Goal: Information Seeking & Learning: Learn about a topic

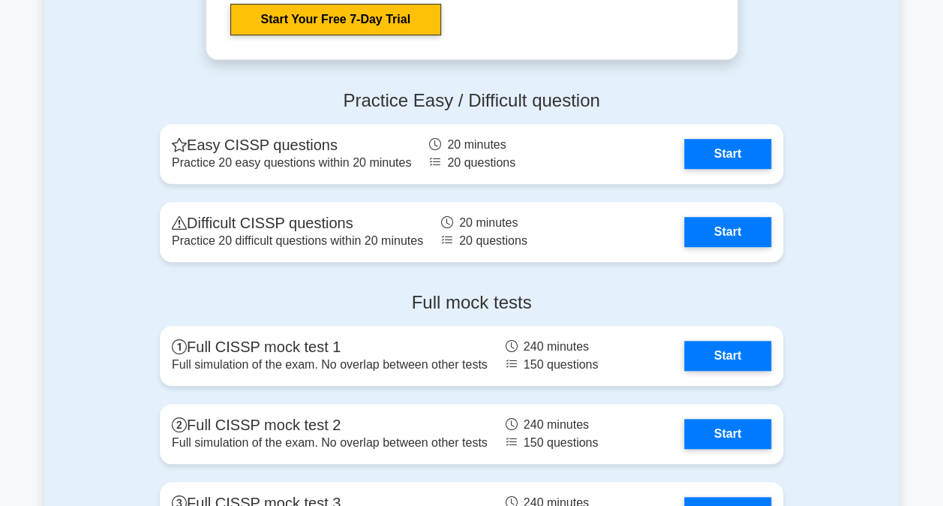
scroll to position [3302, 0]
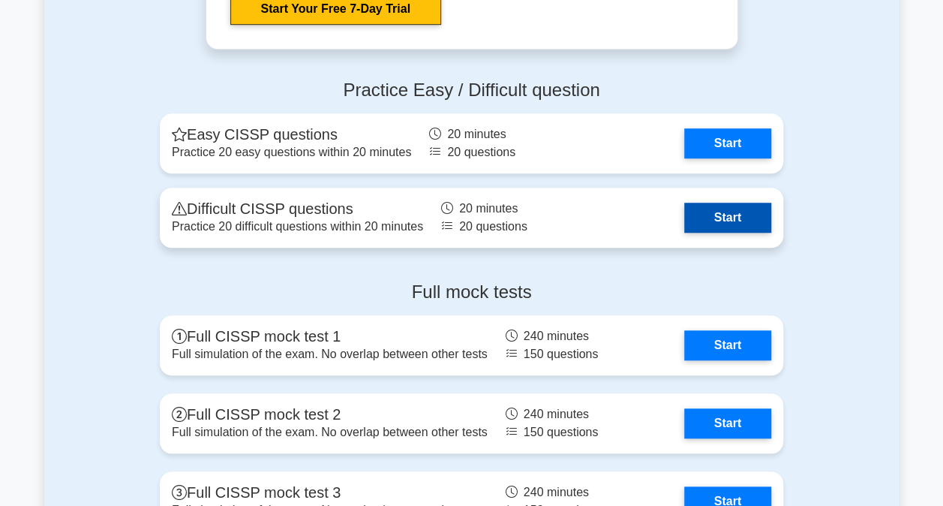
click at [729, 228] on link "Start" at bounding box center [727, 218] width 87 height 30
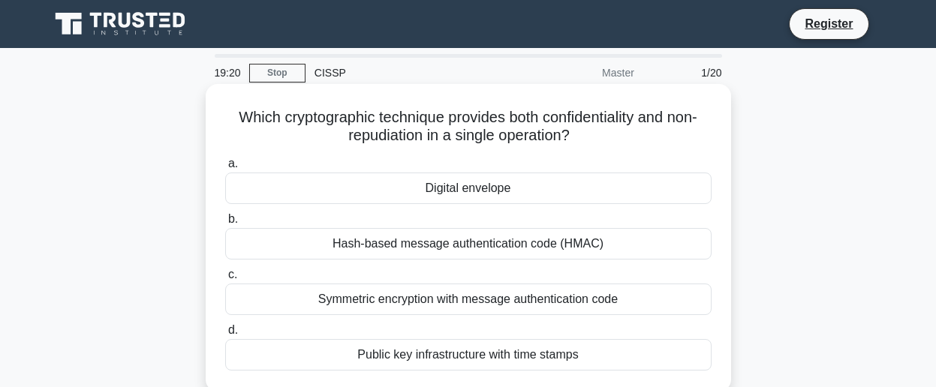
drag, startPoint x: 227, startPoint y: 110, endPoint x: 583, endPoint y: 181, distance: 362.8
click at [583, 181] on div "Which cryptographic technique provides both confidentiality and non-repudiation…" at bounding box center [468, 238] width 513 height 296
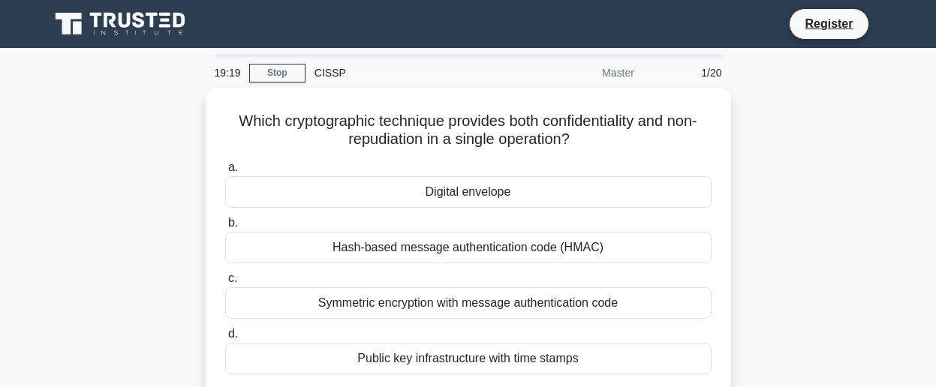
drag, startPoint x: 583, startPoint y: 181, endPoint x: 805, endPoint y: 205, distance: 223.5
click at [805, 205] on div "Which cryptographic technique provides both confidentiality and non-repudiation…" at bounding box center [469, 251] width 856 height 326
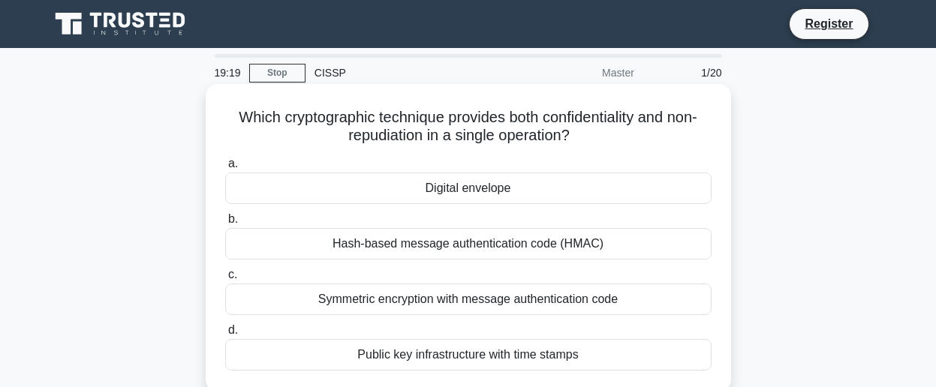
click at [547, 243] on div "Hash-based message authentication code (HMAC)" at bounding box center [468, 244] width 486 height 32
click at [225, 224] on input "b. Hash-based message authentication code (HMAC)" at bounding box center [225, 220] width 0 height 10
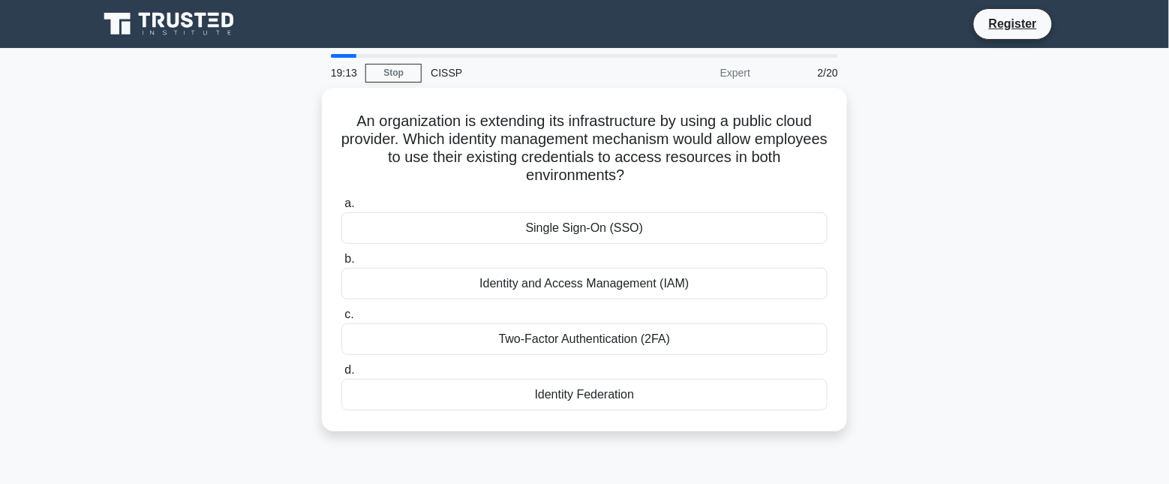
click at [943, 272] on div "An organization is extending its infrastructure by using a public cloud provide…" at bounding box center [584, 269] width 991 height 362
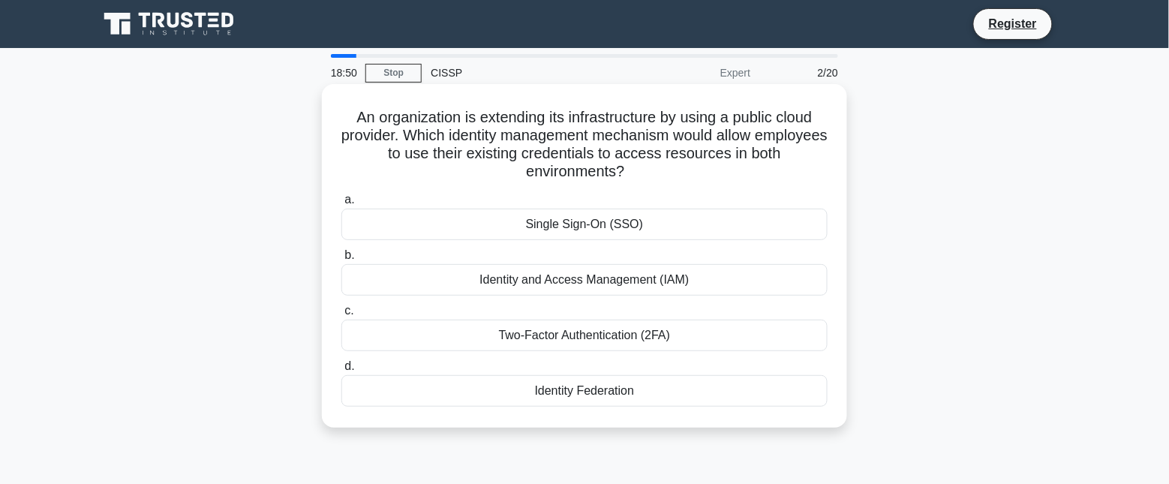
drag, startPoint x: 341, startPoint y: 109, endPoint x: 811, endPoint y: 402, distance: 553.3
click at [811, 402] on div "An organization is extending its infrastructure by using a public cloud provide…" at bounding box center [584, 256] width 513 height 332
copy div "An organization is extending its infrastructure by using a public cloud provide…"
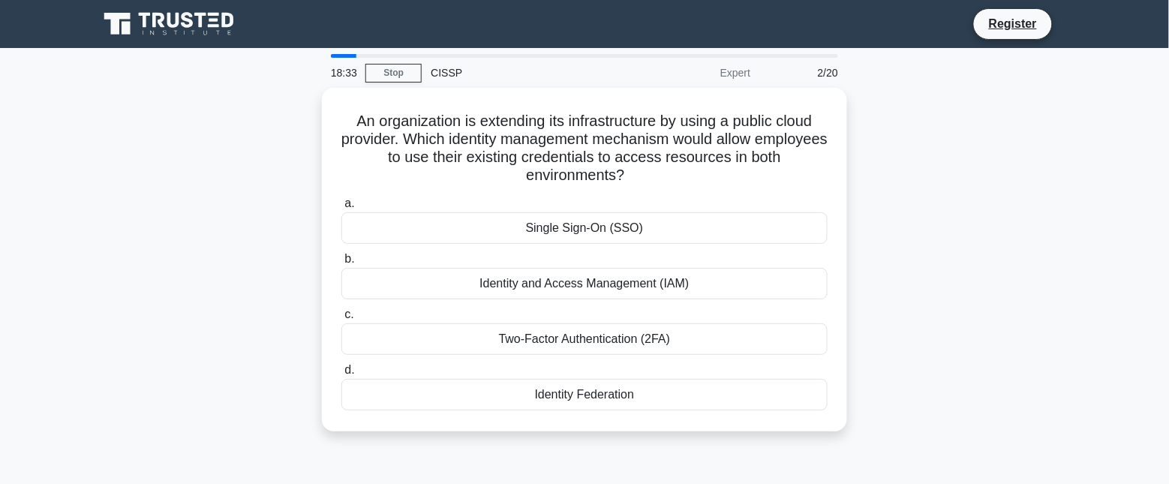
click at [151, 275] on div "An organization is extending its infrastructure by using a public cloud provide…" at bounding box center [584, 269] width 991 height 362
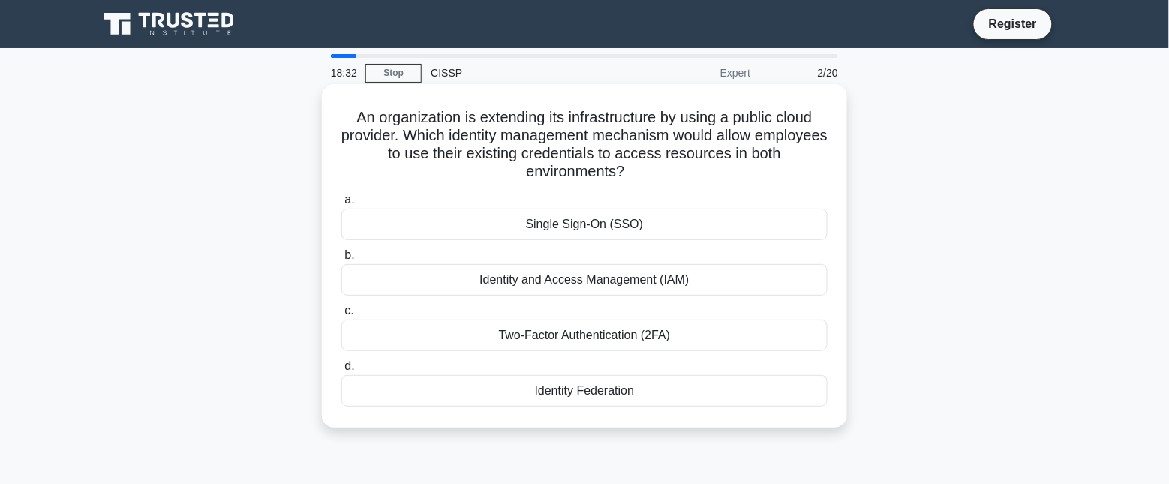
click at [587, 391] on div "Identity Federation" at bounding box center [584, 391] width 486 height 32
click at [341, 372] on input "d. Identity Federation" at bounding box center [341, 367] width 0 height 10
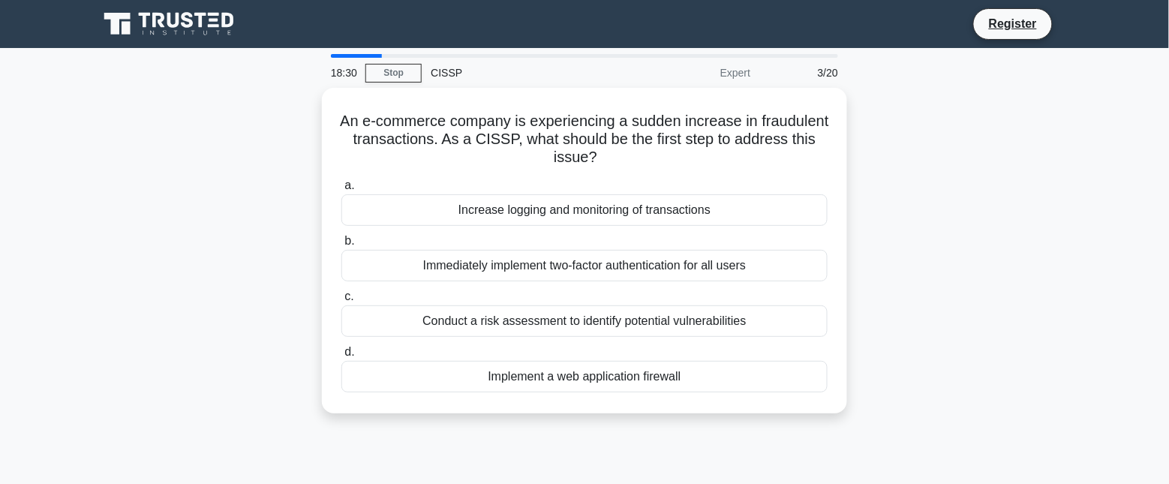
click at [943, 160] on div "An e-commerce company is experiencing a sudden increase in fraudulent transacti…" at bounding box center [584, 260] width 991 height 344
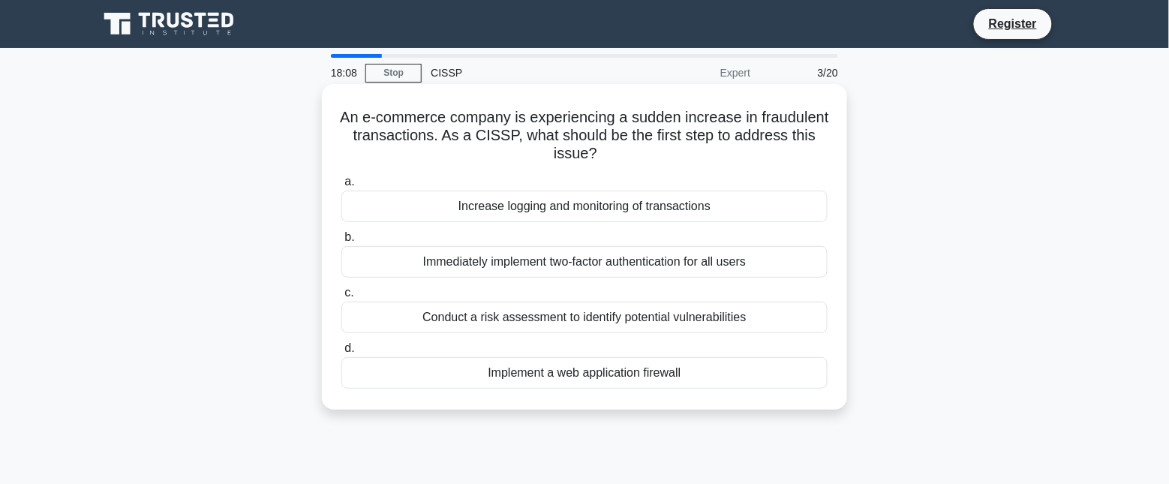
click at [525, 320] on div "Conduct a risk assessment to identify potential vulnerabilities" at bounding box center [584, 318] width 486 height 32
click at [341, 298] on input "c. Conduct a risk assessment to identify potential vulnerabilities" at bounding box center [341, 293] width 0 height 10
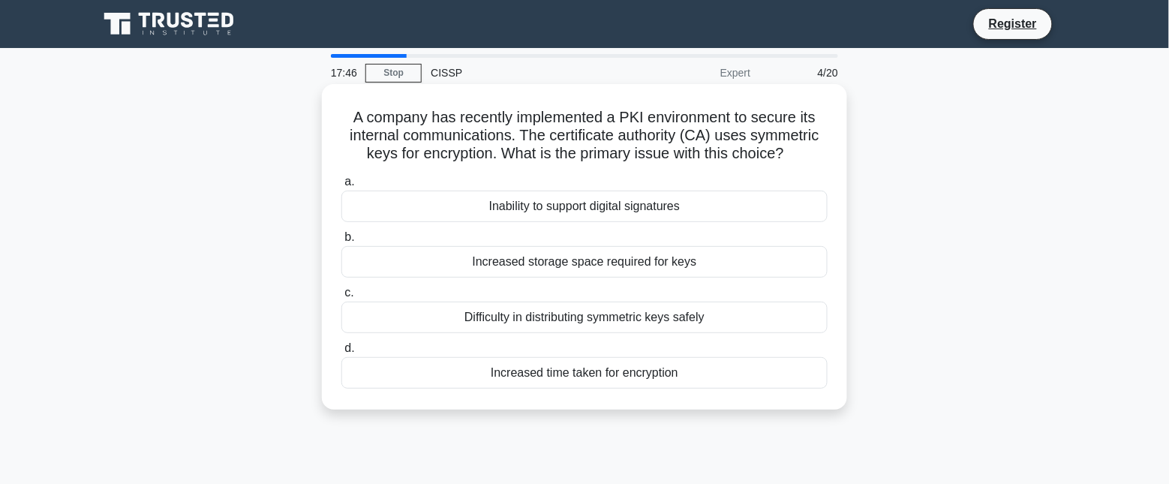
click at [644, 257] on div "Increased storage space required for keys" at bounding box center [584, 262] width 486 height 32
click at [341, 242] on input "b. Increased storage space required for keys" at bounding box center [341, 238] width 0 height 10
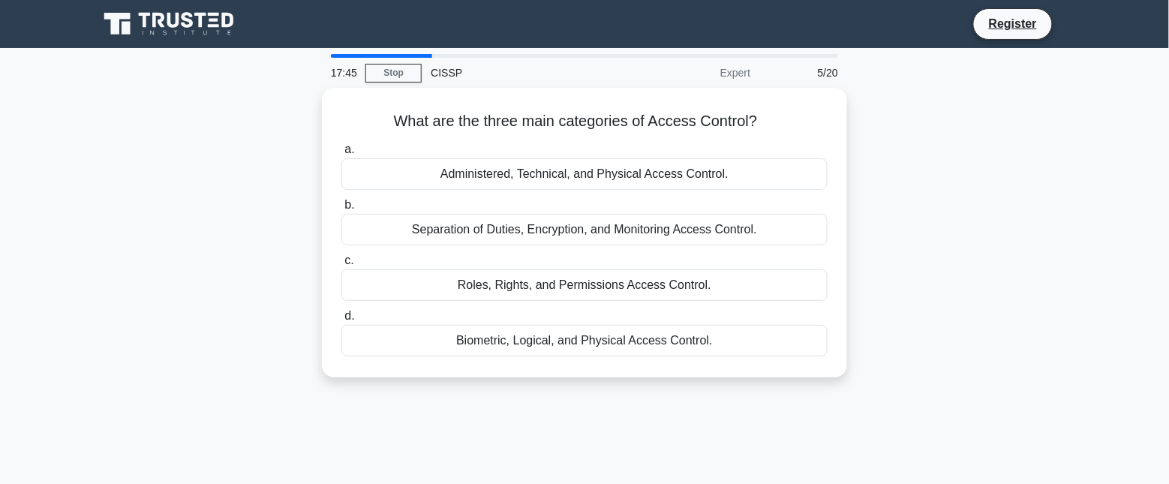
click at [179, 248] on div "What are the three main categories of Access Control? .spinner_0XTQ{transform-o…" at bounding box center [584, 242] width 991 height 308
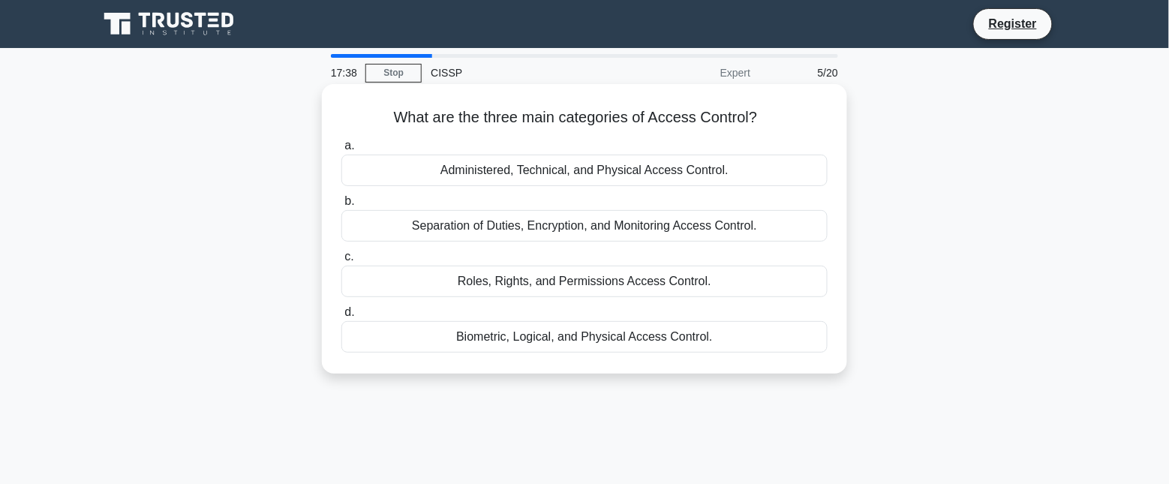
drag, startPoint x: 395, startPoint y: 113, endPoint x: 841, endPoint y: 347, distance: 503.2
click at [841, 347] on div "What are the three main categories of Access Control? .spinner_0XTQ{transform-o…" at bounding box center [584, 229] width 513 height 278
copy div "What are the three main categories of Access Control? .spinner_0XTQ{transform-o…"
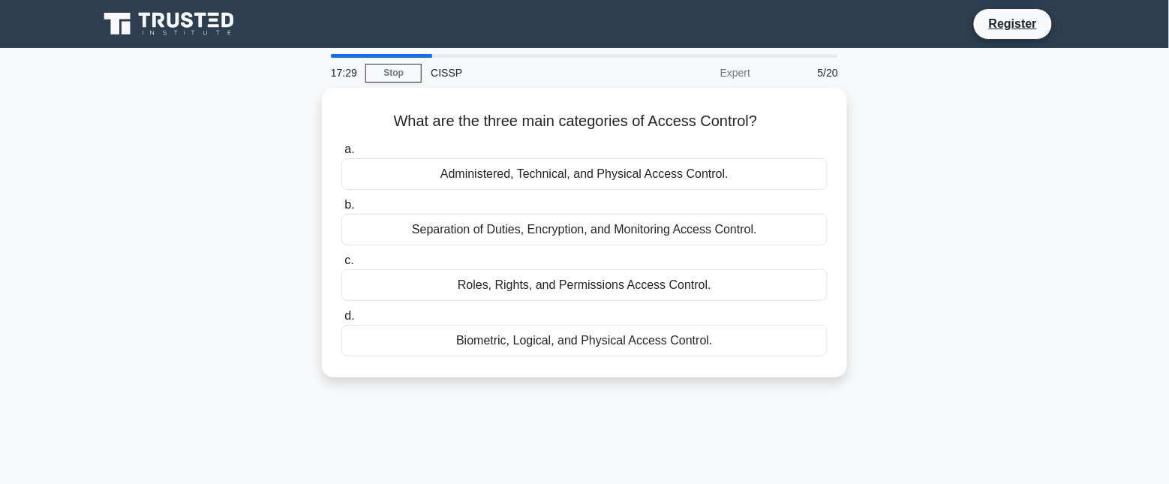
click at [241, 233] on div "What are the three main categories of Access Control? .spinner_0XTQ{transform-o…" at bounding box center [584, 242] width 991 height 308
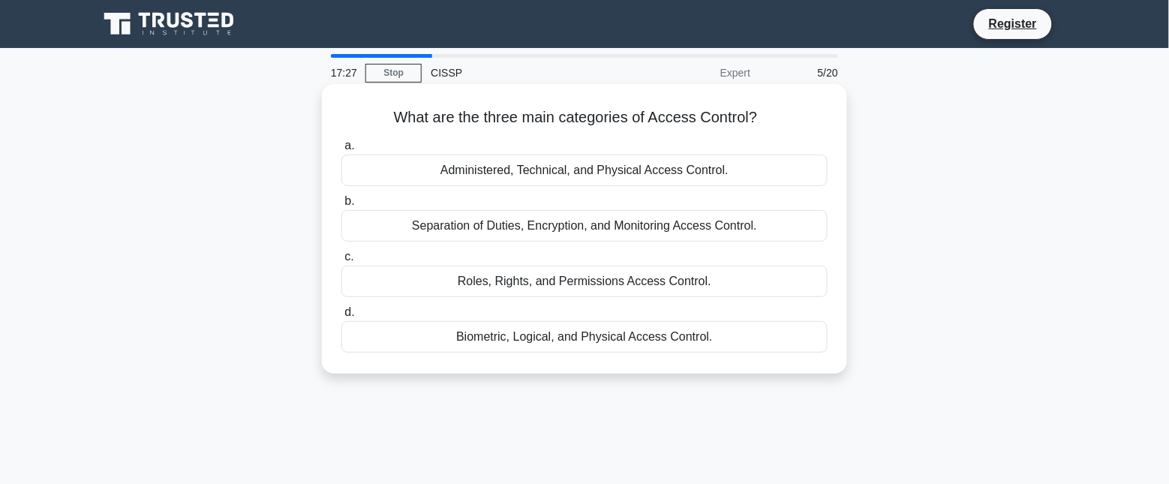
click at [546, 169] on div "Administered, Technical, and Physical Access Control." at bounding box center [584, 171] width 486 height 32
click at [341, 151] on input "a. Administered, Technical, and Physical Access Control." at bounding box center [341, 146] width 0 height 10
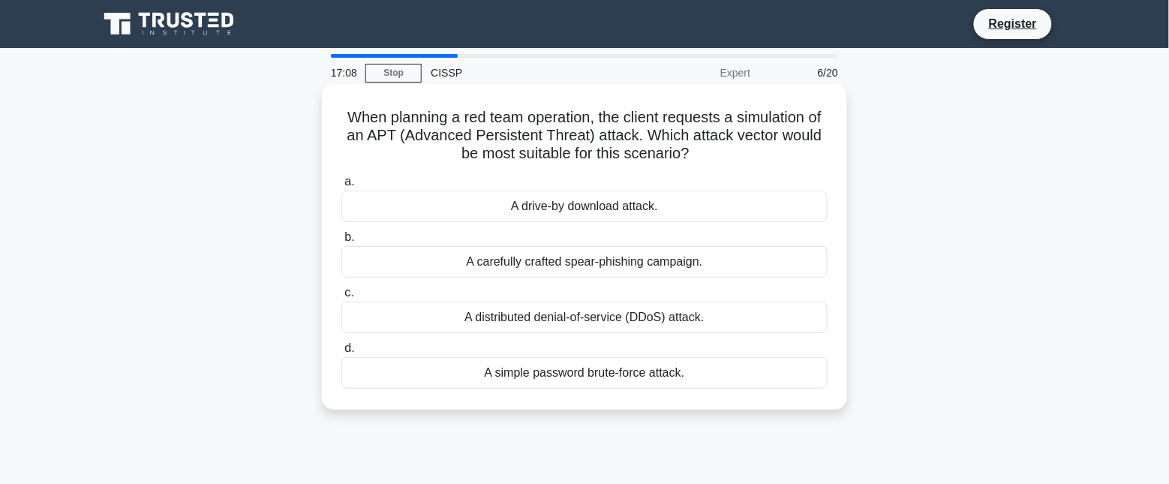
drag, startPoint x: 344, startPoint y: 118, endPoint x: 798, endPoint y: 369, distance: 518.7
click at [798, 369] on div "When planning a red team operation, the client requests a simulation of an APT …" at bounding box center [584, 247] width 513 height 314
copy div "When planning a red team operation, the client requests a simulation of an APT …"
click at [613, 265] on div "A carefully crafted spear-phishing campaign." at bounding box center [584, 262] width 486 height 32
click at [341, 242] on input "b. A carefully crafted spear-phishing campaign." at bounding box center [341, 238] width 0 height 10
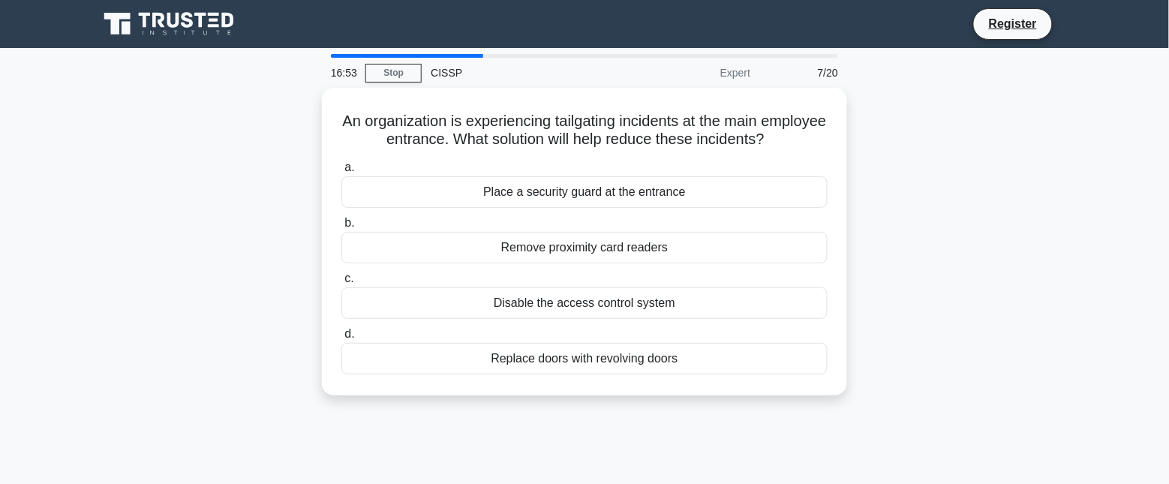
click at [219, 147] on div "An organization is experiencing tailgating incidents at the main employee entra…" at bounding box center [584, 251] width 991 height 326
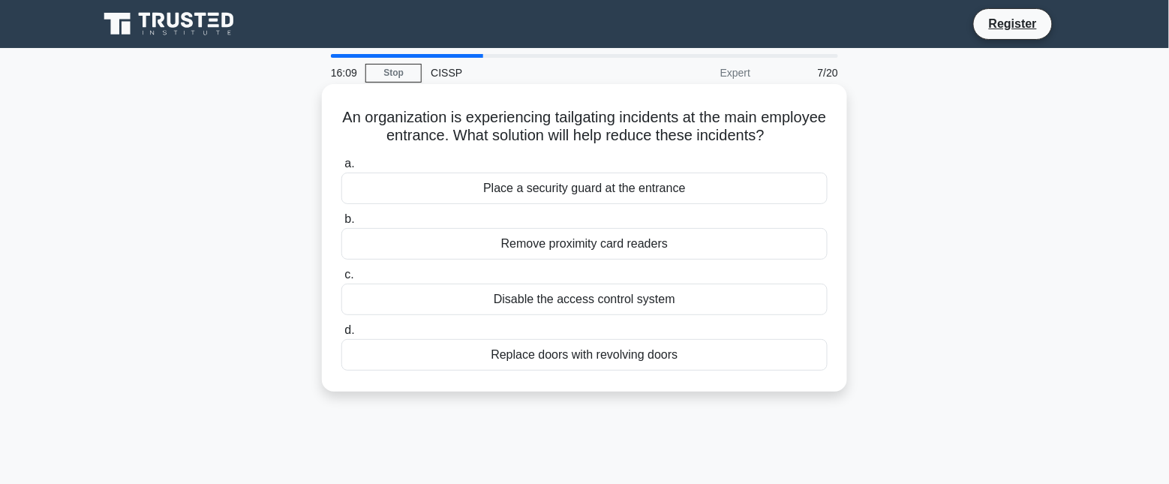
click at [604, 188] on div "Place a security guard at the entrance" at bounding box center [584, 189] width 486 height 32
click at [341, 169] on input "a. Place a security guard at the entrance" at bounding box center [341, 164] width 0 height 10
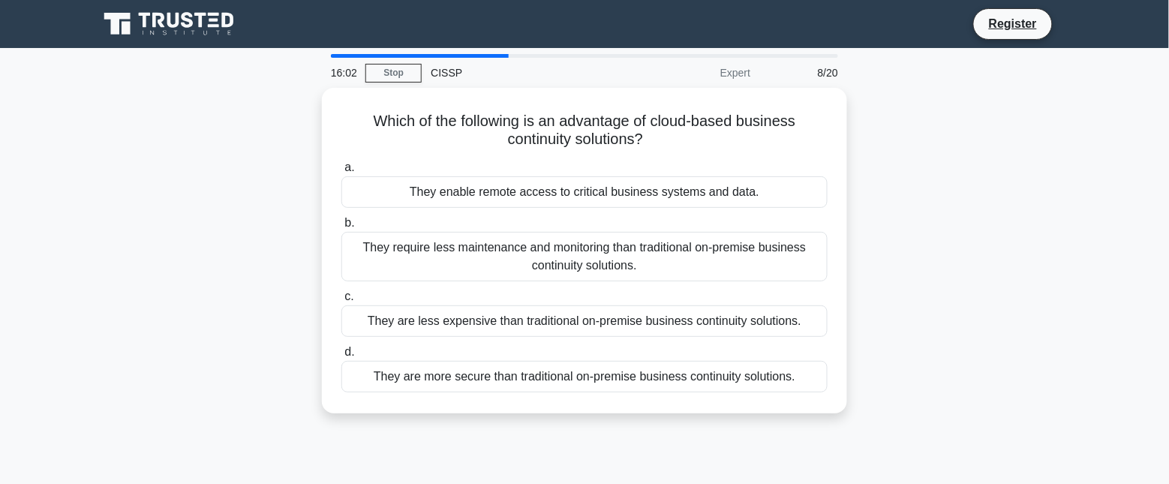
click at [223, 220] on div "Which of the following is an advantage of cloud-based business continuity solut…" at bounding box center [584, 260] width 991 height 344
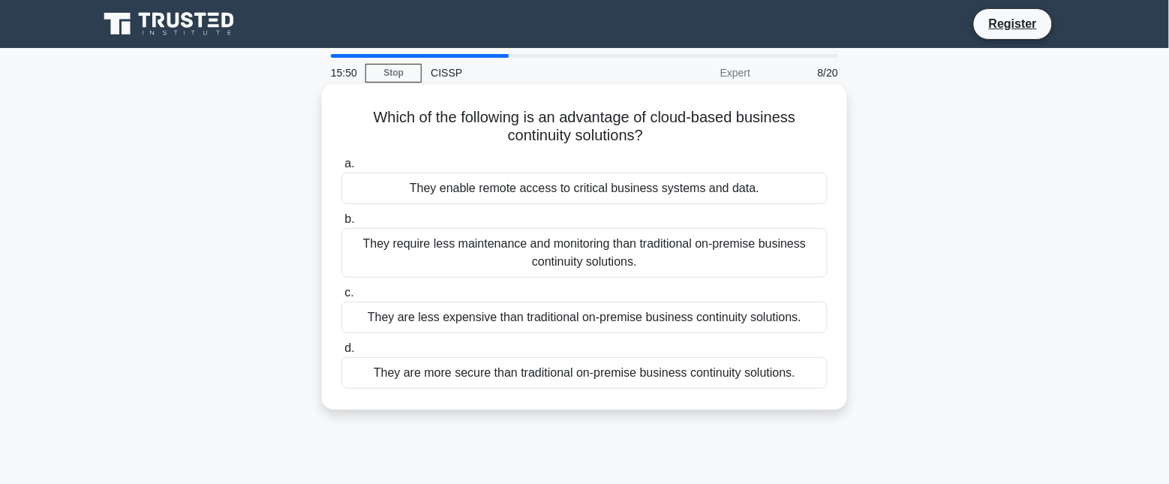
click at [404, 263] on div "They require less maintenance and monitoring than traditional on-premise busine…" at bounding box center [584, 253] width 486 height 50
click at [341, 224] on input "b. They require less maintenance and monitoring than traditional on-premise bus…" at bounding box center [341, 220] width 0 height 10
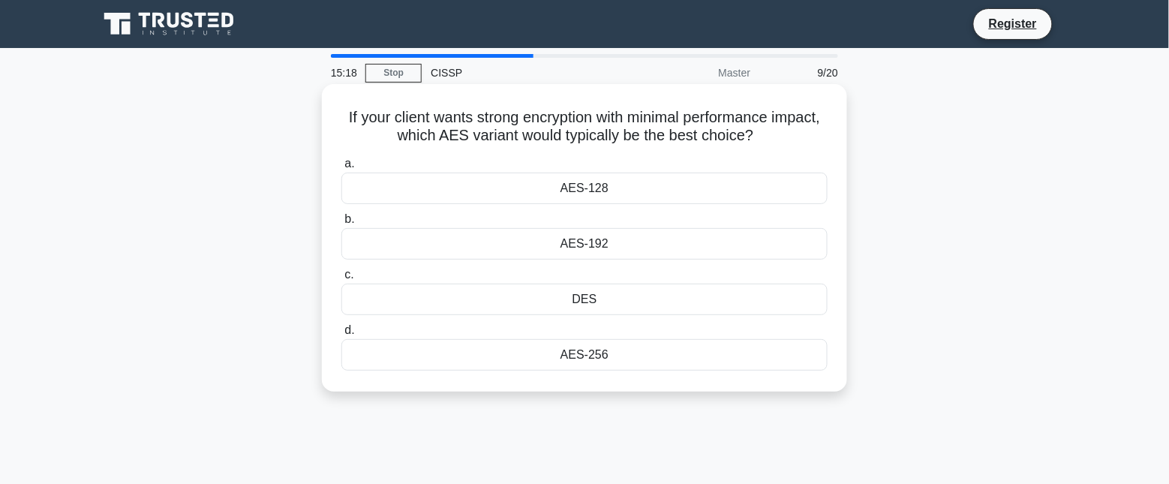
click at [654, 188] on div "AES-128" at bounding box center [584, 189] width 486 height 32
click at [341, 169] on input "a. AES-128" at bounding box center [341, 164] width 0 height 10
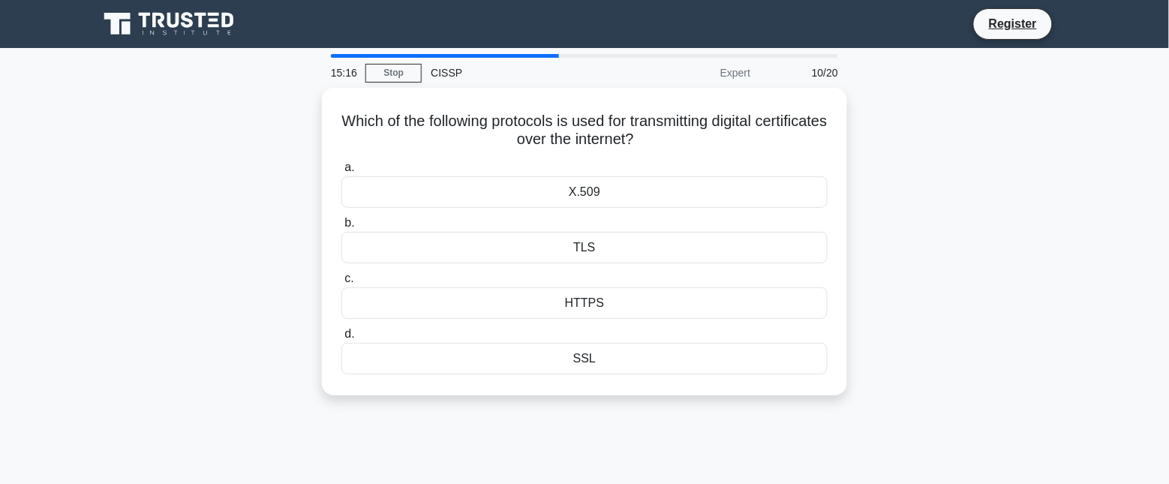
click at [240, 212] on div "Which of the following protocols is used for transmitting digital certificates …" at bounding box center [584, 251] width 991 height 326
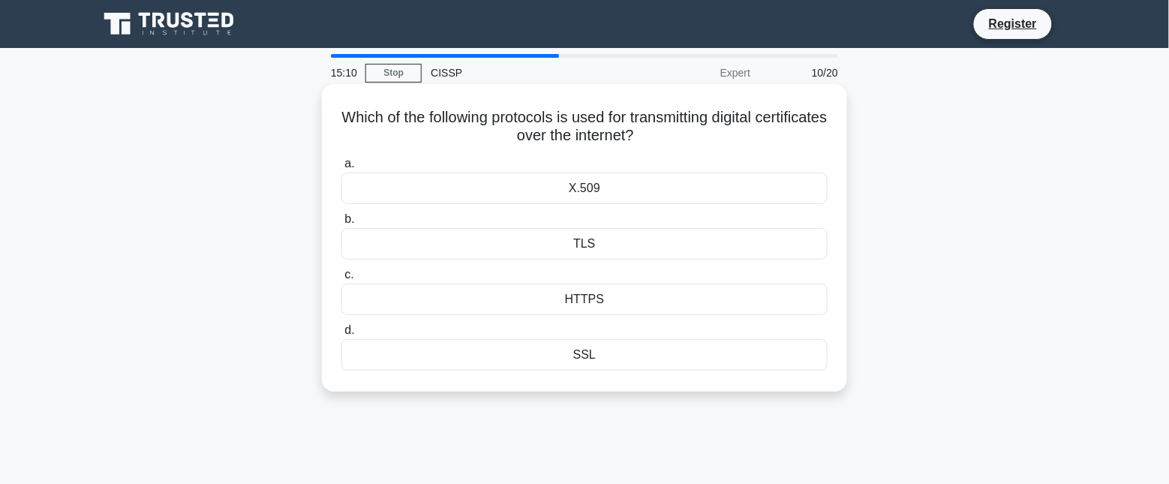
click at [572, 193] on div "X.509" at bounding box center [584, 189] width 486 height 32
click at [341, 169] on input "a. X.509" at bounding box center [341, 164] width 0 height 10
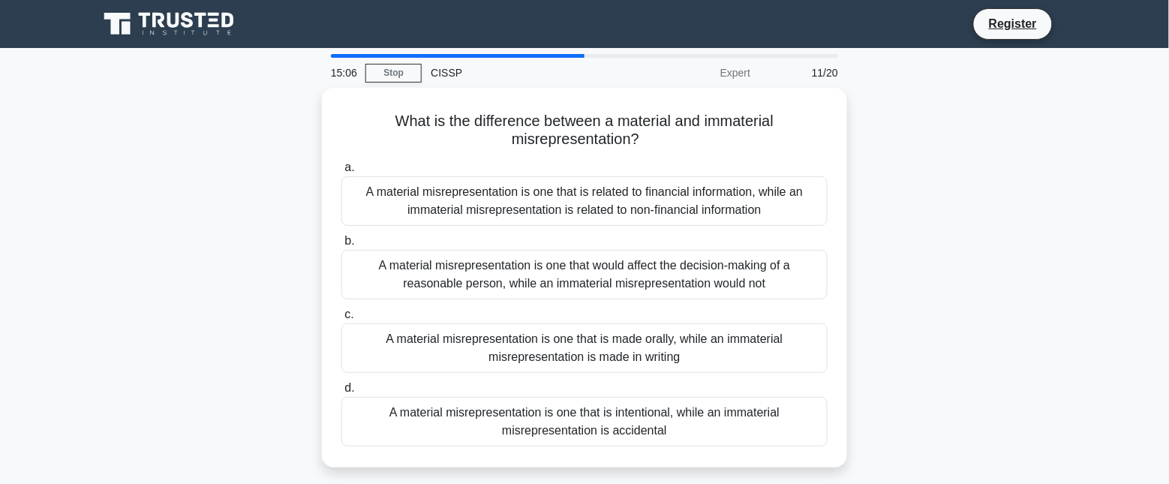
click at [943, 221] on div "What is the difference between a material and immaterial misrepresentation? .sp…" at bounding box center [584, 287] width 991 height 398
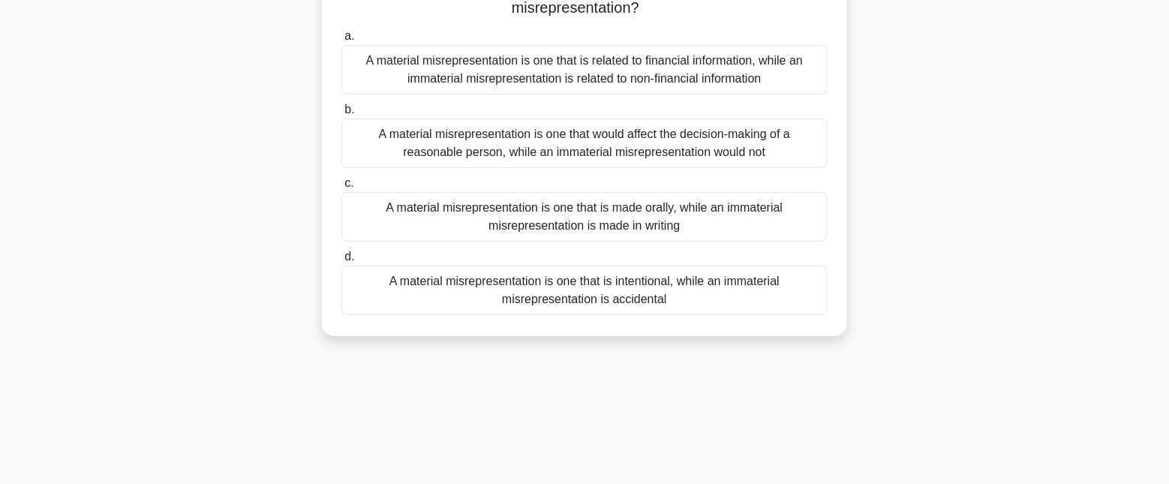
scroll to position [94, 0]
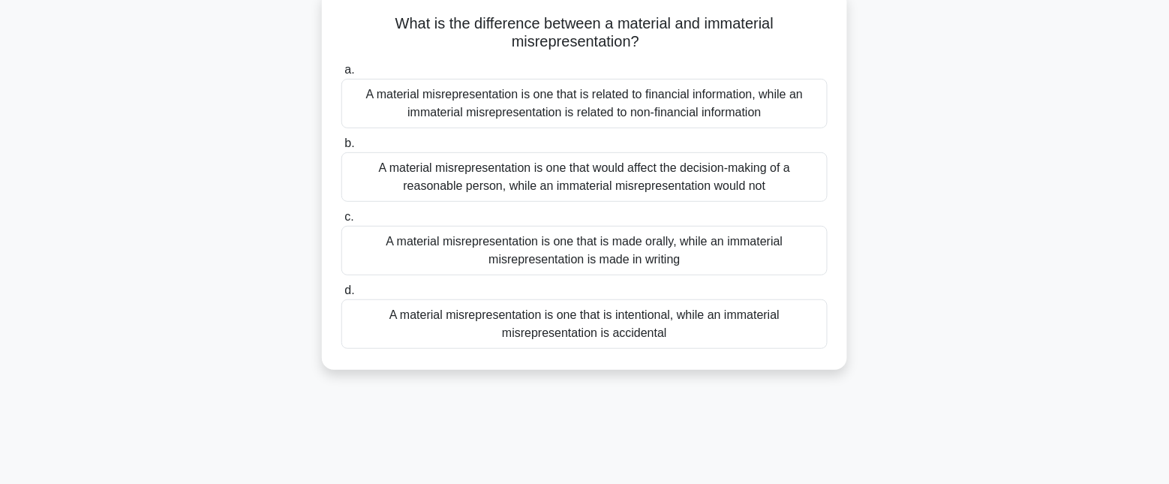
click at [646, 170] on div "A material misrepresentation is one that would affect the decision-making of a …" at bounding box center [584, 177] width 486 height 50
click at [341, 149] on input "b. A material misrepresentation is one that would affect the decision-making of…" at bounding box center [341, 144] width 0 height 10
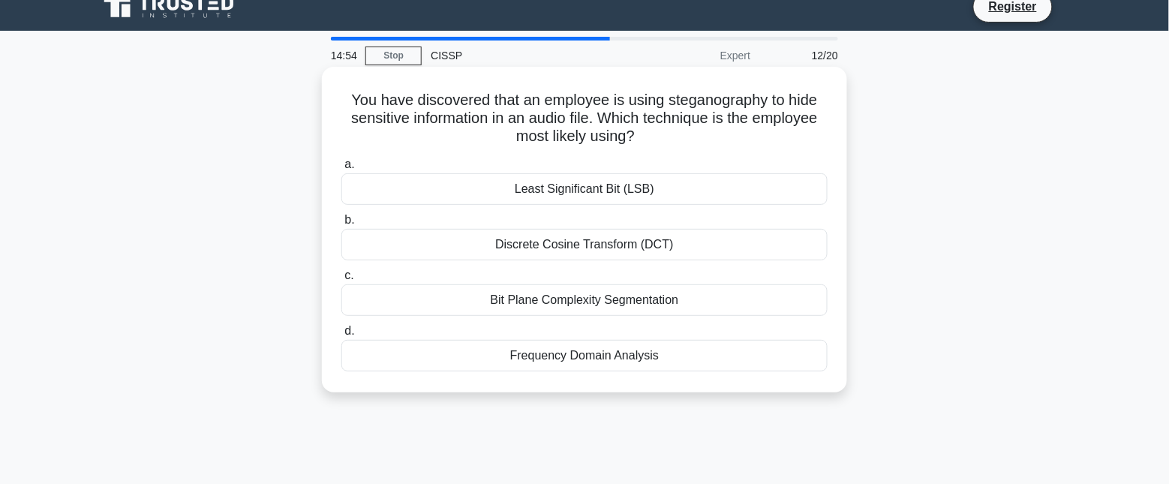
scroll to position [0, 0]
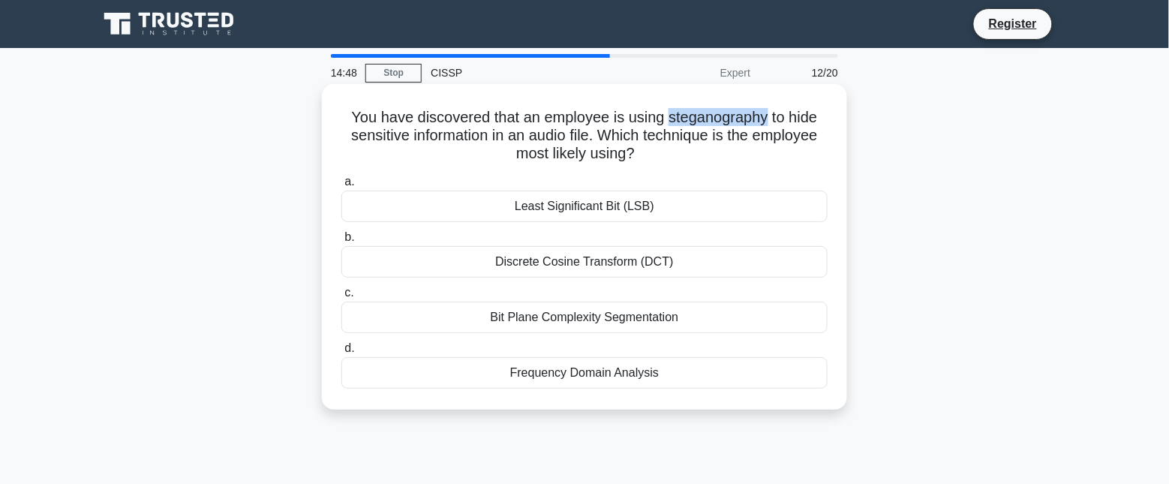
drag, startPoint x: 669, startPoint y: 122, endPoint x: 769, endPoint y: 119, distance: 99.9
click at [769, 119] on h5 "You have discovered that an employee is using steganography to hide sensitive i…" at bounding box center [584, 136] width 489 height 56
copy h5 "steganography"
click at [583, 201] on div "Least Significant Bit (LSB)" at bounding box center [584, 207] width 486 height 32
click at [341, 187] on input "a. Least Significant Bit (LSB)" at bounding box center [341, 182] width 0 height 10
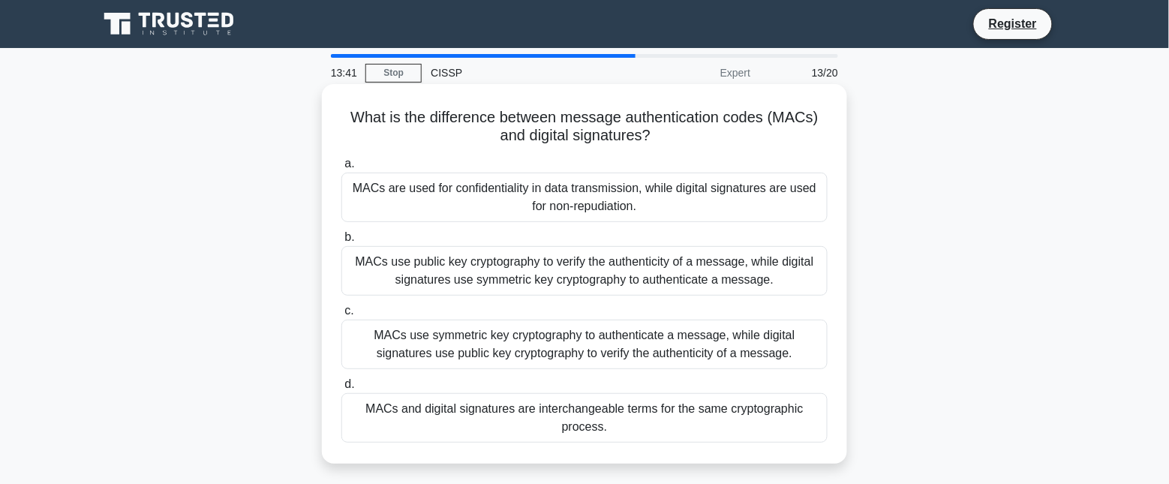
drag, startPoint x: 349, startPoint y: 117, endPoint x: 723, endPoint y: 369, distance: 450.9
click at [723, 369] on div "What is the difference between message authentication codes (MACs) and digital …" at bounding box center [584, 274] width 513 height 368
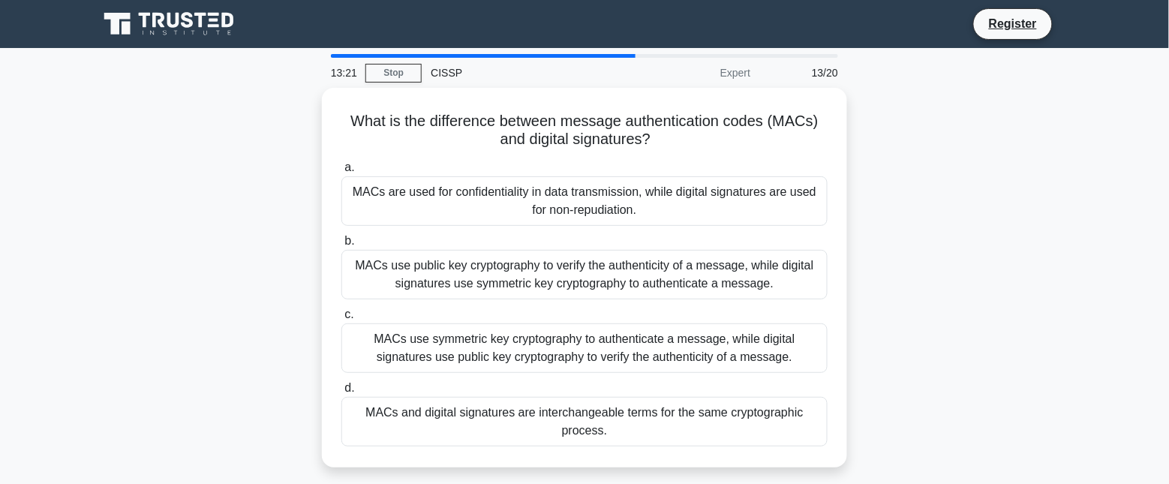
click at [199, 256] on div "What is the difference between message authentication codes (MACs) and digital …" at bounding box center [584, 287] width 991 height 398
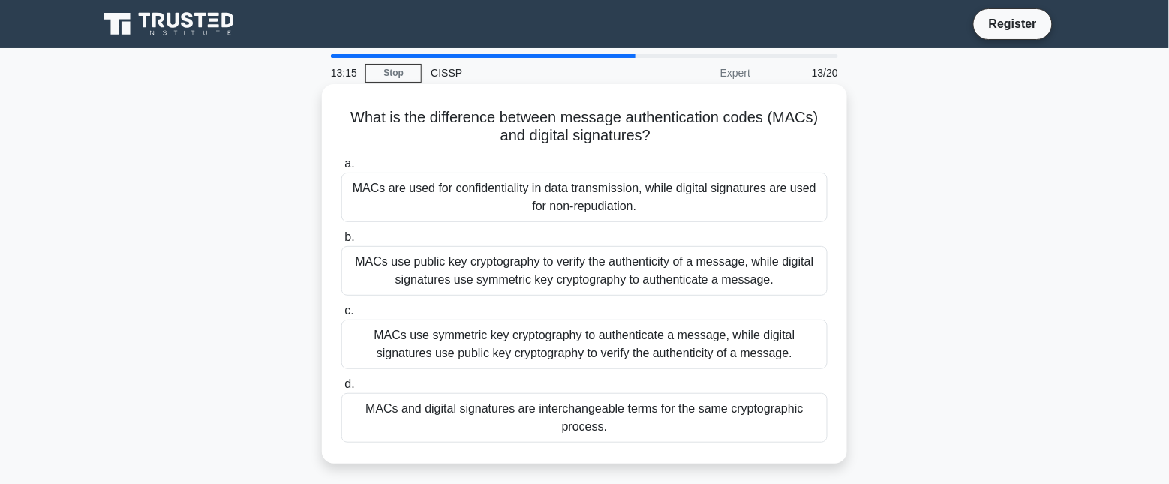
drag, startPoint x: 347, startPoint y: 117, endPoint x: 808, endPoint y: 437, distance: 560.9
click at [808, 437] on div "What is the difference between message authentication codes (MACs) and digital …" at bounding box center [584, 274] width 513 height 368
copy div "What is the difference between message authentication codes (MACs) and digital …"
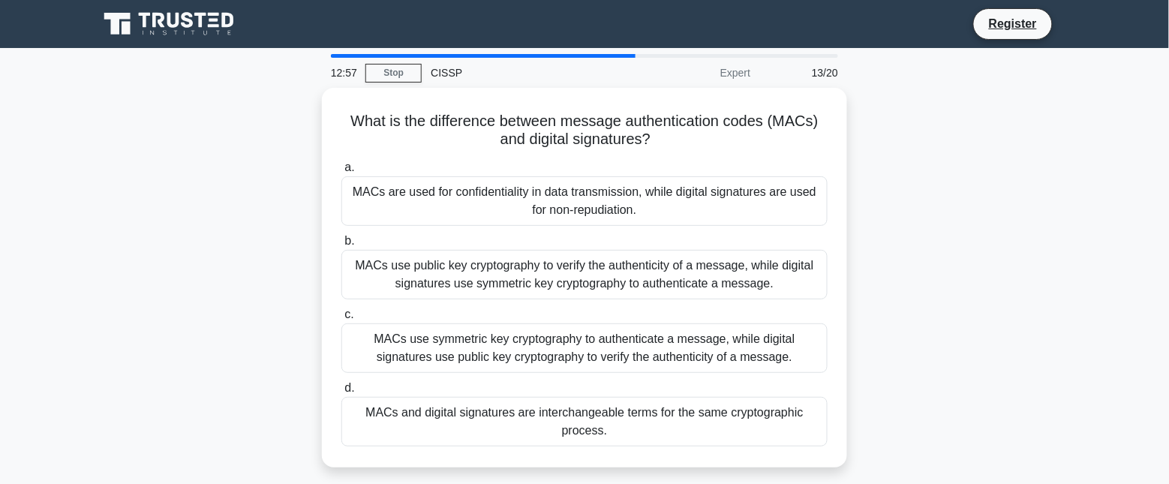
click at [227, 331] on div "What is the difference between message authentication codes (MACs) and digital …" at bounding box center [584, 287] width 991 height 398
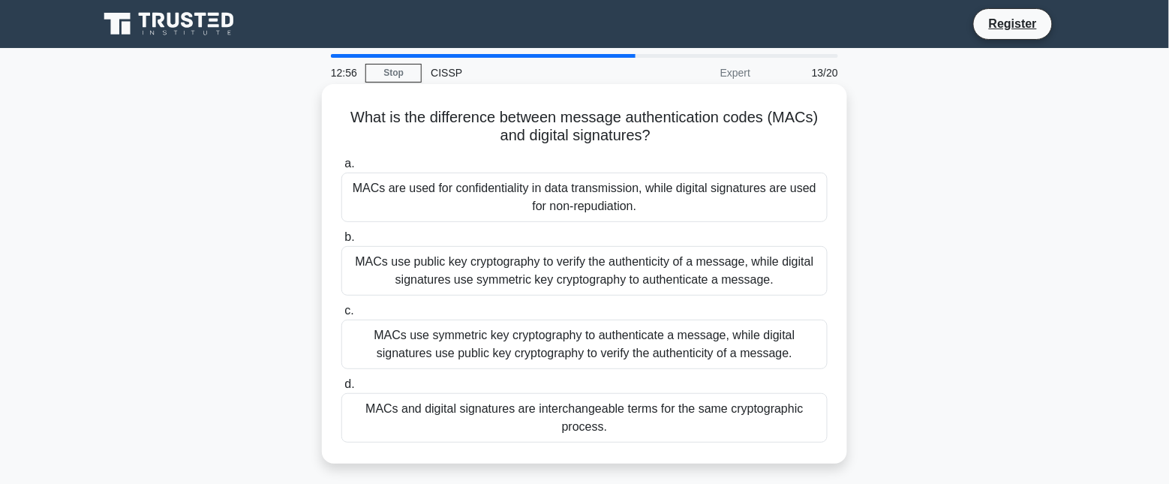
click at [624, 341] on div "MACs use symmetric key cryptography to authenticate a message, while digital si…" at bounding box center [584, 345] width 486 height 50
click at [341, 316] on input "c. MACs use symmetric key cryptography to authenticate a message, while digital…" at bounding box center [341, 311] width 0 height 10
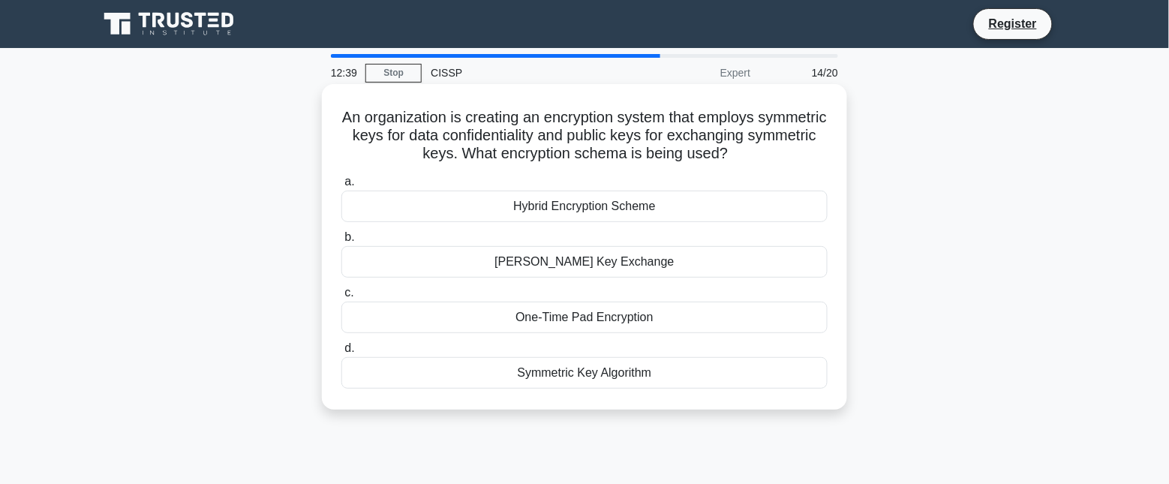
click at [583, 207] on div "Hybrid Encryption Scheme" at bounding box center [584, 207] width 486 height 32
click at [341, 187] on input "a. Hybrid Encryption Scheme" at bounding box center [341, 182] width 0 height 10
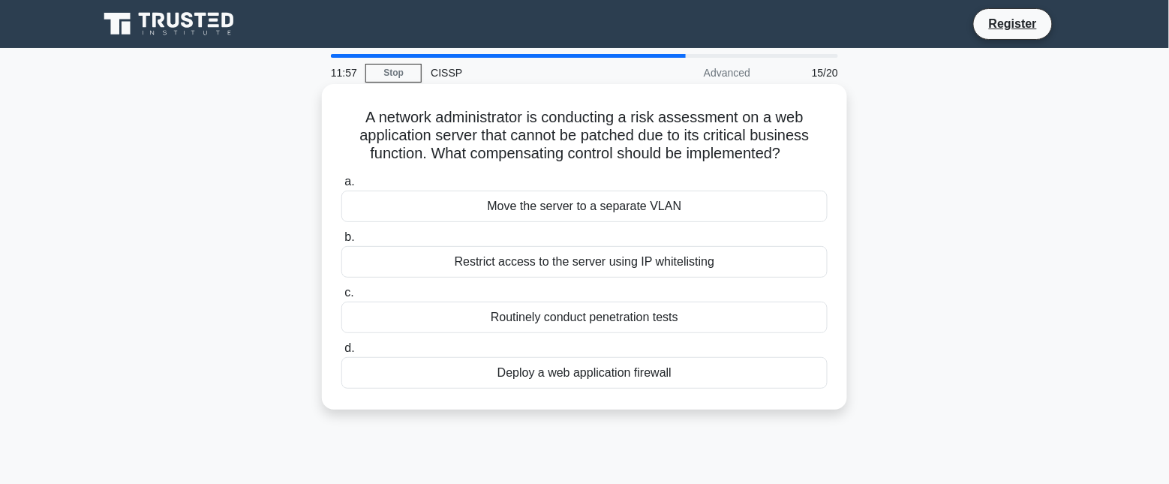
click at [572, 263] on div "Restrict access to the server using IP whitelisting" at bounding box center [584, 262] width 486 height 32
click at [341, 242] on input "b. Restrict access to the server using IP whitelisting" at bounding box center [341, 238] width 0 height 10
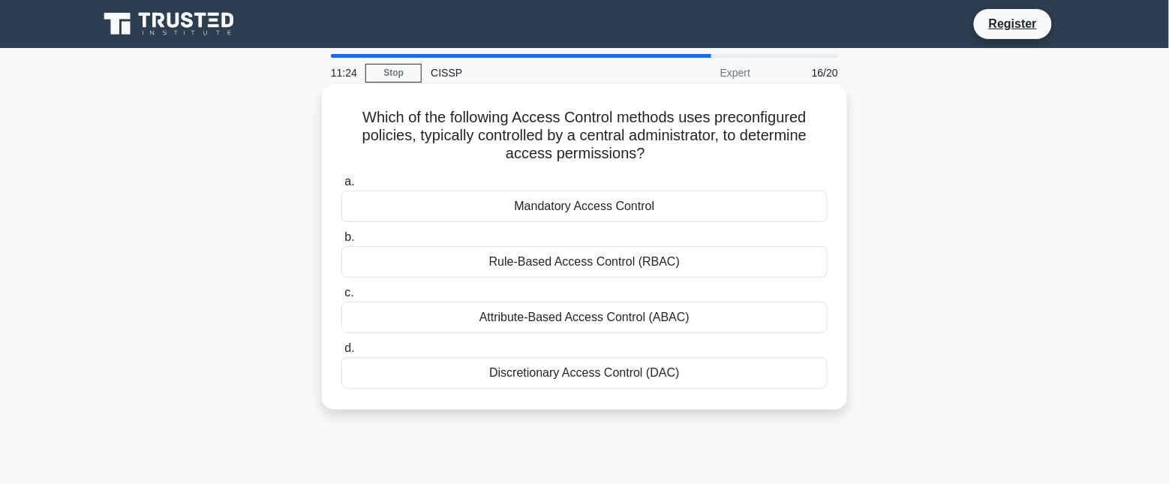
click at [588, 272] on div "Rule-Based Access Control (RBAC)" at bounding box center [584, 262] width 486 height 32
click at [341, 242] on input "b. Rule-Based Access Control (RBAC)" at bounding box center [341, 238] width 0 height 10
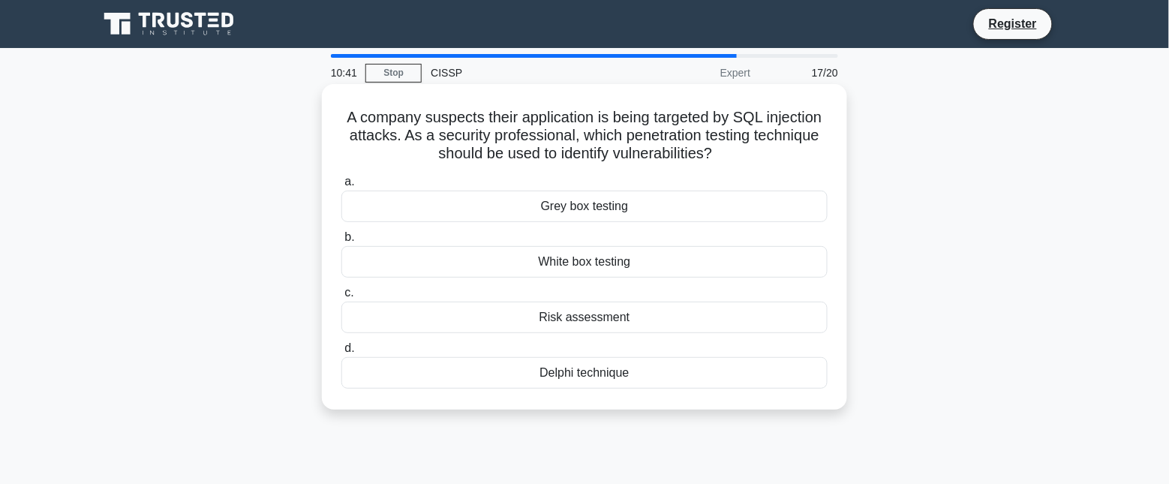
drag, startPoint x: 331, startPoint y: 119, endPoint x: 783, endPoint y: 385, distance: 524.5
click at [783, 385] on div "A company suspects their application is being targeted by SQL injection attacks…" at bounding box center [584, 247] width 513 height 314
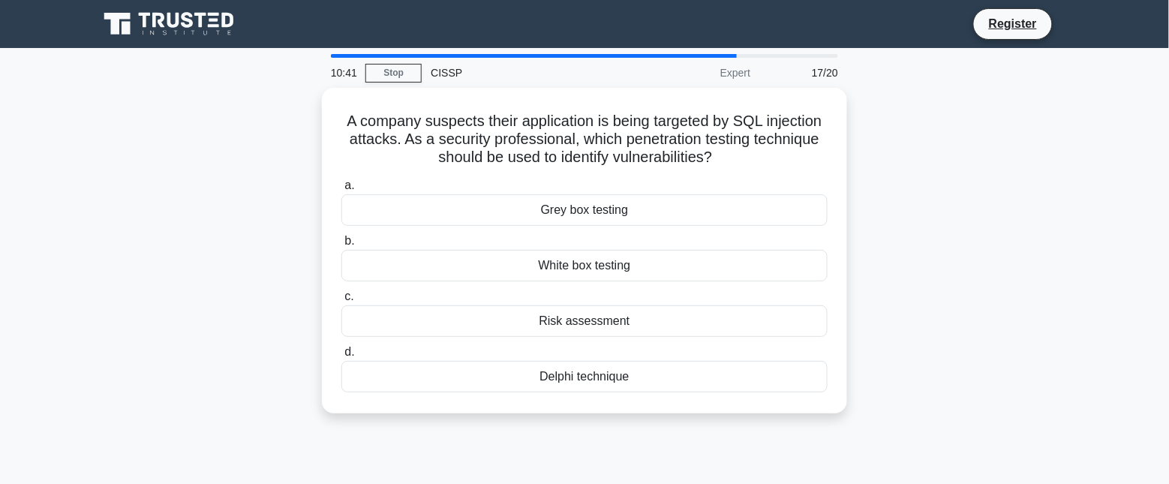
copy div "A company suspects their application is being targeted by SQL injection attacks…"
click at [188, 324] on div "A company suspects their application is being targeted by SQL injection attacks…" at bounding box center [584, 260] width 991 height 344
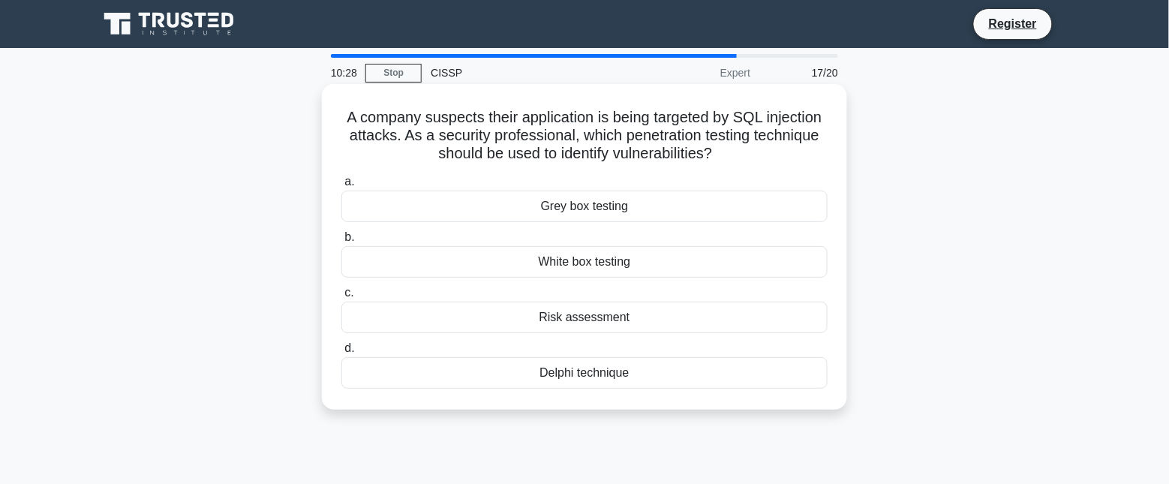
click at [602, 260] on div "White box testing" at bounding box center [584, 262] width 486 height 32
click at [341, 242] on input "b. White box testing" at bounding box center [341, 238] width 0 height 10
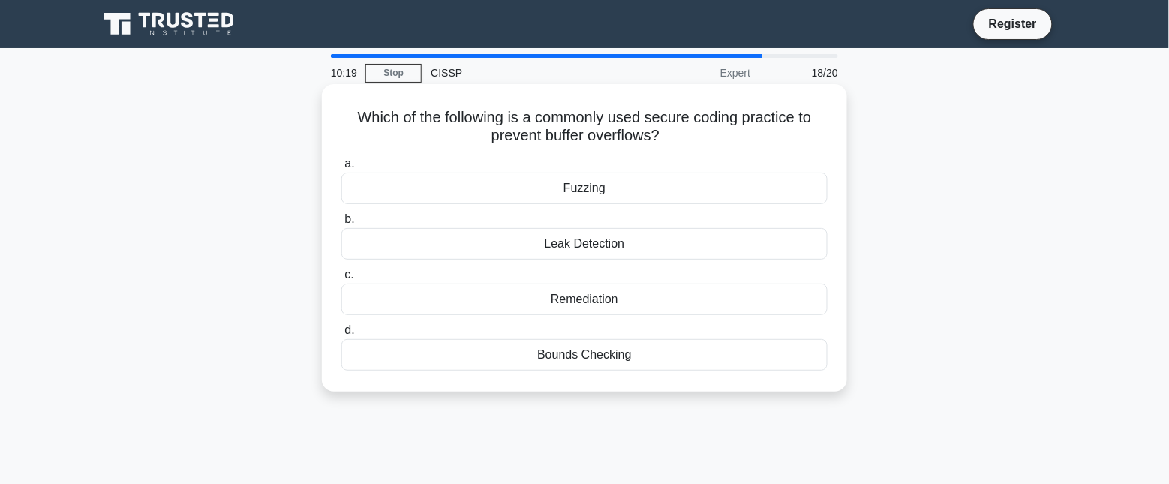
click at [612, 363] on div "Bounds Checking" at bounding box center [584, 355] width 486 height 32
click at [341, 335] on input "d. Bounds Checking" at bounding box center [341, 331] width 0 height 10
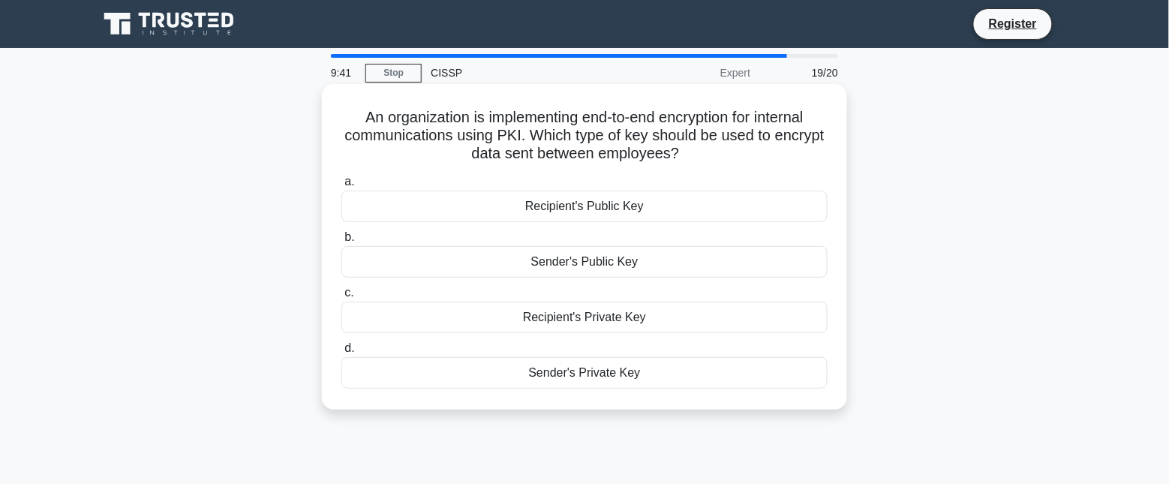
drag, startPoint x: 349, startPoint y: 113, endPoint x: 767, endPoint y: 372, distance: 491.7
click at [767, 372] on div "An organization is implementing end-to-end encryption for internal communicatio…" at bounding box center [584, 247] width 513 height 314
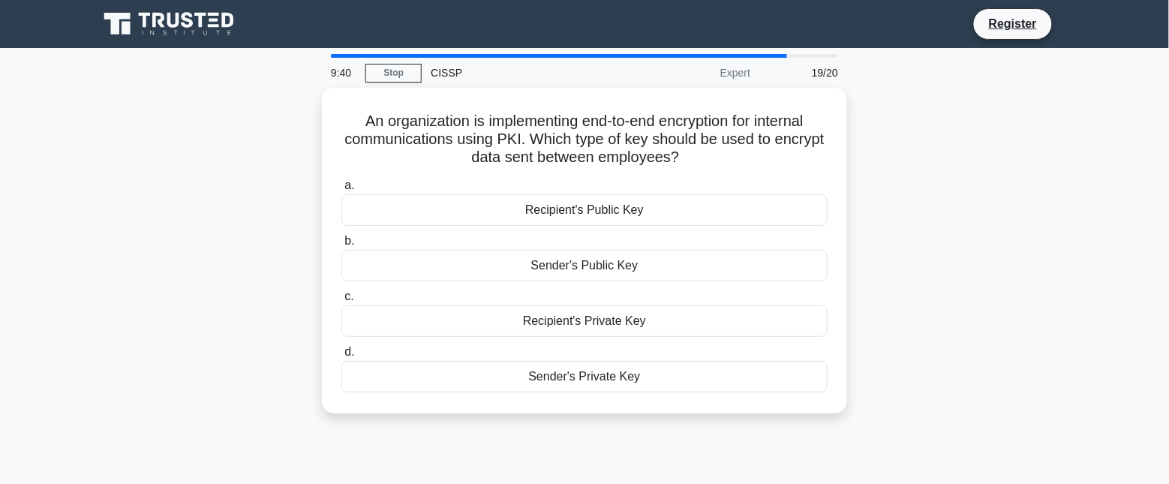
copy div "An organization is implementing end-to-end encryption for internal communicatio…"
click at [943, 354] on div "An organization is implementing end-to-end encryption for internal communicatio…" at bounding box center [584, 260] width 991 height 344
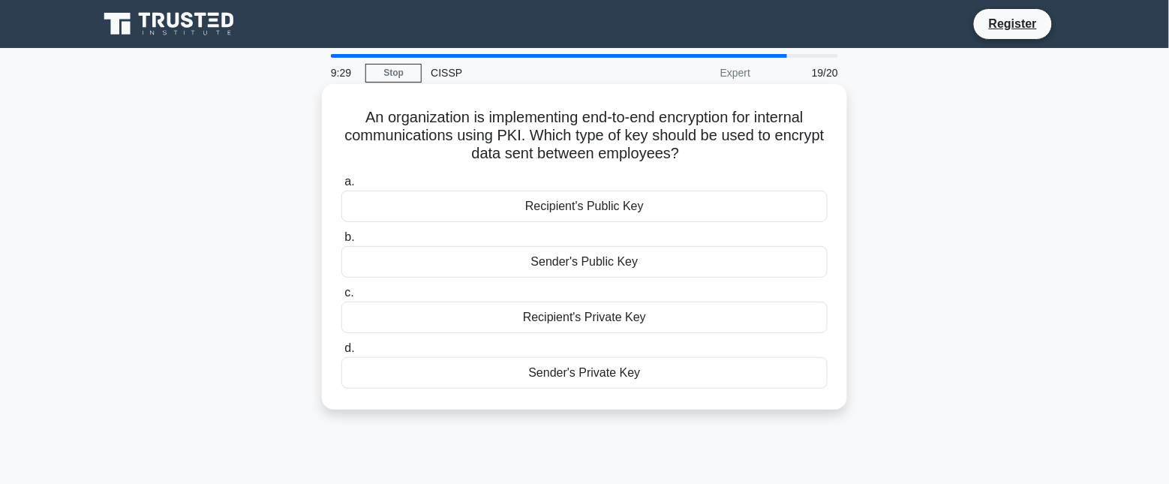
click at [659, 206] on div "Recipient's Public Key" at bounding box center [584, 207] width 486 height 32
click at [341, 187] on input "a. Recipient's Public Key" at bounding box center [341, 182] width 0 height 10
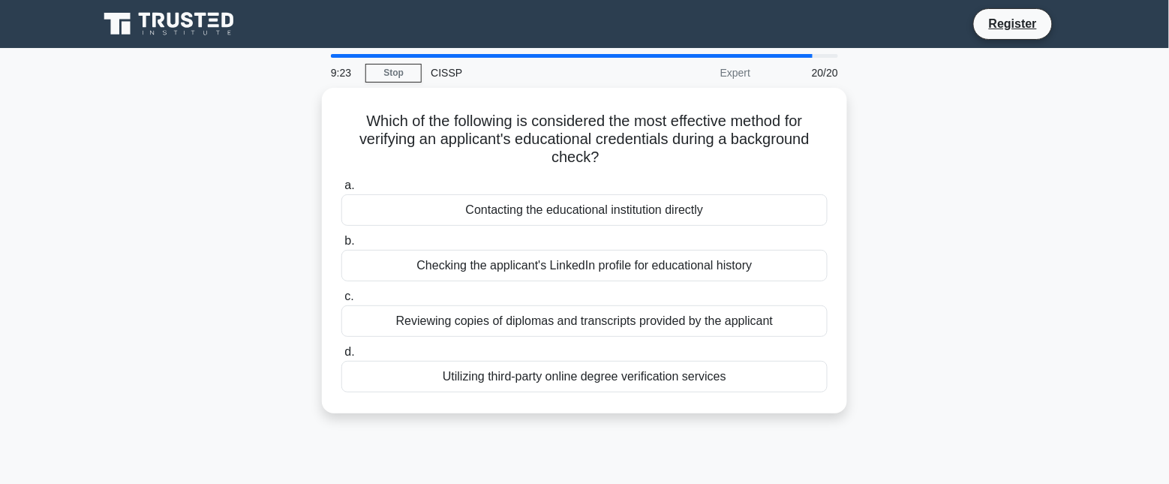
click at [943, 270] on div "Which of the following is considered the most effective method for verifying an…" at bounding box center [584, 260] width 991 height 344
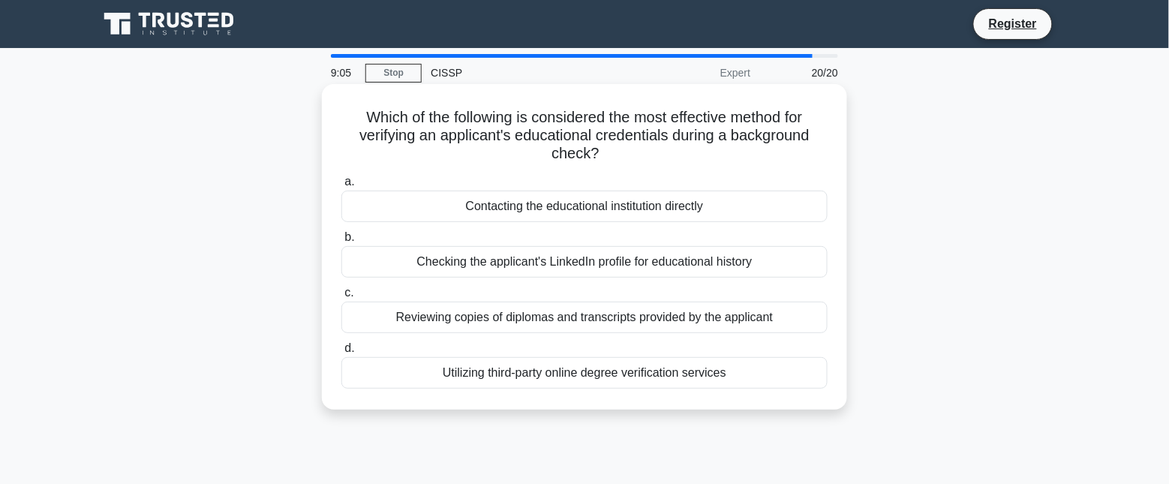
click at [702, 373] on div "Utilizing third-party online degree verification services" at bounding box center [584, 373] width 486 height 32
click at [341, 354] on input "d. Utilizing third-party online degree verification services" at bounding box center [341, 349] width 0 height 10
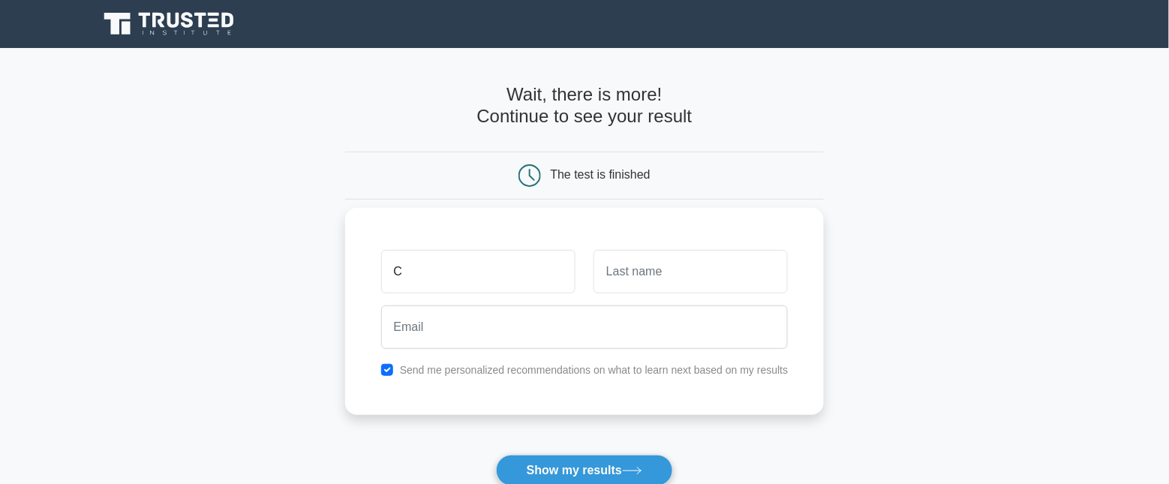
type input "C"
type input "L"
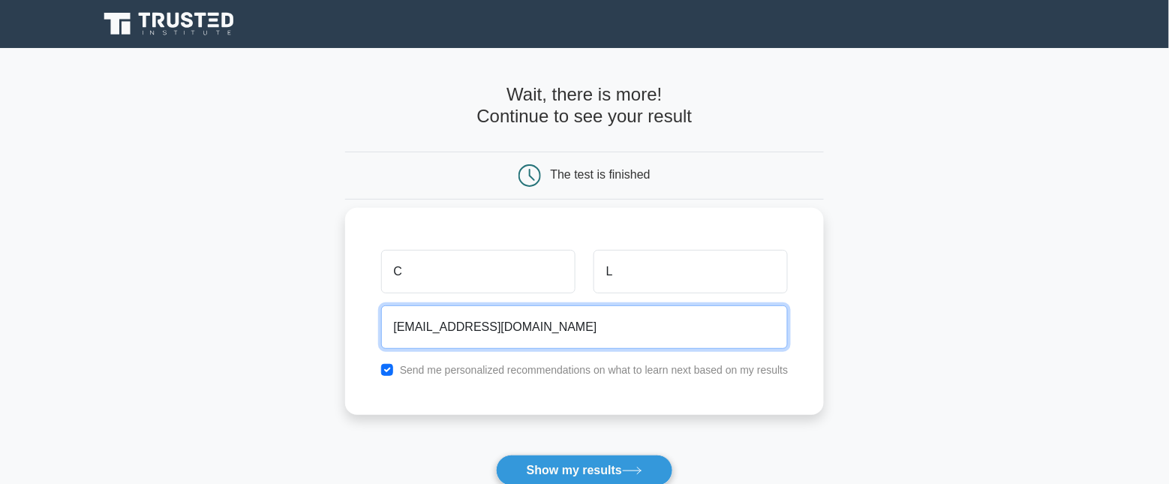
type input "clau002046@gmail.com"
click at [496, 455] on button "Show my results" at bounding box center [584, 471] width 177 height 32
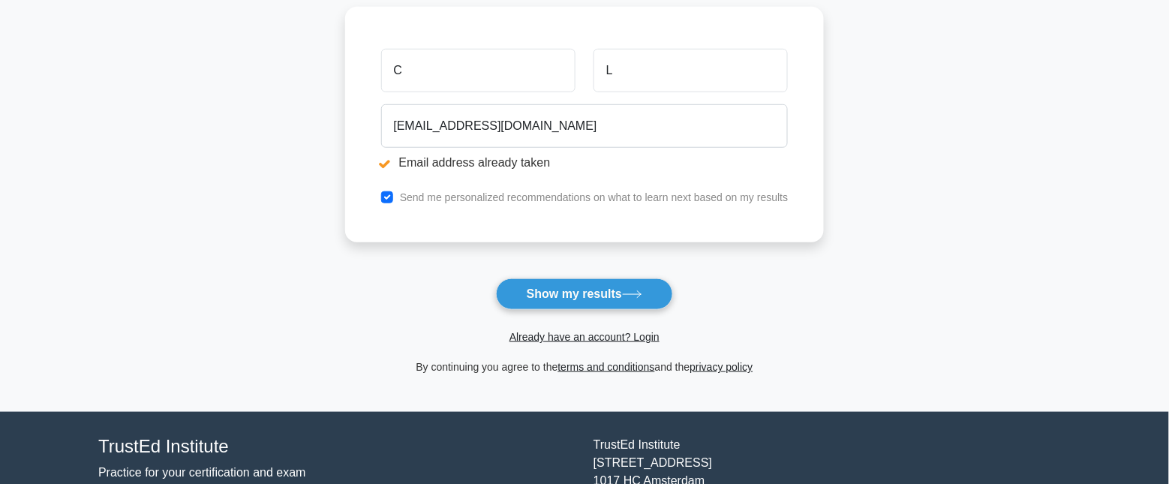
scroll to position [357, 0]
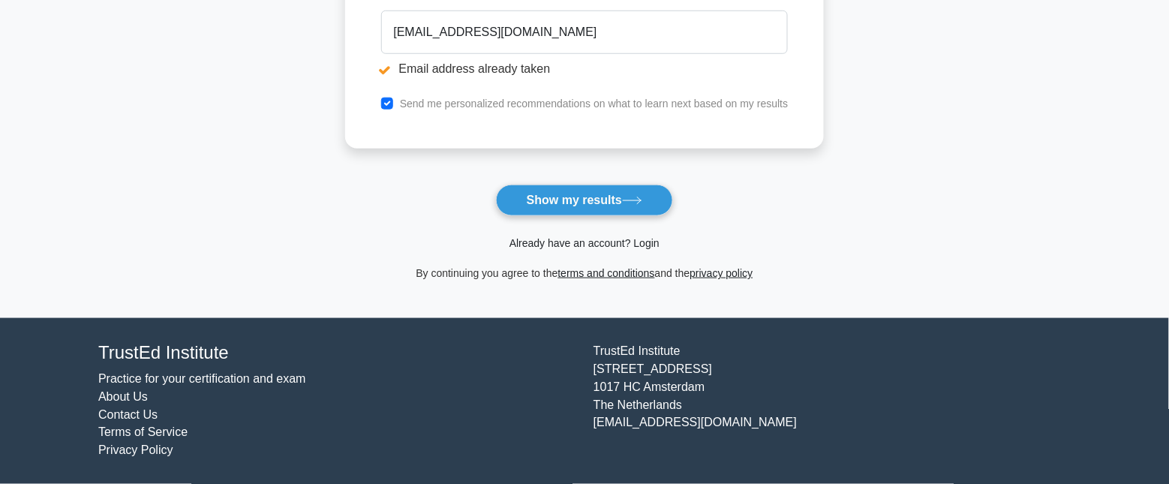
click at [579, 244] on link "Already have an account? Login" at bounding box center [585, 243] width 150 height 12
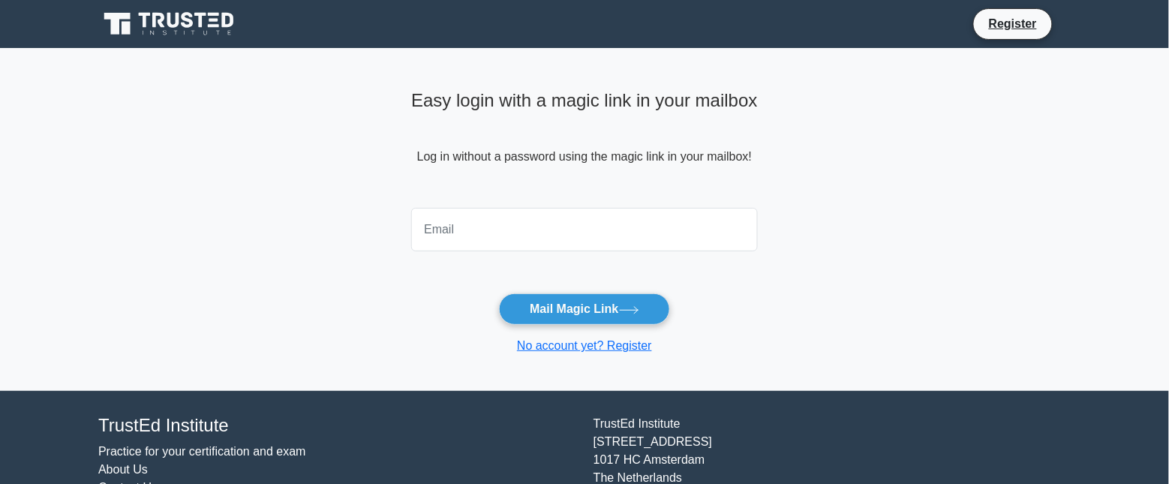
click at [503, 253] on form "Mail Magic Link No account yet? Register" at bounding box center [584, 278] width 347 height 153
click at [504, 245] on input "email" at bounding box center [584, 230] width 347 height 44
type input "clau002046@gmail.com"
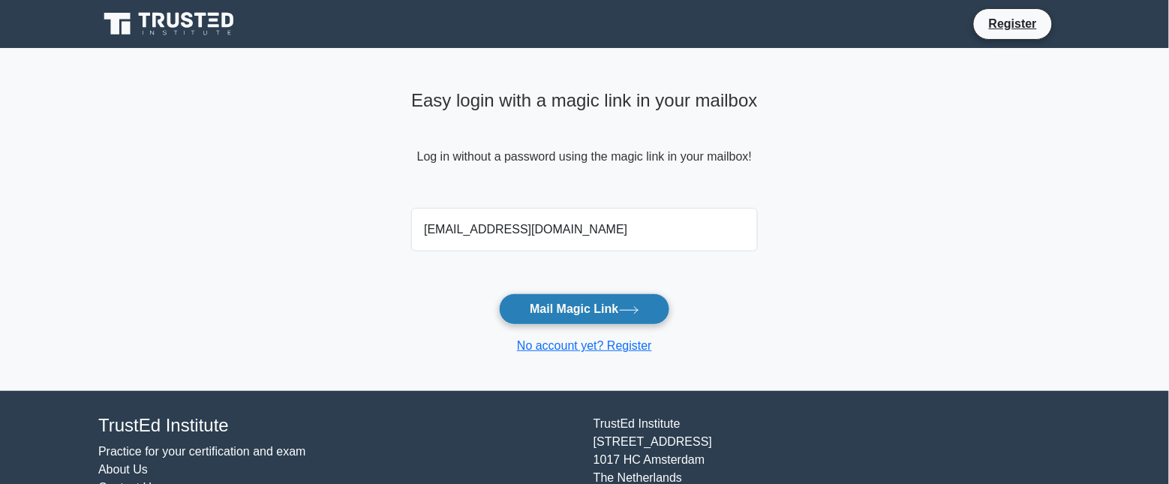
click at [597, 305] on button "Mail Magic Link" at bounding box center [584, 309] width 170 height 32
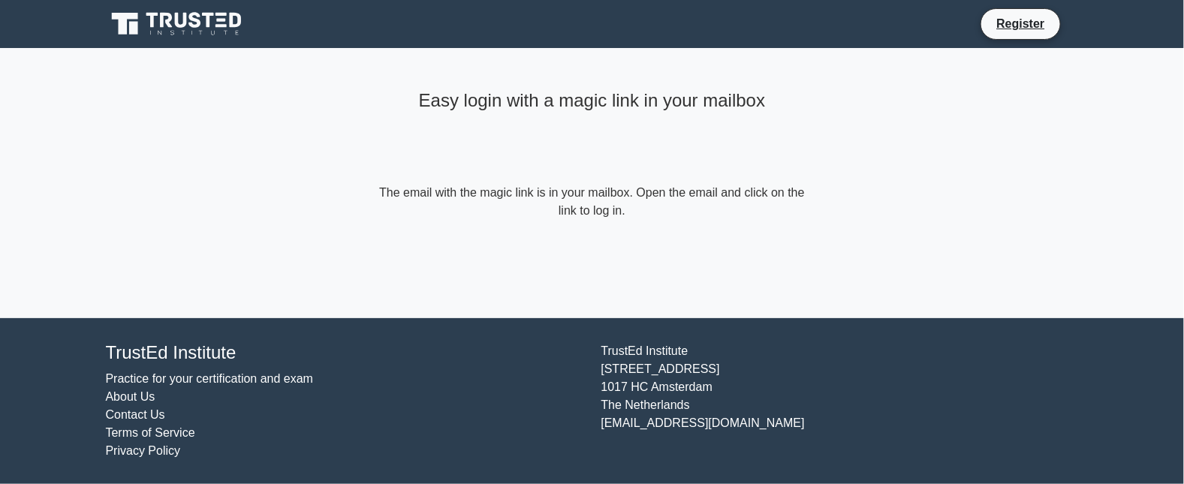
click at [263, 377] on link "Practice for your certification and exam" at bounding box center [210, 378] width 208 height 13
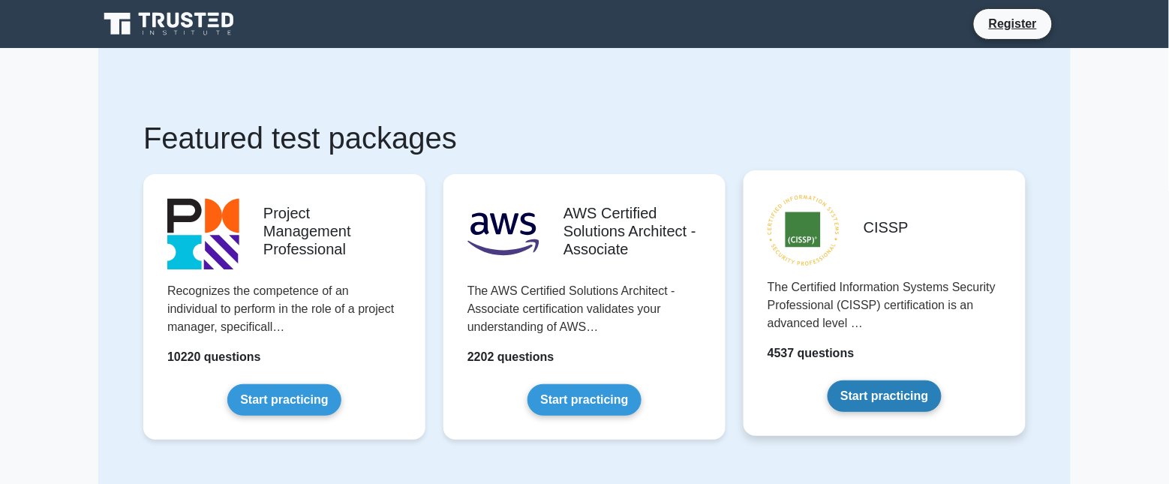
click at [913, 396] on link "Start practicing" at bounding box center [884, 397] width 113 height 32
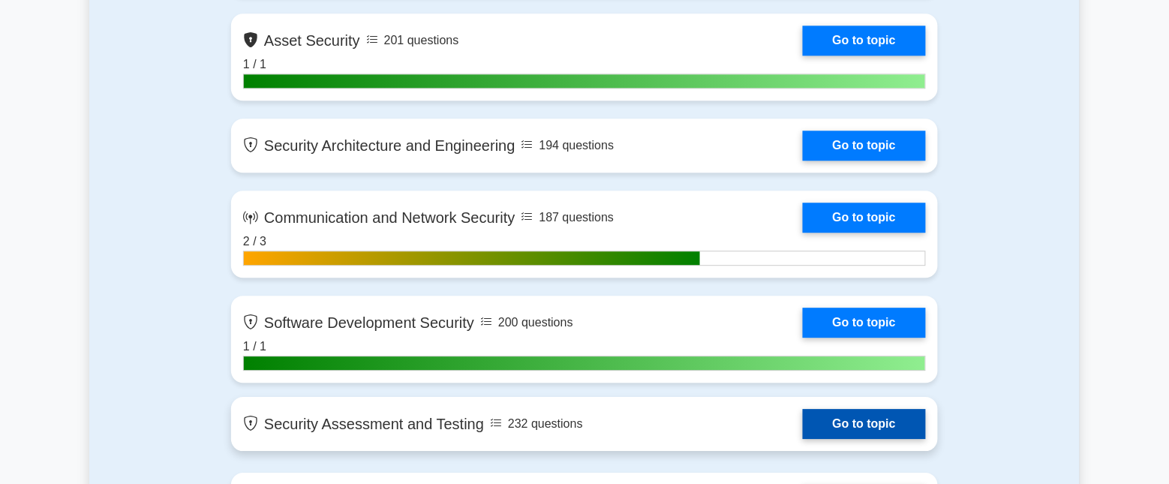
scroll to position [1032, 0]
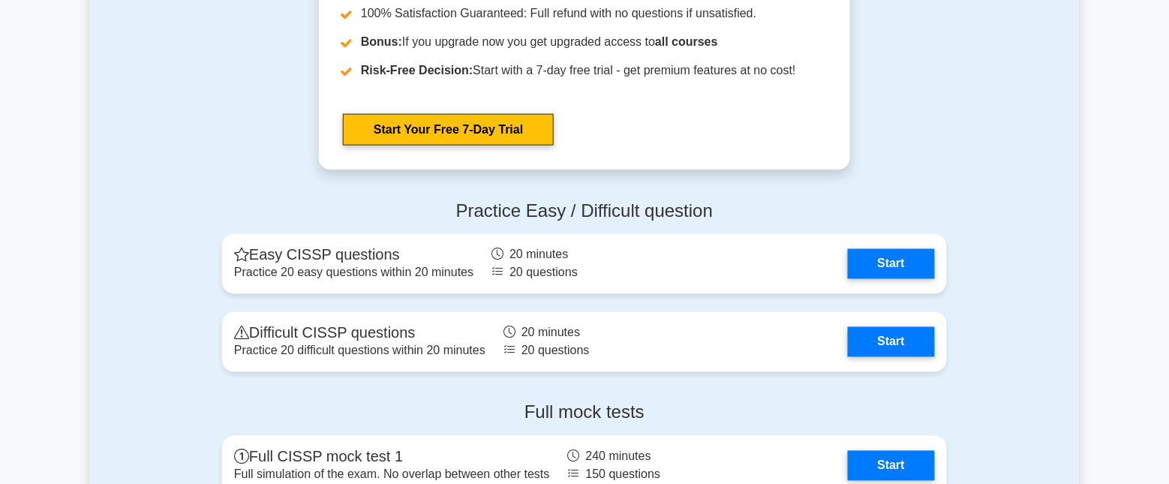
scroll to position [3846, 0]
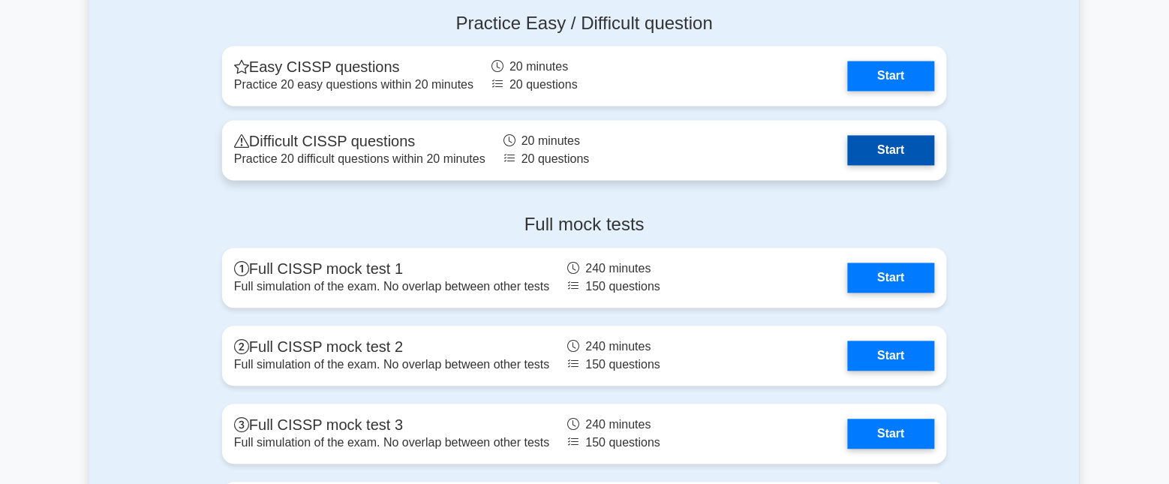
click at [918, 155] on link "Start" at bounding box center [891, 151] width 87 height 30
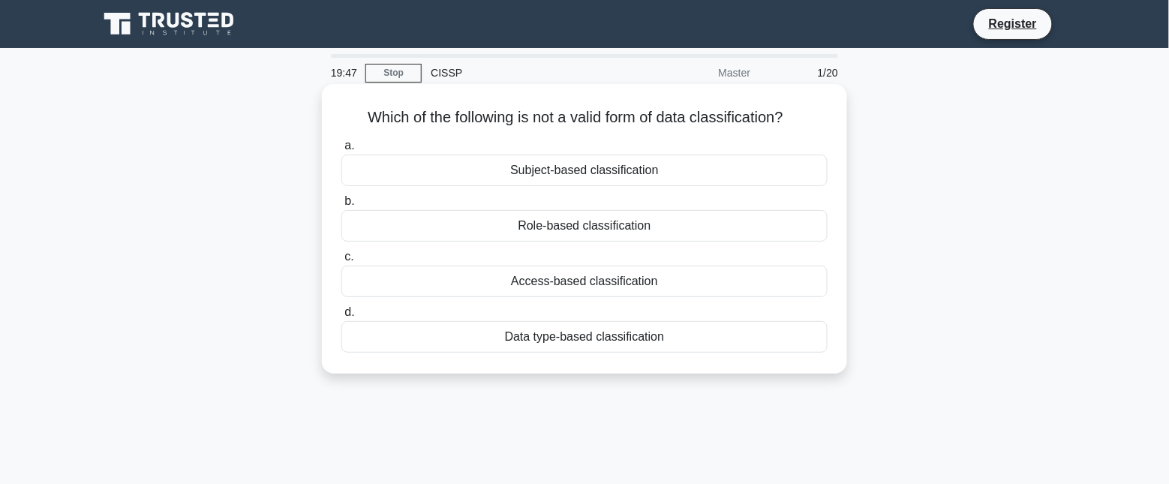
click at [548, 339] on div "Data type-based classification" at bounding box center [584, 337] width 486 height 32
click at [341, 317] on input "d. Data type-based classification" at bounding box center [341, 313] width 0 height 10
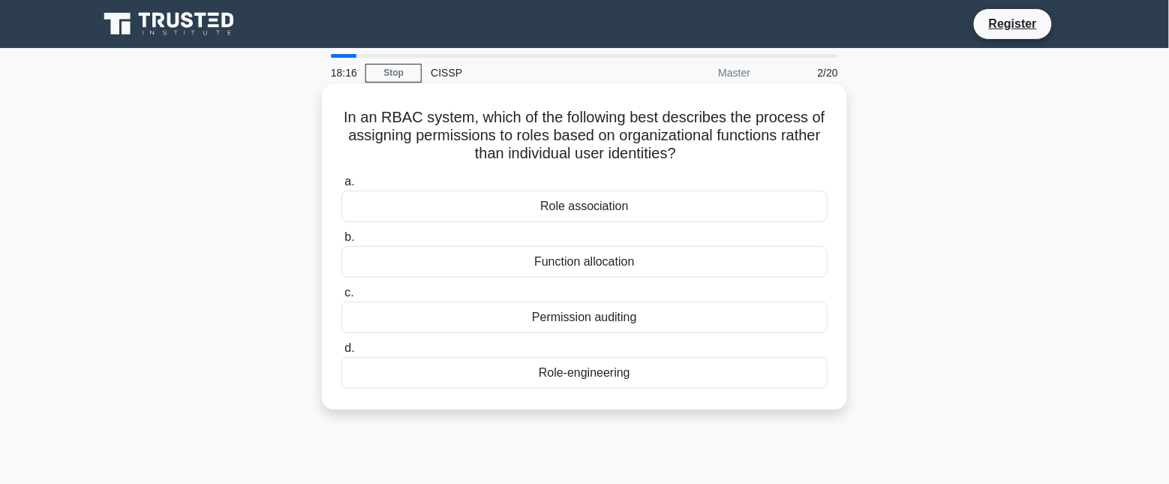
click at [533, 376] on div "Role-engineering" at bounding box center [584, 373] width 486 height 32
click at [341, 354] on input "d. Role-engineering" at bounding box center [341, 349] width 0 height 10
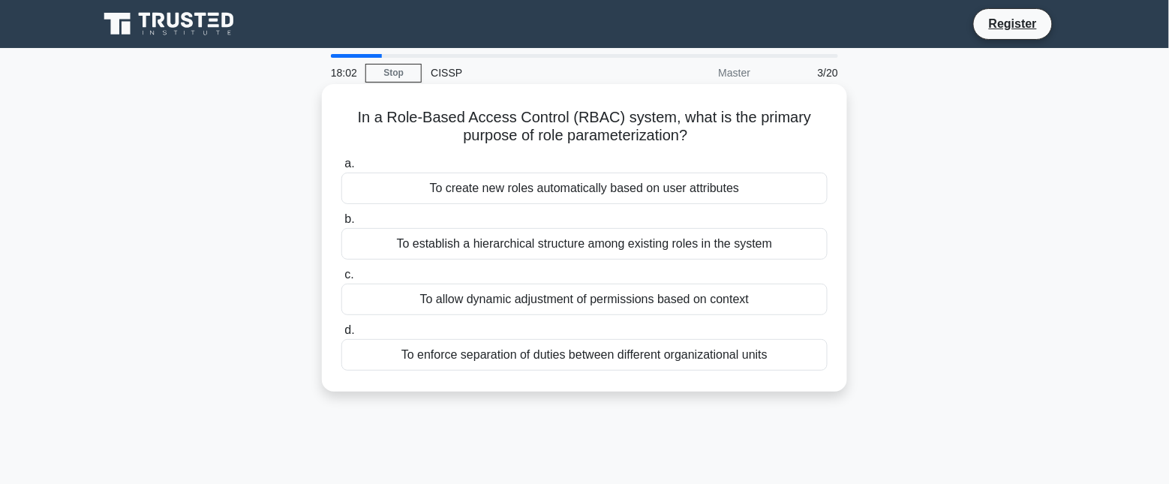
click at [603, 359] on div "To enforce separation of duties between different organizational units" at bounding box center [584, 355] width 486 height 32
click at [341, 335] on input "d. To enforce separation of duties between different organizational units" at bounding box center [341, 331] width 0 height 10
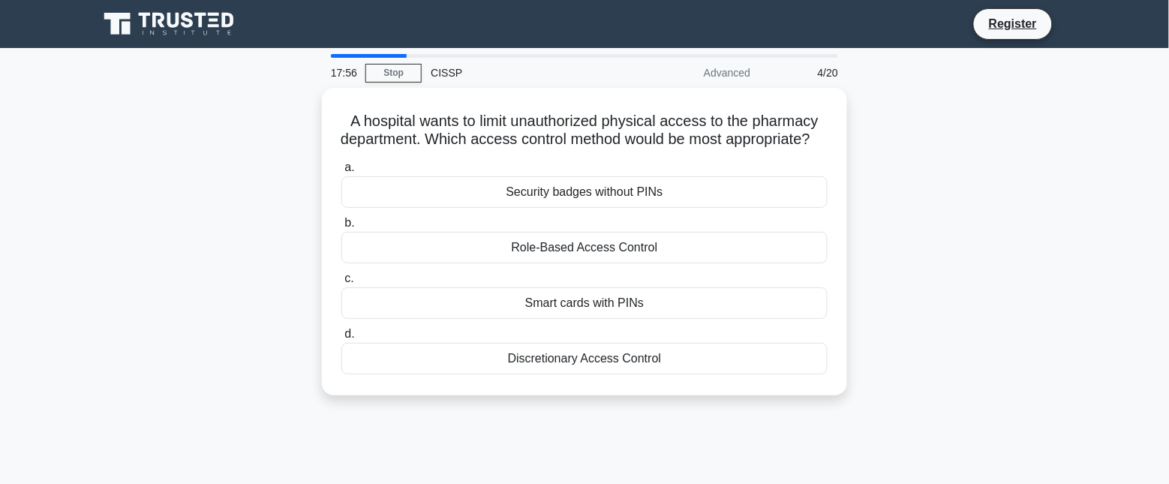
click at [181, 308] on div "A hospital wants to limit unauthorized physical access to the pharmacy departme…" at bounding box center [584, 251] width 991 height 326
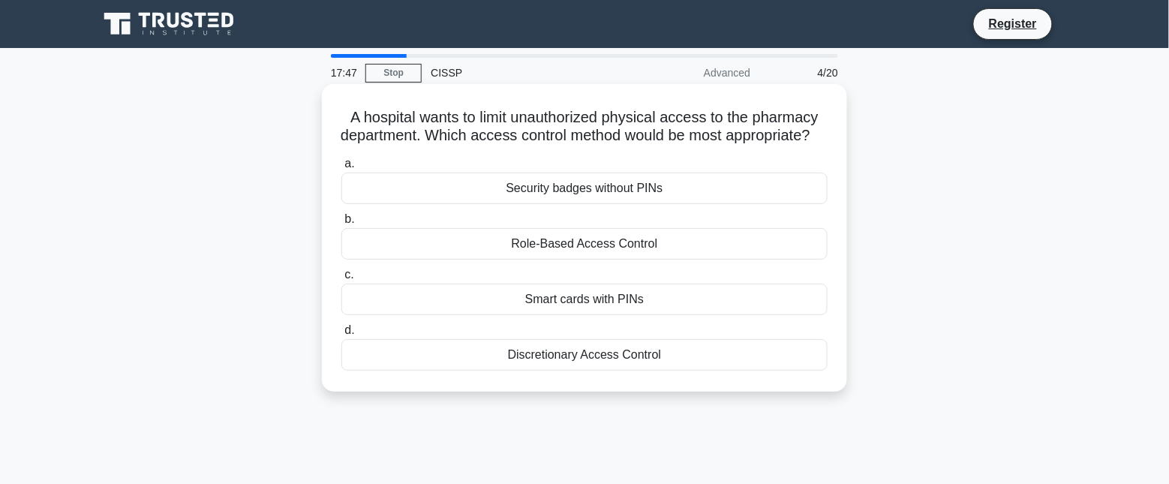
click at [582, 315] on div "Smart cards with PINs" at bounding box center [584, 300] width 486 height 32
click at [341, 280] on input "c. Smart cards with PINs" at bounding box center [341, 275] width 0 height 10
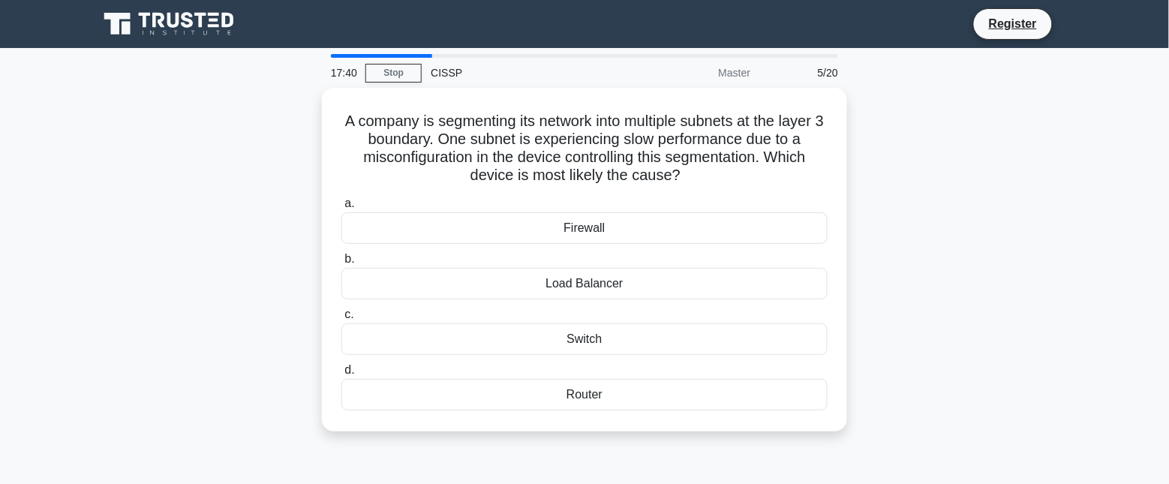
click at [887, 166] on div "A company is segmenting its network into multiple subnets at the layer 3 bounda…" at bounding box center [584, 269] width 991 height 362
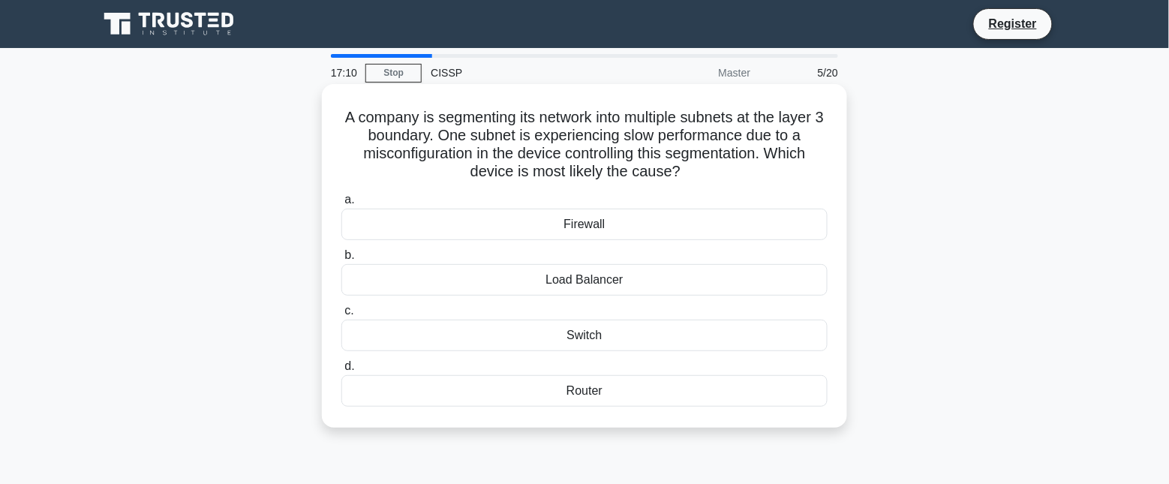
drag, startPoint x: 341, startPoint y: 119, endPoint x: 724, endPoint y: 173, distance: 386.7
click at [724, 173] on h5 "A company is segmenting its network into multiple subnets at the layer 3 bounda…" at bounding box center [584, 145] width 489 height 74
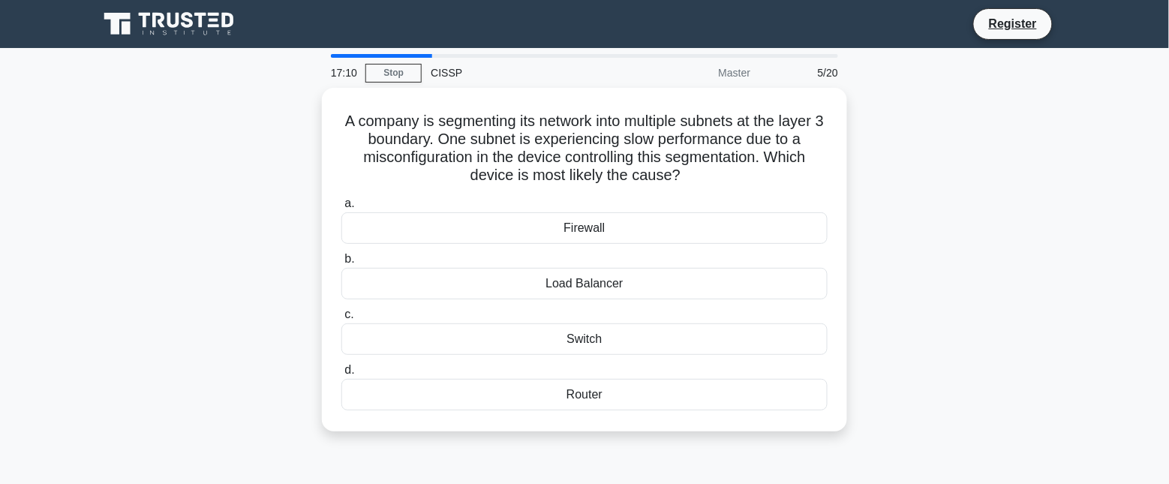
drag, startPoint x: 724, startPoint y: 173, endPoint x: 1013, endPoint y: 194, distance: 289.7
click at [1013, 194] on div "A company is segmenting its network into multiple subnets at the layer 3 bounda…" at bounding box center [584, 269] width 991 height 362
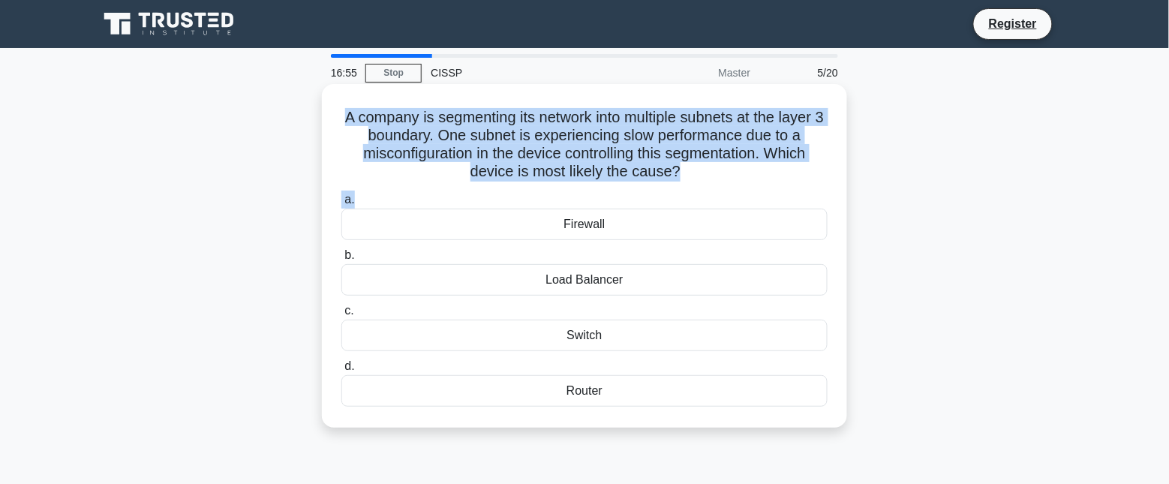
drag, startPoint x: 341, startPoint y: 119, endPoint x: 725, endPoint y: 194, distance: 390.8
click at [725, 194] on div "A company is segmenting its network into multiple subnets at the layer 3 bounda…" at bounding box center [584, 256] width 513 height 332
click at [354, 117] on h5 "A company is segmenting its network into multiple subnets at the layer 3 bounda…" at bounding box center [584, 145] width 489 height 74
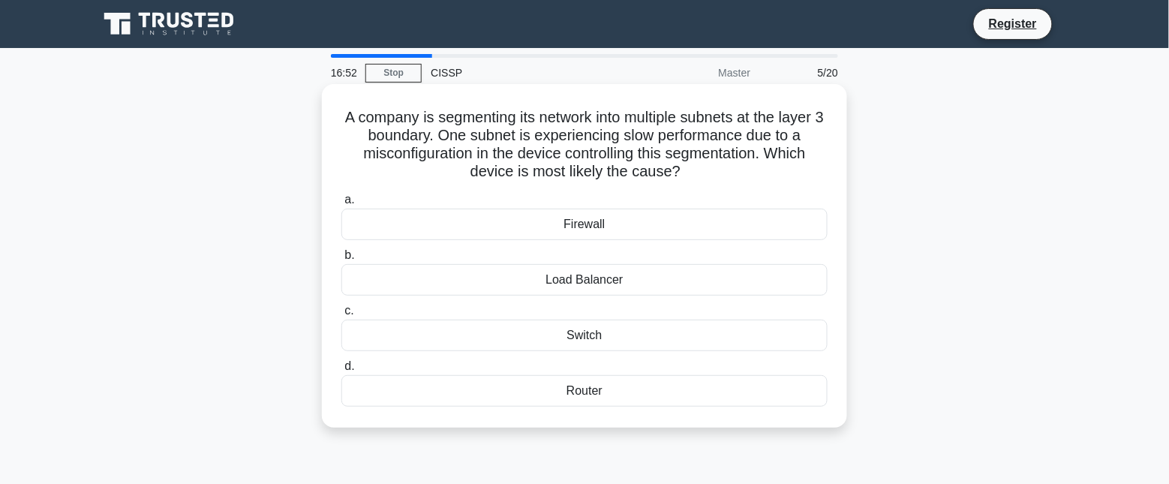
drag, startPoint x: 344, startPoint y: 116, endPoint x: 724, endPoint y: 174, distance: 384.9
click at [724, 174] on h5 "A company is segmenting its network into multiple subnets at the layer 3 bounda…" at bounding box center [584, 145] width 489 height 74
copy h5 "A company is segmenting its network into multiple subnets at the layer 3 bounda…"
click at [620, 396] on div "Router" at bounding box center [584, 391] width 486 height 32
click at [341, 372] on input "d. Router" at bounding box center [341, 367] width 0 height 10
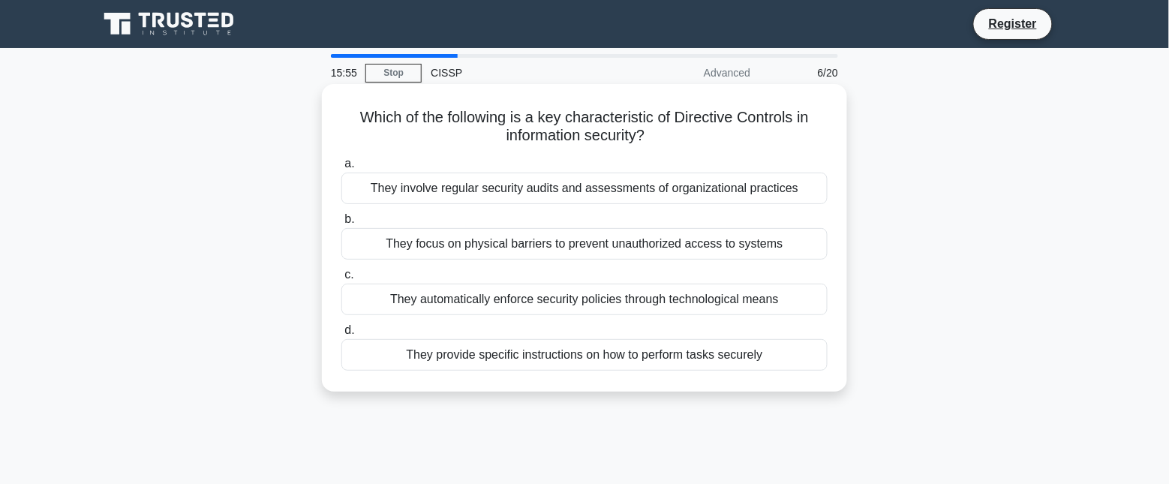
click at [643, 363] on div "They provide specific instructions on how to perform tasks securely" at bounding box center [584, 355] width 486 height 32
click at [341, 335] on input "d. They provide specific instructions on how to perform tasks securely" at bounding box center [341, 331] width 0 height 10
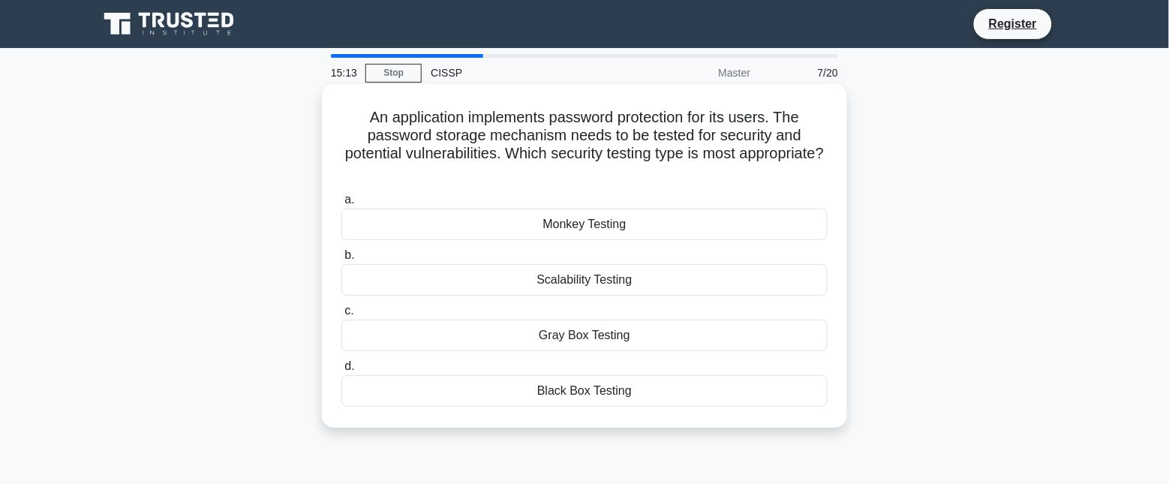
drag, startPoint x: 364, startPoint y: 117, endPoint x: 689, endPoint y: 391, distance: 425.0
click at [689, 391] on div "An application implements password protection for its users. The password stora…" at bounding box center [584, 256] width 513 height 332
copy div "An application implements password protection for its users. The password stora…"
click at [625, 336] on div "Gray Box Testing" at bounding box center [584, 336] width 486 height 32
click at [341, 316] on input "c. Gray Box Testing" at bounding box center [341, 311] width 0 height 10
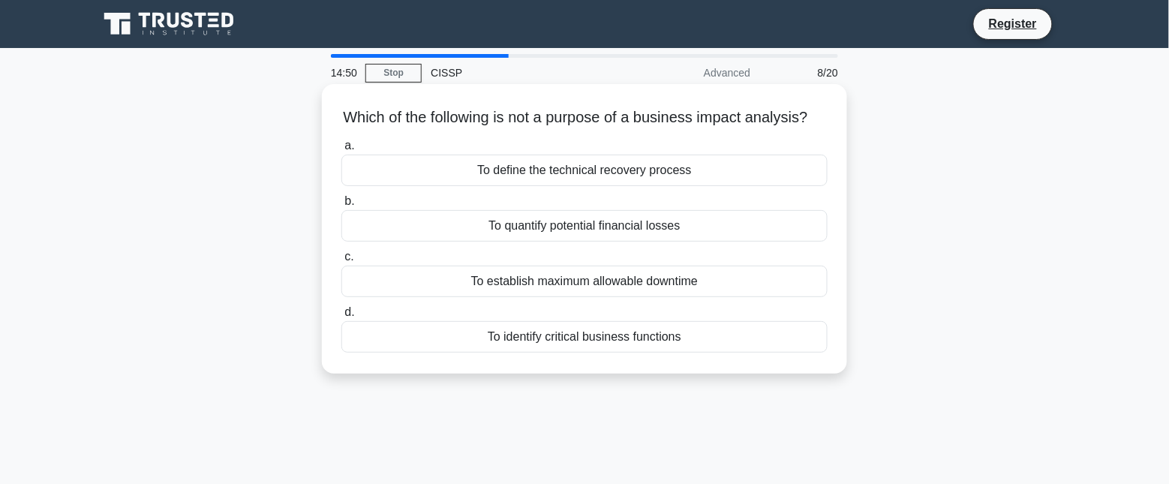
click at [558, 186] on div "To define the technical recovery process" at bounding box center [584, 171] width 486 height 32
click at [341, 151] on input "a. To define the technical recovery process" at bounding box center [341, 146] width 0 height 10
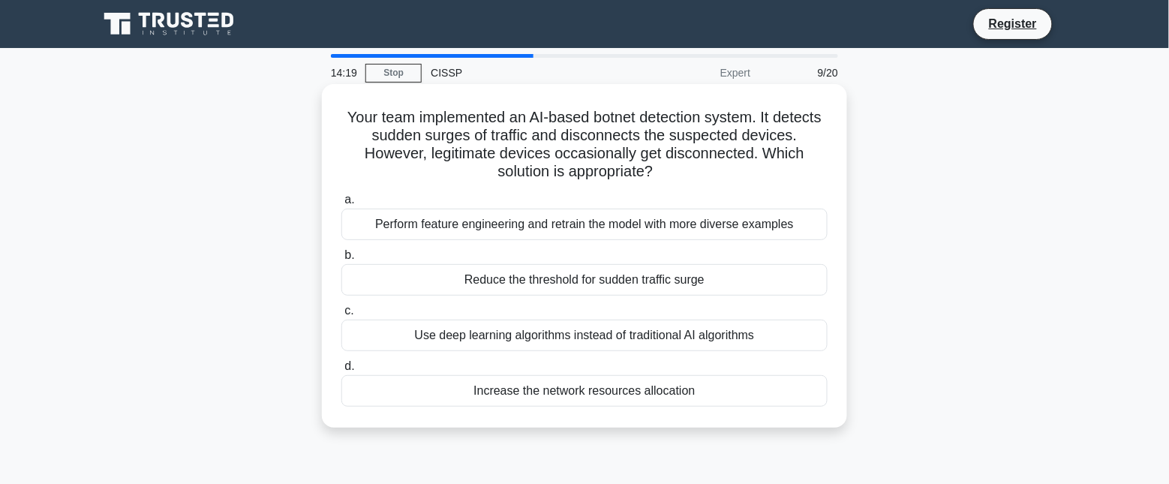
drag, startPoint x: 360, startPoint y: 113, endPoint x: 752, endPoint y: 381, distance: 475.1
click at [752, 381] on div "Your team implemented an AI-based botnet detection system. It detects sudden su…" at bounding box center [584, 256] width 513 height 332
copy div "Your team implemented an AI-based botnet detection system. It detects sudden su…"
click at [747, 230] on div "Perform feature engineering and retrain the model with more diverse examples" at bounding box center [584, 225] width 486 height 32
click at [341, 205] on input "a. Perform feature engineering and retrain the model with more diverse examples" at bounding box center [341, 200] width 0 height 10
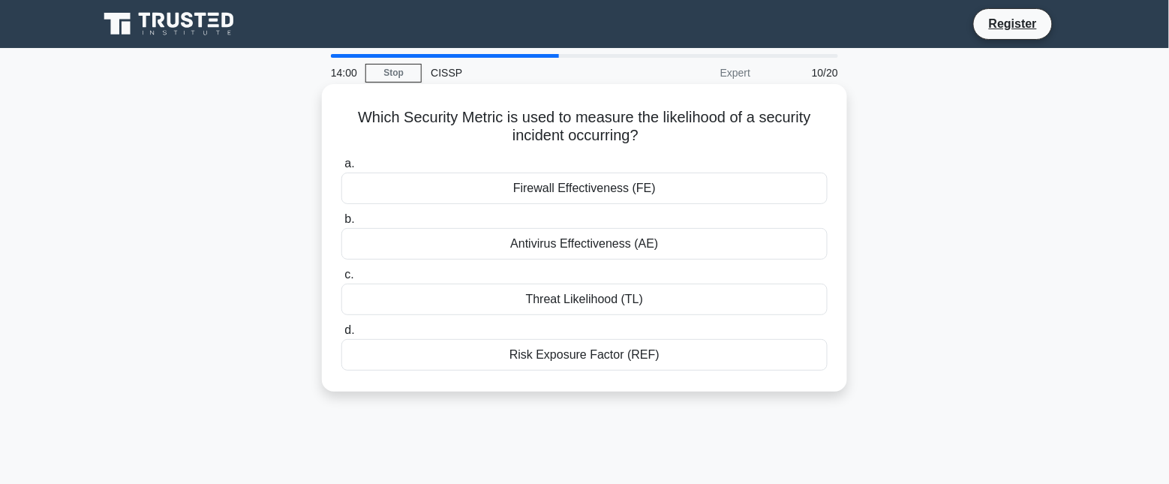
drag, startPoint x: 350, startPoint y: 118, endPoint x: 751, endPoint y: 365, distance: 470.1
click at [751, 365] on div "Which Security Metric is used to measure the likelihood of a security incident …" at bounding box center [584, 238] width 513 height 296
copy div "Which Security Metric is used to measure the likelihood of a security incident …"
click at [684, 305] on div "Threat Likelihood (TL)" at bounding box center [584, 300] width 486 height 32
click at [341, 280] on input "c. Threat Likelihood (TL)" at bounding box center [341, 275] width 0 height 10
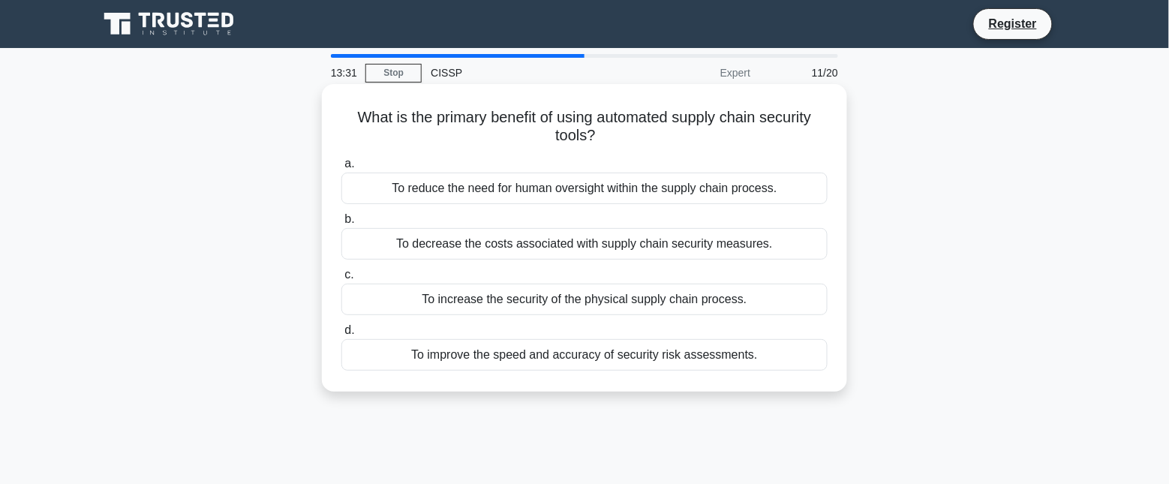
drag, startPoint x: 344, startPoint y: 115, endPoint x: 782, endPoint y: 365, distance: 504.6
click at [782, 365] on div "What is the primary benefit of using automated supply chain security tools? .sp…" at bounding box center [584, 238] width 513 height 296
copy div "What is the primary benefit of using automated supply chain security tools? .sp…"
click at [699, 358] on div "To improve the speed and accuracy of security risk assessments." at bounding box center [584, 355] width 486 height 32
click at [341, 335] on input "d. To improve the speed and accuracy of security risk assessments." at bounding box center [341, 331] width 0 height 10
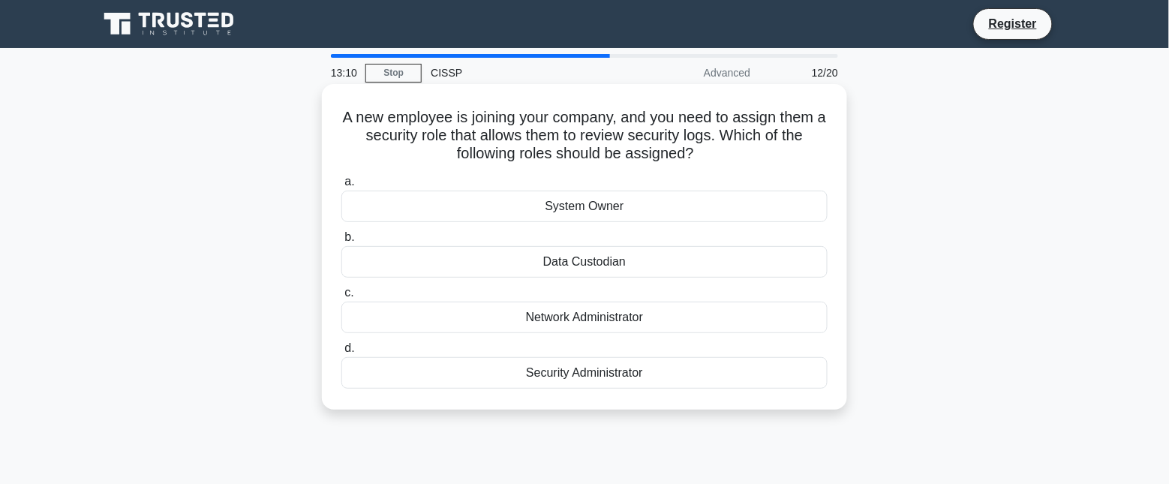
drag, startPoint x: 334, startPoint y: 117, endPoint x: 767, endPoint y: 365, distance: 498.9
click at [767, 365] on div "A new employee is joining your company, and you need to assign them a security …" at bounding box center [584, 247] width 513 height 314
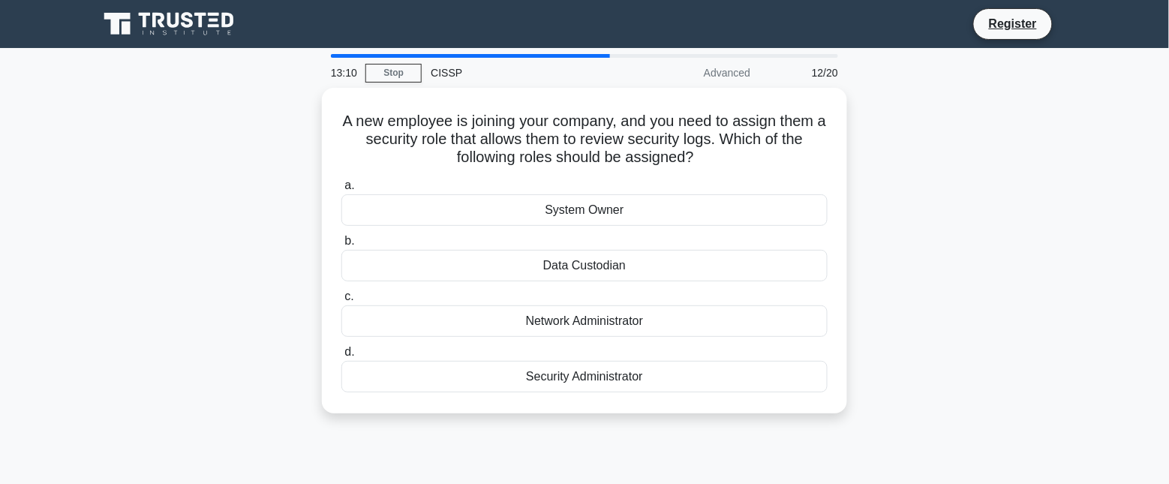
copy div "A new employee is joining your company, and you need to assign them a security …"
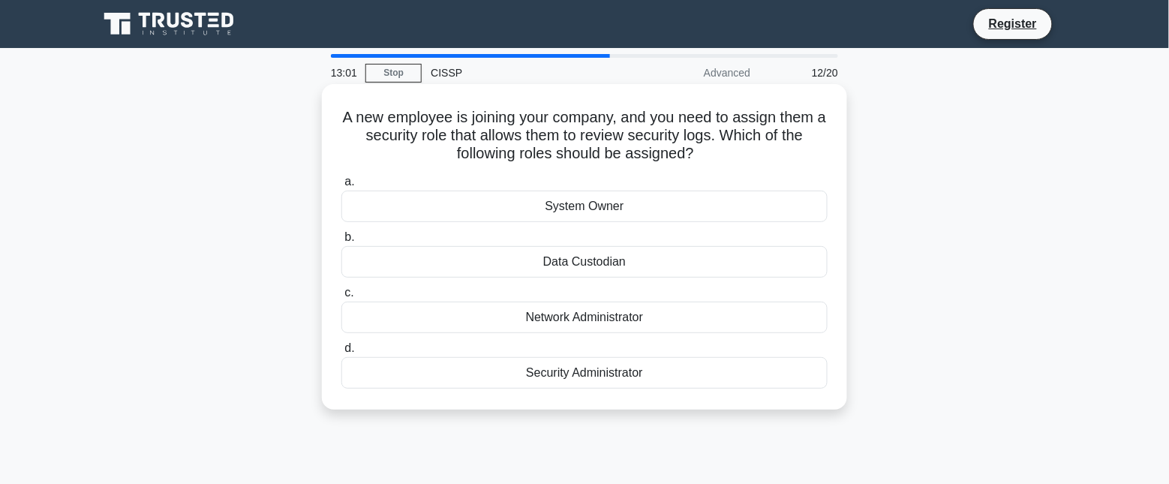
click at [649, 373] on div "Security Administrator" at bounding box center [584, 373] width 486 height 32
click at [341, 354] on input "d. Security Administrator" at bounding box center [341, 349] width 0 height 10
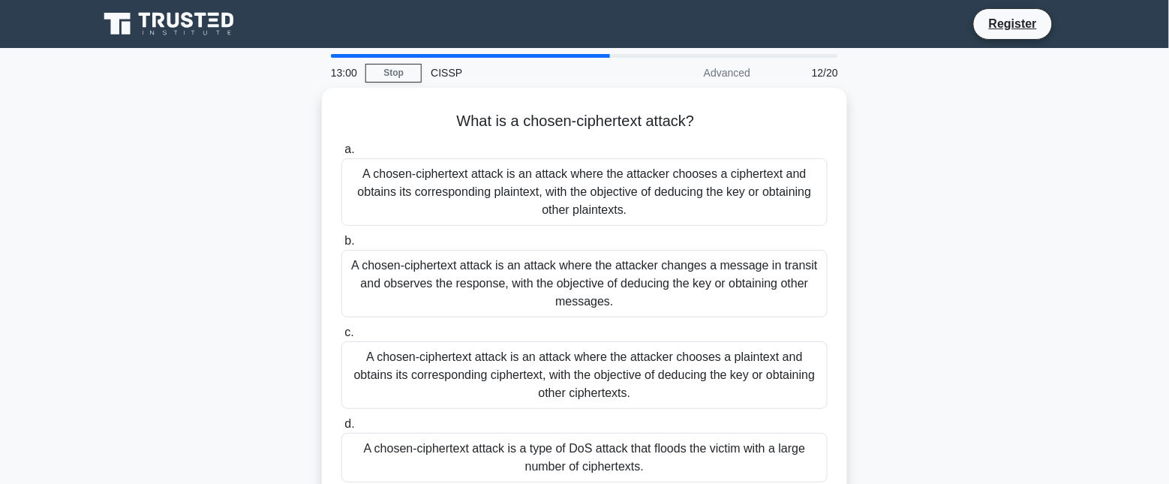
click at [973, 308] on div "What is a chosen-ciphertext attack? .spinner_0XTQ{transform-origin:center;anima…" at bounding box center [584, 305] width 991 height 434
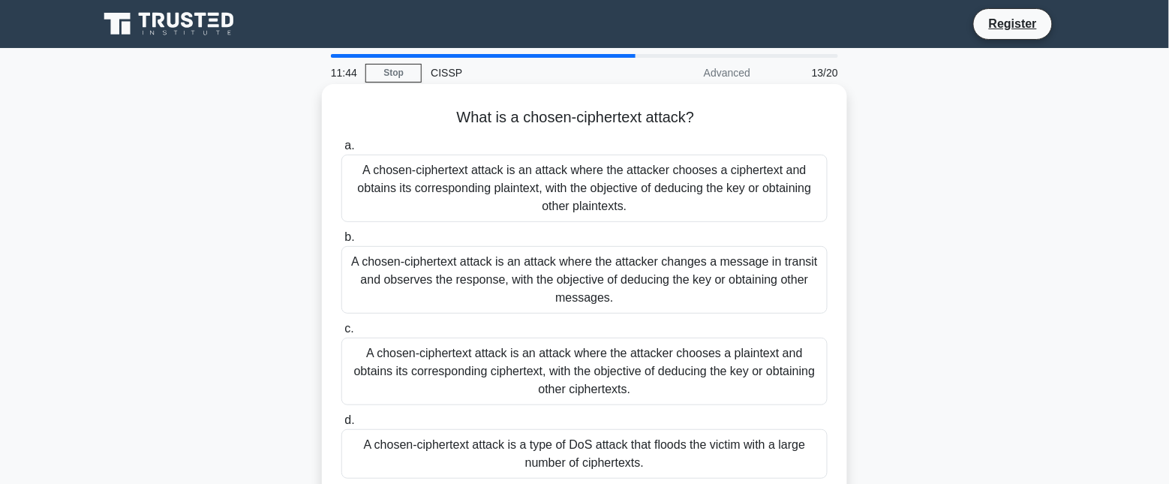
click at [437, 171] on div "A chosen-ciphertext attack is an attack where the attacker chooses a ciphertext…" at bounding box center [584, 189] width 486 height 68
click at [341, 151] on input "a. A chosen-ciphertext attack is an attack where the attacker chooses a ciphert…" at bounding box center [341, 146] width 0 height 10
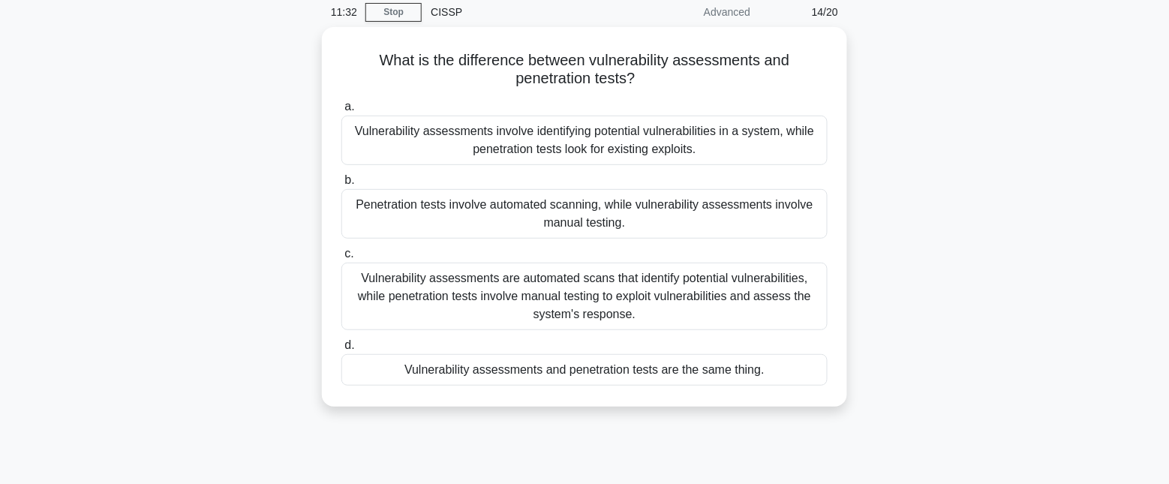
scroll to position [94, 0]
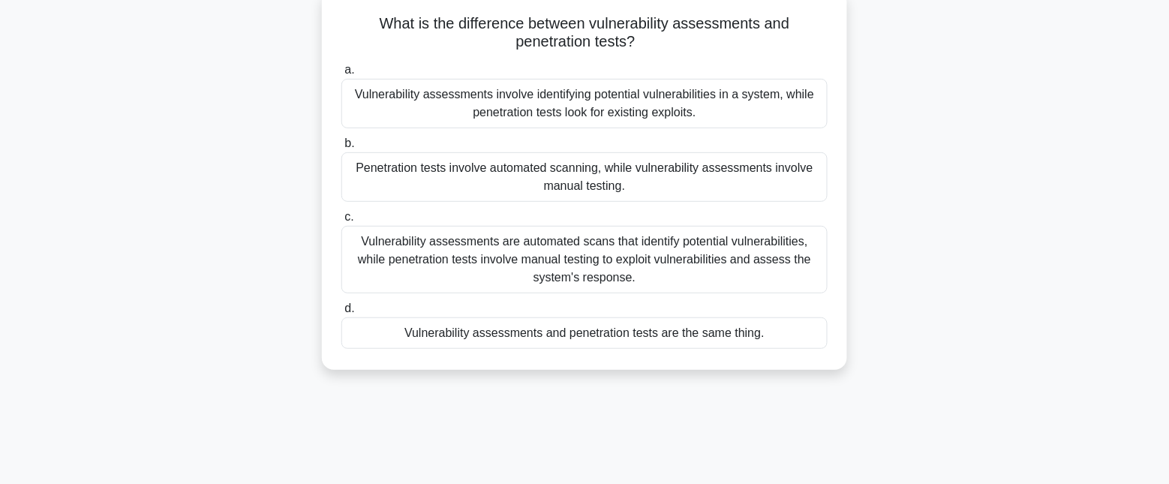
click at [411, 242] on div "Vulnerability assessments are automated scans that identify potential vulnerabi…" at bounding box center [584, 260] width 486 height 68
click at [341, 222] on input "c. Vulnerability assessments are automated scans that identify potential vulner…" at bounding box center [341, 217] width 0 height 10
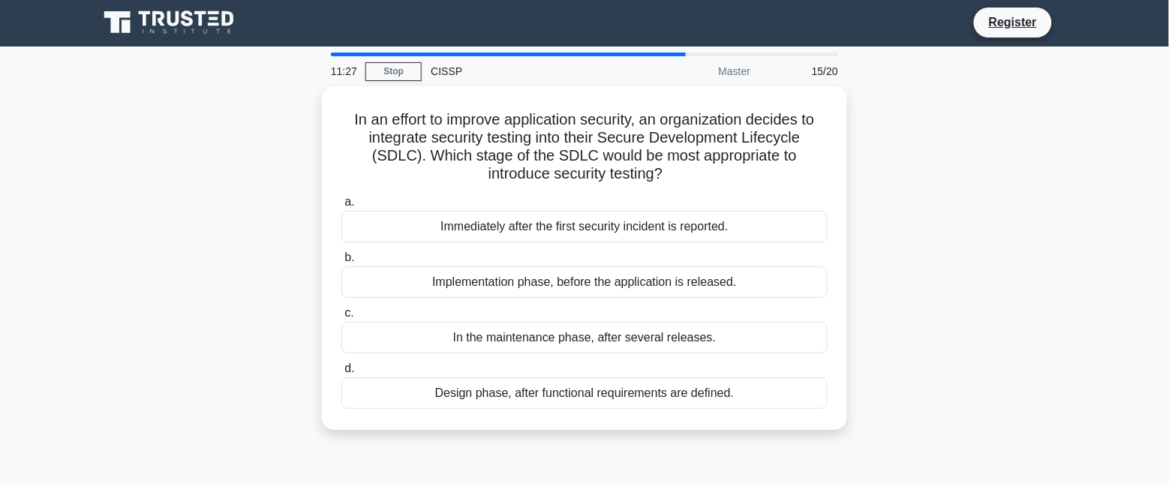
scroll to position [0, 0]
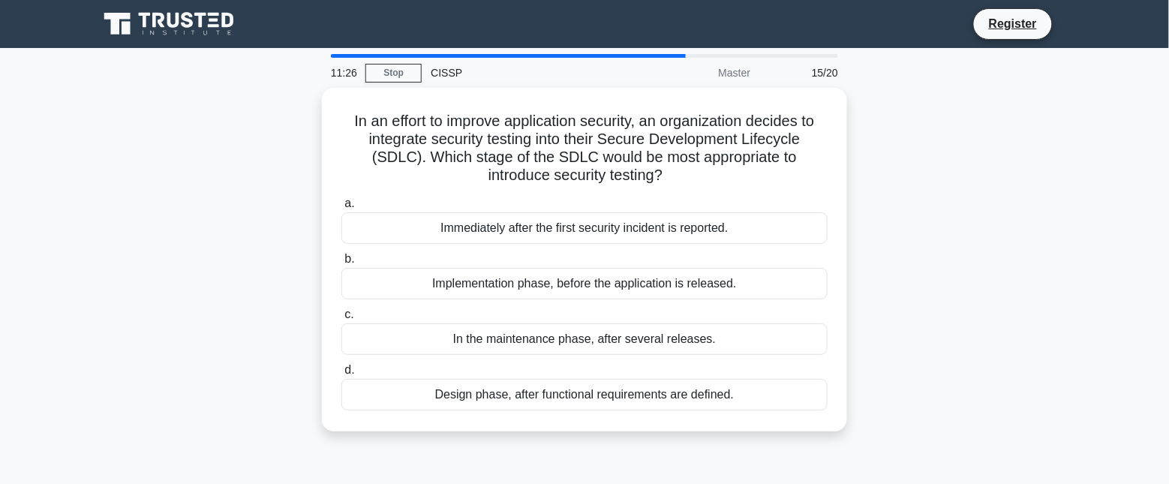
click at [186, 225] on div "In an effort to improve application security, an organization decides to integr…" at bounding box center [584, 269] width 991 height 362
click at [189, 197] on div "In an effort to improve application security, an organization decides to integr…" at bounding box center [584, 269] width 991 height 362
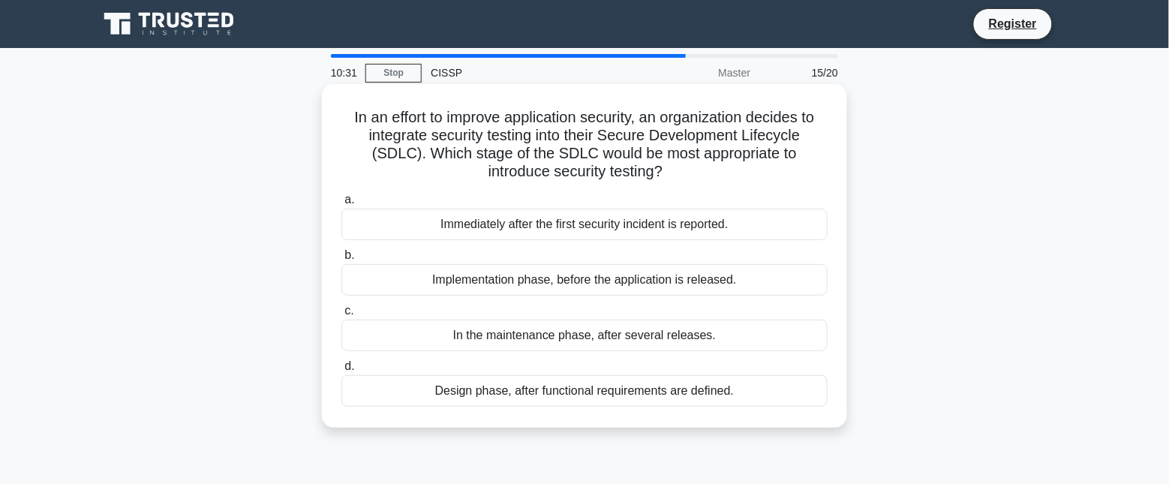
click at [624, 276] on div "Implementation phase, before the application is released." at bounding box center [584, 280] width 486 height 32
click at [341, 260] on input "b. Implementation phase, before the application is released." at bounding box center [341, 256] width 0 height 10
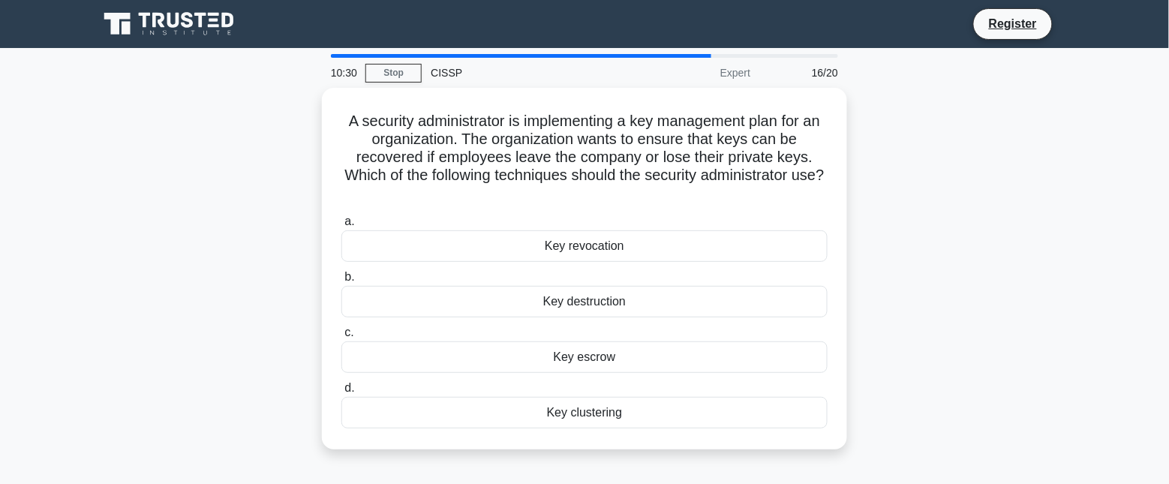
click at [245, 235] on div "A security administrator is implementing a key management plan for an organizat…" at bounding box center [584, 278] width 991 height 380
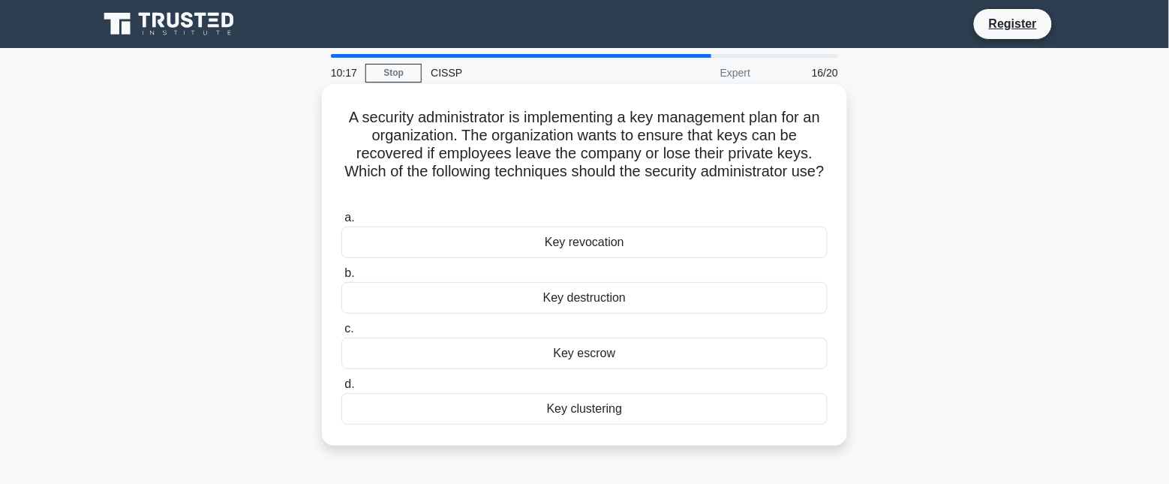
drag, startPoint x: 338, startPoint y: 120, endPoint x: 741, endPoint y: 426, distance: 506.2
click at [741, 426] on div "A security administrator is implementing a key management plan for an organizat…" at bounding box center [584, 265] width 513 height 350
copy div "A security administrator is implementing a key management plan for an organizat…"
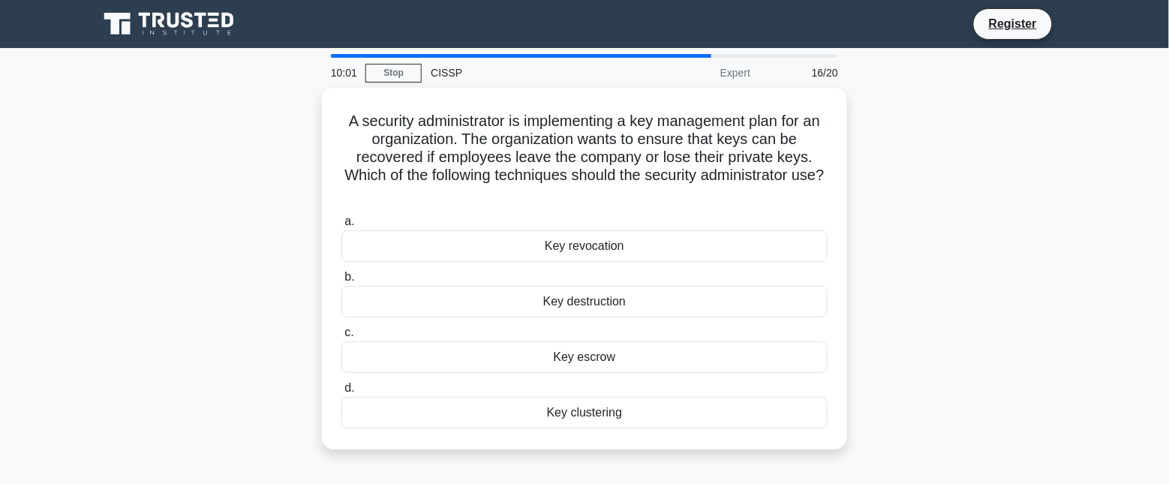
click at [1039, 336] on div "A security administrator is implementing a key management plan for an organizat…" at bounding box center [584, 278] width 991 height 380
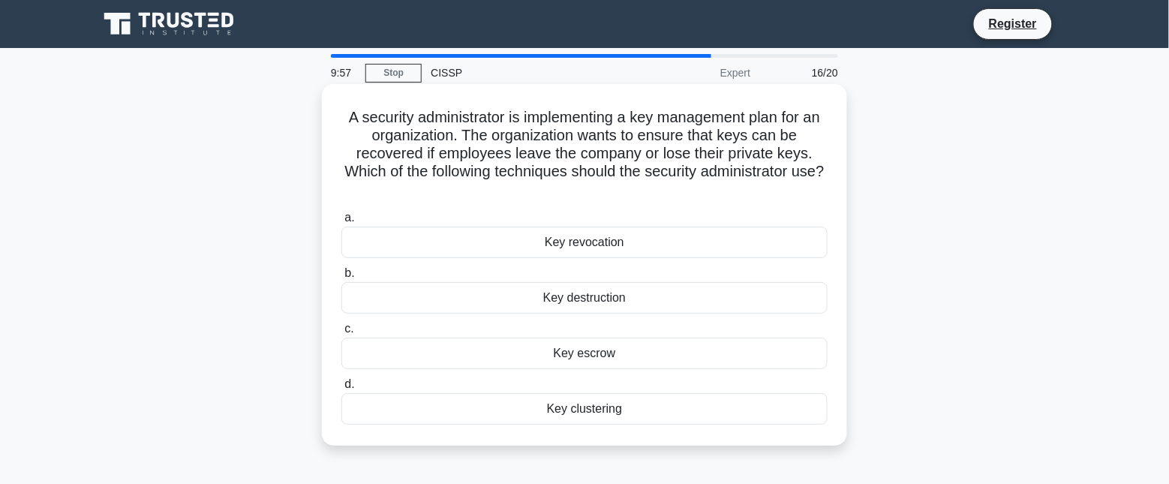
click at [616, 357] on div "Key escrow" at bounding box center [584, 354] width 486 height 32
click at [341, 334] on input "c. Key escrow" at bounding box center [341, 329] width 0 height 10
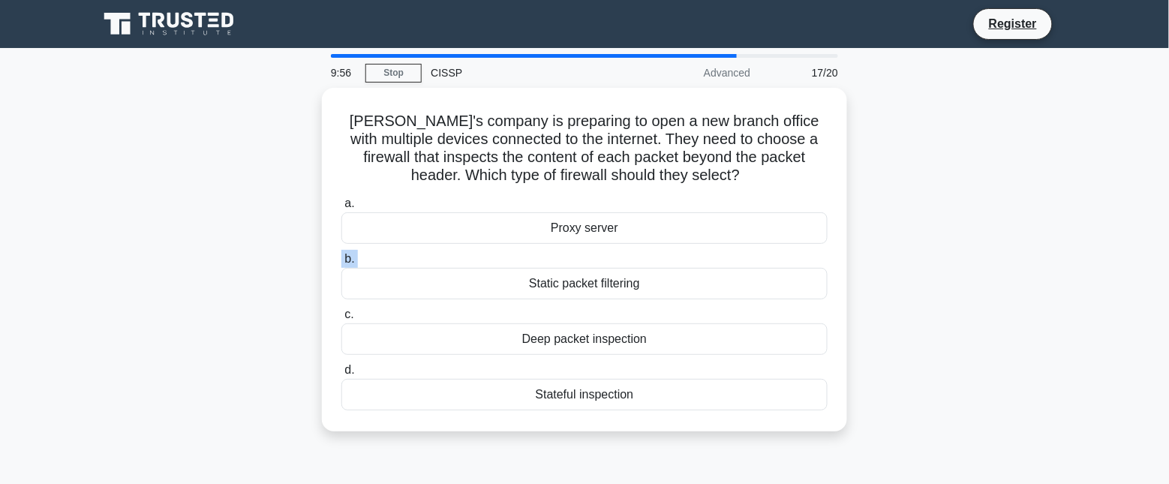
click at [238, 271] on div "Tom's company is preparing to open a new branch office with multiple devices co…" at bounding box center [584, 269] width 991 height 362
drag, startPoint x: 238, startPoint y: 271, endPoint x: 227, endPoint y: 323, distance: 53.6
click at [227, 323] on div "Tom's company is preparing to open a new branch office with multiple devices co…" at bounding box center [584, 269] width 991 height 362
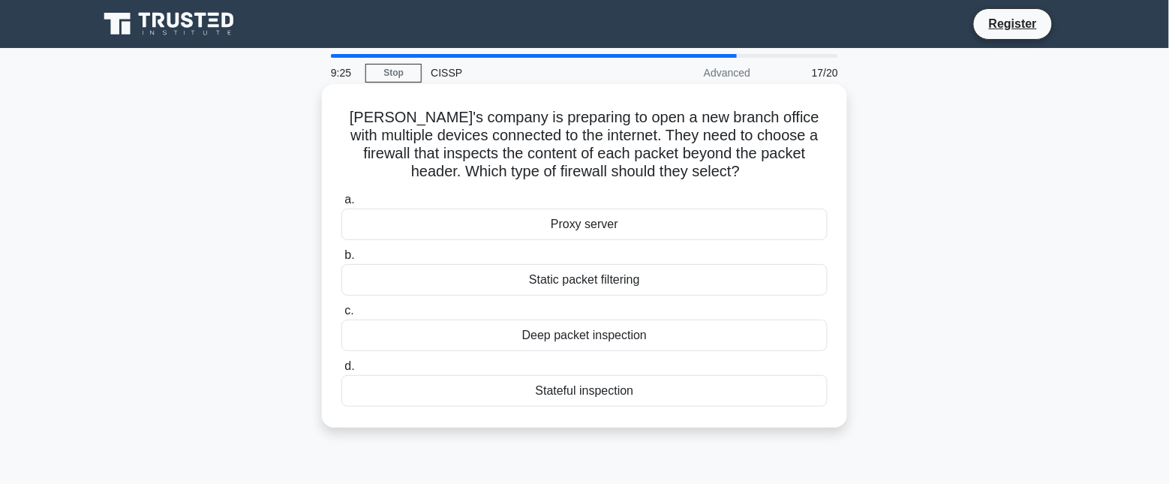
drag, startPoint x: 342, startPoint y: 114, endPoint x: 658, endPoint y: 403, distance: 428.2
click at [658, 403] on div "Tom's company is preparing to open a new branch office with multiple devices co…" at bounding box center [584, 256] width 513 height 332
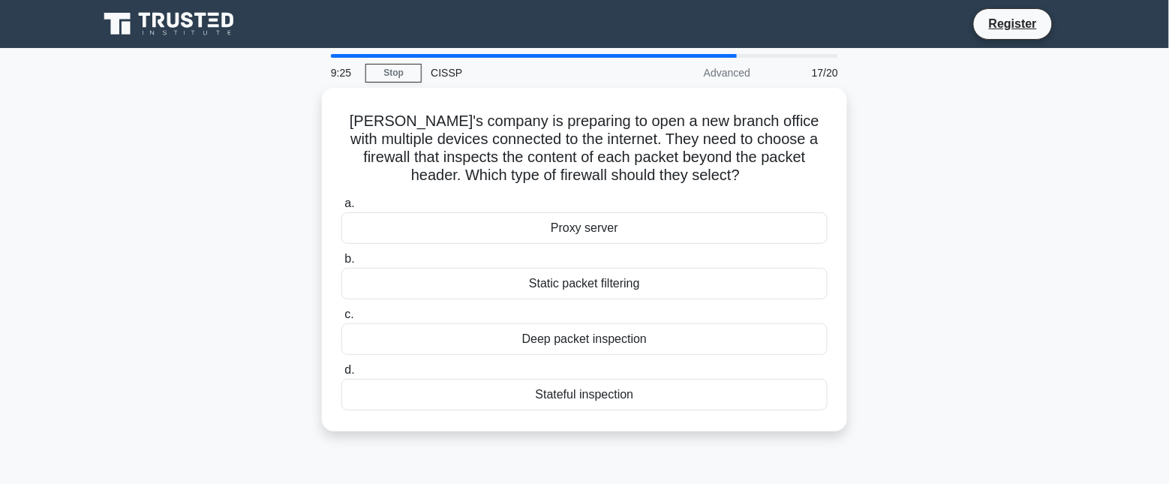
copy div "Tom's company is preparing to open a new branch office with multiple devices co…"
click at [271, 341] on div "Tom's company is preparing to open a new branch office with multiple devices co…" at bounding box center [584, 269] width 991 height 362
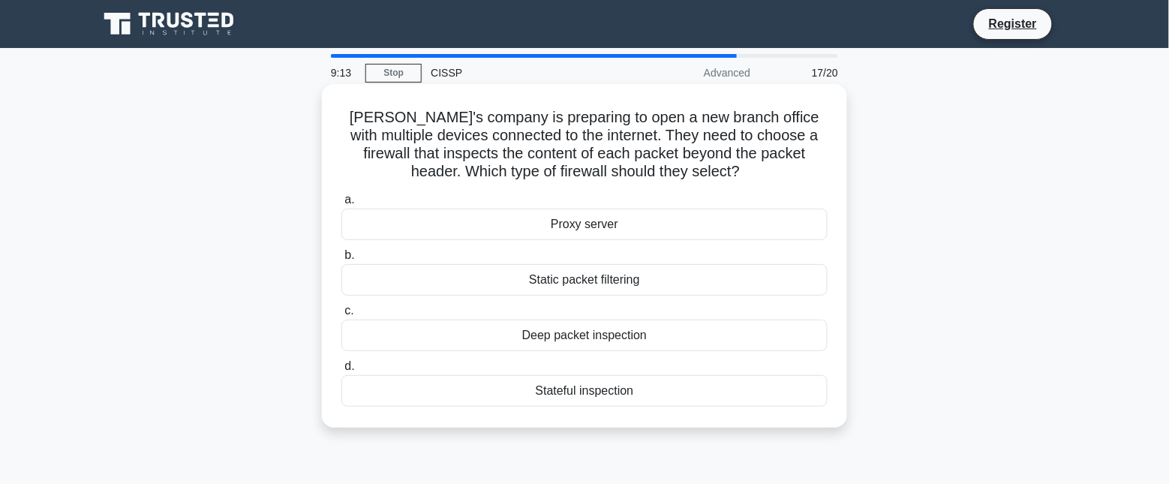
click at [549, 338] on div "Deep packet inspection" at bounding box center [584, 336] width 486 height 32
click at [341, 316] on input "c. Deep packet inspection" at bounding box center [341, 311] width 0 height 10
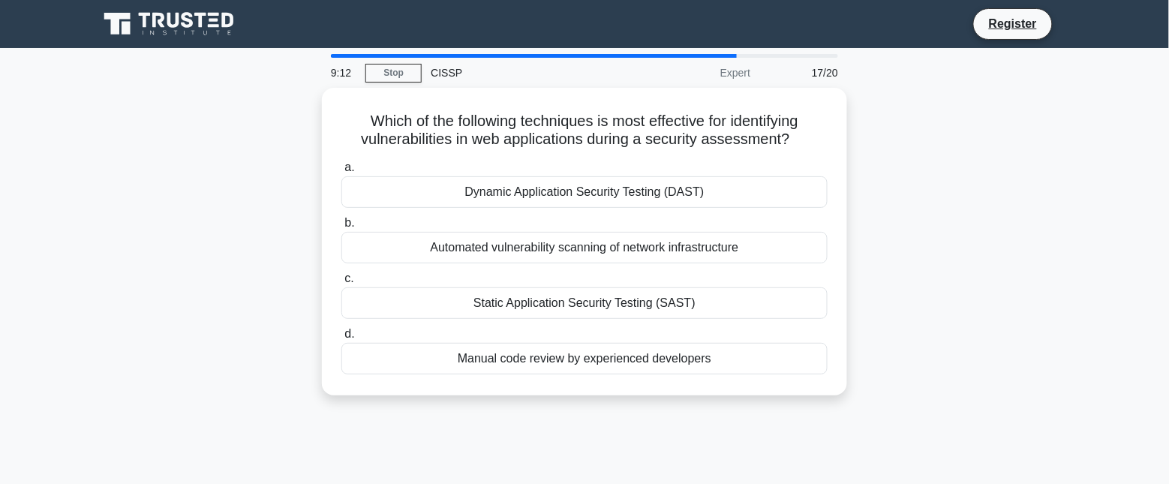
click at [952, 379] on div "Which of the following techniques is most effective for identifying vulnerabili…" at bounding box center [584, 251] width 991 height 326
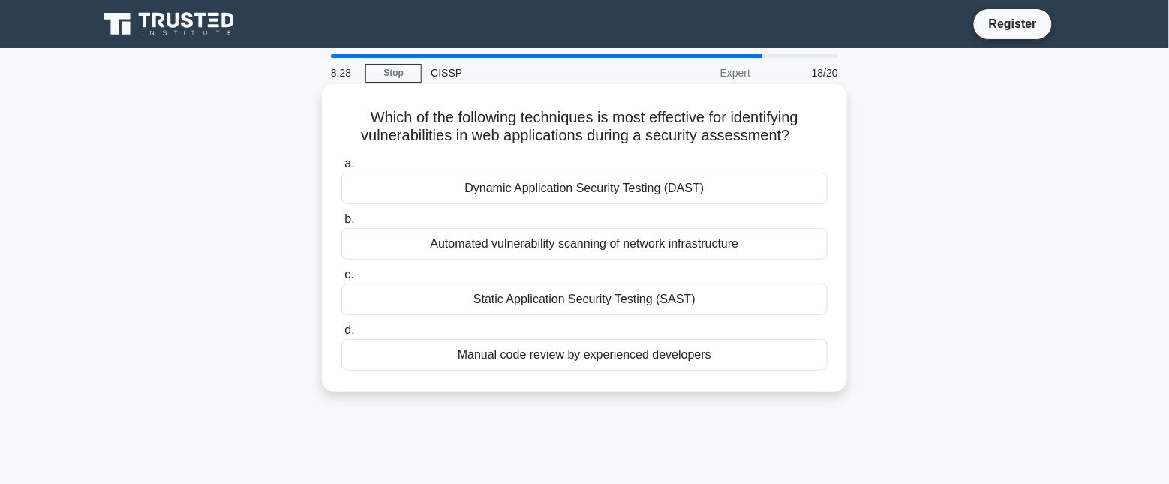
drag, startPoint x: 354, startPoint y: 107, endPoint x: 801, endPoint y: 351, distance: 508.8
click at [801, 351] on div "Which of the following techniques is most effective for identifying vulnerabili…" at bounding box center [584, 238] width 513 height 296
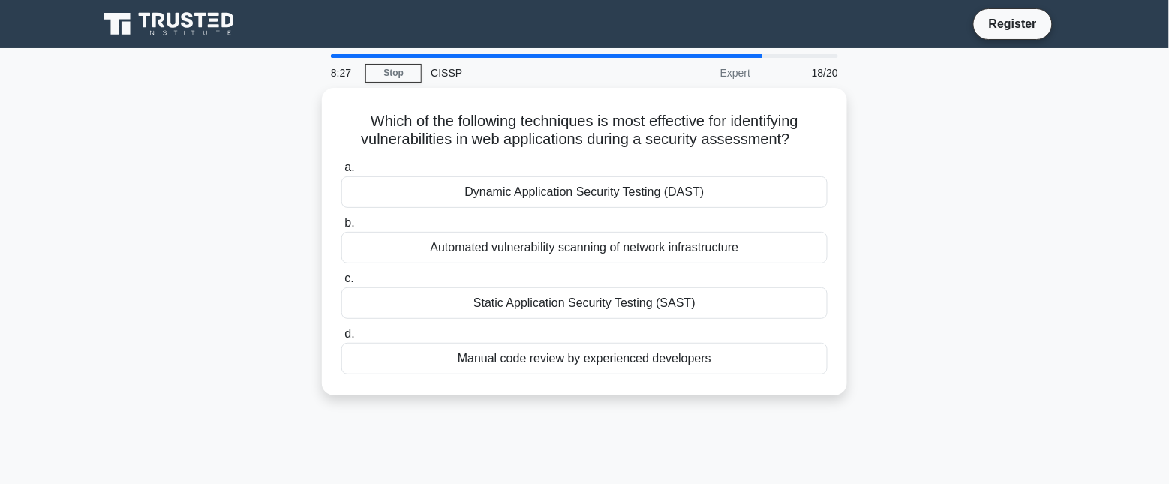
copy div "Which of the following techniques is most effective for identifying vulnerabili…"
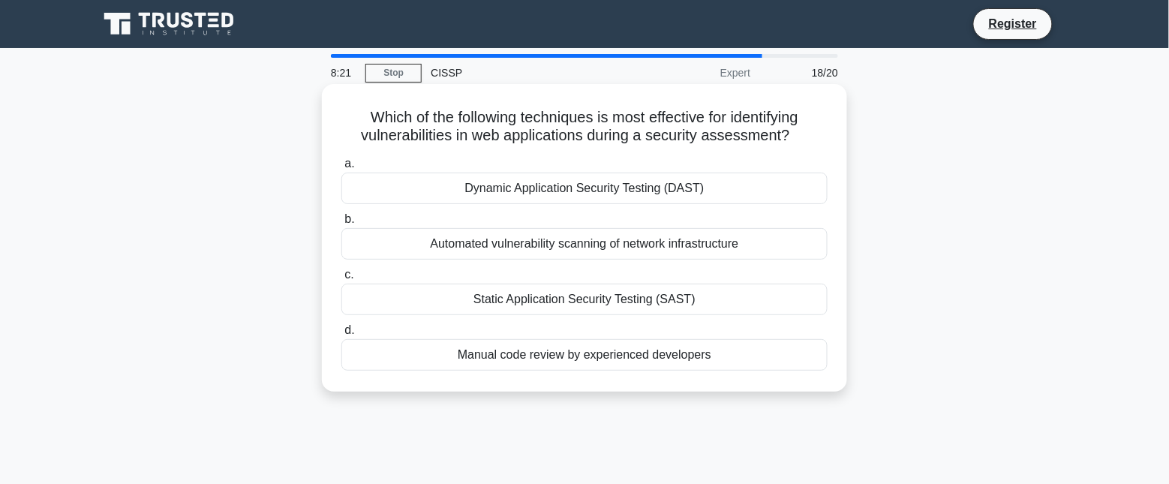
click at [744, 186] on div "Dynamic Application Security Testing (DAST)" at bounding box center [584, 189] width 486 height 32
click at [341, 169] on input "a. Dynamic Application Security Testing (DAST)" at bounding box center [341, 164] width 0 height 10
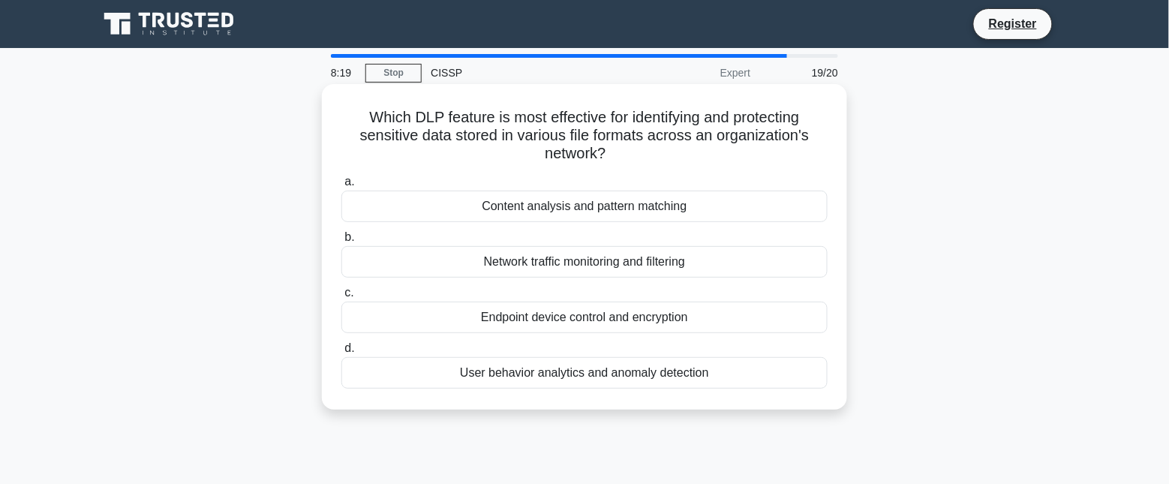
click at [711, 177] on label "a. Content analysis and pattern matching" at bounding box center [584, 198] width 486 height 50
click at [341, 177] on input "a. Content analysis and pattern matching" at bounding box center [341, 182] width 0 height 10
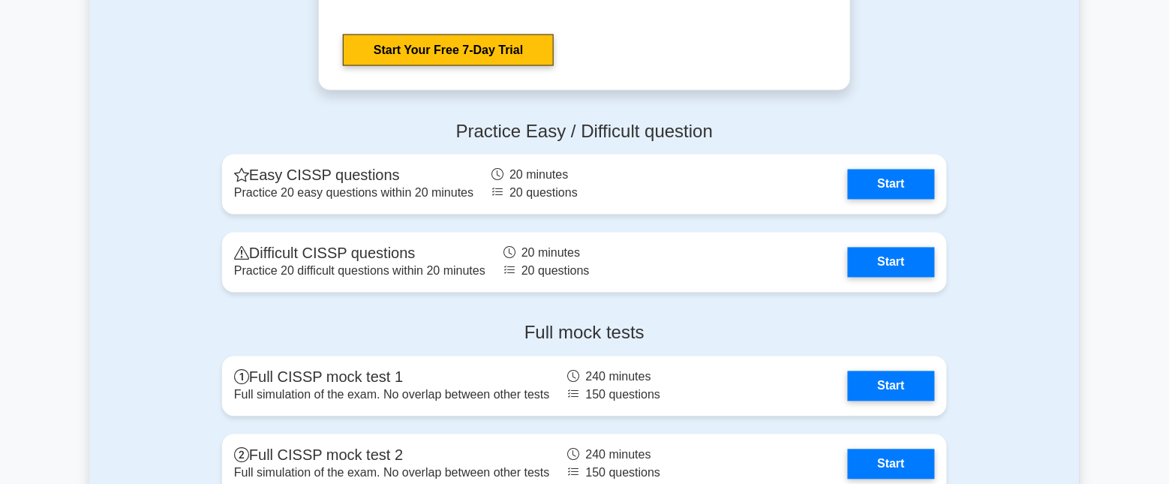
scroll to position [3846, 0]
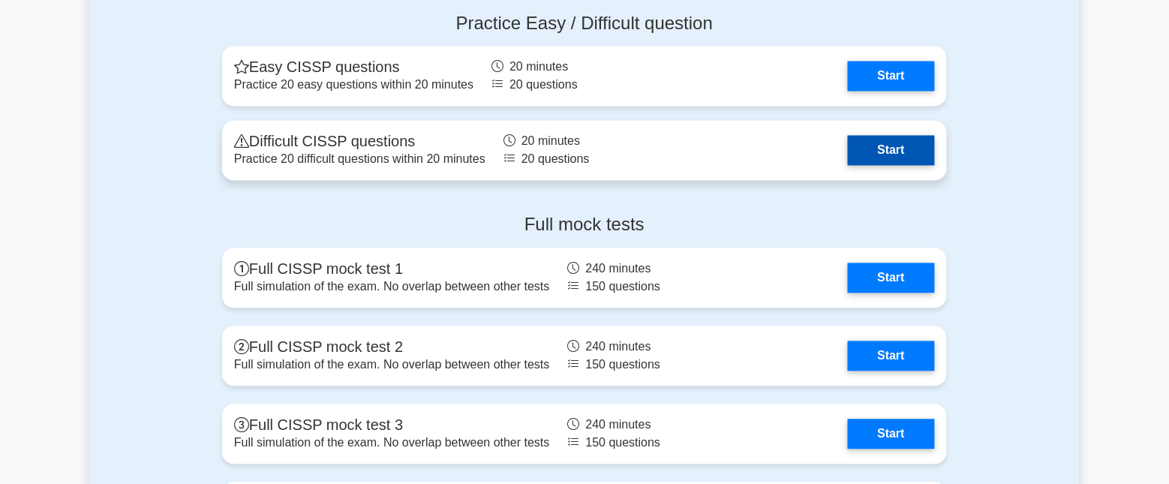
click at [894, 141] on link "Start" at bounding box center [891, 151] width 87 height 30
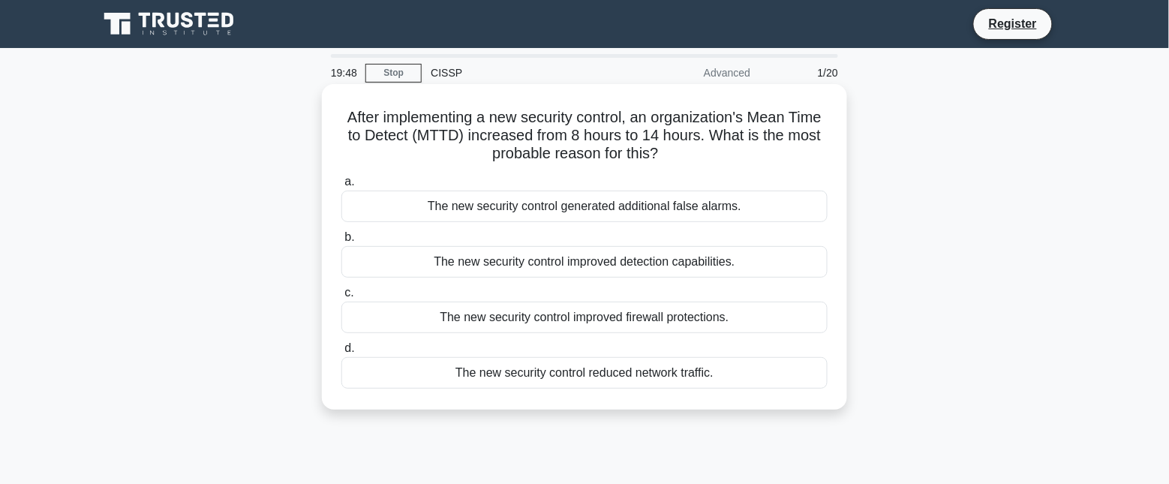
click at [658, 122] on h5 "After implementing a new security control, an organization's Mean Time to Detec…" at bounding box center [584, 136] width 489 height 56
click at [583, 207] on div "The new security control generated additional false alarms." at bounding box center [584, 207] width 486 height 32
click at [341, 187] on input "a. The new security control generated additional false alarms." at bounding box center [341, 182] width 0 height 10
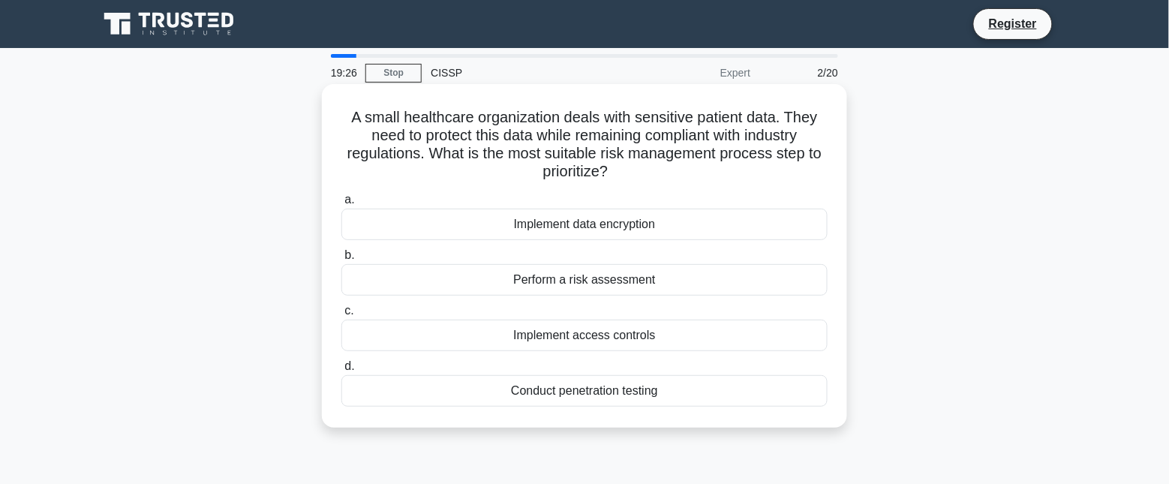
click at [576, 150] on h5 "A small healthcare organization deals with sensitive patient data. They need to…" at bounding box center [584, 145] width 489 height 74
drag, startPoint x: 338, startPoint y: 118, endPoint x: 687, endPoint y: 399, distance: 448.9
click at [687, 399] on div "A small healthcare organization deals with sensitive patient data. They need to…" at bounding box center [584, 256] width 513 height 332
copy div "A small healthcare organization deals with sensitive patient data. They need to…"
click at [793, 145] on h5 "A small healthcare organization deals with sensitive patient data. They need to…" at bounding box center [584, 145] width 489 height 74
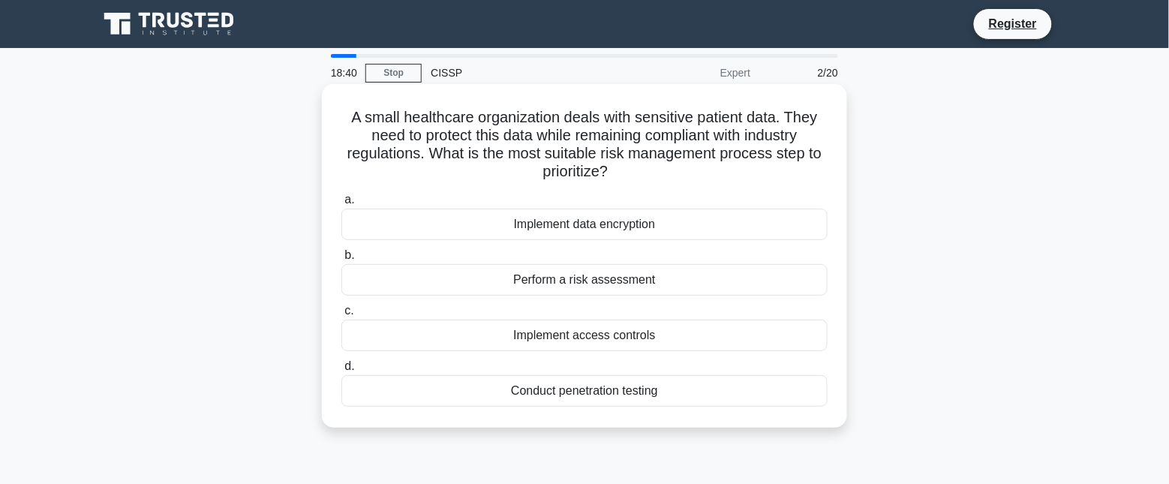
click at [666, 278] on div "Perform a risk assessment" at bounding box center [584, 280] width 486 height 32
click at [341, 260] on input "b. Perform a risk assessment" at bounding box center [341, 256] width 0 height 10
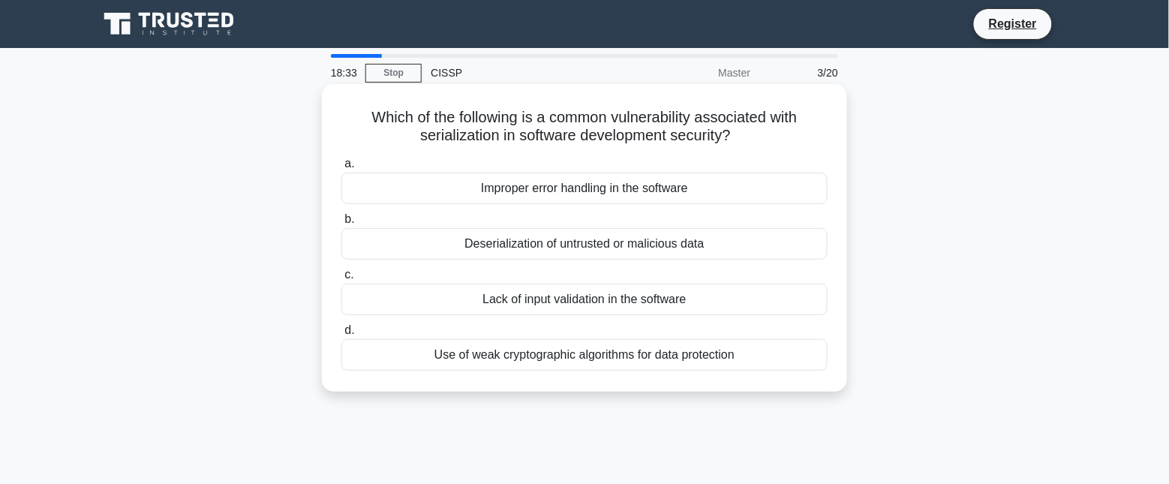
click at [676, 132] on h5 "Which of the following is a common vulnerability associated with serialization …" at bounding box center [584, 127] width 489 height 38
drag, startPoint x: 357, startPoint y: 115, endPoint x: 819, endPoint y: 354, distance: 520.3
click at [819, 354] on div "Which of the following is a common vulnerability associated with serialization …" at bounding box center [584, 238] width 513 height 296
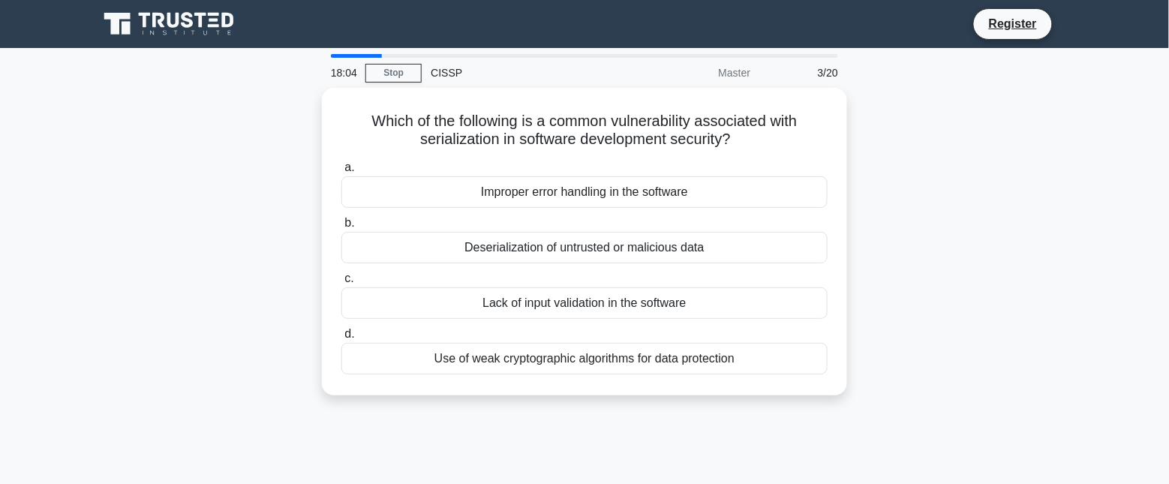
copy div "Which of the following is a common vulnerability associated with serialization …"
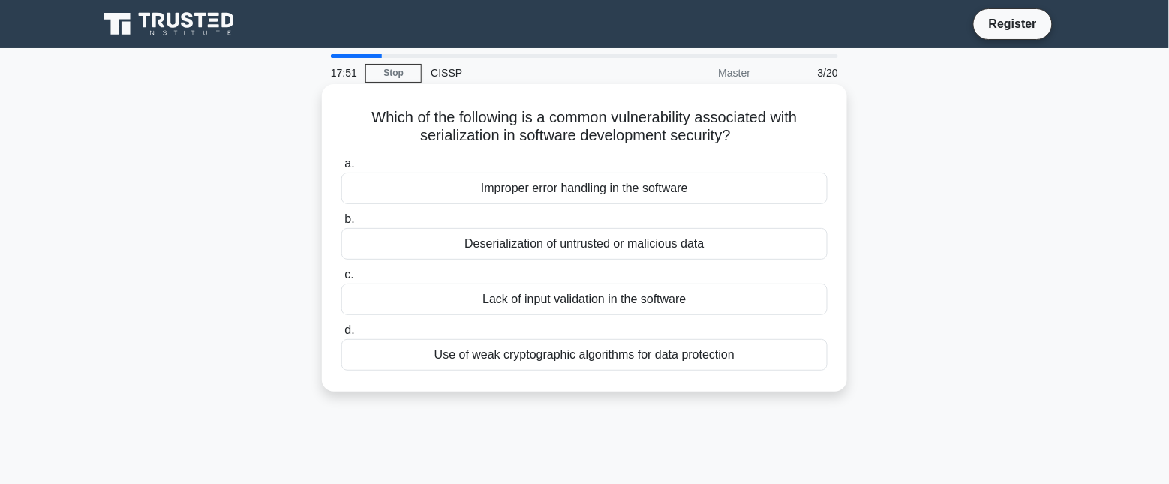
click at [646, 139] on h5 "Which of the following is a common vulnerability associated with serialization …" at bounding box center [584, 127] width 489 height 38
click at [605, 245] on div "Deserialization of untrusted or malicious data" at bounding box center [584, 244] width 486 height 32
click at [341, 224] on input "b. Deserialization of untrusted or malicious data" at bounding box center [341, 220] width 0 height 10
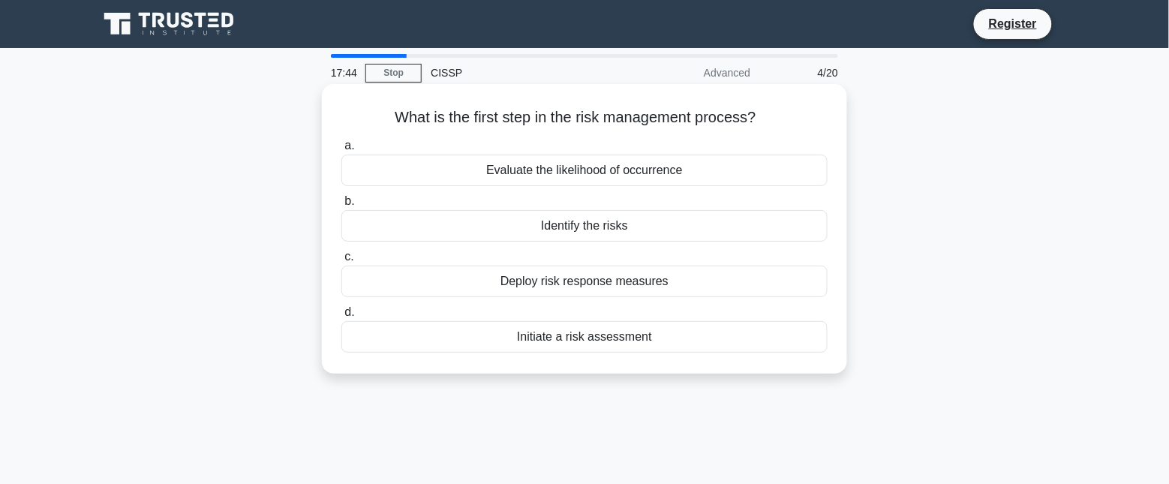
drag, startPoint x: 384, startPoint y: 117, endPoint x: 721, endPoint y: 340, distance: 404.0
click at [721, 340] on div "What is the first step in the risk management process? .spinner_0XTQ{transform-…" at bounding box center [584, 229] width 513 height 278
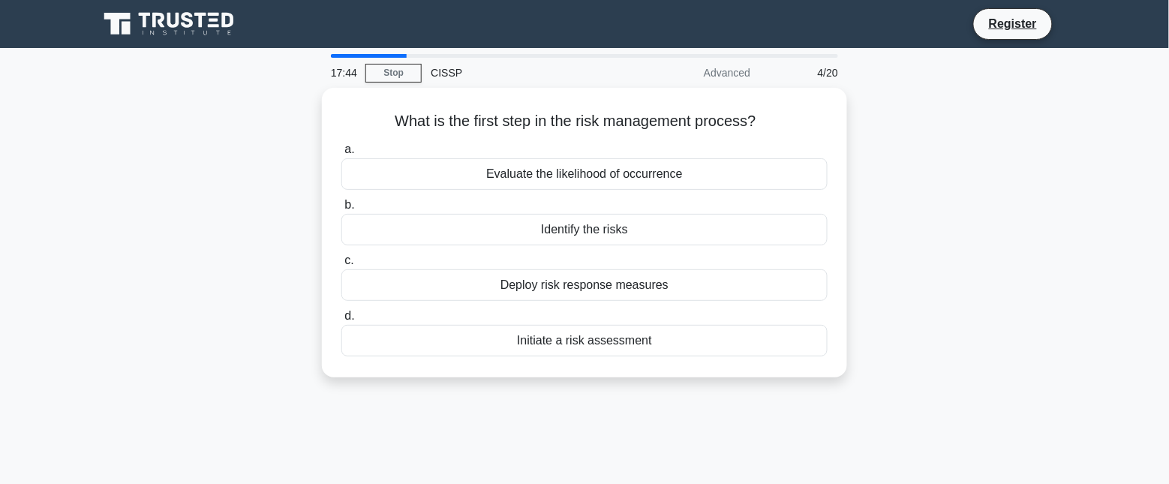
copy div "What is the first step in the risk management process? .spinner_0XTQ{transform-…"
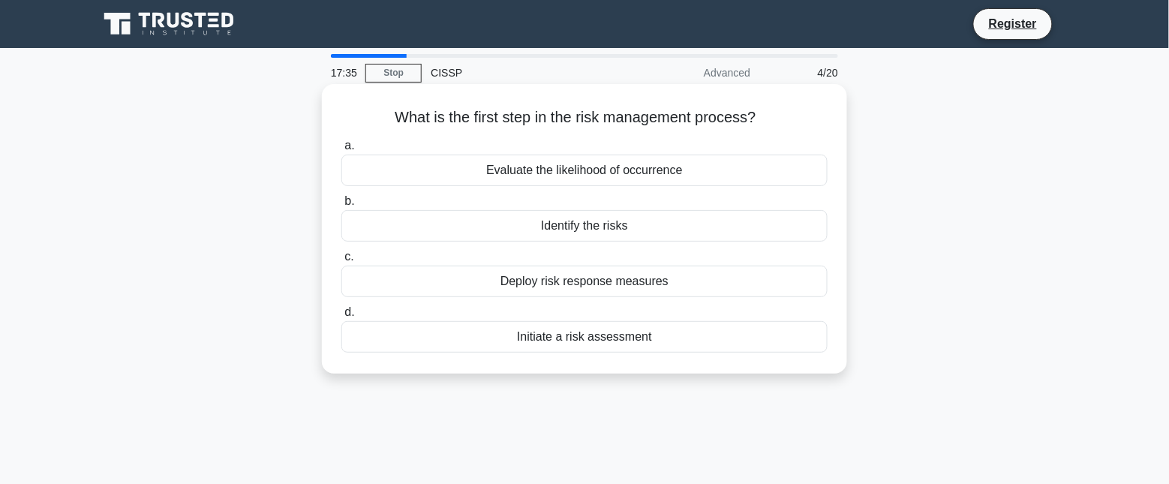
click at [619, 229] on div "Identify the risks" at bounding box center [584, 226] width 486 height 32
click at [341, 206] on input "b. Identify the risks" at bounding box center [341, 202] width 0 height 10
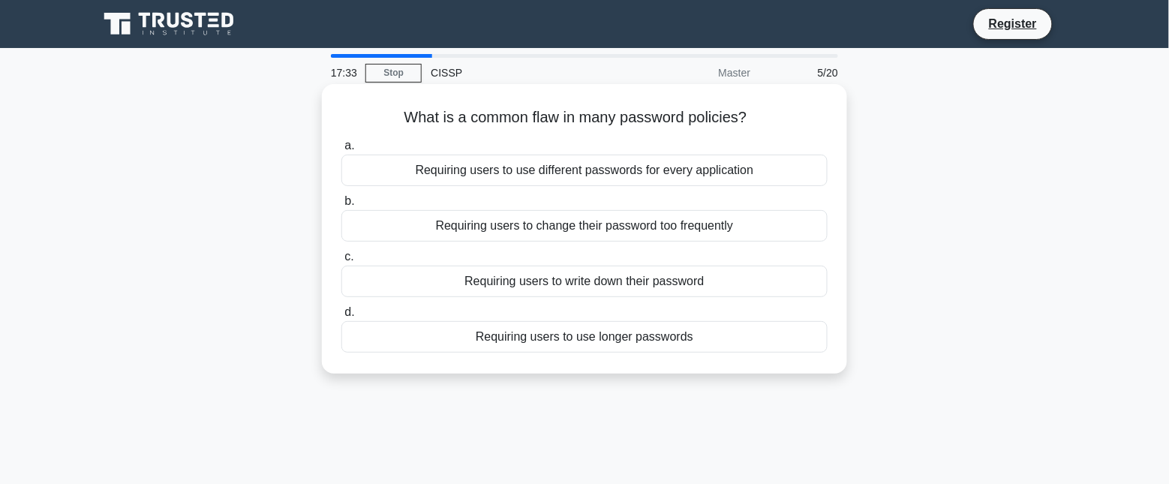
click at [662, 116] on h5 "What is a common flaw in many password policies? .spinner_0XTQ{transform-origin…" at bounding box center [584, 118] width 489 height 20
drag, startPoint x: 402, startPoint y: 118, endPoint x: 763, endPoint y: 338, distance: 422.7
click at [763, 338] on div "What is a common flaw in many password policies? .spinner_0XTQ{transform-origin…" at bounding box center [584, 229] width 513 height 278
copy div "What is a common flaw in many password policies? .spinner_0XTQ{transform-origin…"
click at [771, 226] on div "Requiring users to change their password too frequently" at bounding box center [584, 226] width 486 height 32
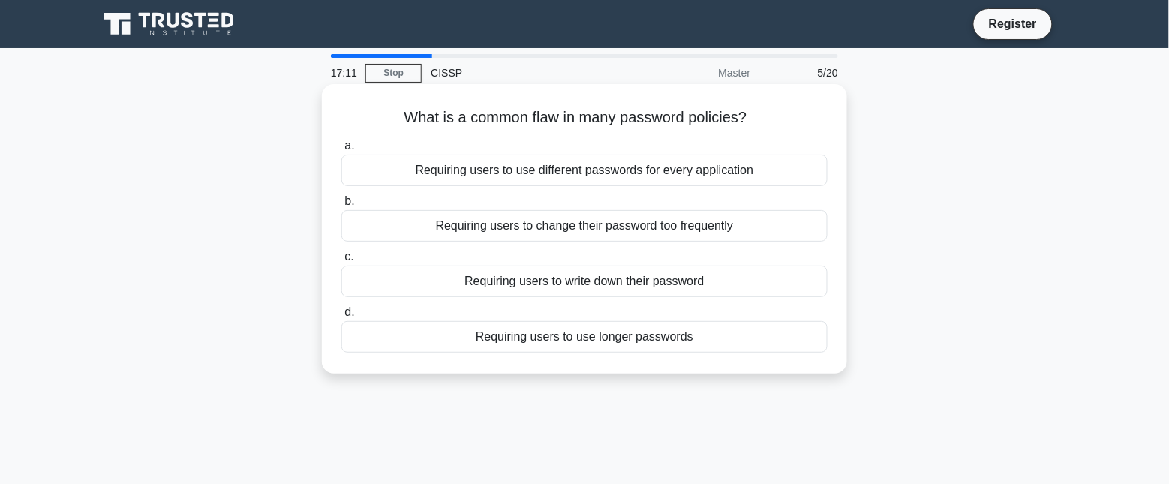
click at [341, 206] on input "b. Requiring users to change their password too frequently" at bounding box center [341, 202] width 0 height 10
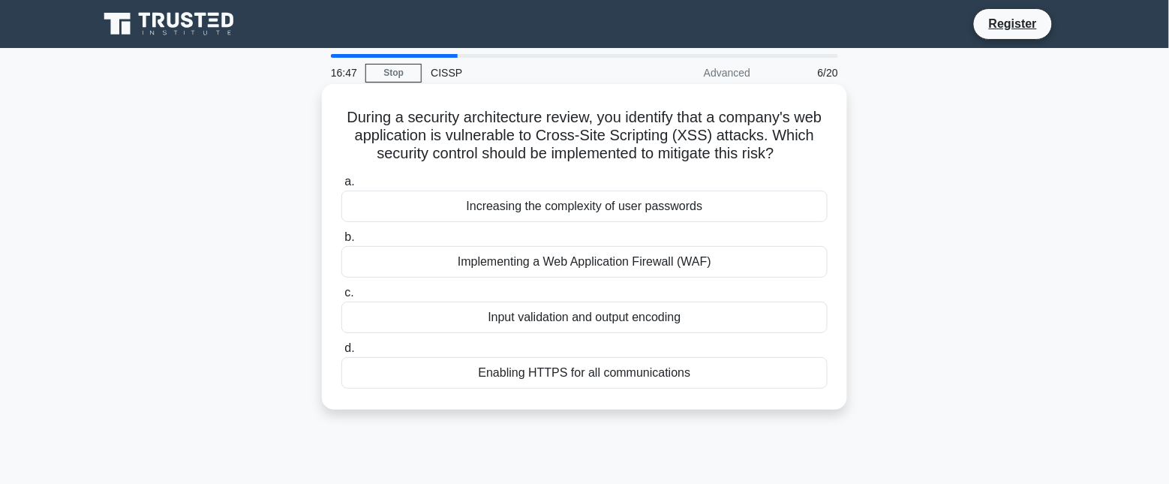
drag, startPoint x: 354, startPoint y: 115, endPoint x: 733, endPoint y: 374, distance: 459.0
click at [733, 374] on div "During a security architecture review, you identify that a company's web applic…" at bounding box center [584, 247] width 513 height 314
copy div "During a security architecture review, you identify that a company's web applic…"
click at [699, 317] on div "Input validation and output encoding" at bounding box center [584, 318] width 486 height 32
click at [341, 298] on input "c. Input validation and output encoding" at bounding box center [341, 293] width 0 height 10
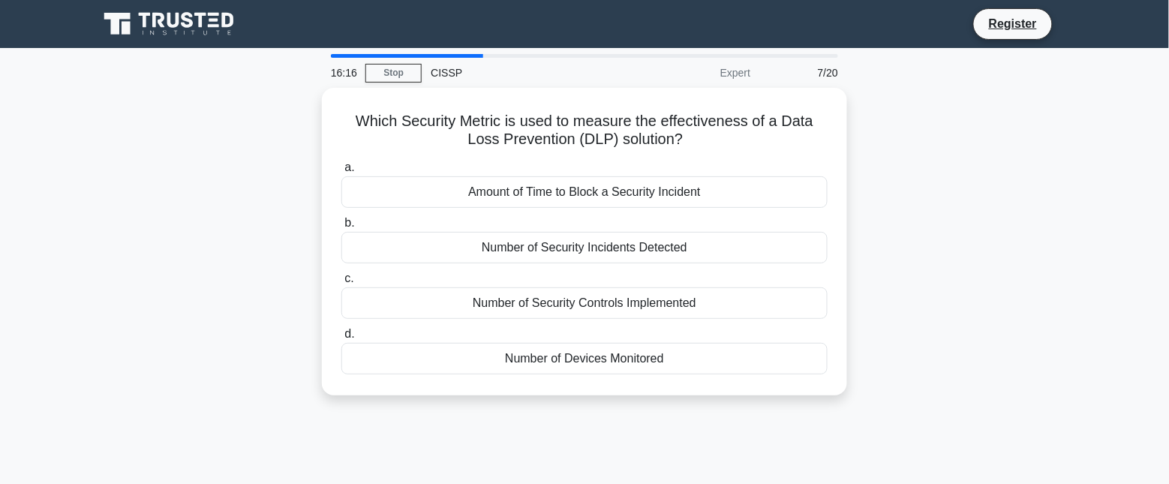
drag, startPoint x: 354, startPoint y: 120, endPoint x: 850, endPoint y: 355, distance: 548.9
click at [850, 355] on div "Which Security Metric is used to measure the effectiveness of a Data Loss Preve…" at bounding box center [584, 251] width 991 height 326
copy div "Which Security Metric is used to measure the effectiveness of a Data Loss Preve…"
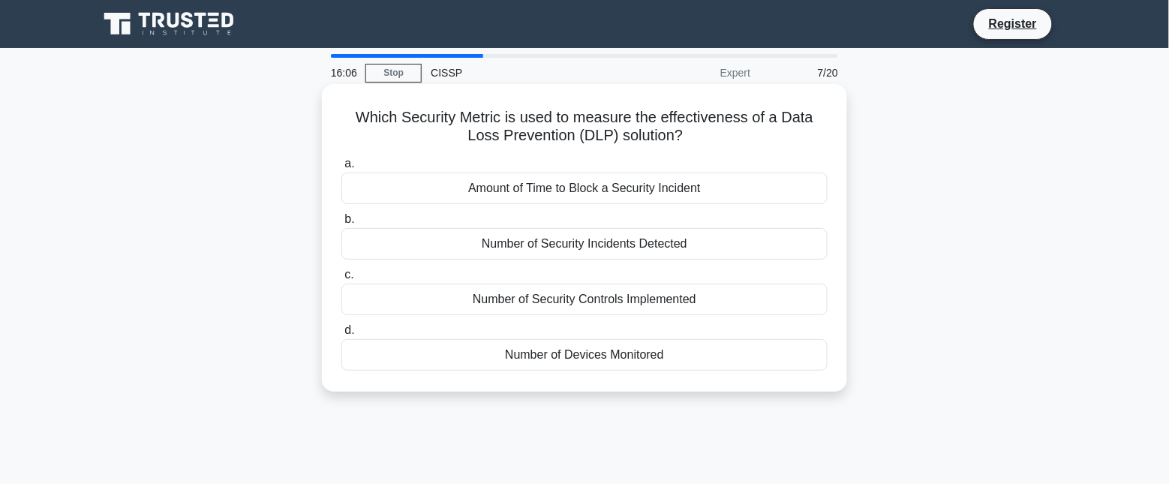
click at [693, 124] on h5 "Which Security Metric is used to measure the effectiveness of a Data Loss Preve…" at bounding box center [584, 127] width 489 height 38
click at [680, 242] on div "Number of Security Incidents Detected" at bounding box center [584, 244] width 486 height 32
click at [341, 224] on input "b. Number of Security Incidents Detected" at bounding box center [341, 220] width 0 height 10
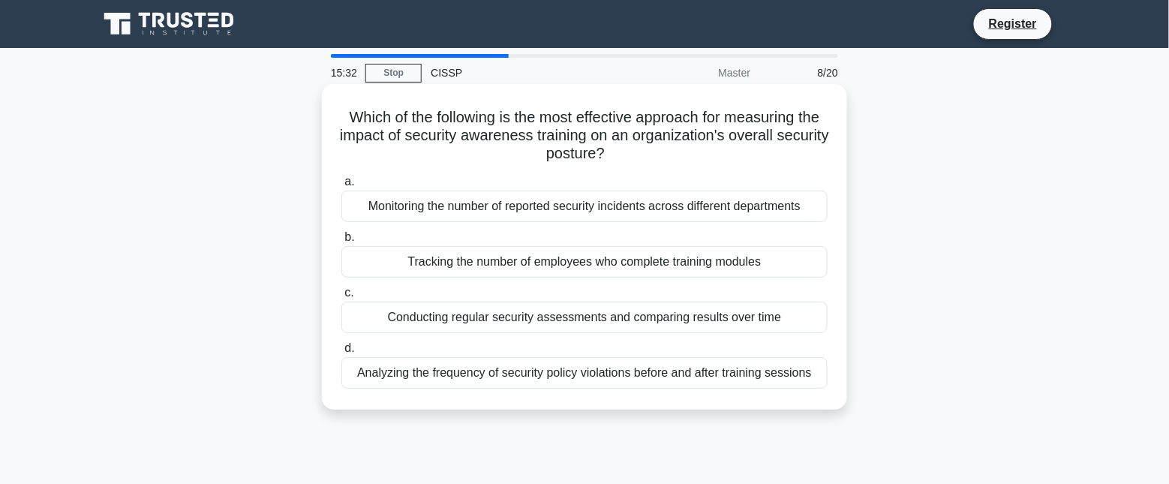
click at [576, 111] on h5 "Which of the following is the most effective approach for measuring the impact …" at bounding box center [584, 136] width 489 height 56
drag, startPoint x: 354, startPoint y: 114, endPoint x: 817, endPoint y: 370, distance: 528.4
click at [817, 370] on div "Which of the following is the most effective approach for measuring the impact …" at bounding box center [584, 247] width 513 height 314
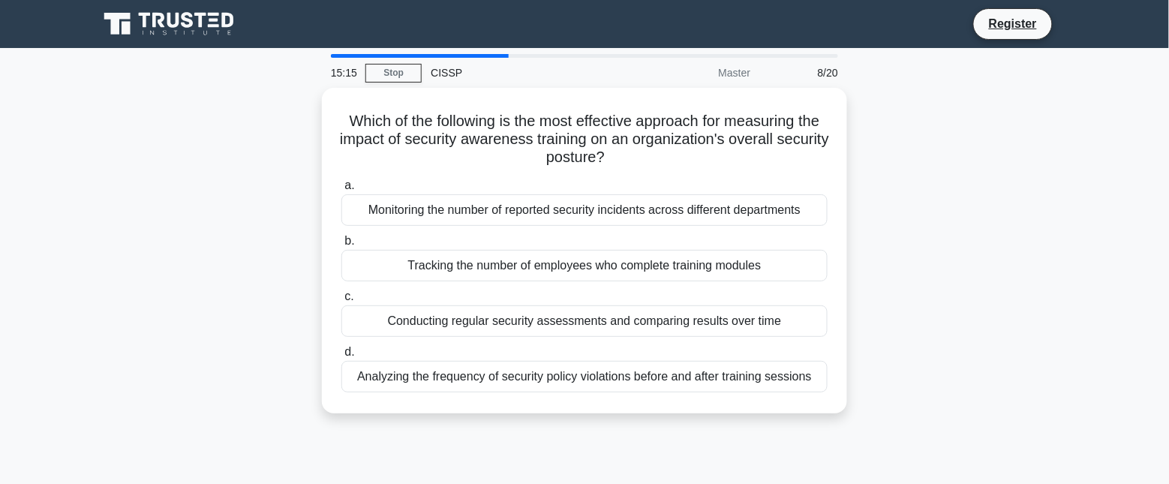
copy div "Which of the following is the most effective approach for measuring the impact …"
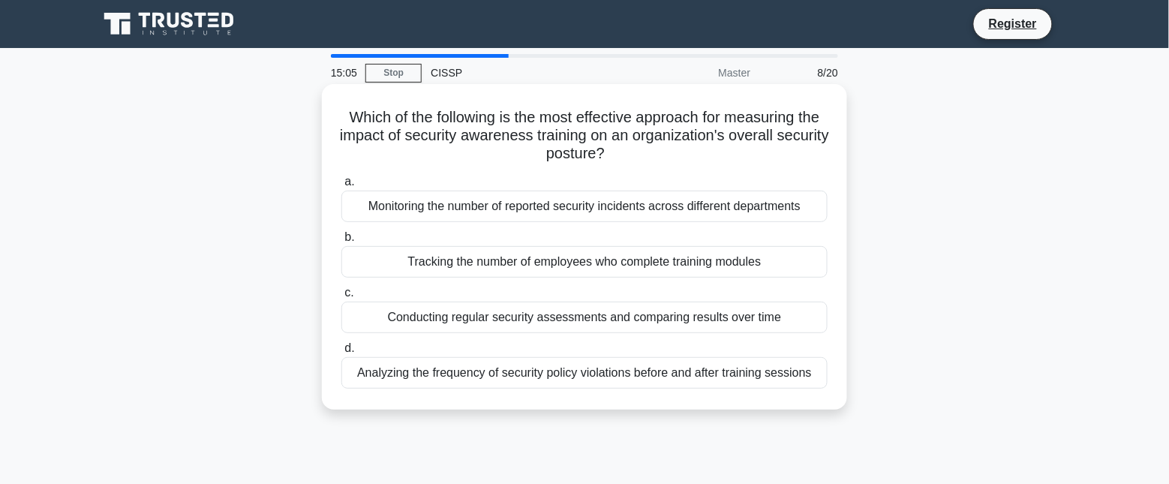
click at [673, 128] on h5 "Which of the following is the most effective approach for measuring the impact …" at bounding box center [584, 136] width 489 height 56
click at [673, 379] on div "Analyzing the frequency of security policy violations before and after training…" at bounding box center [584, 373] width 486 height 32
click at [341, 354] on input "d. Analyzing the frequency of security policy violations before and after train…" at bounding box center [341, 349] width 0 height 10
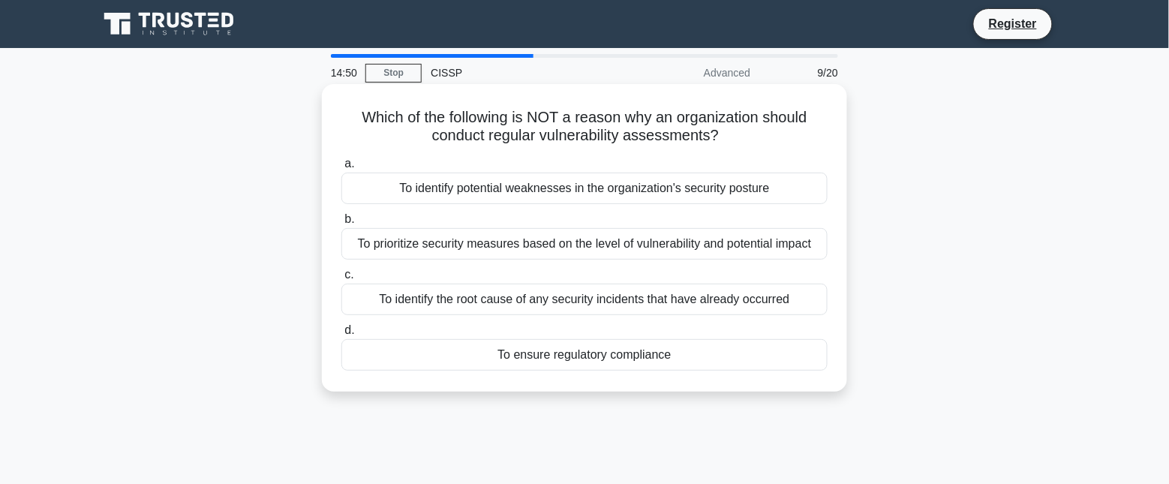
click at [649, 117] on h5 "Which of the following is NOT a reason why an organization should conduct regul…" at bounding box center [584, 127] width 489 height 38
drag, startPoint x: 354, startPoint y: 118, endPoint x: 766, endPoint y: 360, distance: 477.4
click at [766, 360] on div "Which of the following is NOT a reason why an organization should conduct regul…" at bounding box center [584, 238] width 513 height 296
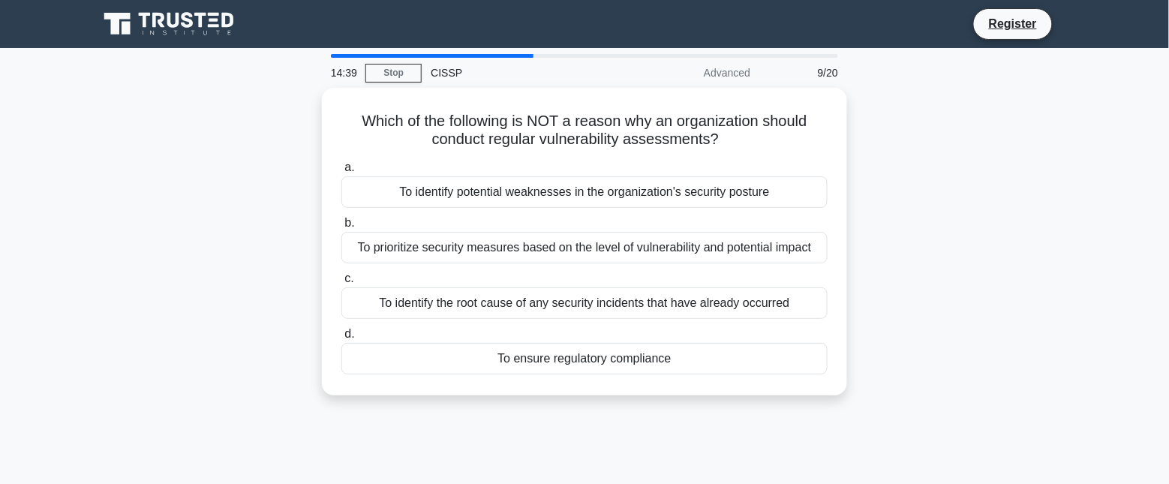
copy div "Which of the following is NOT a reason why an organization should conduct regul…"
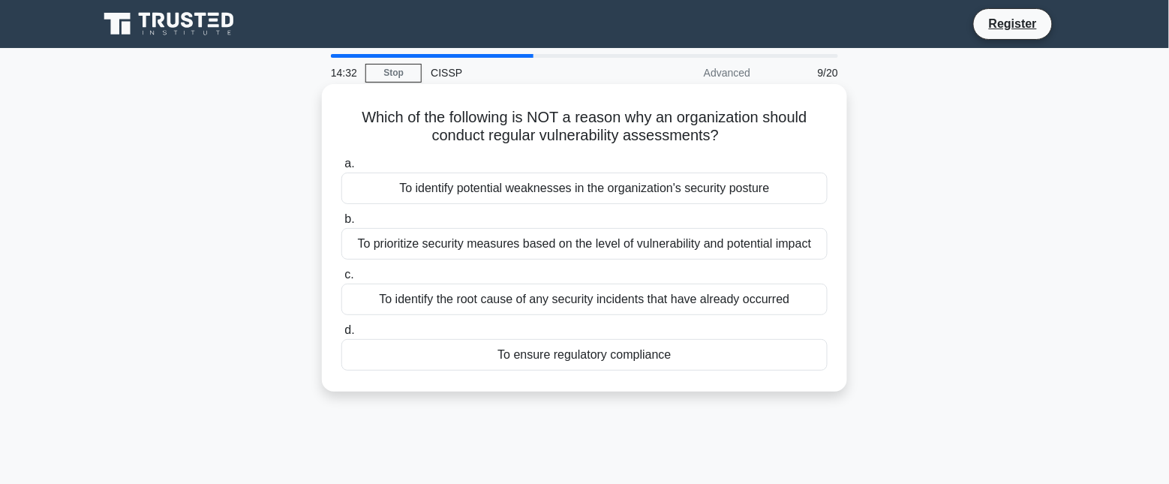
click at [669, 302] on div "To identify the root cause of any security incidents that have already occurred" at bounding box center [584, 300] width 486 height 32
click at [341, 280] on input "c. To identify the root cause of any security incidents that have already occur…" at bounding box center [341, 275] width 0 height 10
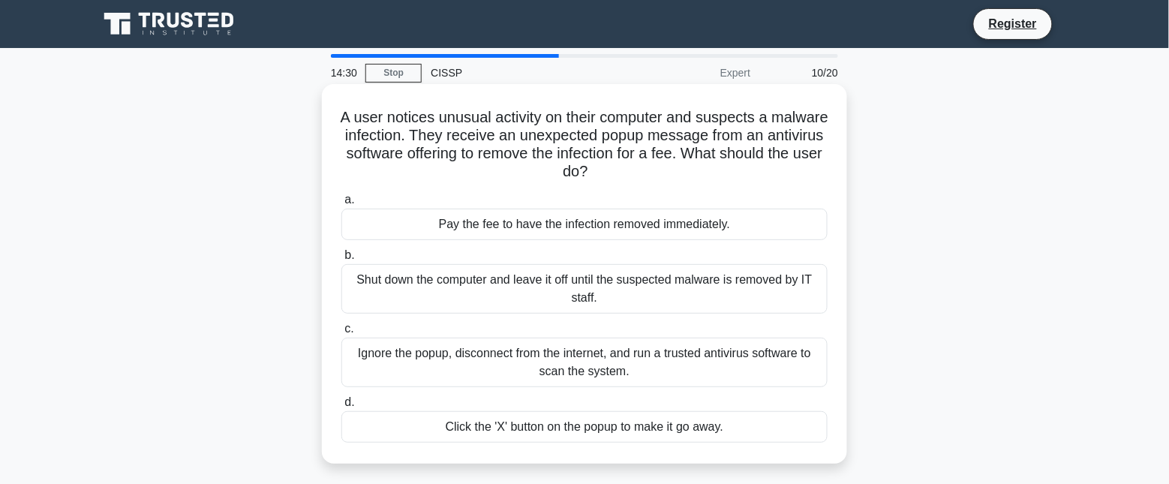
click at [606, 170] on icon ".spinner_0XTQ{transform-origin:center;animation:spinner_y6GP .75s linear infini…" at bounding box center [597, 173] width 18 height 18
drag, startPoint x: 351, startPoint y: 110, endPoint x: 762, endPoint y: 447, distance: 531.1
click at [762, 447] on div "A user notices unusual activity on their computer and suspects a malware infect…" at bounding box center [584, 274] width 513 height 368
copy div "A user notices unusual activity on their computer and suspects a malware infect…"
click at [662, 124] on h5 "A user notices unusual activity on their computer and suspects a malware infect…" at bounding box center [584, 145] width 489 height 74
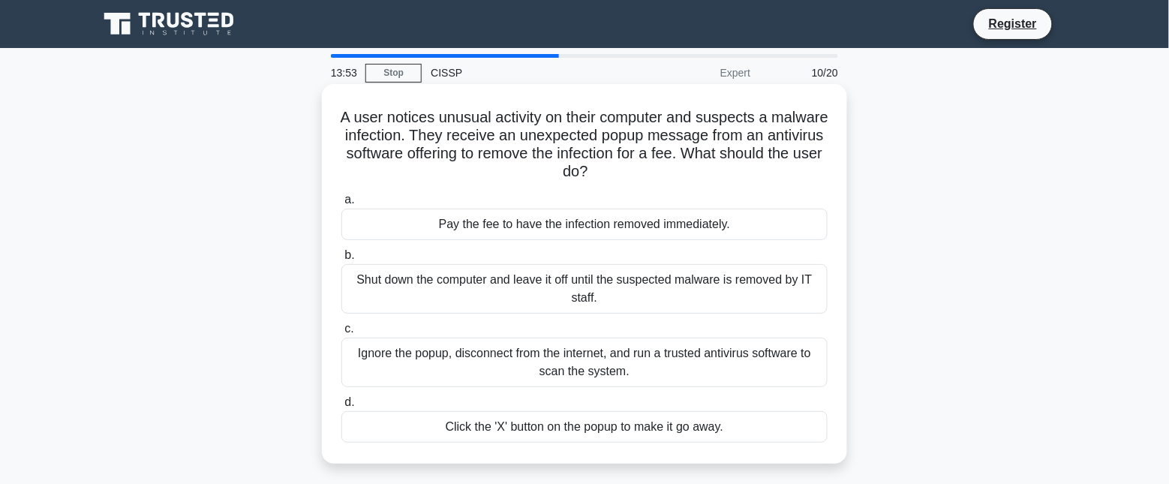
click at [713, 357] on div "Ignore the popup, disconnect from the internet, and run a trusted antivirus sof…" at bounding box center [584, 363] width 486 height 50
click at [341, 334] on input "c. Ignore the popup, disconnect from the internet, and run a trusted antivirus …" at bounding box center [341, 329] width 0 height 10
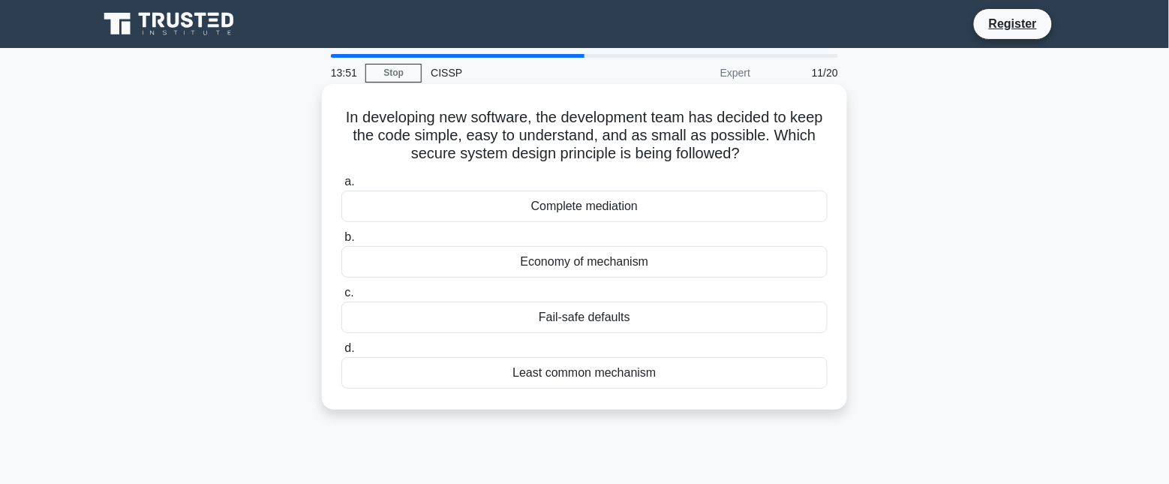
click at [639, 137] on h5 "In developing new software, the development team has decided to keep the code s…" at bounding box center [584, 136] width 489 height 56
click at [613, 131] on h5 "In developing new software, the development team has decided to keep the code s…" at bounding box center [584, 136] width 489 height 56
drag, startPoint x: 354, startPoint y: 111, endPoint x: 728, endPoint y: 376, distance: 458.8
click at [728, 376] on div "In developing new software, the development team has decided to keep the code s…" at bounding box center [584, 247] width 513 height 314
copy div "In developing new software, the development team has decided to keep the code s…"
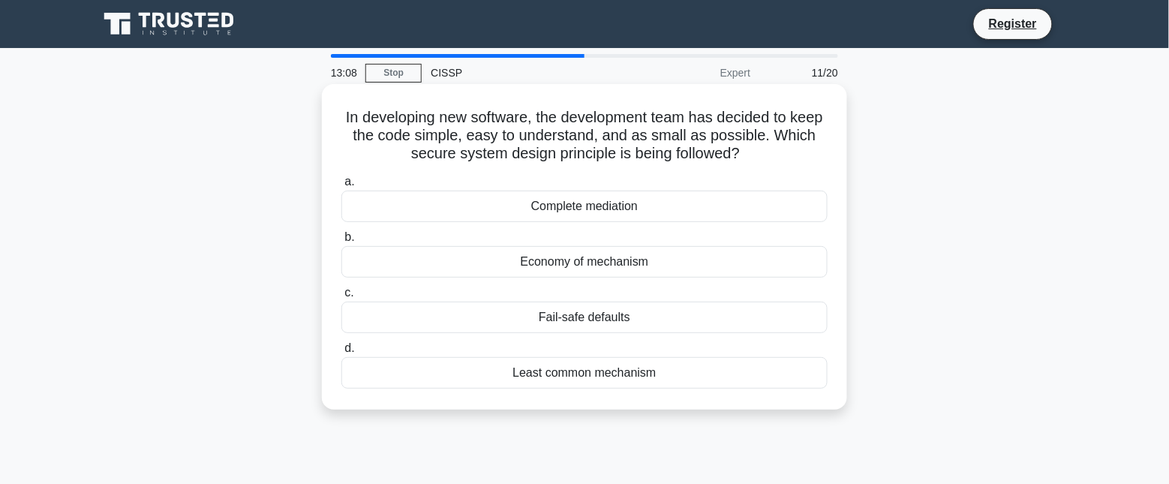
click at [673, 263] on div "Economy of mechanism" at bounding box center [584, 262] width 486 height 32
click at [341, 242] on input "b. Economy of mechanism" at bounding box center [341, 238] width 0 height 10
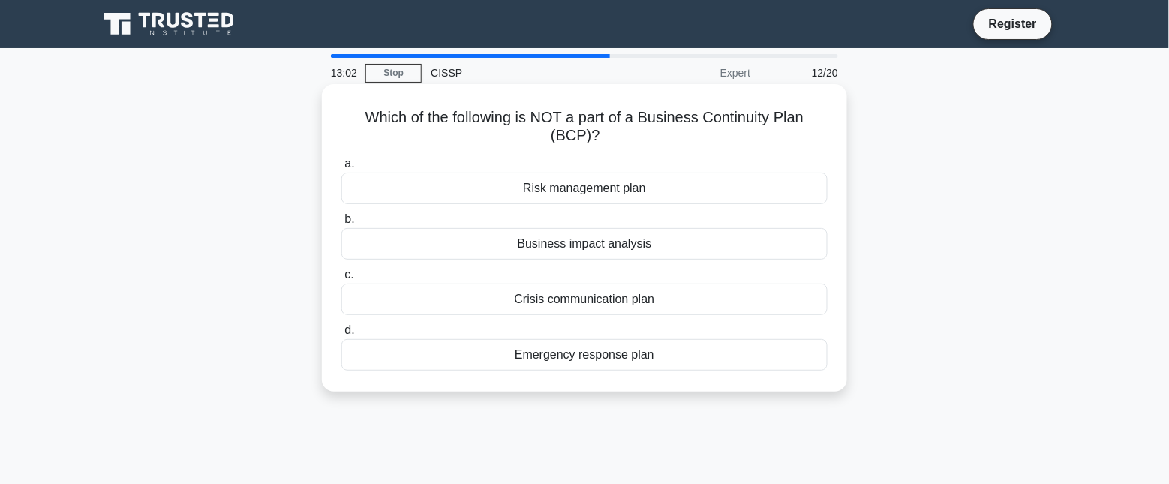
drag, startPoint x: 346, startPoint y: 113, endPoint x: 741, endPoint y: 350, distance: 460.5
click at [741, 350] on div "Which of the following is NOT a part of a Business Continuity Plan (BCP)? .spin…" at bounding box center [584, 238] width 513 height 296
click at [706, 188] on div "Risk management plan" at bounding box center [584, 189] width 486 height 32
click at [341, 169] on input "a. Risk management plan" at bounding box center [341, 164] width 0 height 10
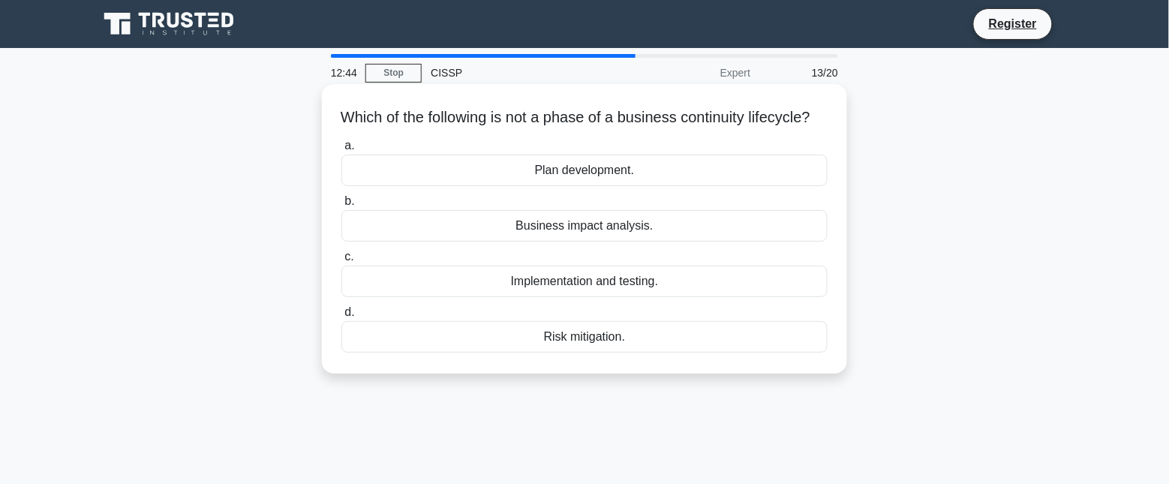
drag, startPoint x: 335, startPoint y: 114, endPoint x: 710, endPoint y: 357, distance: 446.1
click at [710, 357] on div "Which of the following is not a phase of a business continuity lifecycle? .spin…" at bounding box center [584, 229] width 513 height 278
click at [658, 353] on div "Risk mitigation." at bounding box center [584, 337] width 486 height 32
click at [341, 317] on input "d. Risk mitigation." at bounding box center [341, 313] width 0 height 10
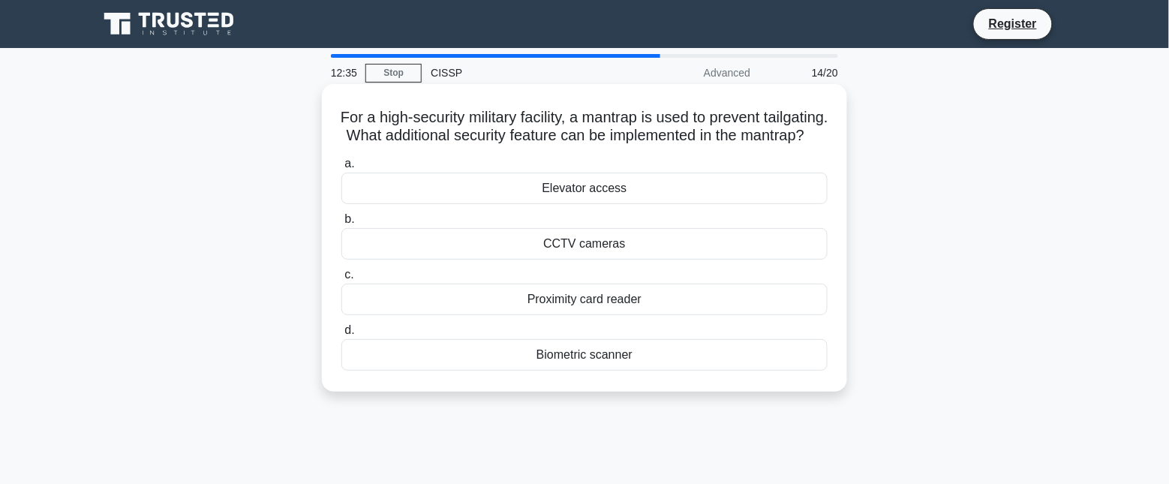
click at [721, 126] on h5 "For a high-security military facility, a mantrap is used to prevent tailgating.…" at bounding box center [584, 127] width 489 height 38
drag, startPoint x: 346, startPoint y: 118, endPoint x: 820, endPoint y: 366, distance: 535.1
click at [820, 366] on div "For a high-security military facility, a mantrap is used to prevent tailgating.…" at bounding box center [584, 238] width 513 height 296
click at [694, 371] on div "Biometric scanner" at bounding box center [584, 355] width 486 height 32
click at [341, 335] on input "d. Biometric scanner" at bounding box center [341, 331] width 0 height 10
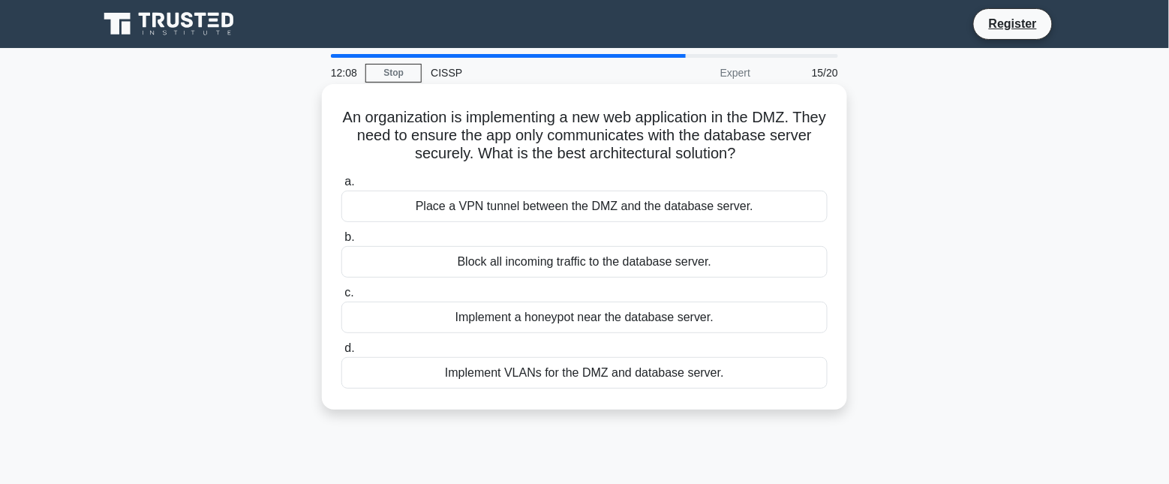
click at [685, 131] on h5 "An organization is implementing a new web application in the DMZ. They need to …" at bounding box center [584, 136] width 489 height 56
drag, startPoint x: 338, startPoint y: 117, endPoint x: 732, endPoint y: 370, distance: 468.2
click at [732, 370] on div "An organization is implementing a new web application in the DMZ. They need to …" at bounding box center [584, 247] width 513 height 314
click at [758, 143] on h5 "An organization is implementing a new web application in the DMZ. They need to …" at bounding box center [584, 136] width 489 height 56
click at [707, 143] on h5 "An organization is implementing a new web application in the DMZ. They need to …" at bounding box center [584, 136] width 489 height 56
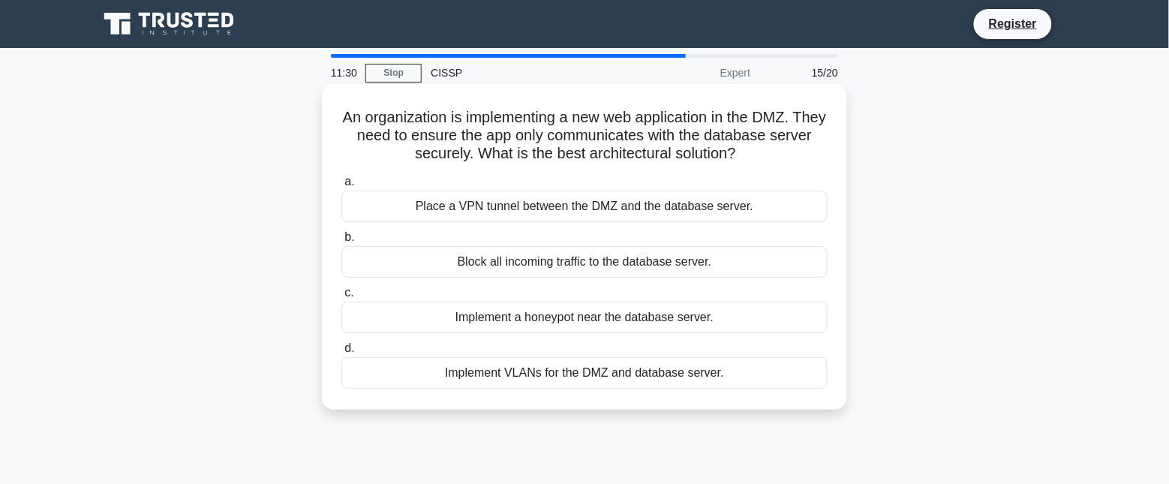
click at [683, 144] on h5 "An organization is implementing a new web application in the DMZ. They need to …" at bounding box center [584, 136] width 489 height 56
click at [672, 203] on div "Place a VPN tunnel between the DMZ and the database server." at bounding box center [584, 207] width 486 height 32
click at [341, 187] on input "a. Place a VPN tunnel between the DMZ and the database server." at bounding box center [341, 182] width 0 height 10
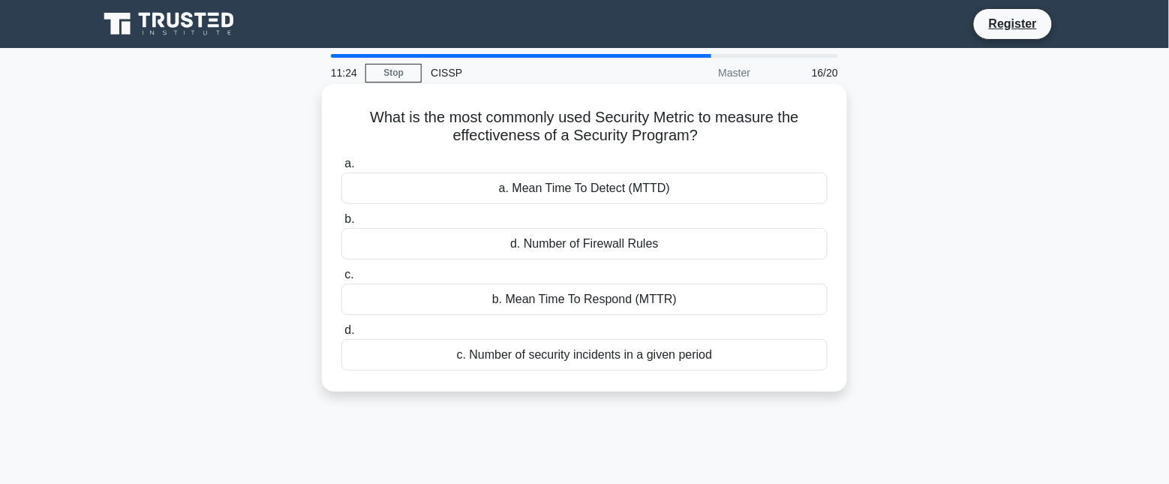
click at [646, 133] on h5 "What is the most commonly used Security Metric to measure the effectiveness of …" at bounding box center [584, 127] width 489 height 38
click at [621, 355] on div "c. Number of security incidents in a given period" at bounding box center [584, 355] width 486 height 32
click at [341, 335] on input "d. c. Number of security incidents in a given period" at bounding box center [341, 331] width 0 height 10
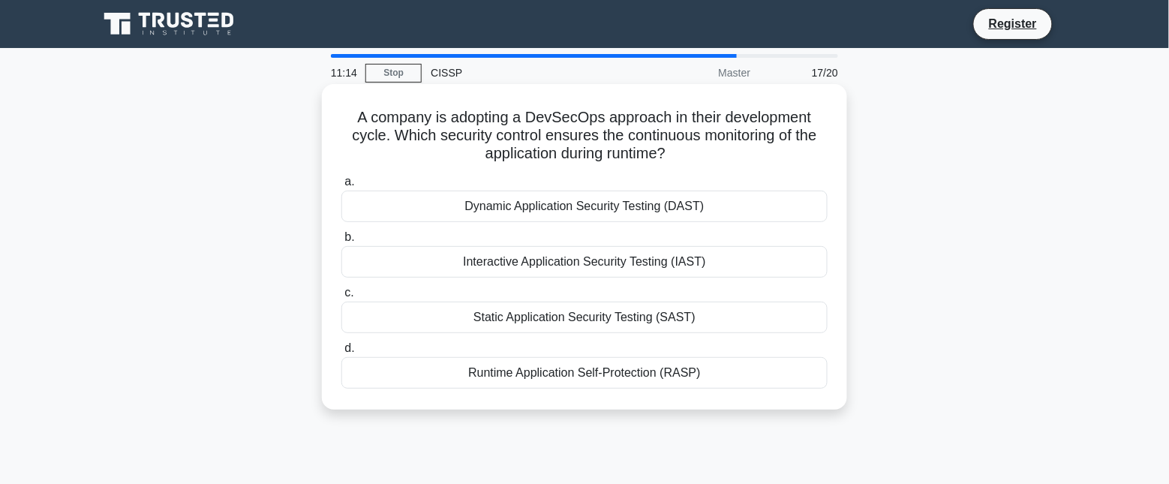
click at [554, 149] on h5 "A company is adopting a DevSecOps approach in their development cycle. Which se…" at bounding box center [584, 136] width 489 height 56
drag, startPoint x: 341, startPoint y: 120, endPoint x: 708, endPoint y: 377, distance: 447.2
click at [708, 377] on div "A company is adopting a DevSecOps approach in their development cycle. Which se…" at bounding box center [584, 247] width 513 height 314
click at [719, 379] on div "Runtime Application Self-Protection (RASP)" at bounding box center [584, 373] width 486 height 32
click at [341, 354] on input "d. Runtime Application Self-Protection (RASP)" at bounding box center [341, 349] width 0 height 10
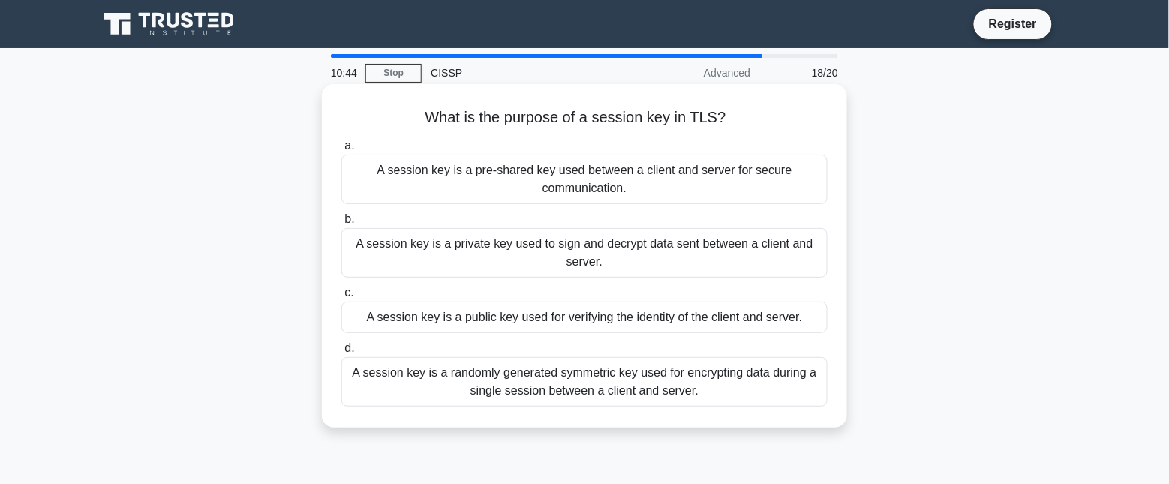
click at [647, 383] on div "A session key is a randomly generated symmetric key used for encrypting data du…" at bounding box center [584, 382] width 486 height 50
click at [341, 354] on input "d. A session key is a randomly generated symmetric key used for encrypting data…" at bounding box center [341, 349] width 0 height 10
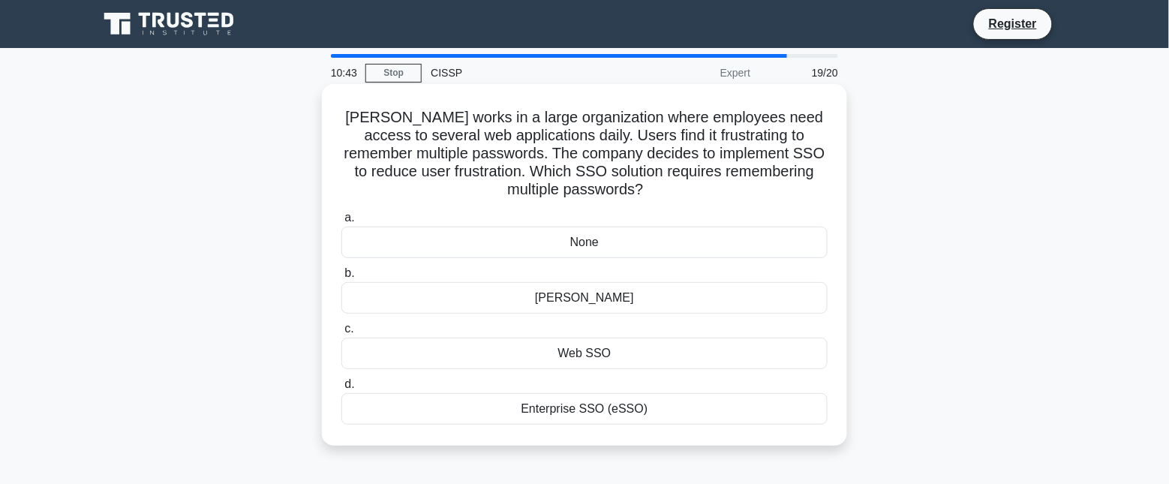
click at [588, 122] on h5 "Jane works in a large organization where employees need access to several web a…" at bounding box center [584, 154] width 489 height 92
drag, startPoint x: 357, startPoint y: 117, endPoint x: 727, endPoint y: 417, distance: 476.0
click at [727, 417] on div "Jane works in a large organization where employees need access to several web a…" at bounding box center [584, 265] width 513 height 350
click at [736, 170] on h5 "Jane works in a large organization where employees need access to several web a…" at bounding box center [584, 154] width 489 height 92
click at [646, 417] on div "Enterprise SSO (eSSO)" at bounding box center [584, 409] width 486 height 32
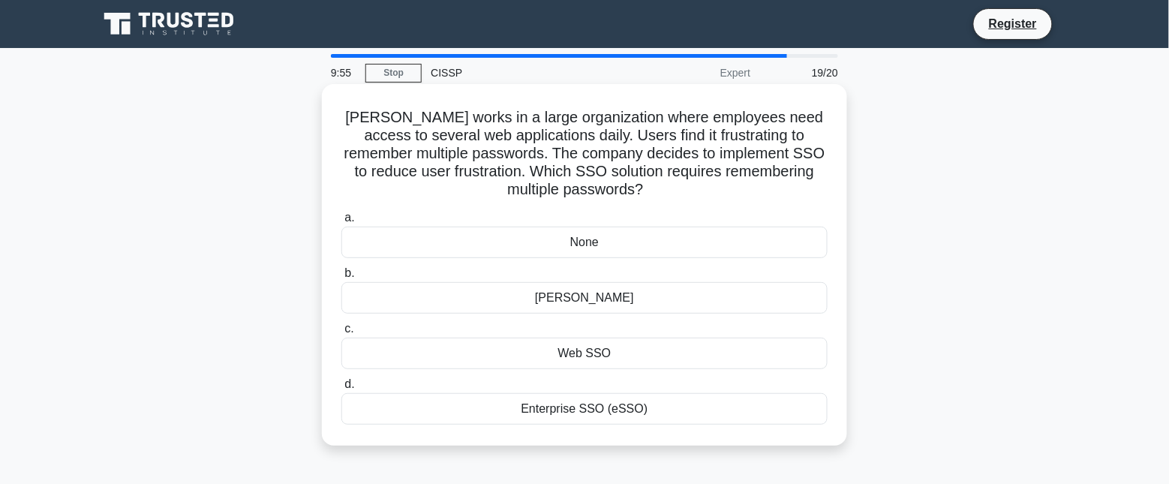
click at [341, 390] on input "d. Enterprise SSO (eSSO)" at bounding box center [341, 385] width 0 height 10
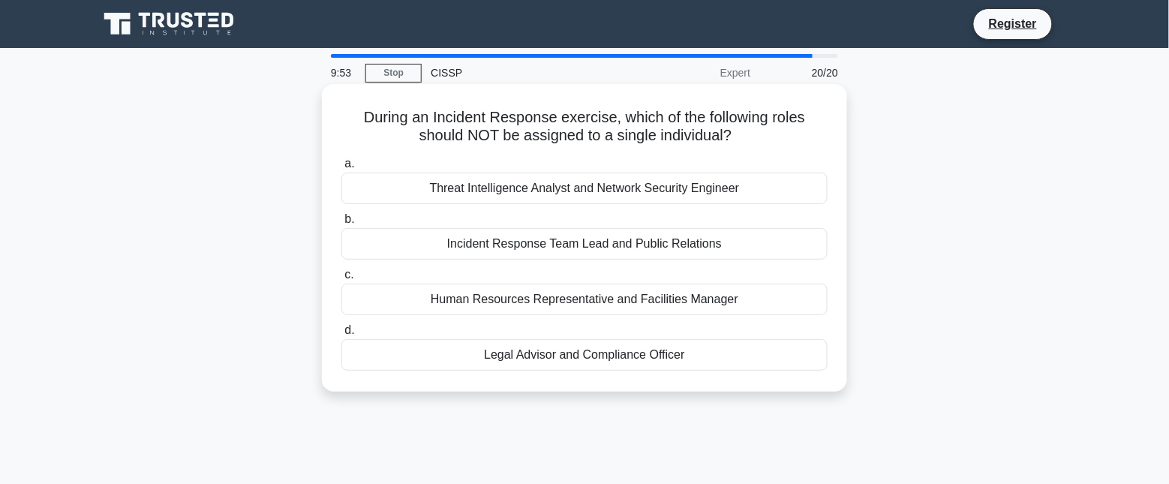
click at [672, 122] on h5 "During an Incident Response exercise, which of the following roles should NOT b…" at bounding box center [584, 127] width 489 height 38
drag, startPoint x: 359, startPoint y: 118, endPoint x: 709, endPoint y: 351, distance: 421.1
click at [709, 351] on div "During an Incident Response exercise, which of the following roles should NOT b…" at bounding box center [584, 238] width 513 height 296
click at [642, 131] on h5 "During an Incident Response exercise, which of the following roles should NOT b…" at bounding box center [584, 127] width 489 height 38
click at [605, 245] on div "Incident Response Team Lead and Public Relations" at bounding box center [584, 244] width 486 height 32
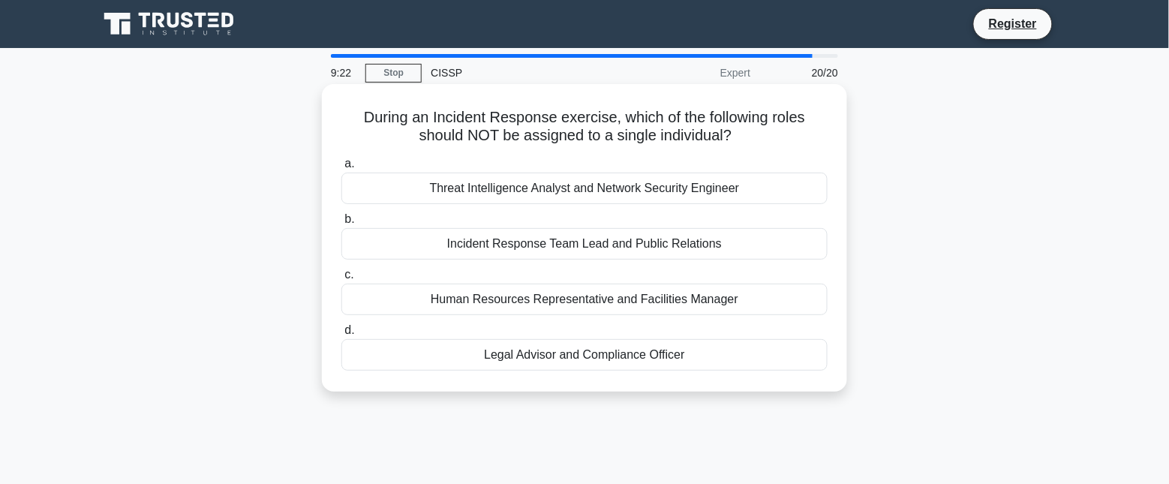
click at [341, 224] on input "b. Incident Response Team Lead and Public Relations" at bounding box center [341, 220] width 0 height 10
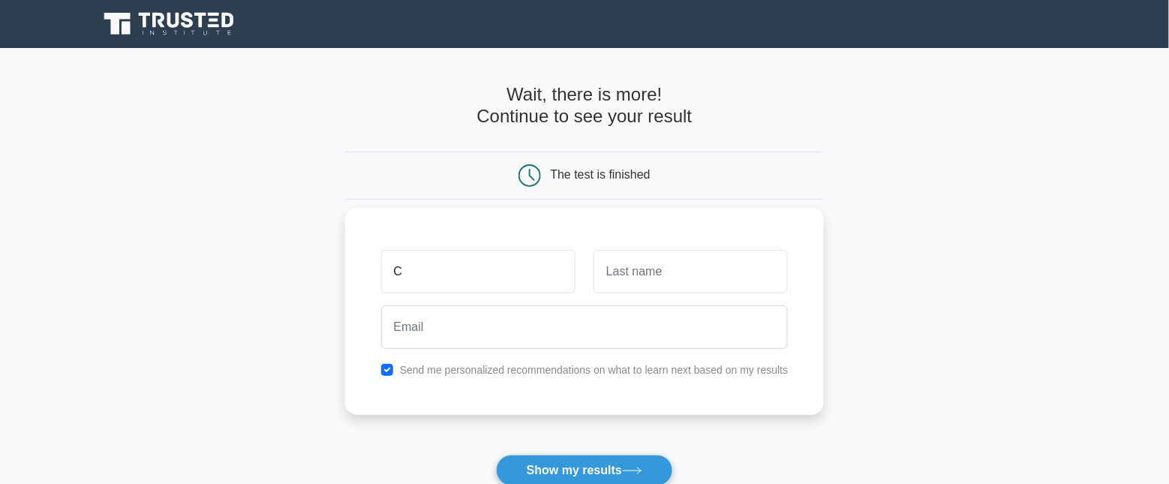
type input "C"
type input "L"
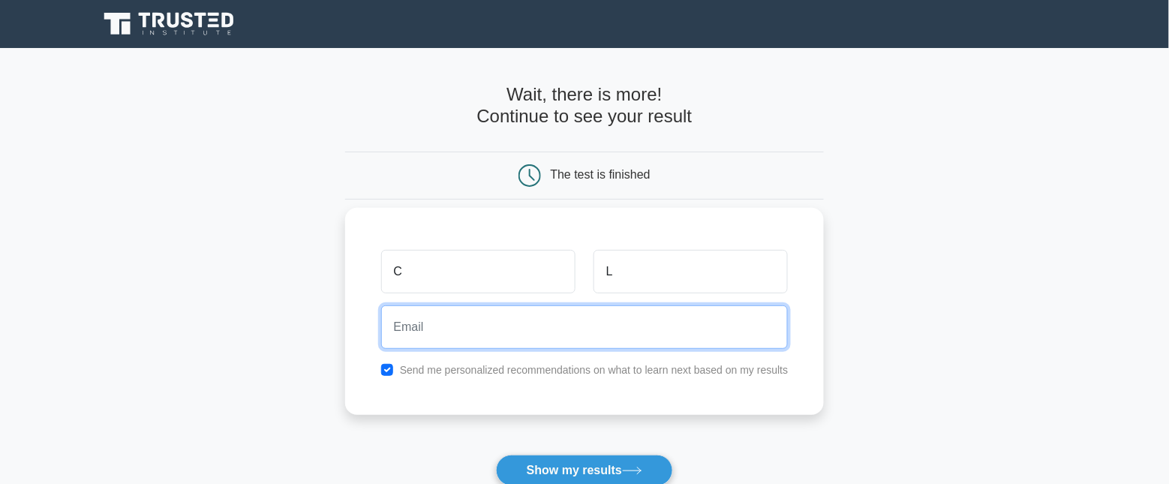
type input "C"
type input "[EMAIL_ADDRESS][DOMAIN_NAME]"
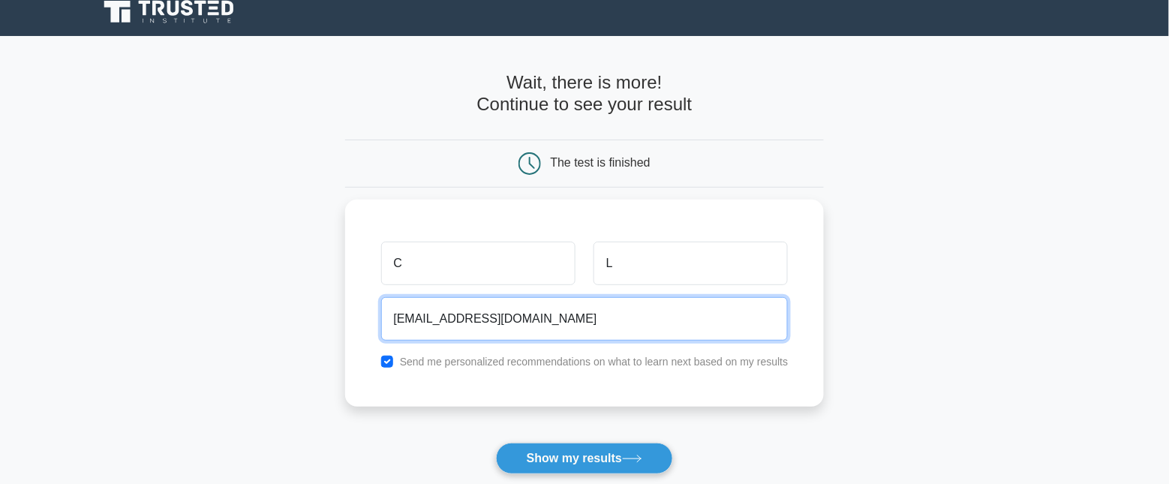
scroll to position [94, 0]
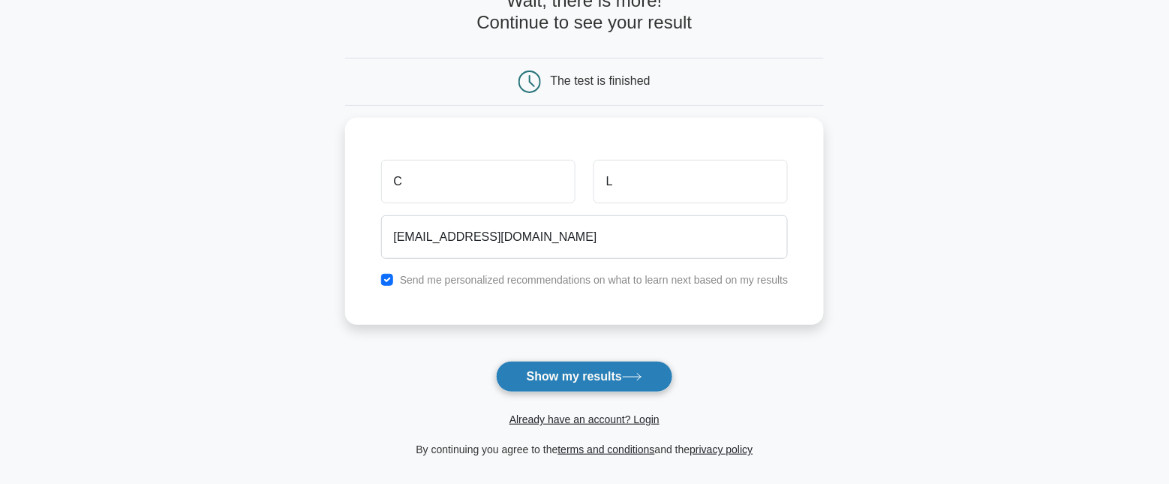
click at [621, 379] on button "Show my results" at bounding box center [584, 377] width 177 height 32
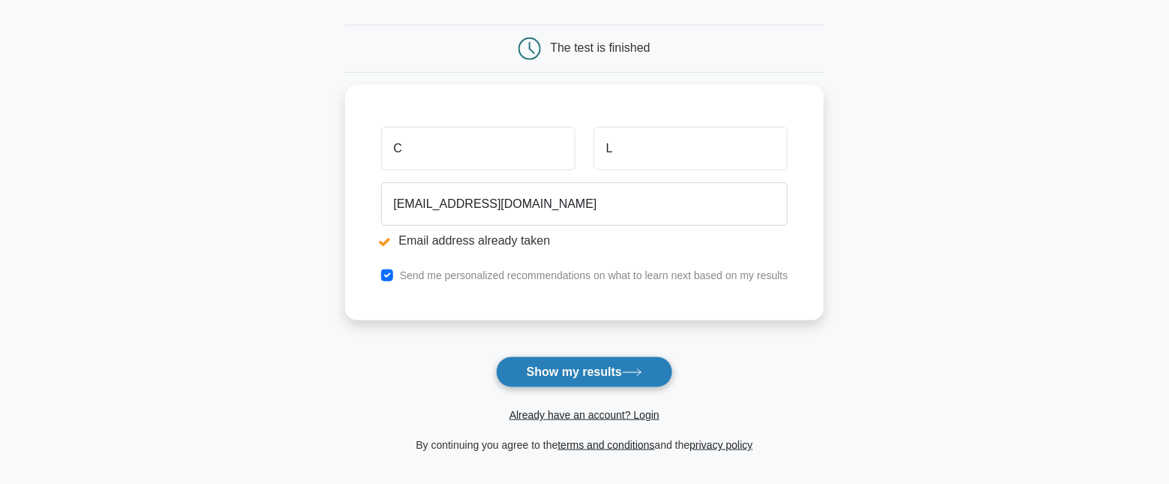
scroll to position [357, 0]
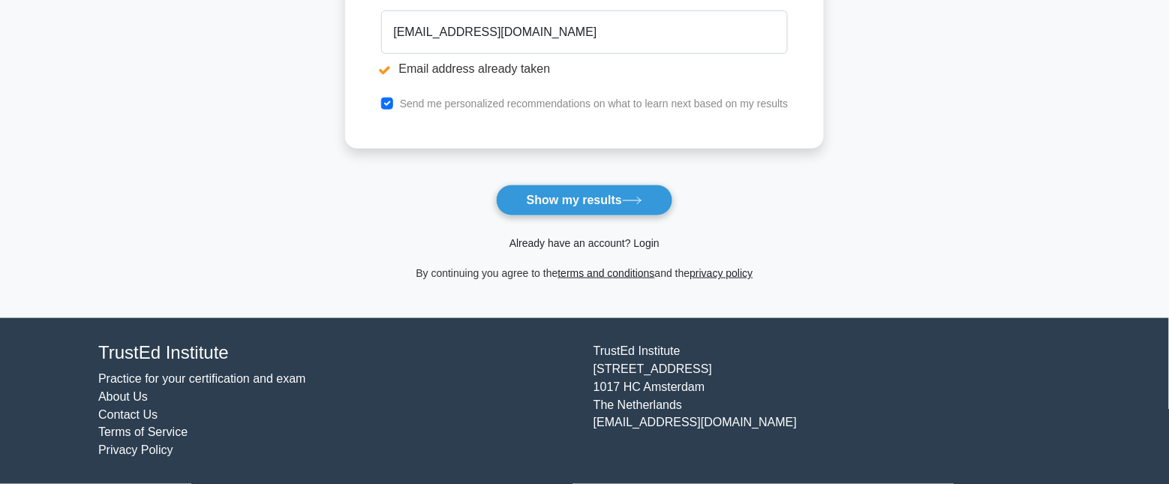
click at [612, 242] on link "Already have an account? Login" at bounding box center [585, 243] width 150 height 12
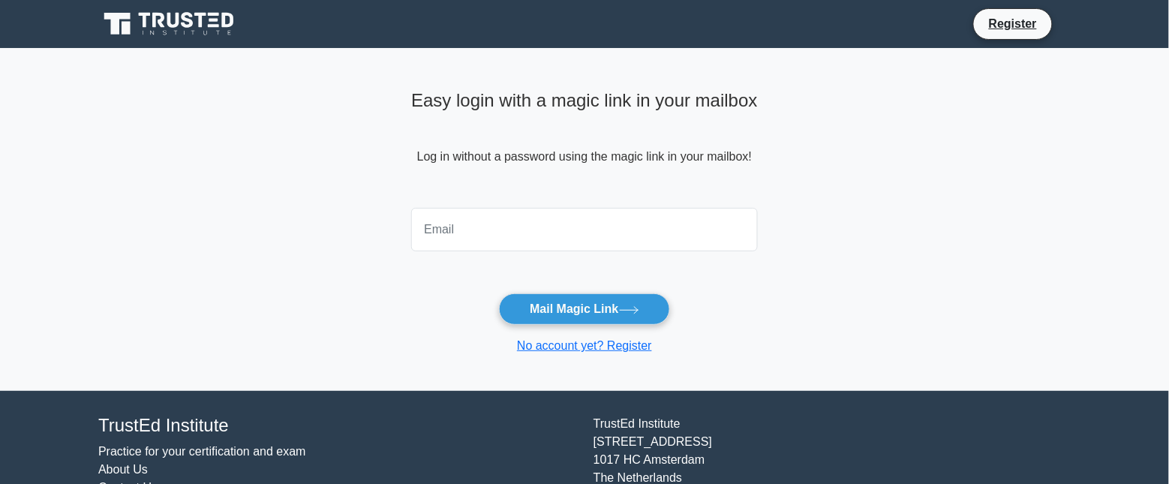
drag, startPoint x: 0, startPoint y: 0, endPoint x: 489, endPoint y: 229, distance: 540.2
click at [489, 229] on input "email" at bounding box center [584, 230] width 347 height 44
type input "[EMAIL_ADDRESS][DOMAIN_NAME]"
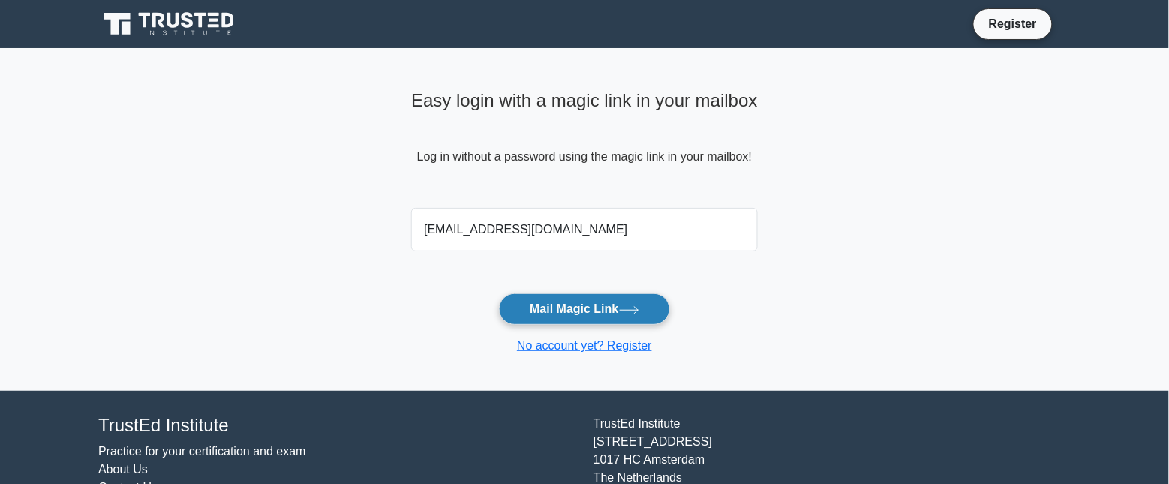
click at [575, 304] on button "Mail Magic Link" at bounding box center [584, 309] width 170 height 32
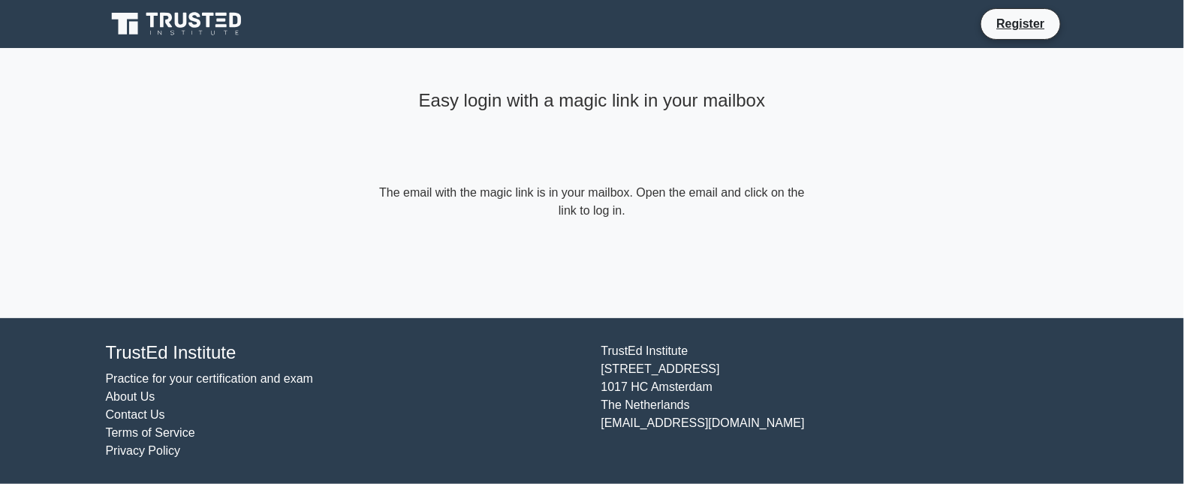
click at [188, 14] on icon at bounding box center [178, 24] width 144 height 29
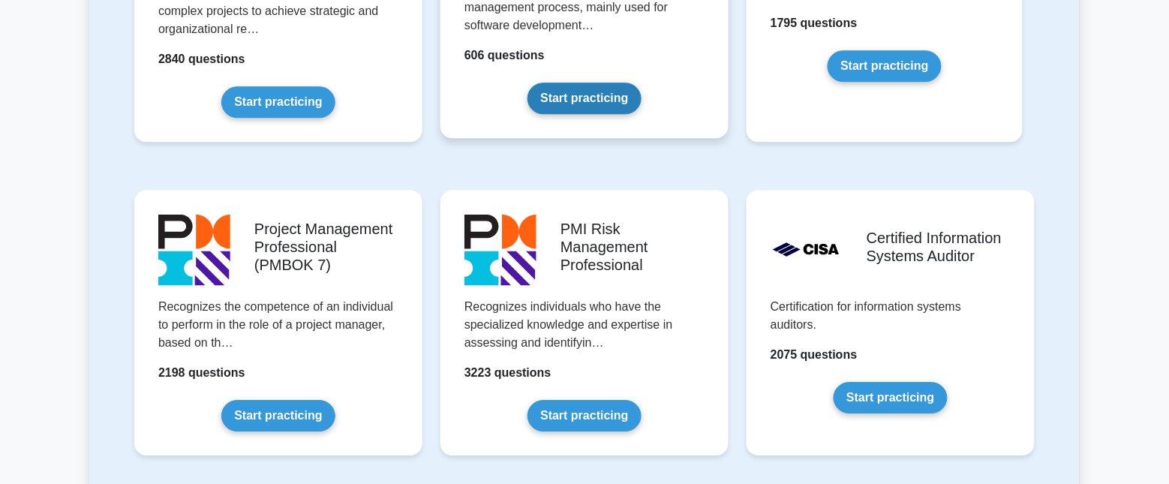
scroll to position [1126, 0]
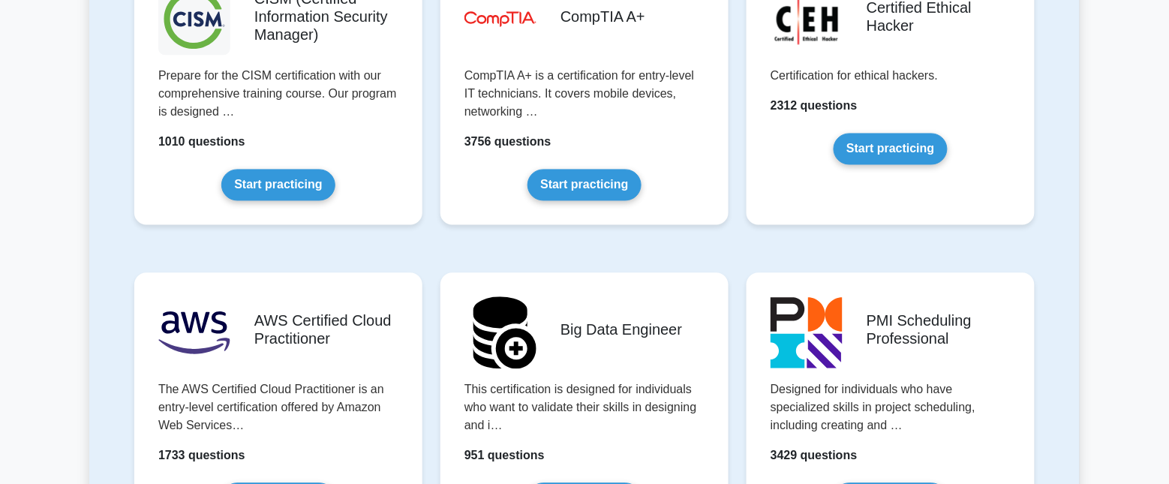
scroll to position [2252, 0]
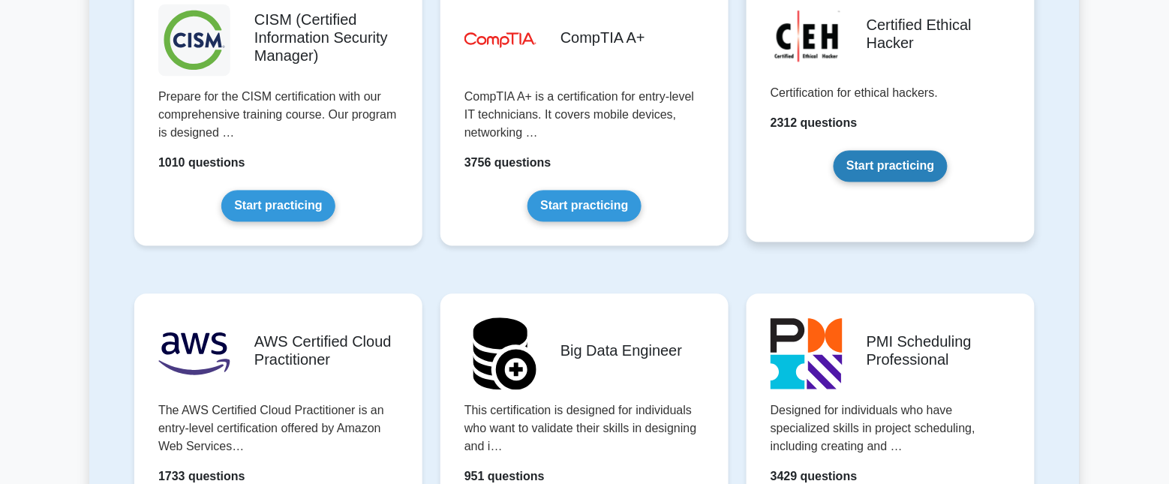
click at [892, 180] on link "Start practicing" at bounding box center [890, 167] width 113 height 32
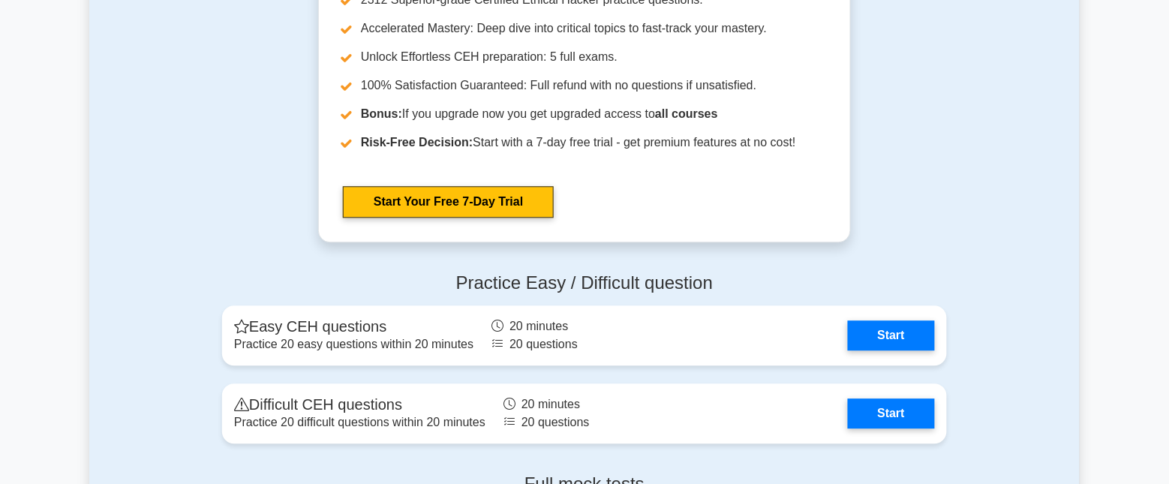
scroll to position [2627, 0]
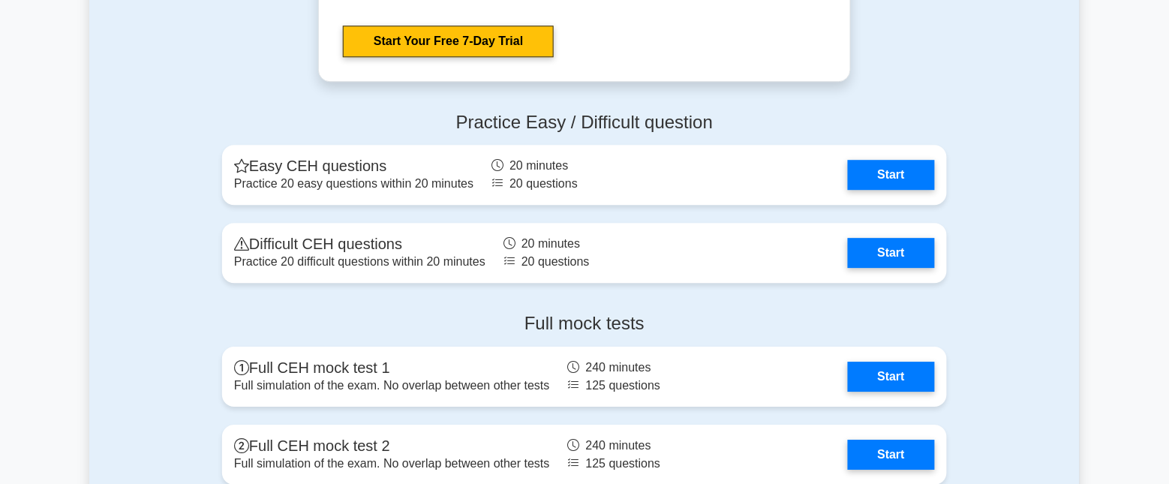
click at [1053, 259] on div "Practice Easy / Difficult question Easy CEH questions Practice 20 easy question…" at bounding box center [584, 201] width 991 height 202
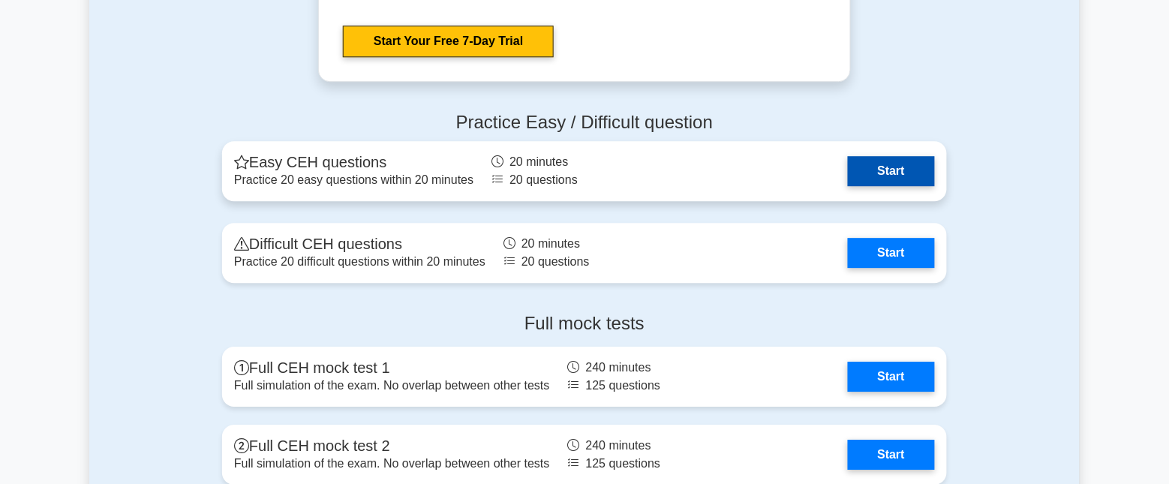
click at [891, 166] on link "Start" at bounding box center [891, 171] width 87 height 30
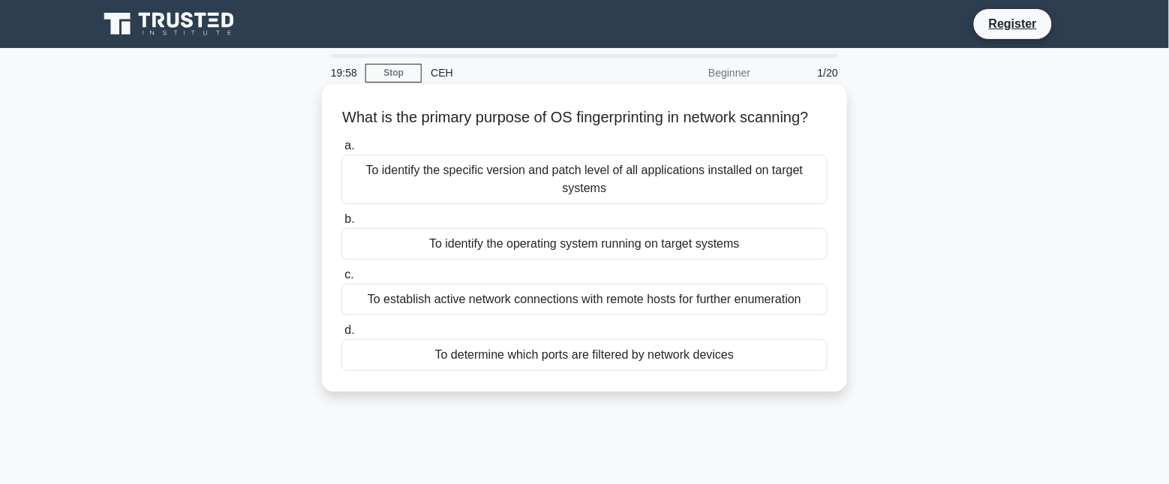
click at [580, 115] on h5 "What is the primary purpose of OS fingerprinting in network scanning? .spinner_…" at bounding box center [584, 118] width 489 height 20
drag, startPoint x: 338, startPoint y: 115, endPoint x: 736, endPoint y: 369, distance: 471.6
click at [736, 369] on div "What is the primary purpose of OS fingerprinting in network scanning? .spinner_…" at bounding box center [584, 238] width 513 height 296
copy div "What is the primary purpose of OS fingerprinting in network scanning? .spinner_…"
click at [721, 122] on h5 "What is the primary purpose of OS fingerprinting in network scanning? .spinner_…" at bounding box center [584, 118] width 489 height 20
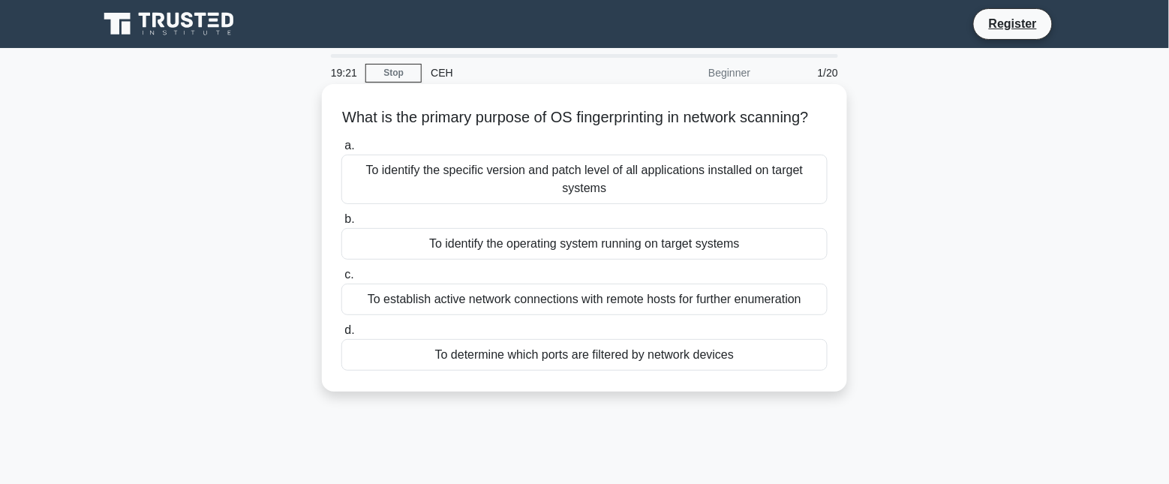
click at [668, 260] on div "To identify the operating system running on target systems" at bounding box center [584, 244] width 486 height 32
click at [341, 224] on input "b. To identify the operating system running on target systems" at bounding box center [341, 220] width 0 height 10
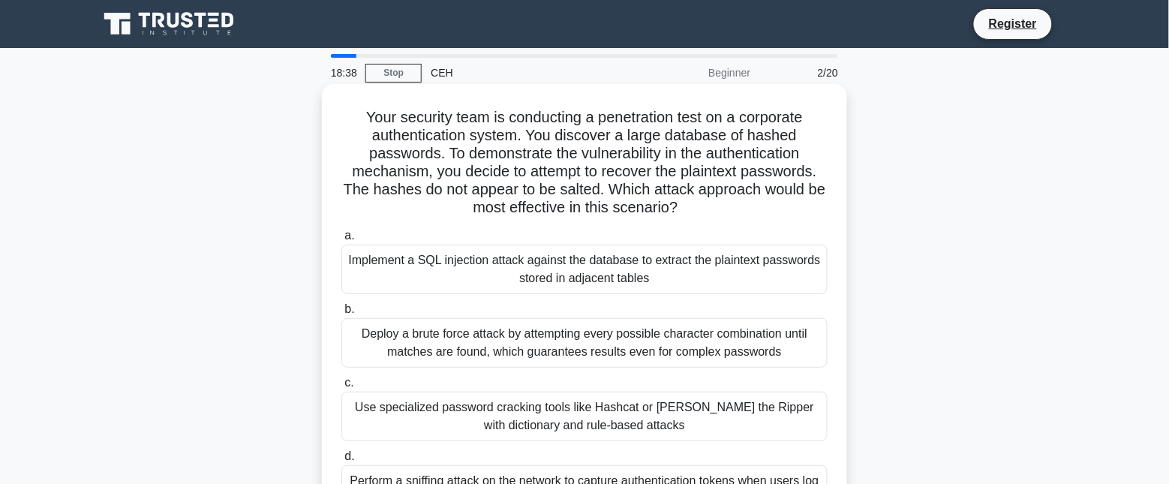
click at [700, 191] on h5 "Your security team is conducting a penetration test on a corporate authenticati…" at bounding box center [584, 163] width 489 height 110
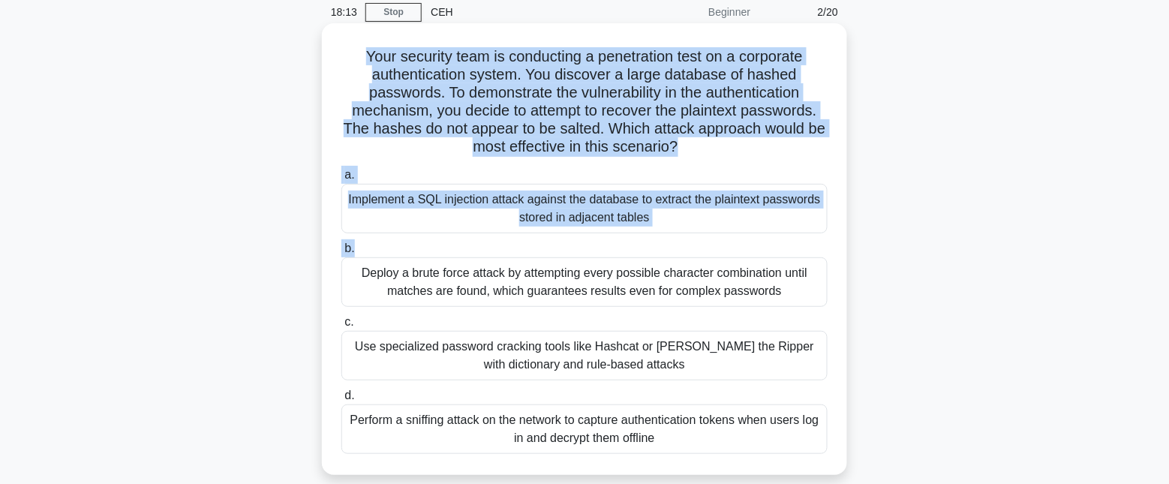
scroll to position [94, 0]
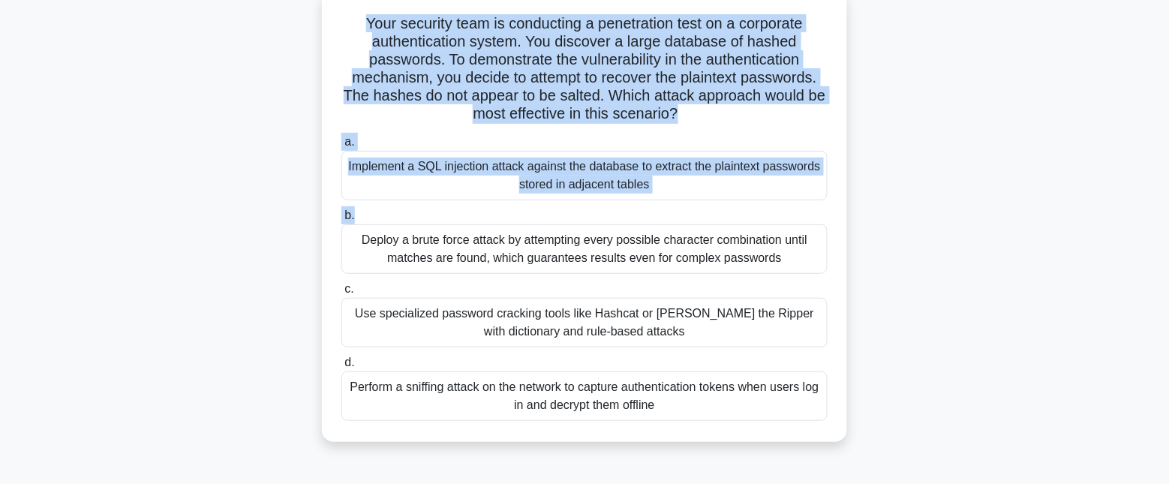
drag, startPoint x: 360, startPoint y: 116, endPoint x: 730, endPoint y: 411, distance: 472.7
click at [730, 411] on div "Your security team is conducting a penetration test on a corporate authenticati…" at bounding box center [584, 216] width 513 height 440
copy div "Your security team is conducting a penetration test on a corporate authenticati…"
click at [680, 317] on div "Use specialized password cracking tools like Hashcat or John the Ripper with di…" at bounding box center [584, 323] width 486 height 50
click at [341, 294] on input "c. Use specialized password cracking tools like Hashcat or John the Ripper with…" at bounding box center [341, 289] width 0 height 10
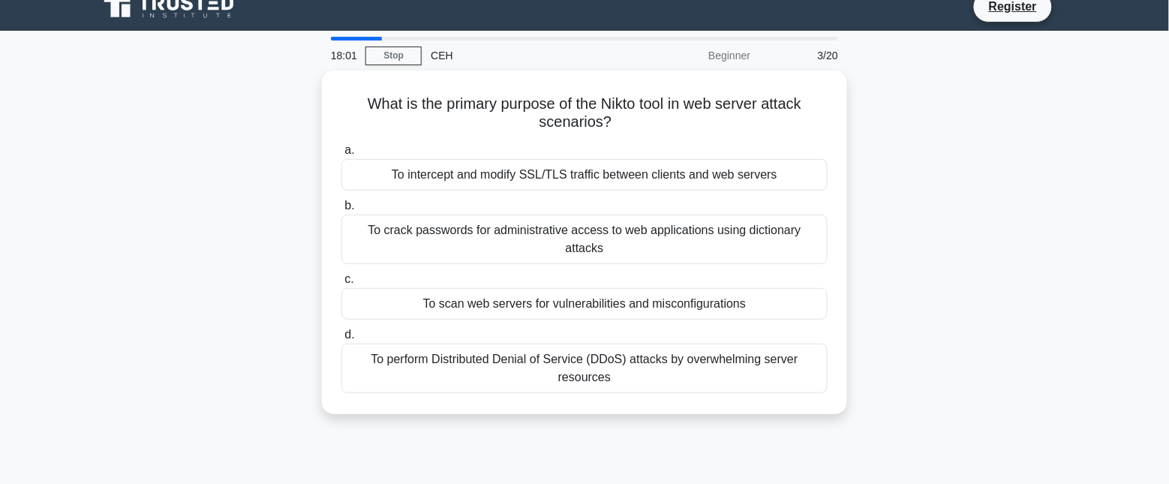
scroll to position [0, 0]
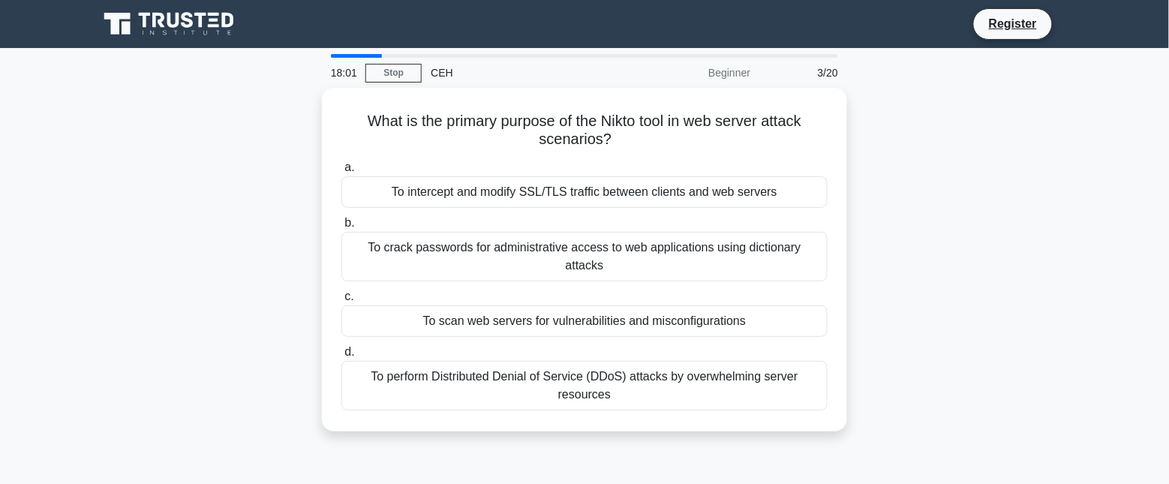
click at [696, 30] on div "Register" at bounding box center [662, 24] width 817 height 32
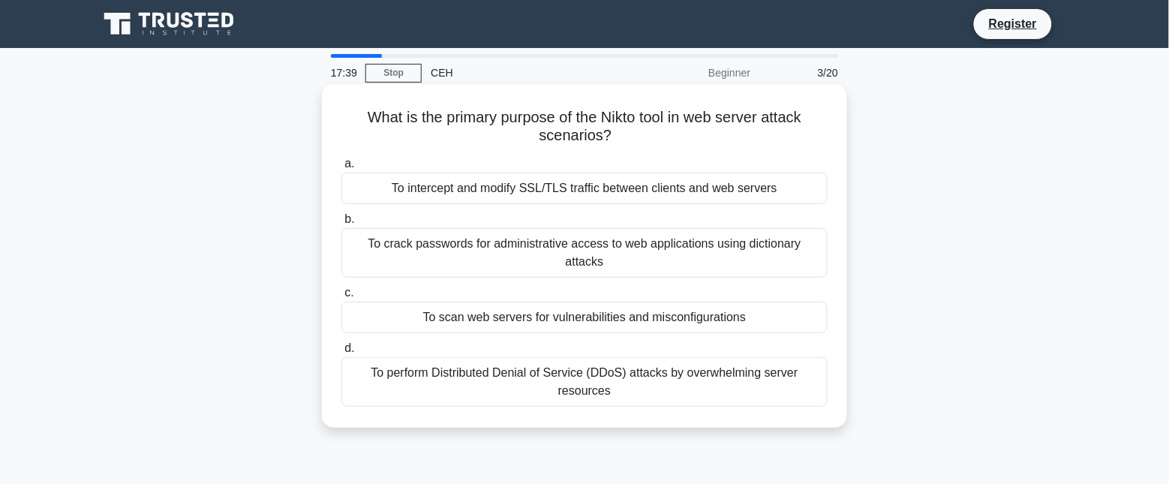
click at [489, 302] on div "To scan web servers for vulnerabilities and misconfigurations" at bounding box center [584, 318] width 486 height 32
click at [341, 298] on input "c. To scan web servers for vulnerabilities and misconfigurations" at bounding box center [341, 293] width 0 height 10
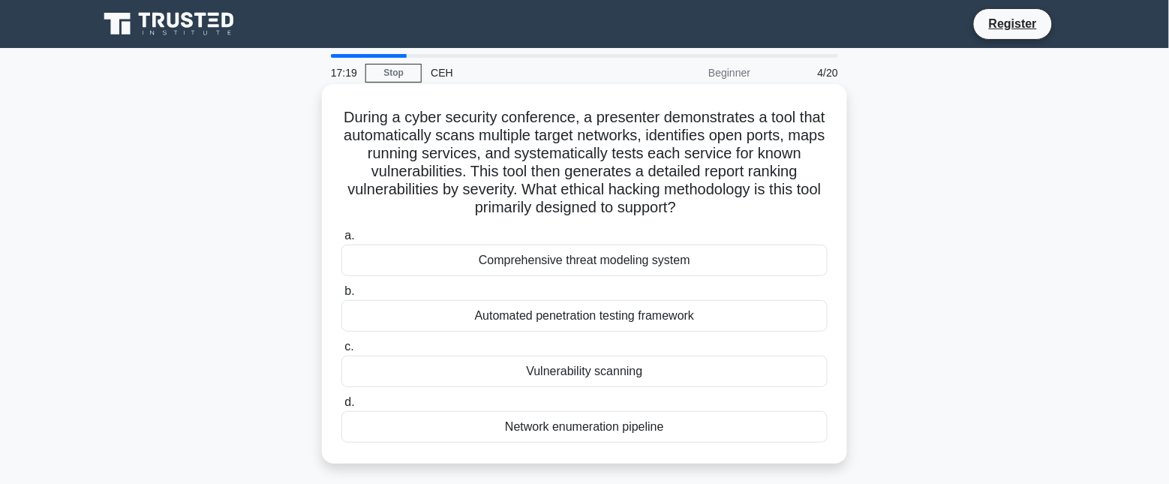
click at [751, 116] on h5 "During a cyber security conference, a presenter demonstrates a tool that automa…" at bounding box center [584, 163] width 489 height 110
click at [715, 122] on h5 "During a cyber security conference, a presenter demonstrates a tool that automa…" at bounding box center [584, 163] width 489 height 110
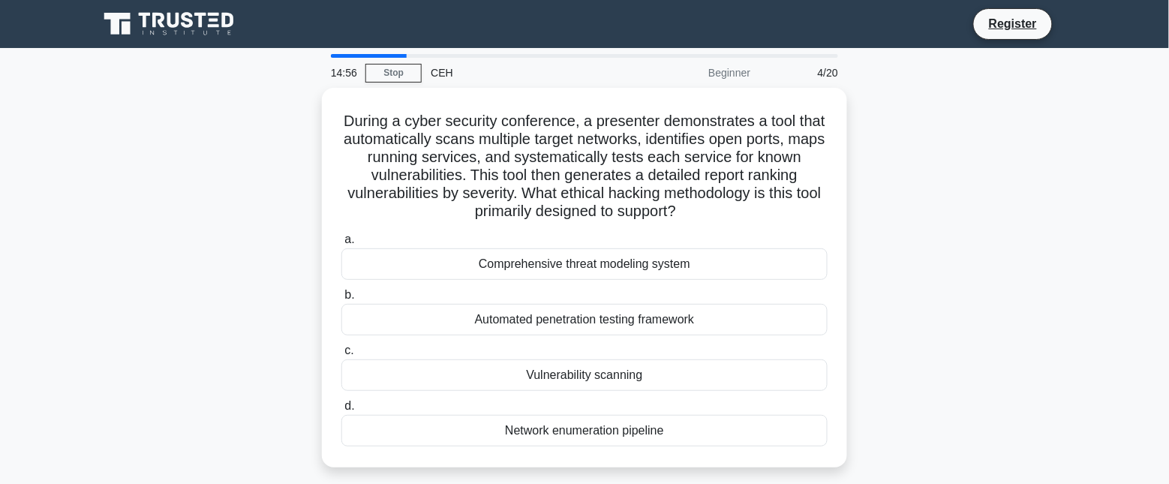
drag, startPoint x: 351, startPoint y: 111, endPoint x: 876, endPoint y: 349, distance: 576.1
click at [876, 349] on div "During a cyber security conference, a presenter demonstrates a tool that automa…" at bounding box center [584, 287] width 991 height 398
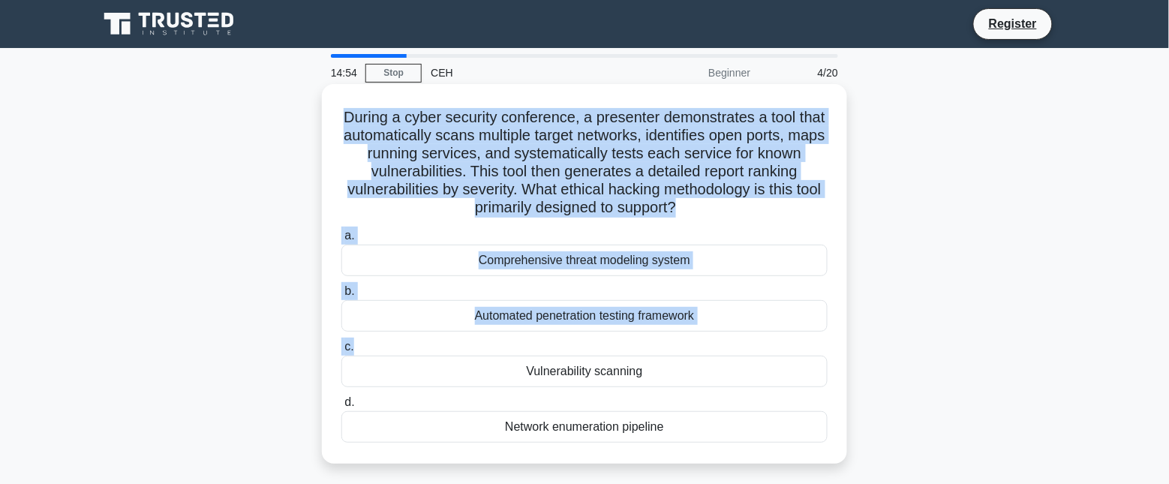
click at [696, 155] on h5 "During a cyber security conference, a presenter demonstrates a tool that automa…" at bounding box center [584, 163] width 489 height 110
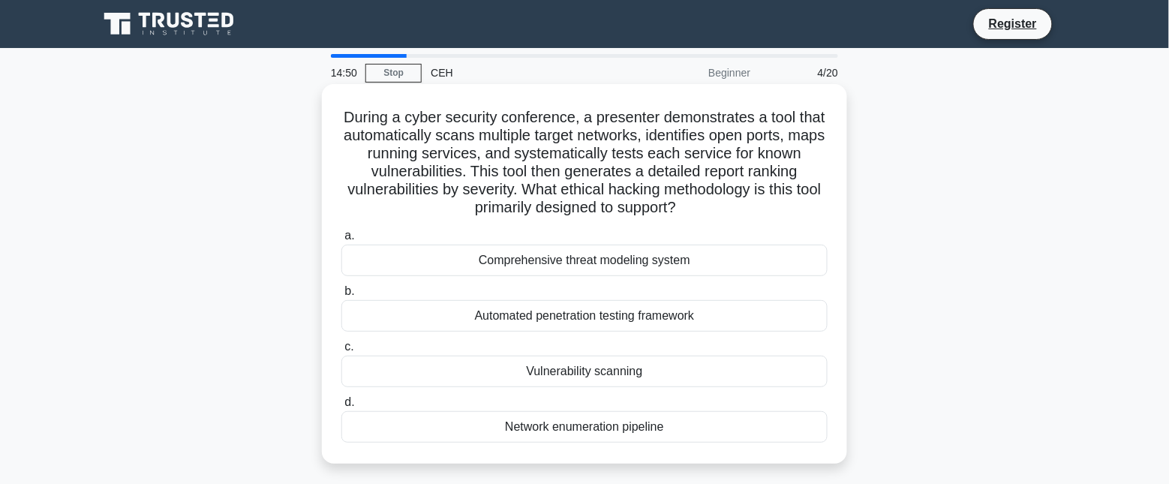
drag, startPoint x: 354, startPoint y: 117, endPoint x: 724, endPoint y: 420, distance: 478.4
click at [724, 420] on div "During a cyber security conference, a presenter demonstrates a tool that automa…" at bounding box center [584, 274] width 513 height 368
copy div "During a cyber security conference, a presenter demonstrates a tool that automa…"
click at [661, 314] on div "Automated penetration testing framework" at bounding box center [584, 316] width 486 height 32
click at [341, 296] on input "b. Automated penetration testing framework" at bounding box center [341, 292] width 0 height 10
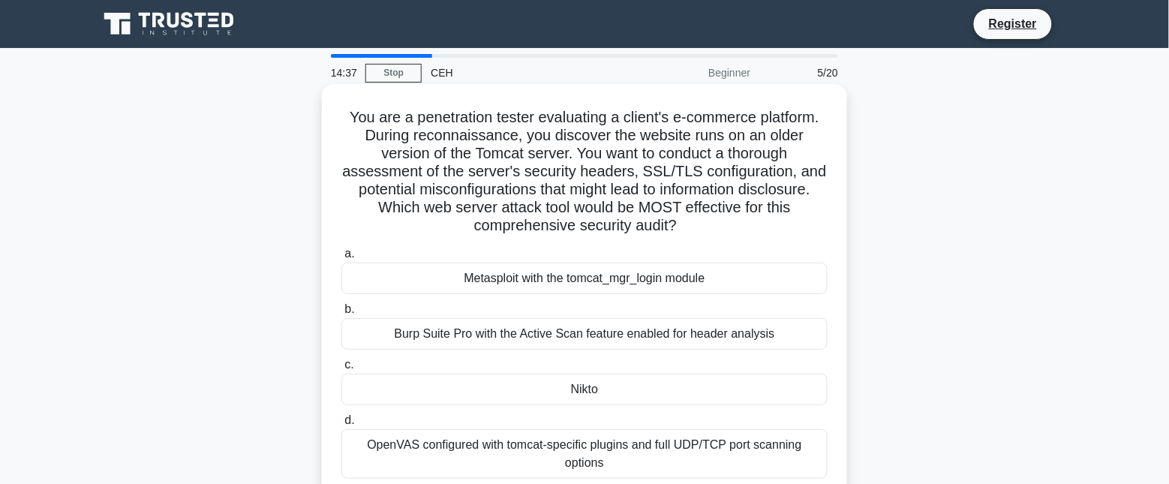
click at [629, 155] on h5 "You are a penetration tester evaluating a client's e-commerce platform. During …" at bounding box center [584, 172] width 489 height 128
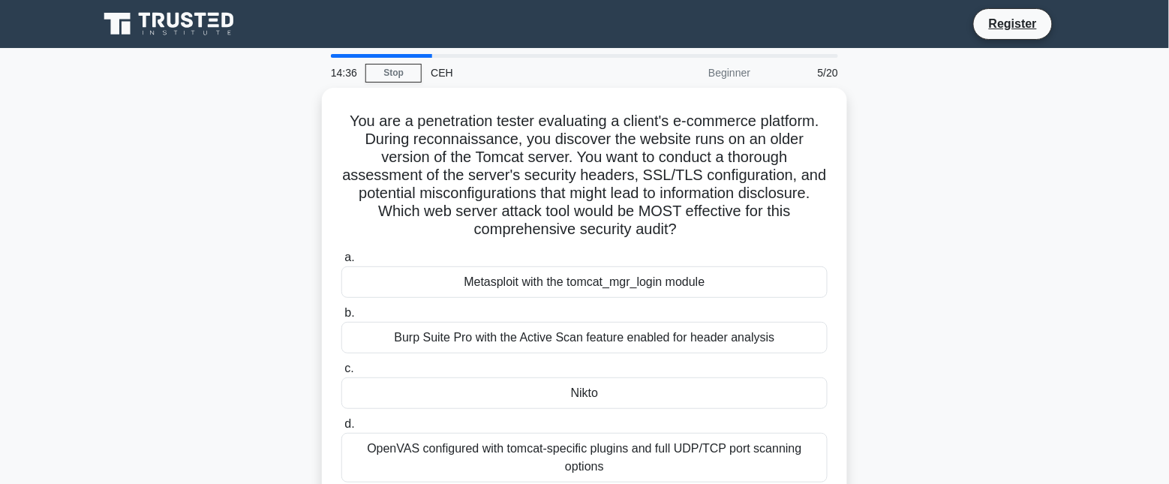
click at [185, 25] on icon at bounding box center [188, 20] width 12 height 16
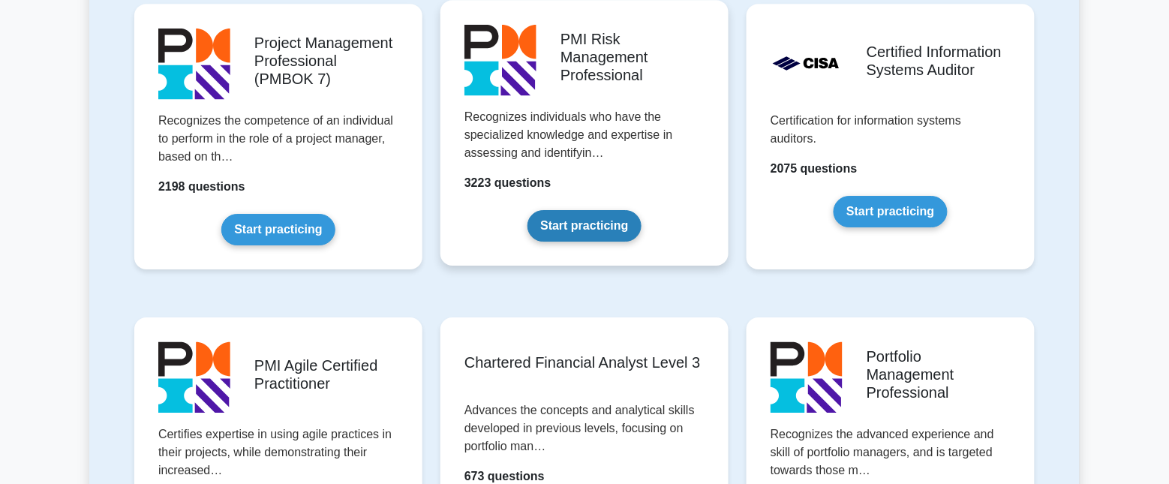
scroll to position [1313, 0]
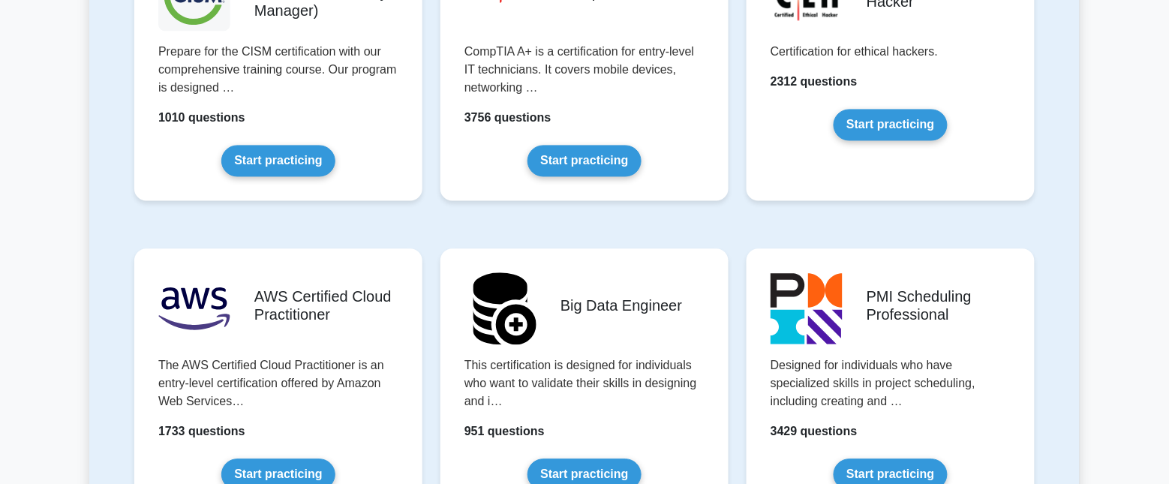
scroll to position [2345, 0]
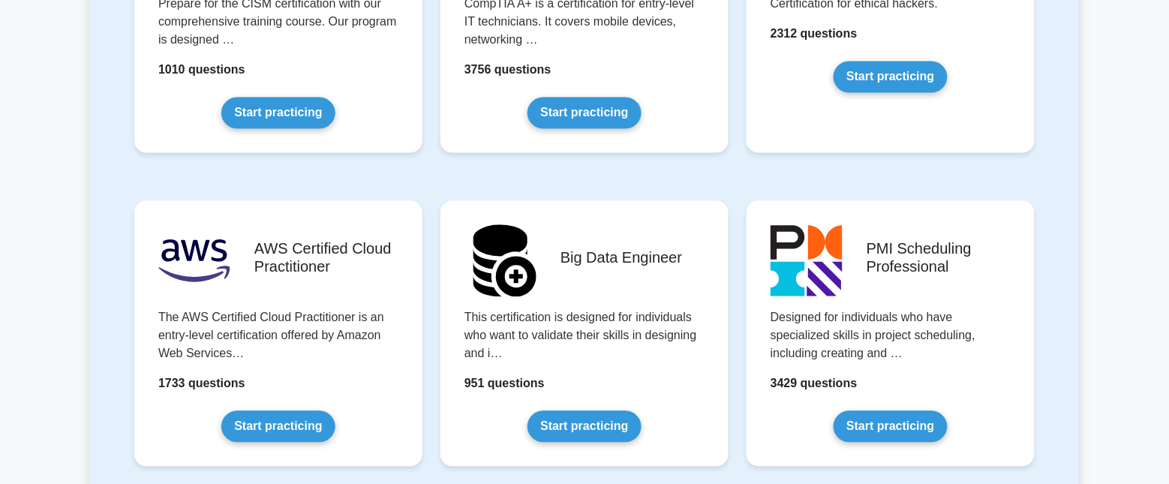
click at [1094, 272] on main "Prepare Your Exams with Confidence Get Started Featured test packages Project M…" at bounding box center [584, 158] width 1169 height 4911
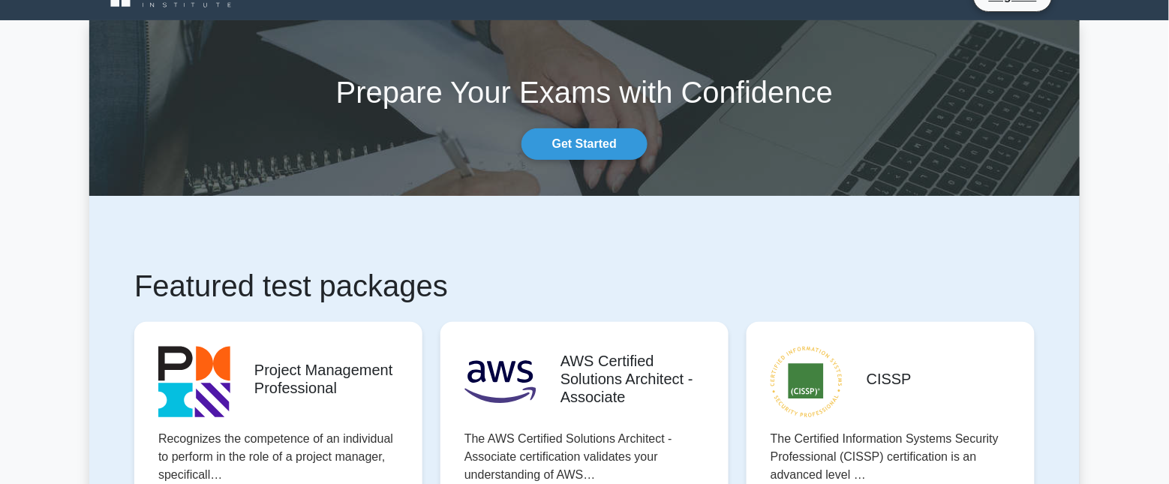
scroll to position [0, 0]
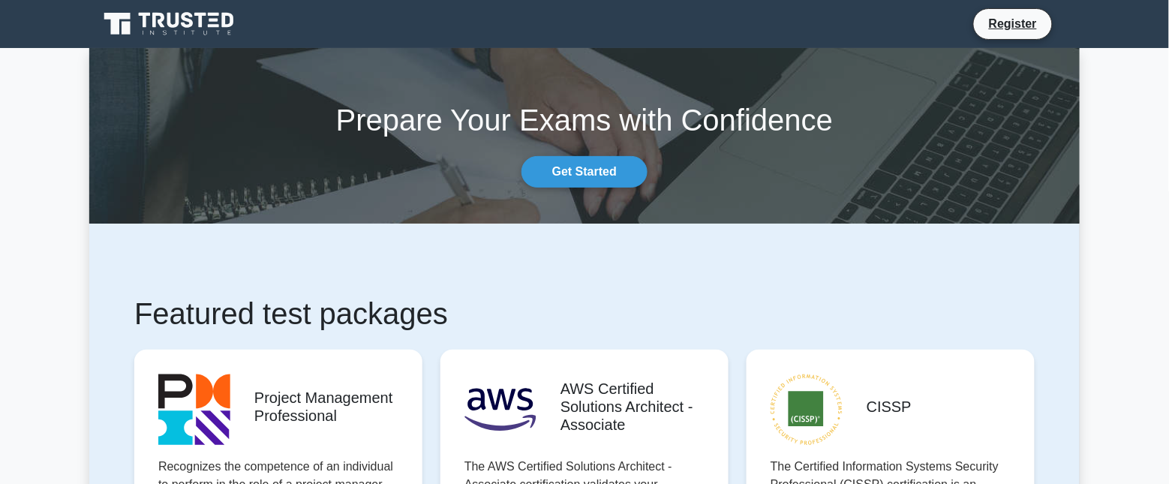
drag, startPoint x: 1094, startPoint y: 331, endPoint x: 1089, endPoint y: 49, distance: 282.2
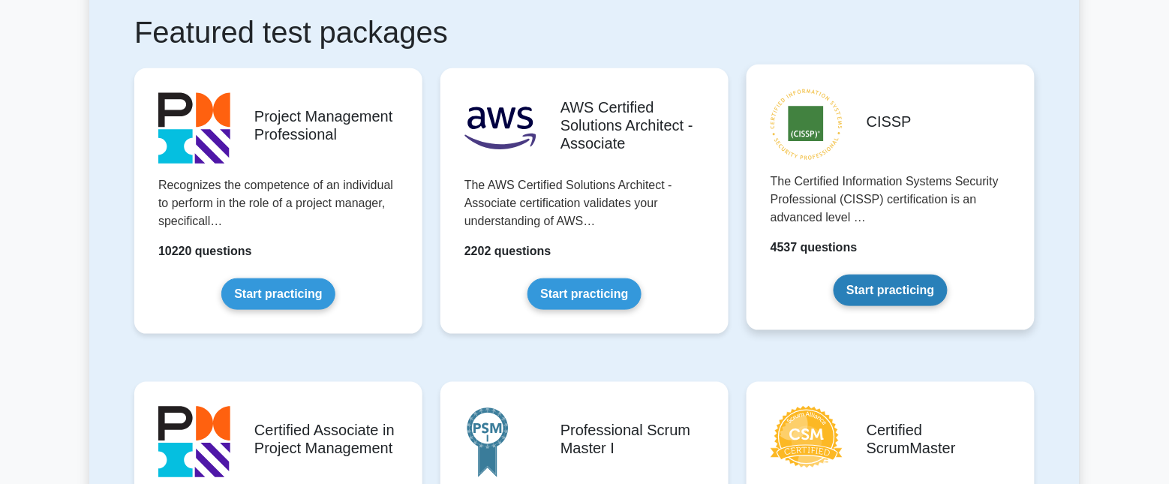
click at [914, 286] on link "Start practicing" at bounding box center [890, 291] width 113 height 32
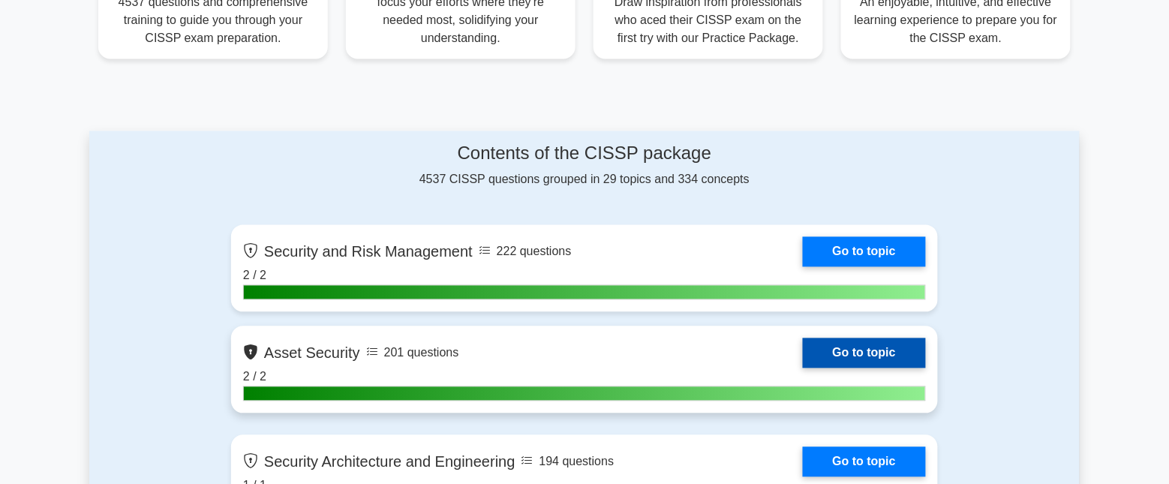
scroll to position [657, 0]
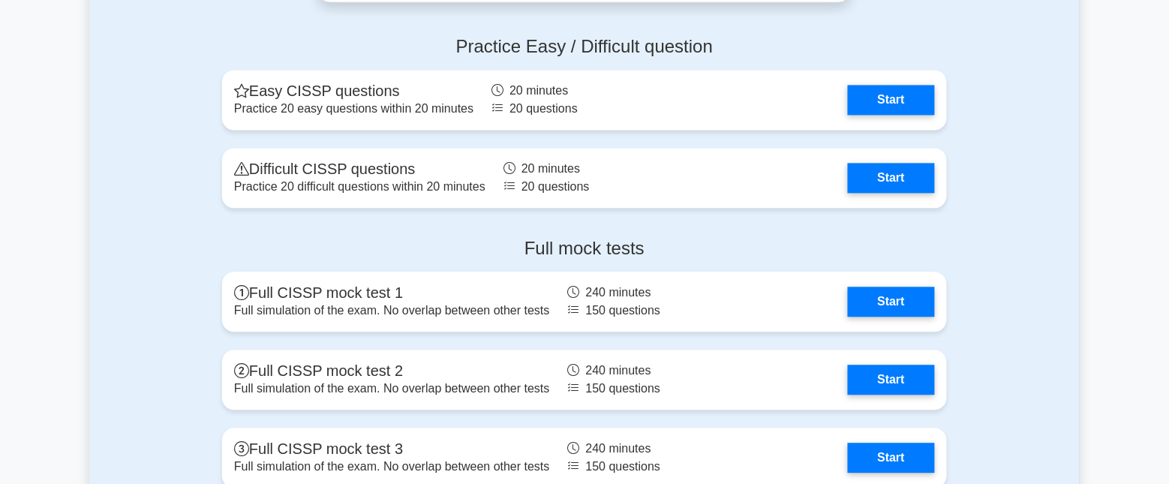
scroll to position [3940, 0]
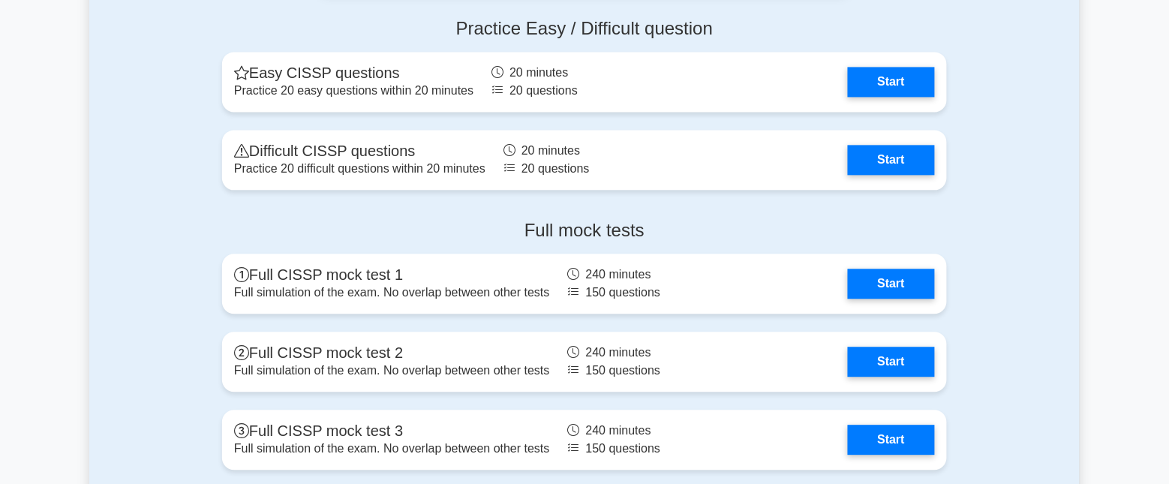
click at [1049, 191] on div "Practice Easy / Difficult question Easy CISSP questions Practice 20 easy questi…" at bounding box center [584, 107] width 991 height 202
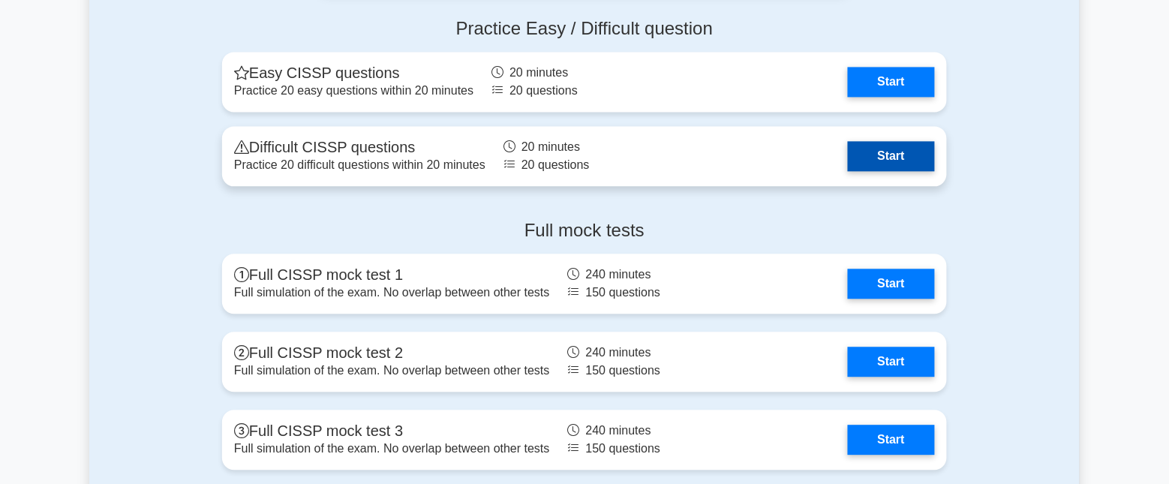
click at [892, 162] on link "Start" at bounding box center [891, 156] width 87 height 30
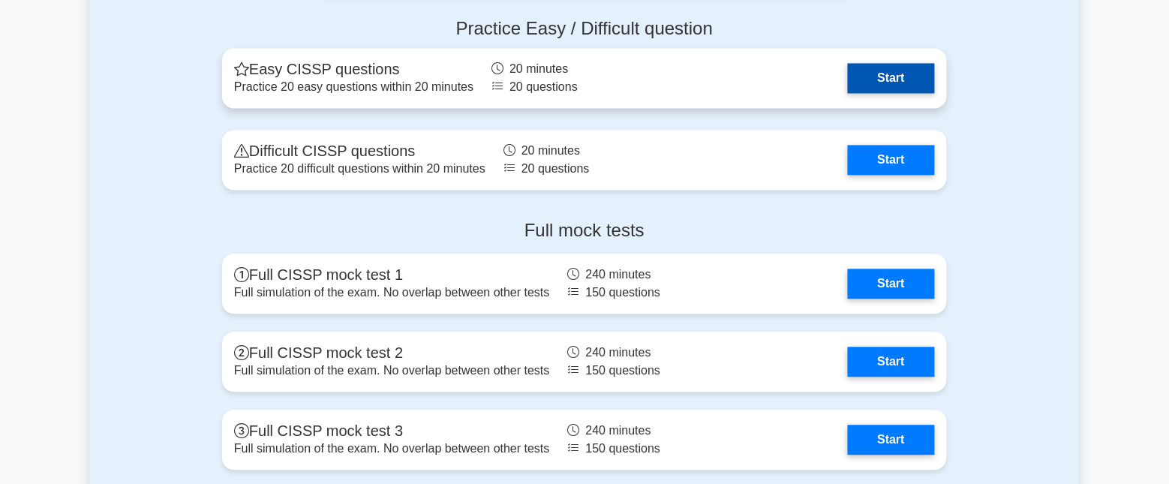
click at [897, 76] on link "Start" at bounding box center [891, 78] width 87 height 30
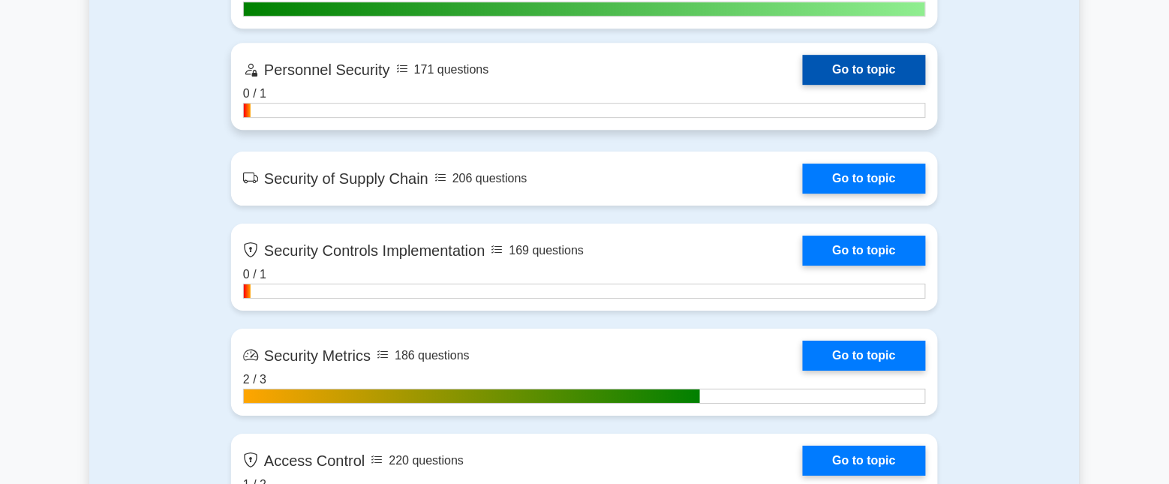
drag, startPoint x: 1018, startPoint y: 343, endPoint x: 874, endPoint y: 119, distance: 266.7
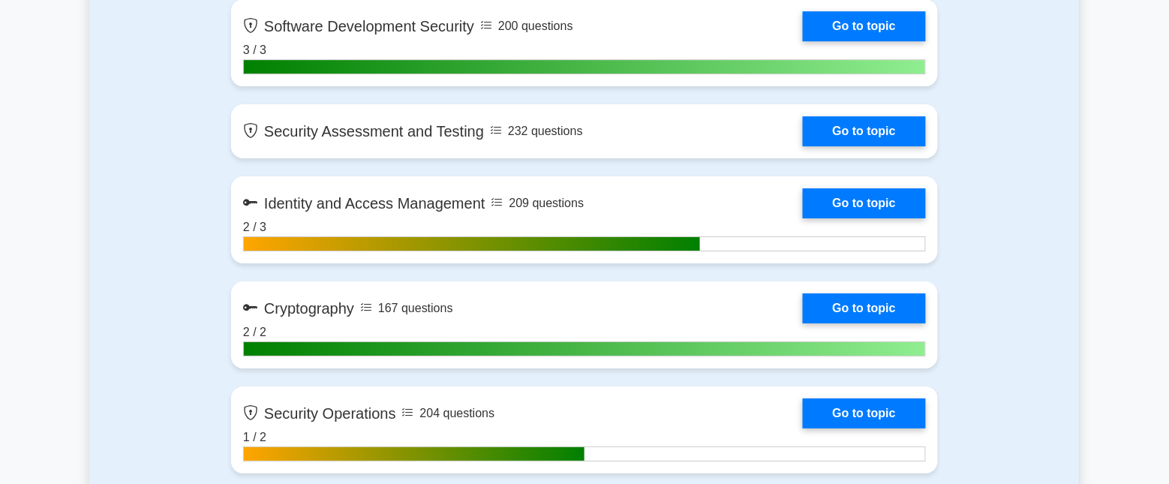
drag, startPoint x: 1043, startPoint y: 192, endPoint x: 998, endPoint y: 17, distance: 180.6
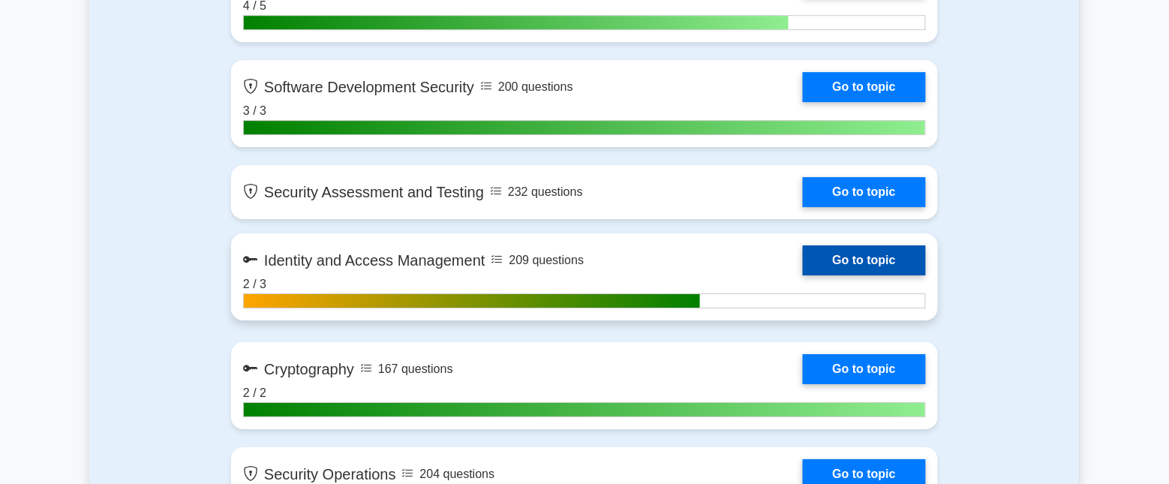
scroll to position [1214, 0]
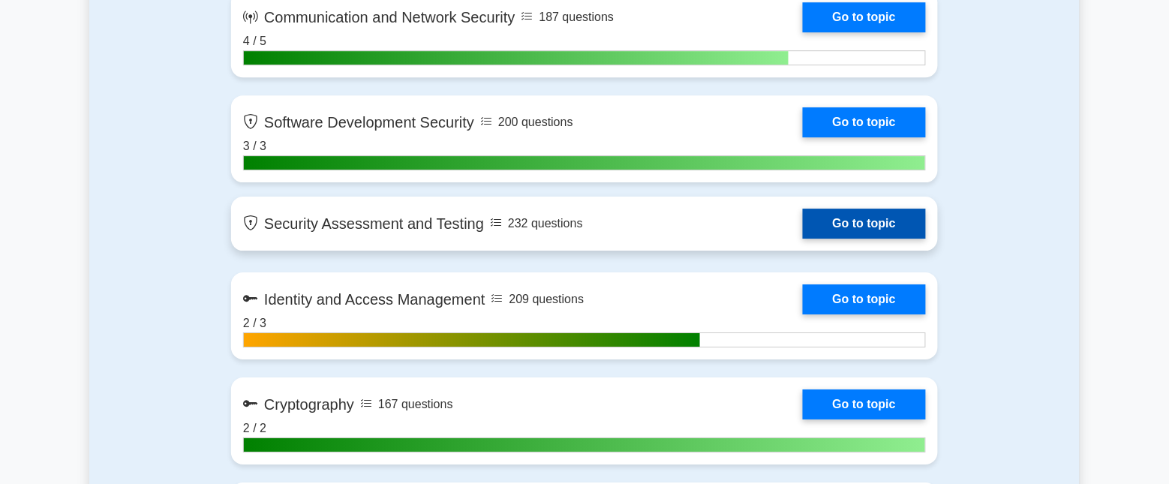
click at [848, 222] on link "Go to topic" at bounding box center [864, 224] width 123 height 30
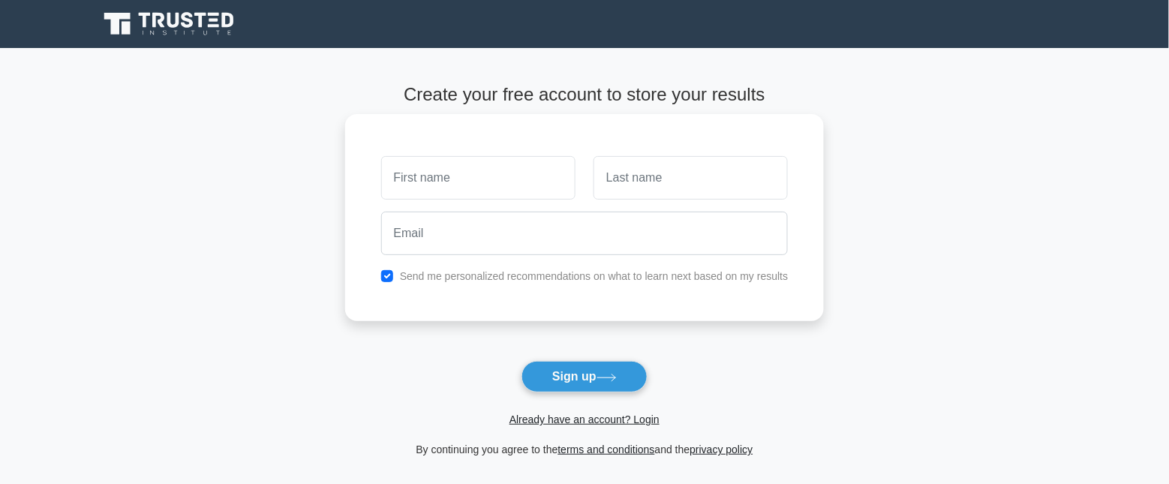
drag, startPoint x: 0, startPoint y: 0, endPoint x: 531, endPoint y: 184, distance: 561.6
click at [531, 184] on input "text" at bounding box center [478, 178] width 194 height 44
type input "C"
type input "L"
type input "[EMAIL_ADDRESS][DOMAIN_NAME]"
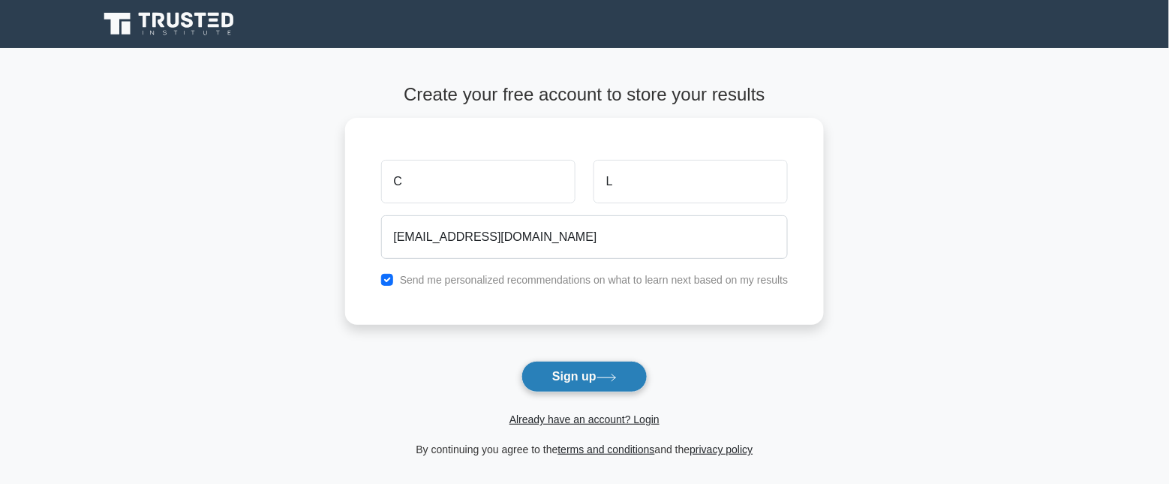
click at [587, 378] on button "Sign up" at bounding box center [585, 377] width 126 height 32
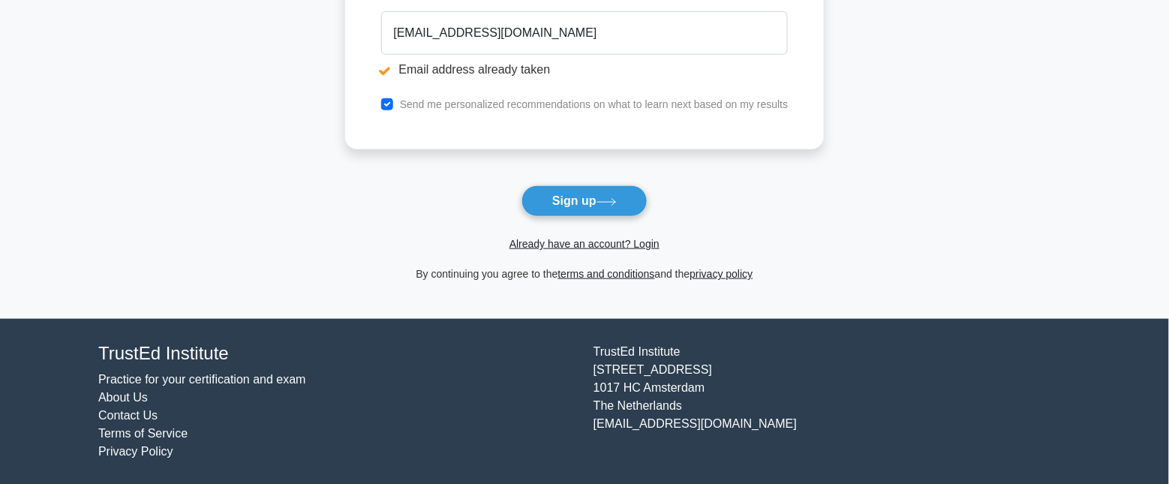
scroll to position [263, 0]
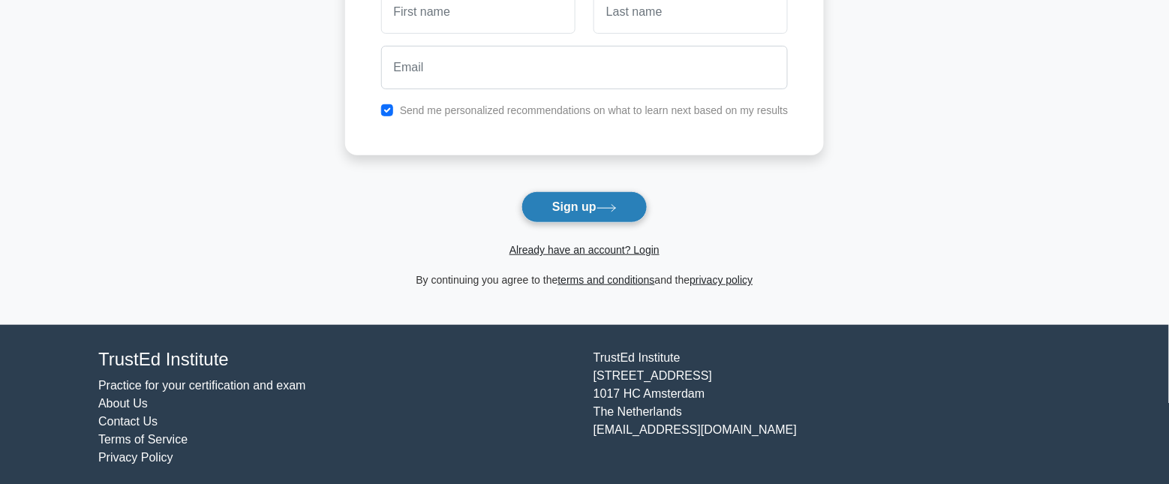
scroll to position [178, 0]
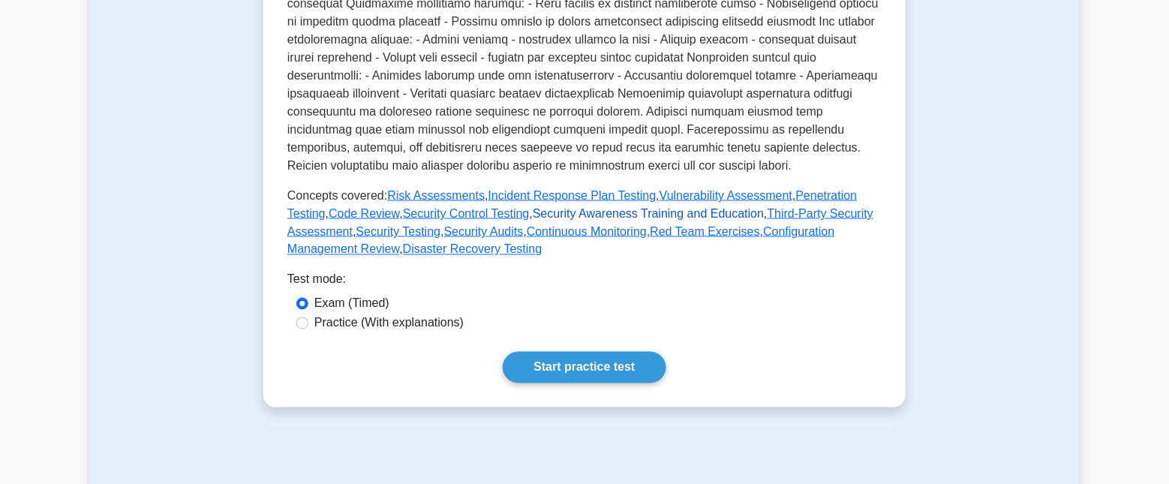
scroll to position [657, 0]
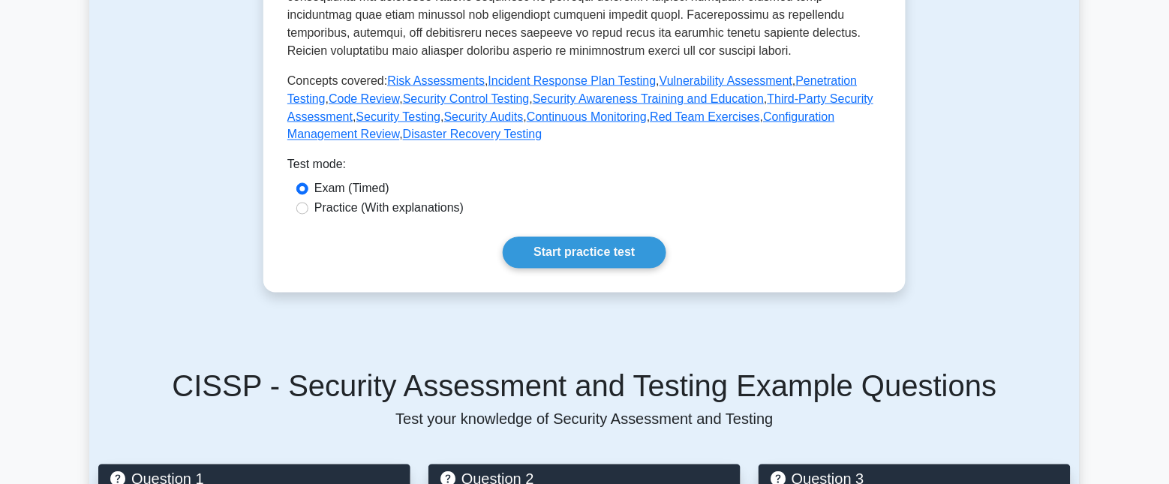
click at [441, 214] on label "Practice (With explanations)" at bounding box center [388, 209] width 149 height 18
click at [308, 214] on input "Practice (With explanations)" at bounding box center [302, 209] width 12 height 12
radio input "true"
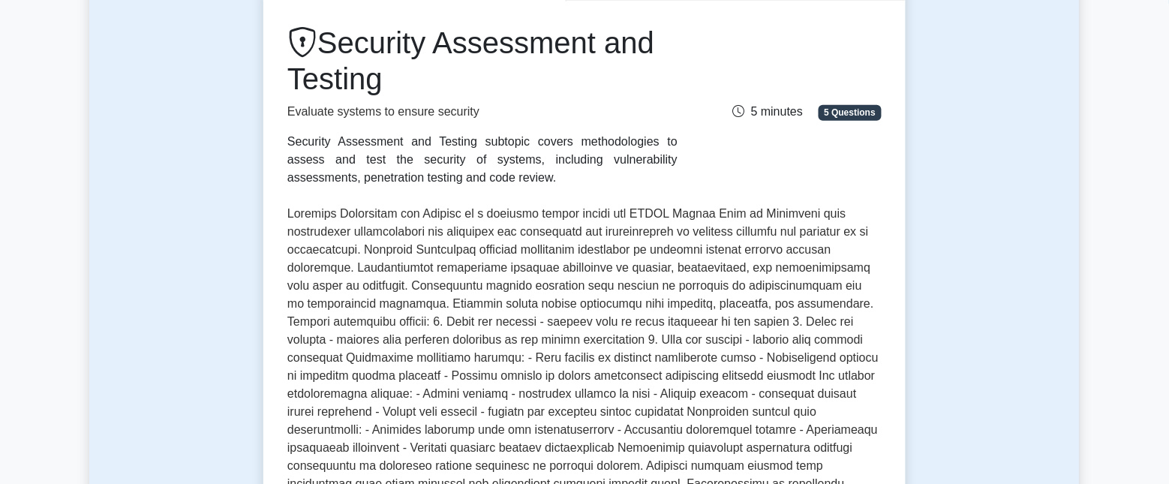
scroll to position [94, 0]
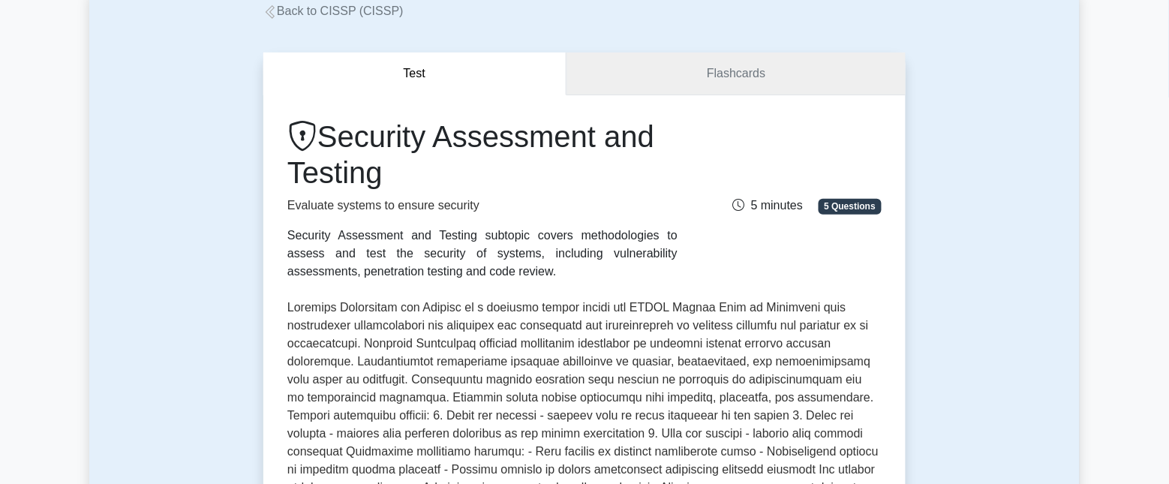
click at [696, 83] on link "Flashcards" at bounding box center [736, 74] width 339 height 43
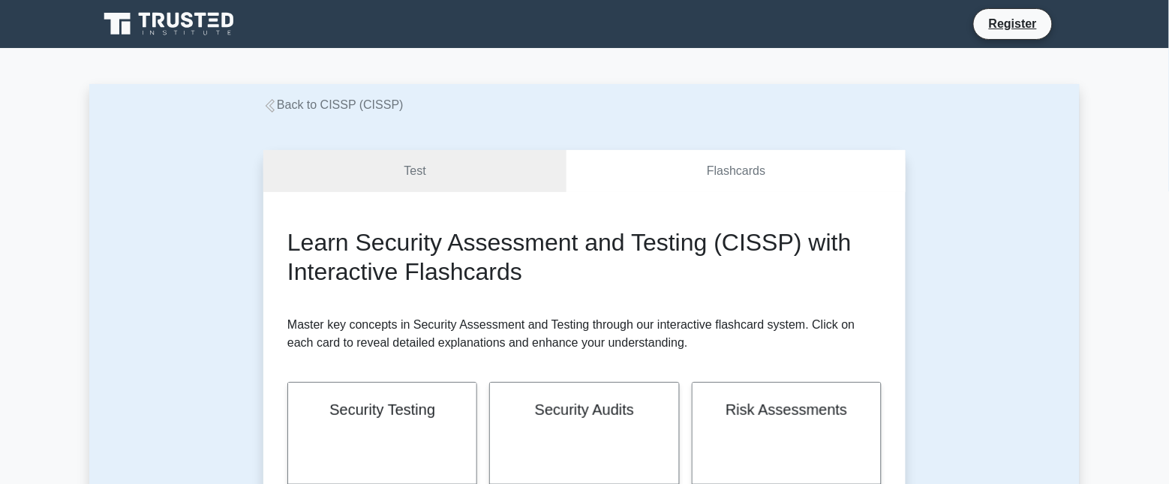
click at [324, 106] on link "Back to CISSP (CISSP)" at bounding box center [333, 104] width 140 height 13
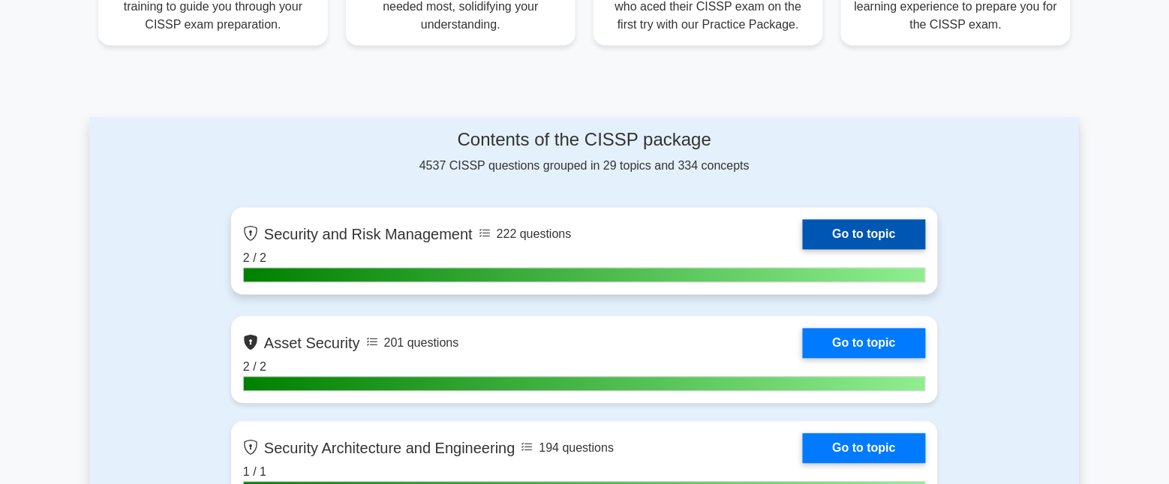
scroll to position [657, 0]
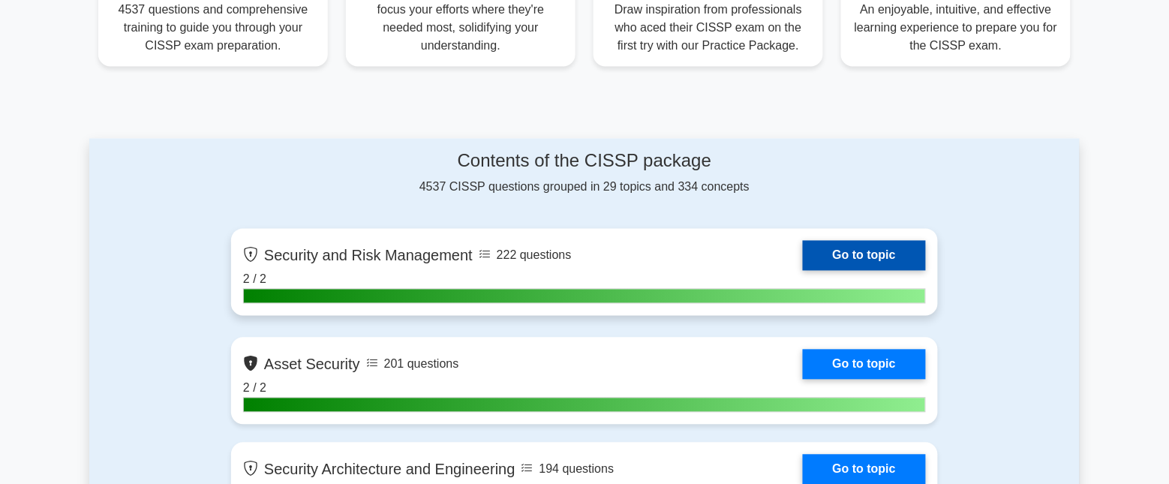
click at [839, 259] on link "Go to topic" at bounding box center [864, 256] width 123 height 30
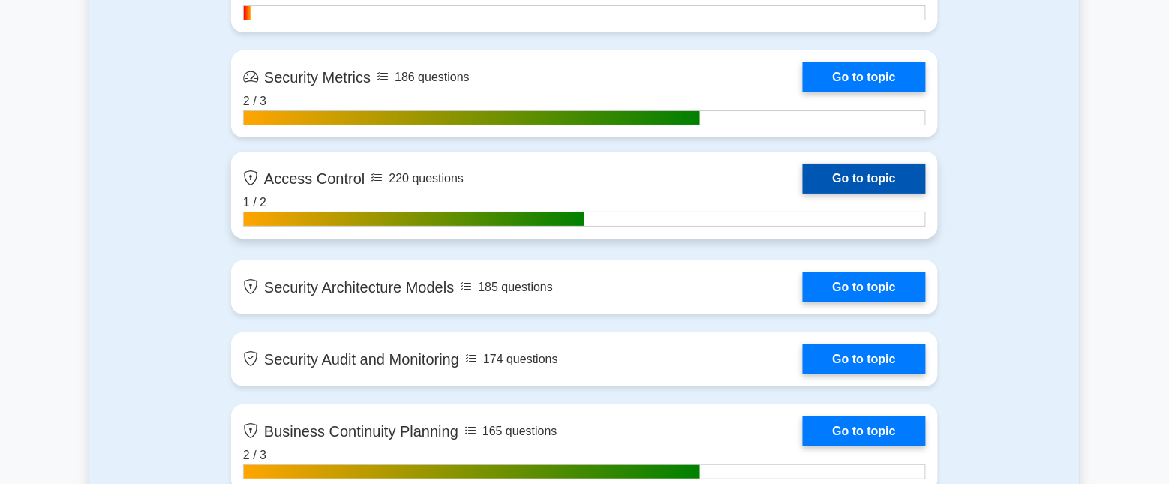
scroll to position [3096, 0]
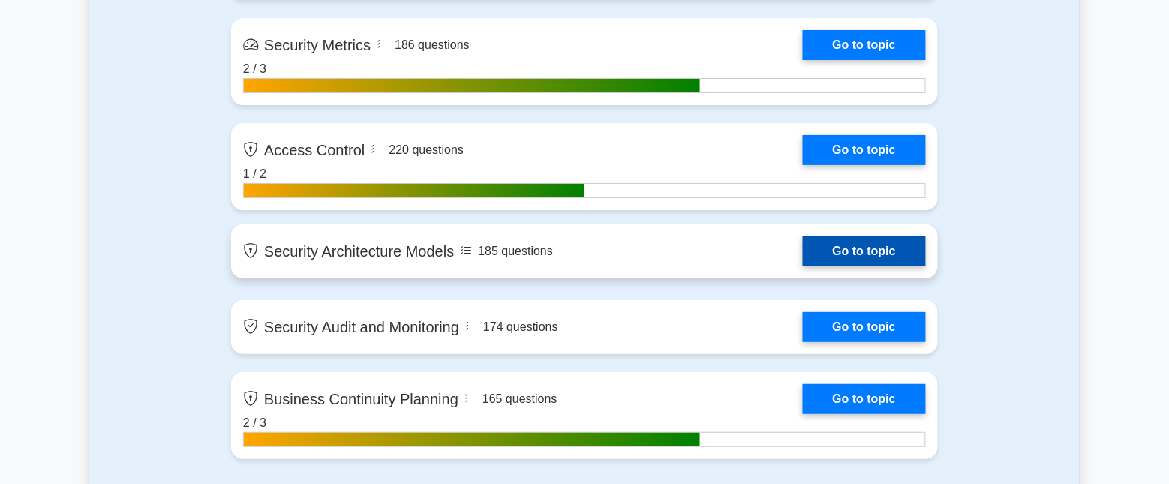
click at [852, 249] on link "Go to topic" at bounding box center [864, 251] width 123 height 30
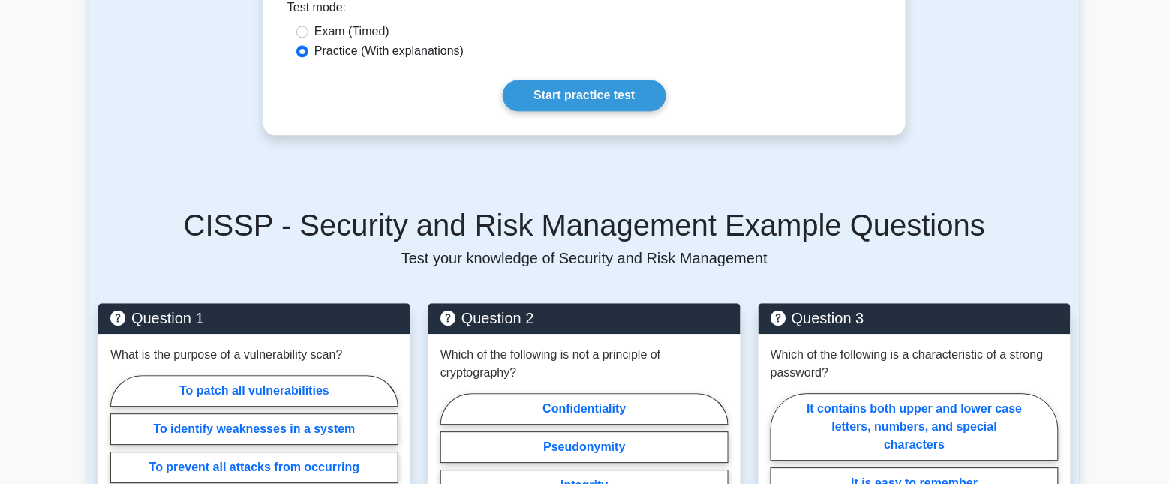
scroll to position [922, 0]
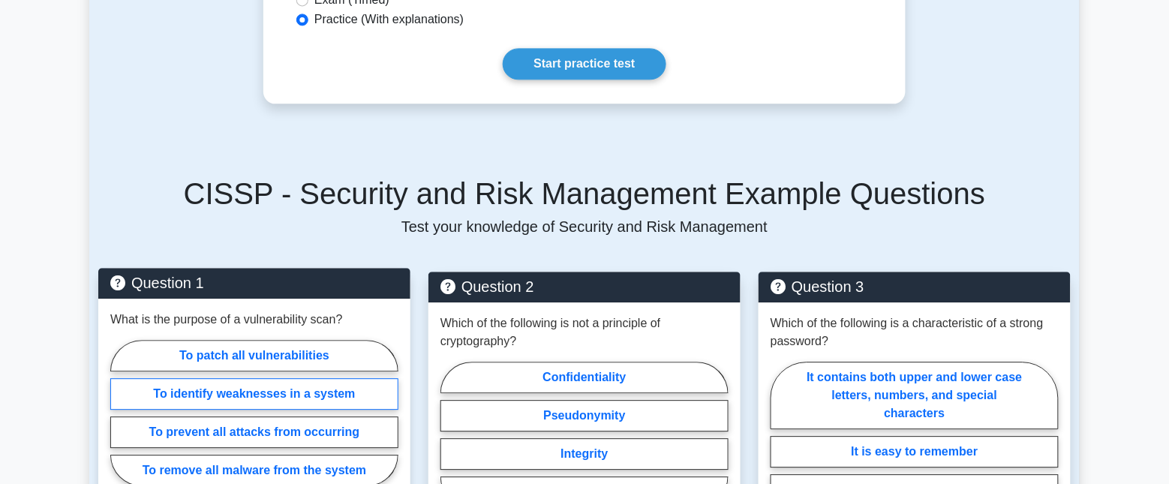
click at [332, 381] on label "To identify weaknesses in a system" at bounding box center [254, 394] width 288 height 32
click at [120, 413] on input "To identify weaknesses in a system" at bounding box center [115, 418] width 10 height 10
radio input "true"
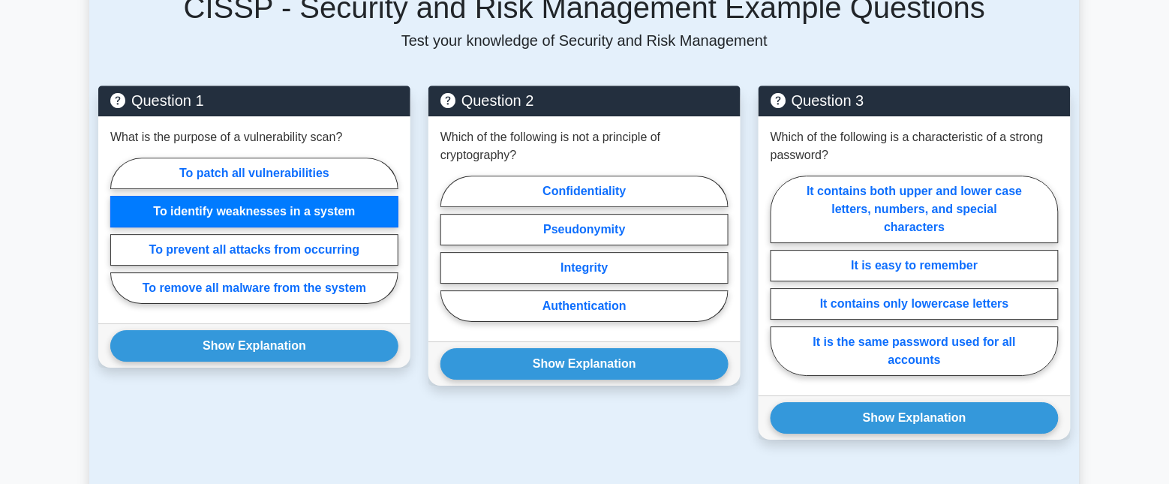
scroll to position [1109, 0]
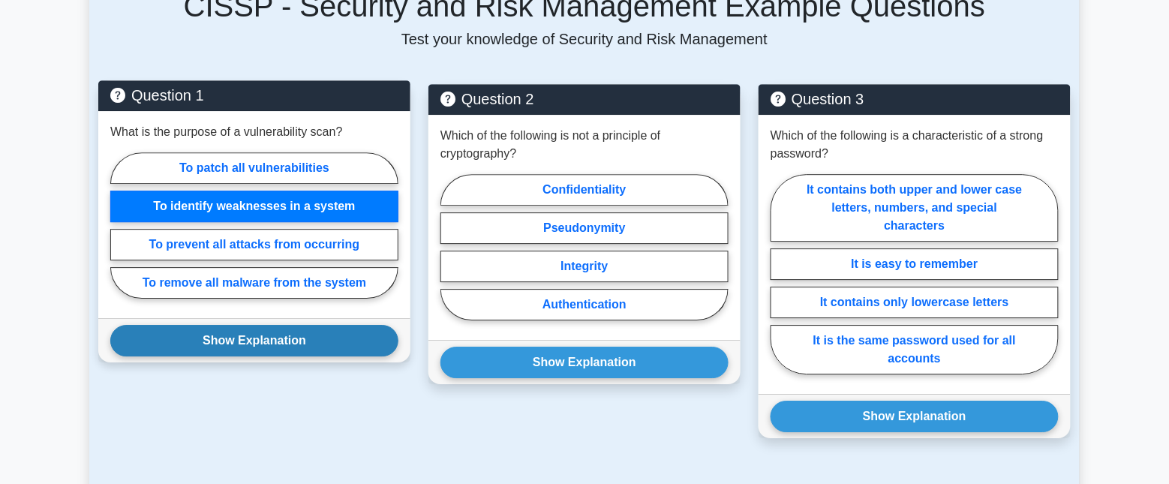
click at [368, 329] on button "Show Explanation" at bounding box center [254, 341] width 288 height 32
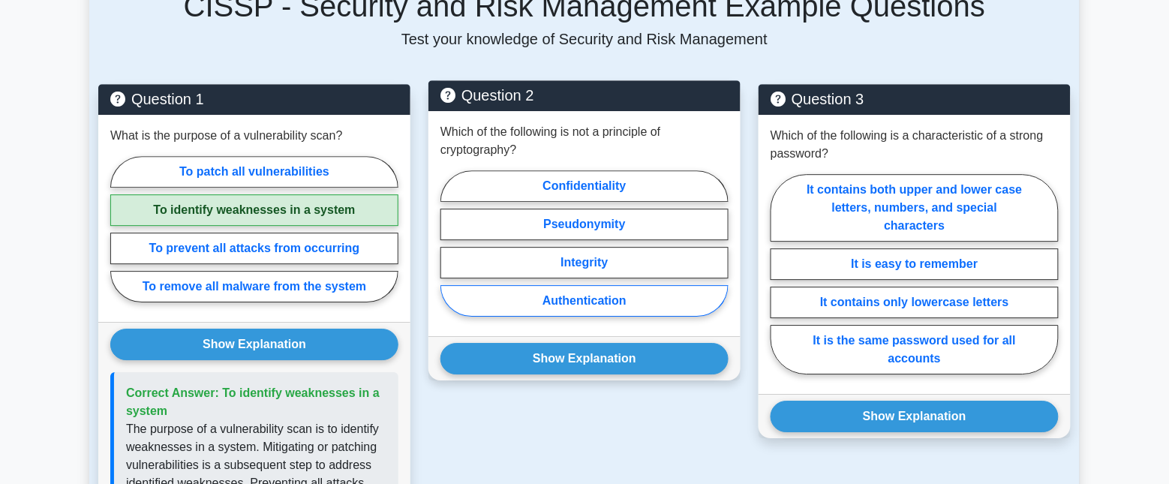
click at [579, 291] on label "Authentication" at bounding box center [585, 301] width 288 height 32
click at [450, 253] on input "Authentication" at bounding box center [446, 248] width 10 height 10
radio input "true"
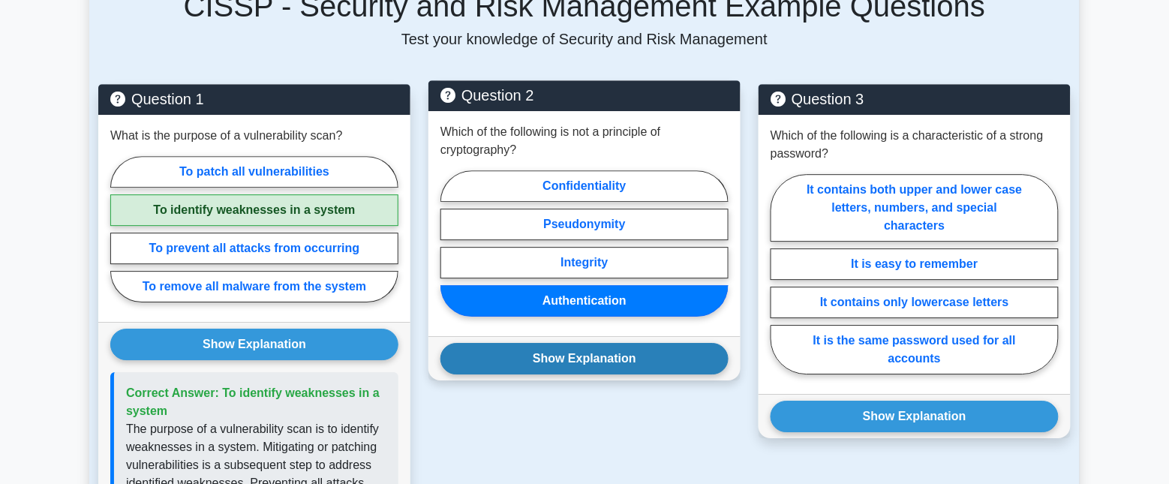
click at [582, 343] on button "Show Explanation" at bounding box center [585, 359] width 288 height 32
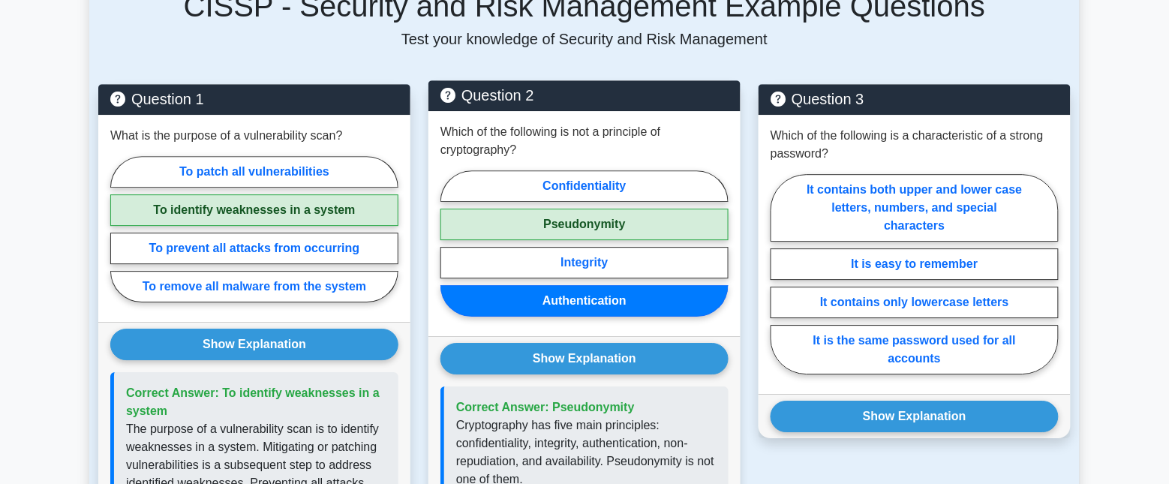
click at [606, 211] on label "Pseudonymity" at bounding box center [585, 225] width 288 height 32
click at [450, 243] on input "Pseudonymity" at bounding box center [446, 248] width 10 height 10
radio input "true"
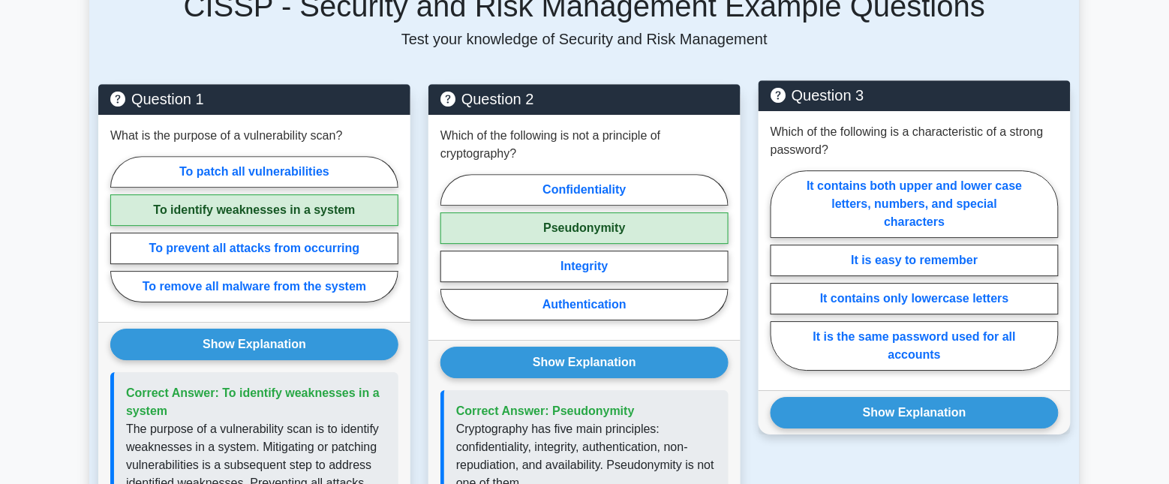
click at [1032, 123] on p "Which of the following is a characteristic of a strong password?" at bounding box center [915, 141] width 288 height 36
click at [970, 185] on label "It contains both upper and lower case letters, numbers, and special characters" at bounding box center [915, 204] width 288 height 68
click at [781, 270] on input "It contains both upper and lower case letters, numbers, and special characters" at bounding box center [776, 275] width 10 height 10
radio input "true"
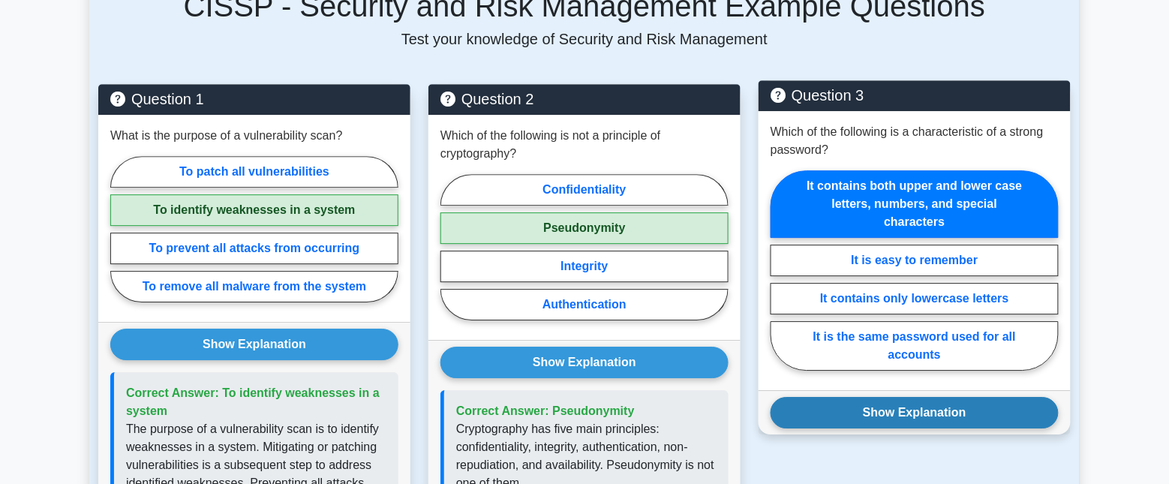
click at [950, 402] on button "Show Explanation" at bounding box center [915, 413] width 288 height 32
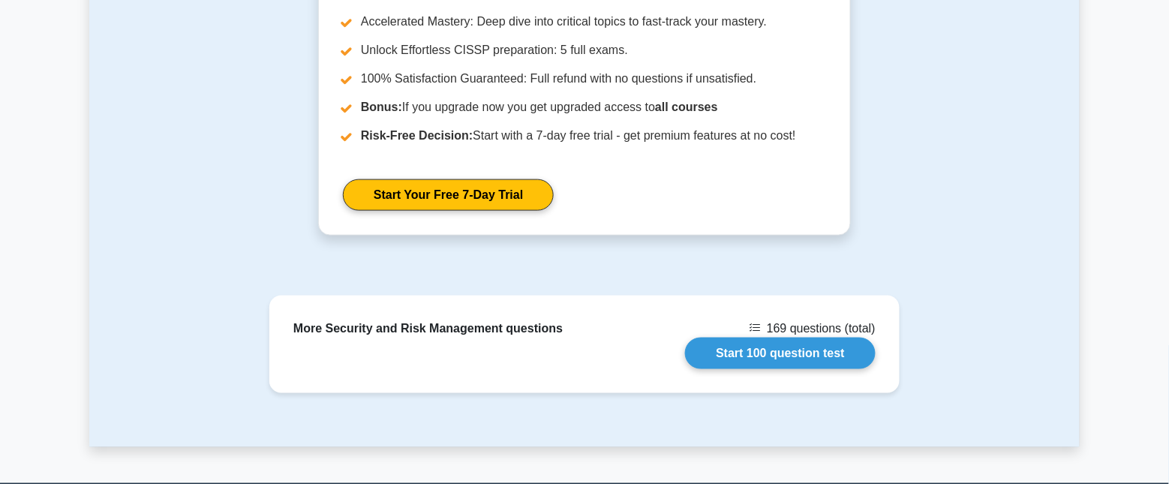
scroll to position [1954, 0]
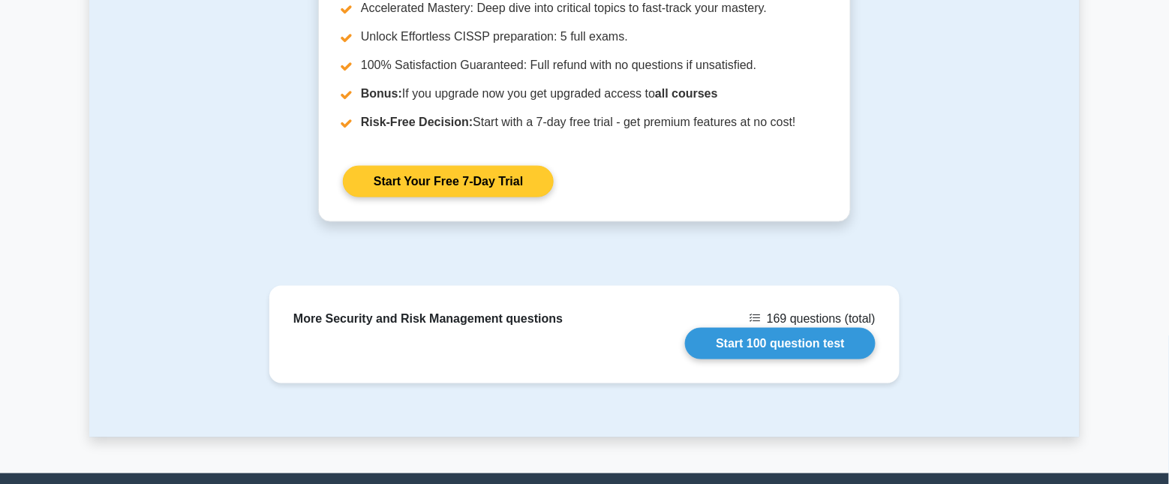
drag, startPoint x: 583, startPoint y: 310, endPoint x: 531, endPoint y: 71, distance: 244.4
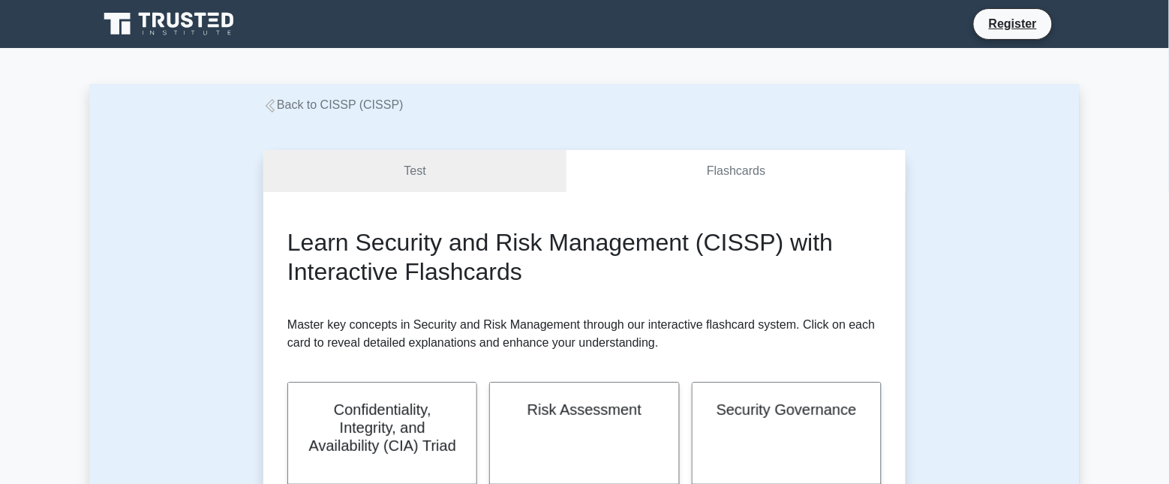
drag, startPoint x: 293, startPoint y: 248, endPoint x: 335, endPoint y: 8, distance: 243.2
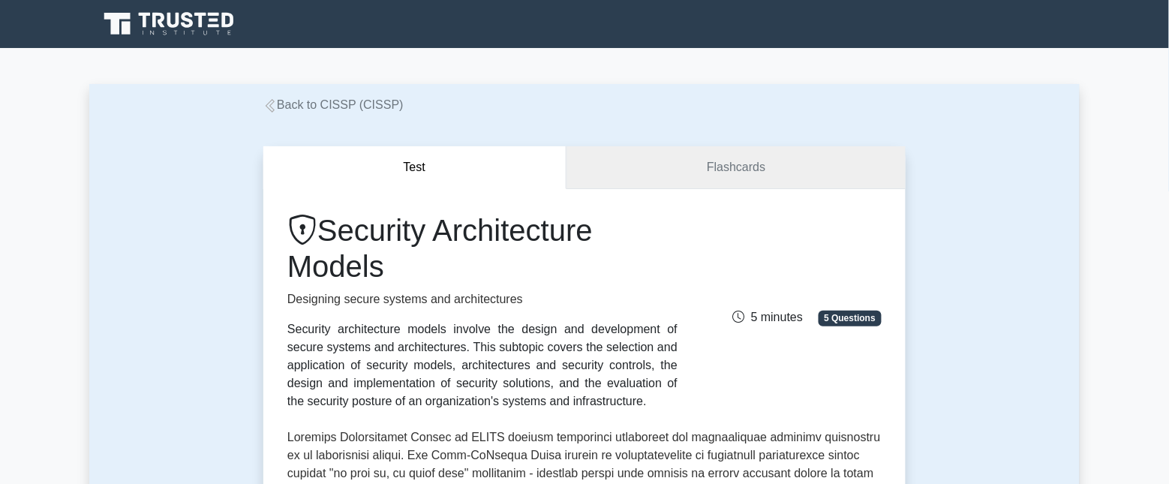
click at [728, 173] on link "Flashcards" at bounding box center [736, 167] width 339 height 43
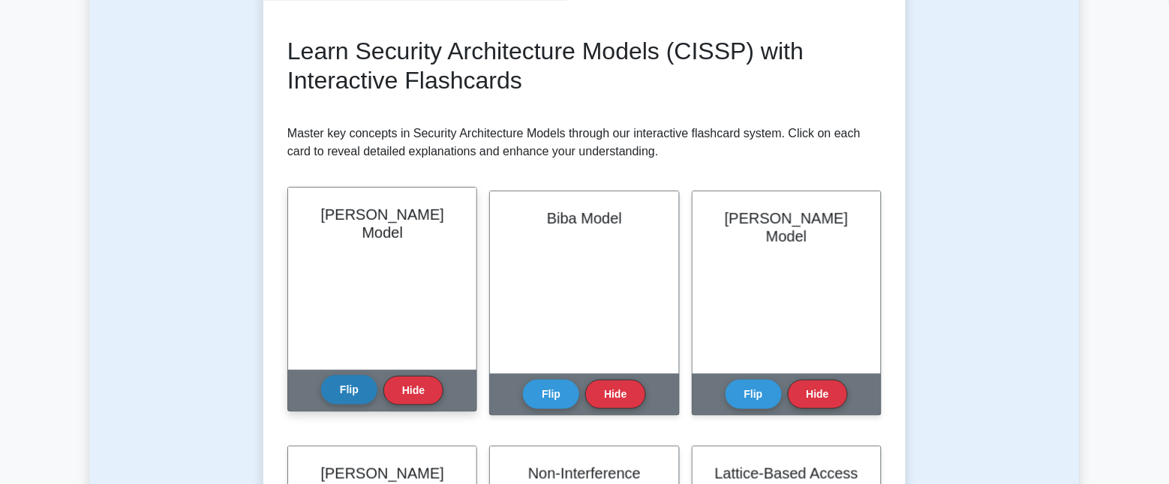
click at [364, 384] on button "Flip" at bounding box center [349, 389] width 56 height 29
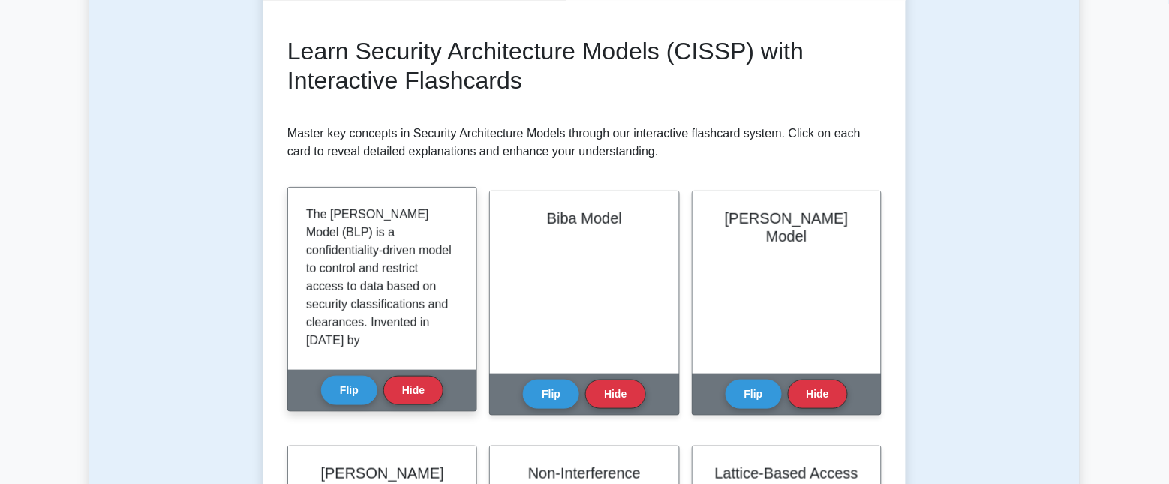
click at [394, 253] on p "The [PERSON_NAME] Model (BLP) is a confidentiality-driven model to control and …" at bounding box center [379, 458] width 146 height 504
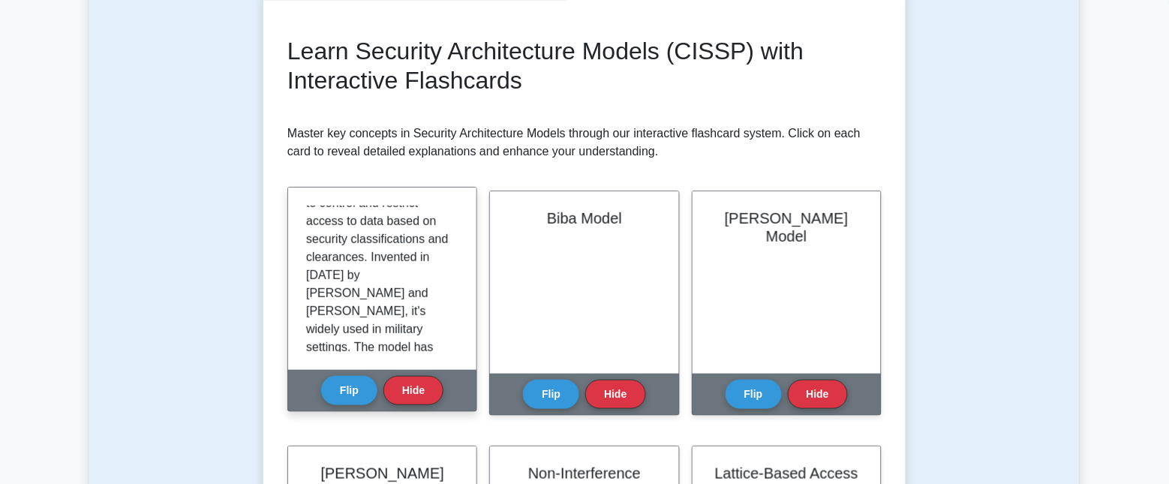
scroll to position [94, 0]
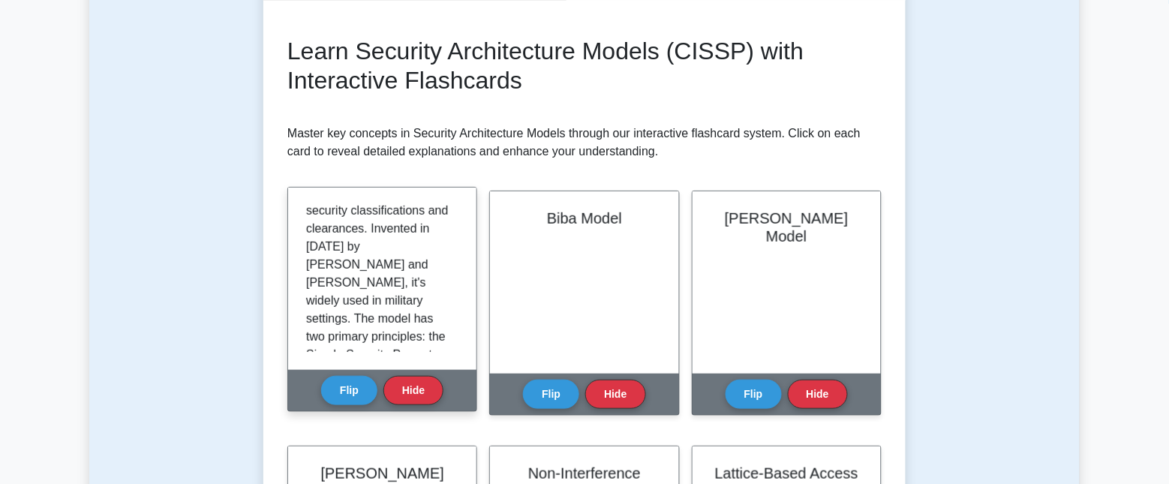
click at [373, 250] on p "The [PERSON_NAME] Model (BLP) is a confidentiality-driven model to control and …" at bounding box center [379, 364] width 146 height 504
click at [411, 267] on p "The Bell-LaPadula Model (BLP) is a confidentiality-driven model to control and …" at bounding box center [379, 364] width 146 height 504
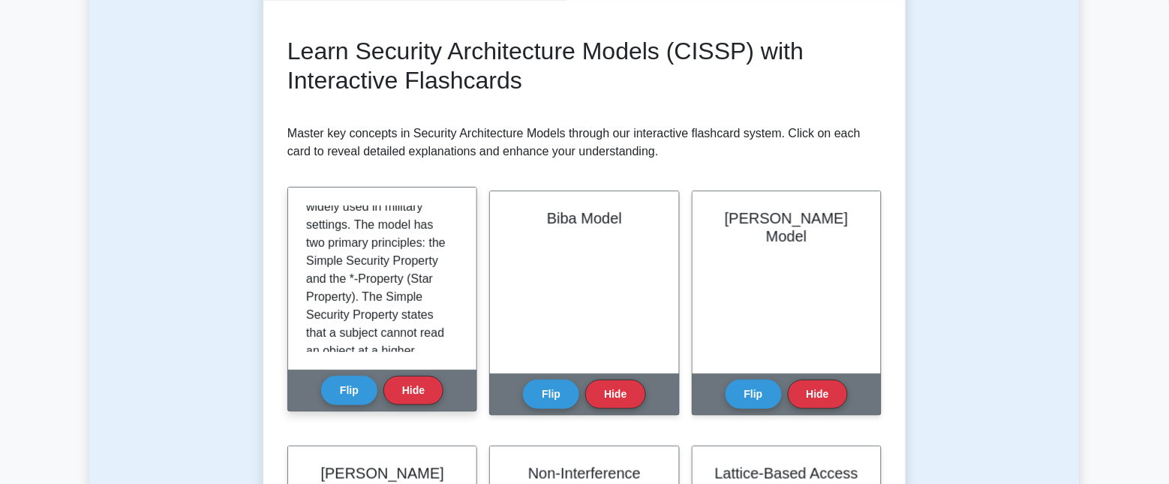
click at [392, 246] on p "The Bell-LaPadula Model (BLP) is a confidentiality-driven model to control and …" at bounding box center [379, 270] width 146 height 504
click at [365, 266] on p "The Bell-LaPadula Model (BLP) is a confidentiality-driven model to control and …" at bounding box center [379, 270] width 146 height 504
click at [363, 291] on p "The Bell-LaPadula Model (BLP) is a confidentiality-driven model to control and …" at bounding box center [379, 270] width 146 height 504
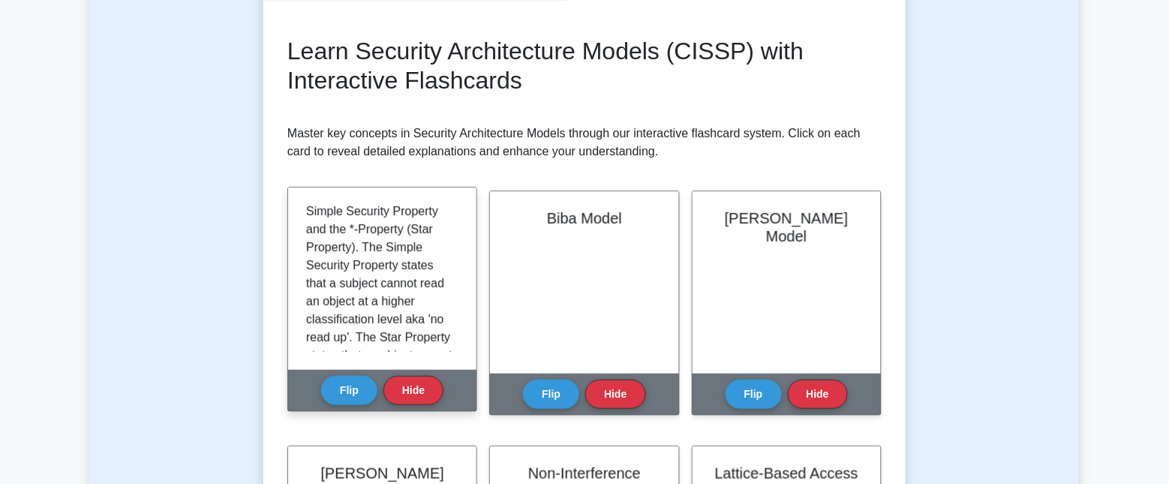
scroll to position [281, 0]
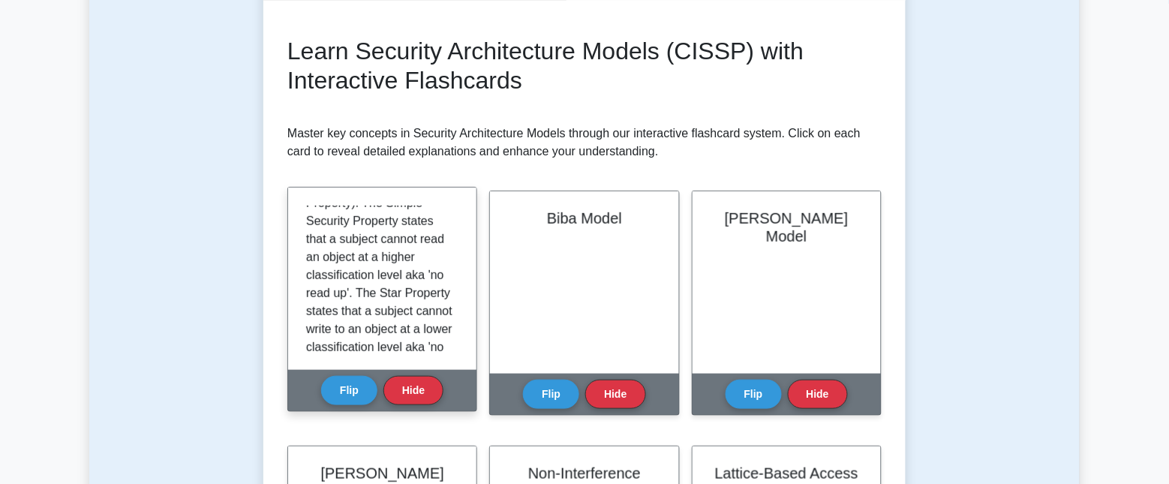
click at [380, 266] on p "The Bell-LaPadula Model (BLP) is a confidentiality-driven model to control and …" at bounding box center [379, 176] width 146 height 504
click at [384, 279] on p "The Bell-LaPadula Model (BLP) is a confidentiality-driven model to control and …" at bounding box center [379, 176] width 146 height 504
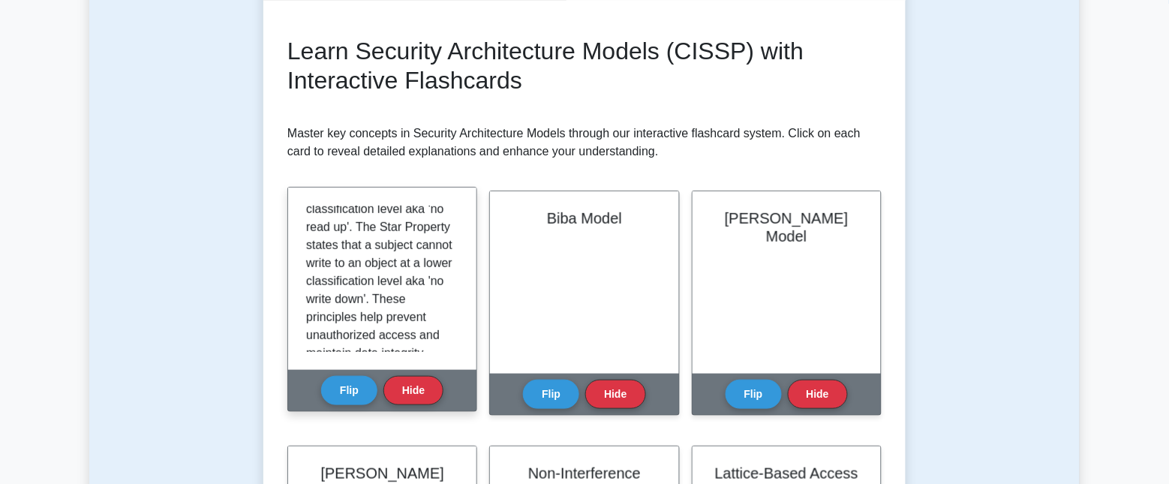
scroll to position [357, 0]
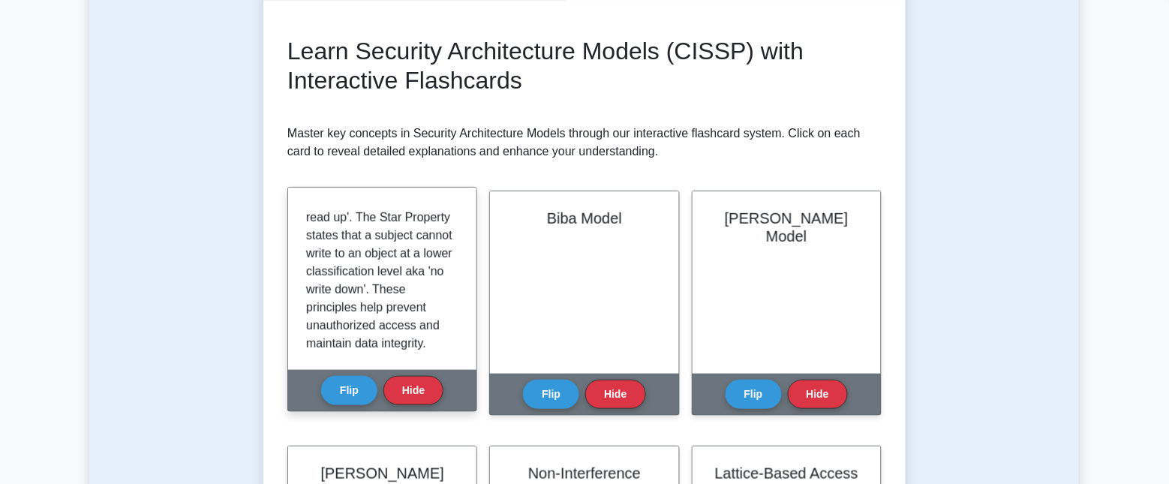
click at [413, 272] on p "The Bell-LaPadula Model (BLP) is a confidentiality-driven model to control and …" at bounding box center [379, 100] width 146 height 504
click at [417, 294] on p "The Bell-LaPadula Model (BLP) is a confidentiality-driven model to control and …" at bounding box center [379, 100] width 146 height 504
click at [402, 304] on p "The Bell-LaPadula Model (BLP) is a confidentiality-driven model to control and …" at bounding box center [379, 100] width 146 height 504
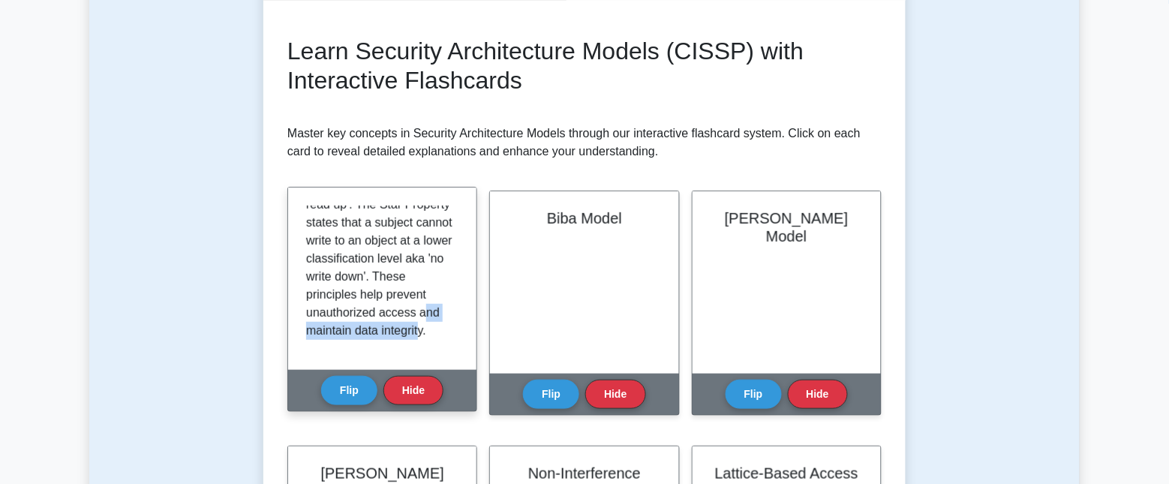
click at [453, 325] on div "The Bell-LaPadula Model (BLP) is a confidentiality-driven model to control and …" at bounding box center [382, 279] width 152 height 146
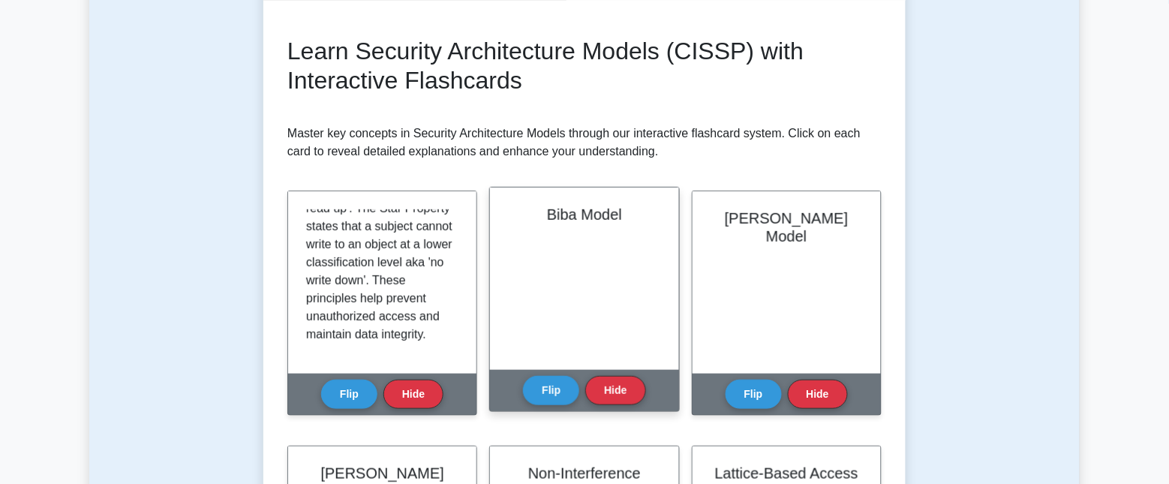
drag, startPoint x: 453, startPoint y: 325, endPoint x: 612, endPoint y: 314, distance: 160.3
click at [612, 314] on div "Biba Model" at bounding box center [584, 279] width 188 height 182
click at [556, 389] on button "Flip" at bounding box center [551, 389] width 56 height 29
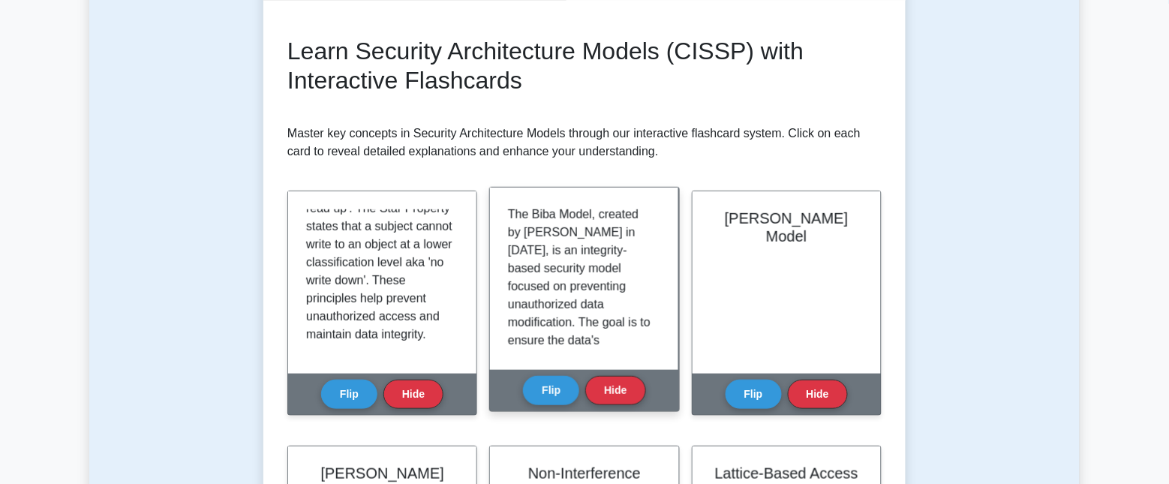
click at [546, 326] on p "The Biba Model, created by Kenneth Biba in 1977, is an integrity-based security…" at bounding box center [581, 449] width 146 height 486
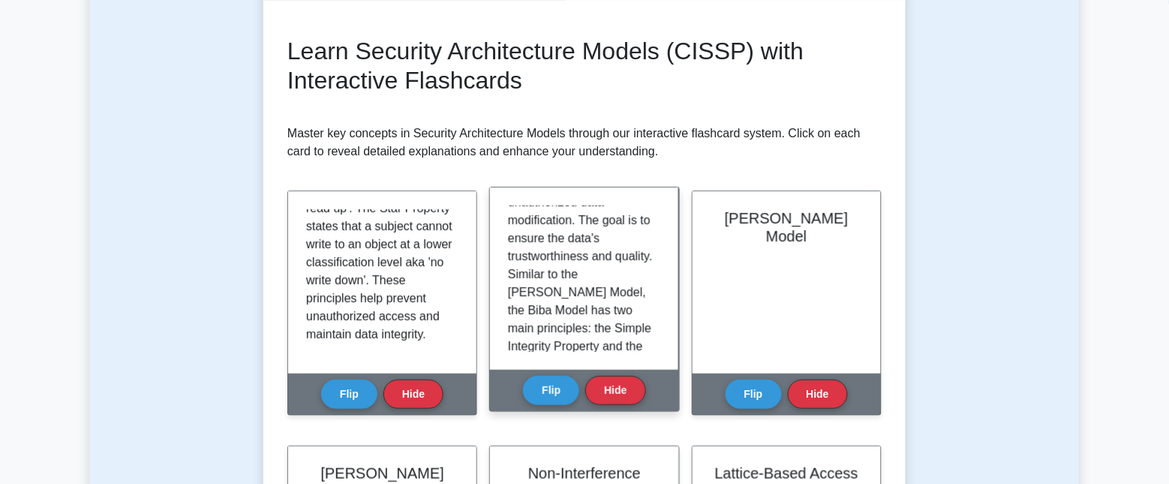
scroll to position [106, 0]
click at [662, 263] on div "The Biba Model, created by Kenneth Biba in 1977, is an integrity-based security…" at bounding box center [584, 279] width 188 height 182
click at [661, 263] on div "The Biba Model, created by Kenneth Biba in 1977, is an integrity-based security…" at bounding box center [584, 279] width 188 height 182
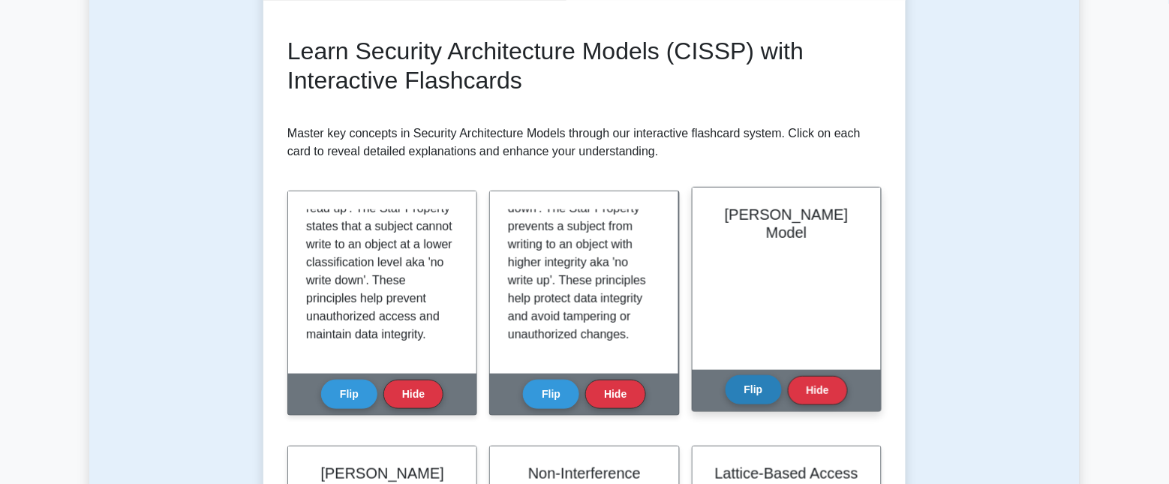
click at [733, 387] on button "Flip" at bounding box center [754, 389] width 56 height 29
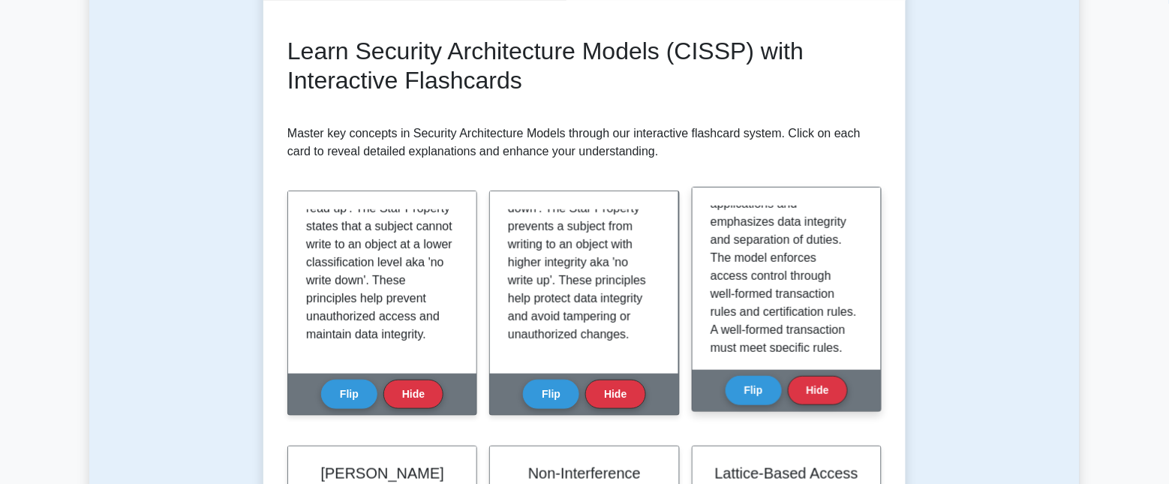
scroll to position [125, 0]
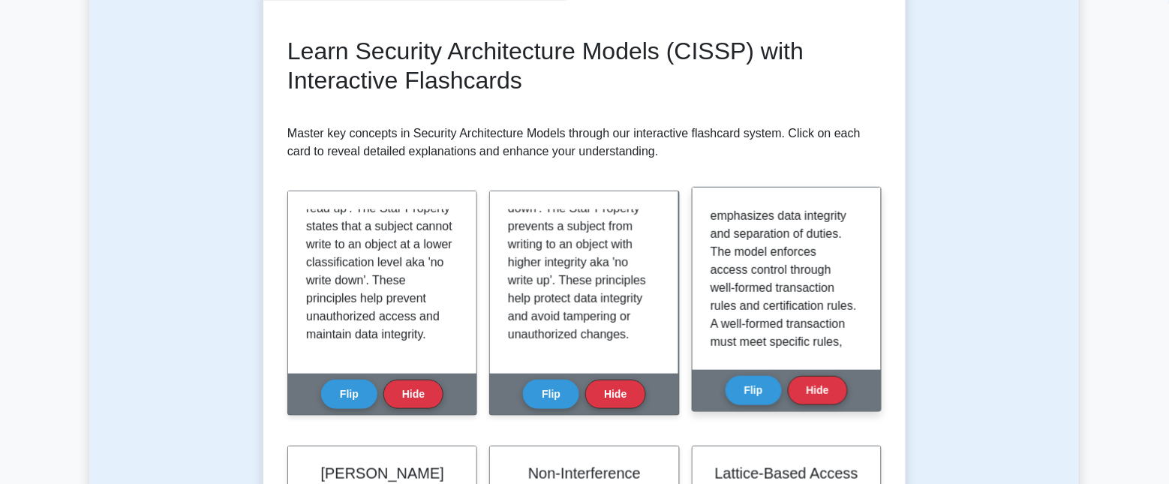
click at [842, 279] on p "Developed by David Clark and David Wilson in 1987, the Clark-Wilson Model is de…" at bounding box center [784, 324] width 146 height 486
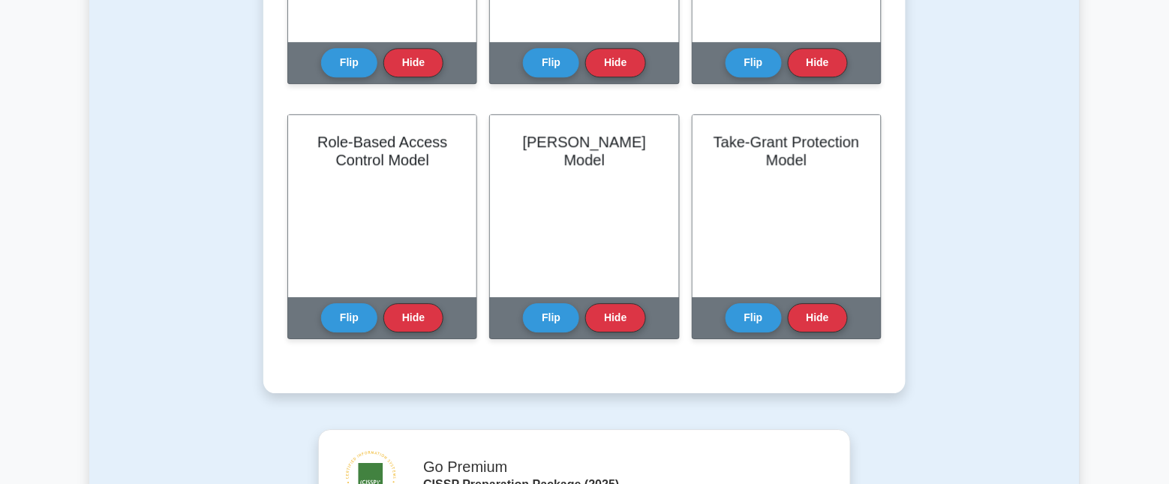
scroll to position [1032, 0]
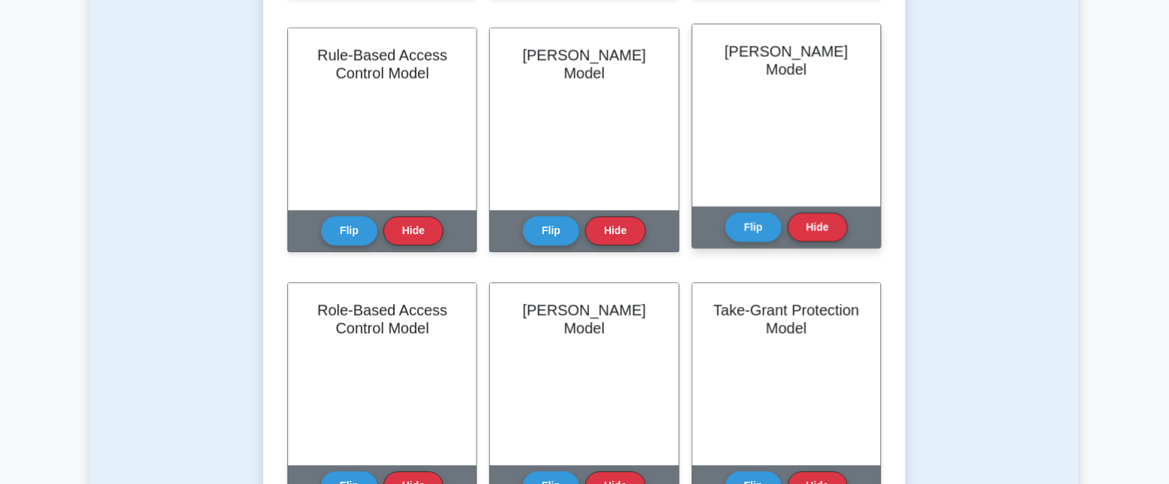
drag, startPoint x: 892, startPoint y: 400, endPoint x: 841, endPoint y: 167, distance: 238.0
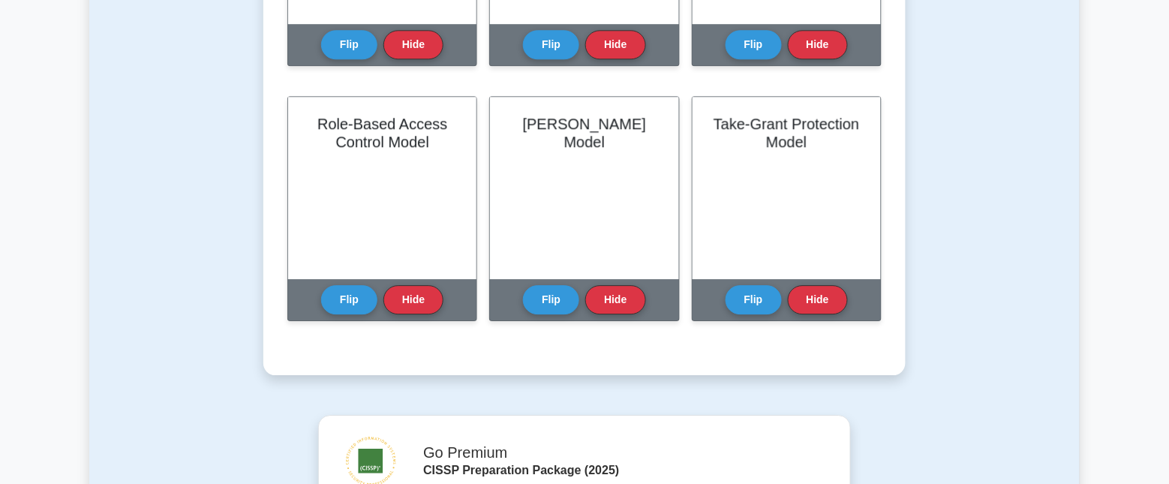
scroll to position [1064, 0]
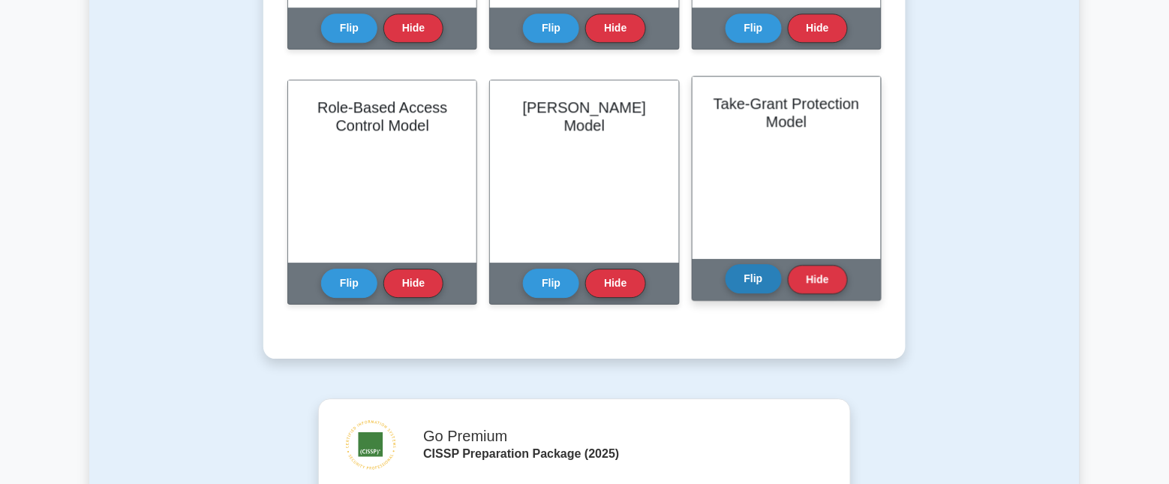
click at [757, 285] on button "Flip" at bounding box center [754, 278] width 56 height 29
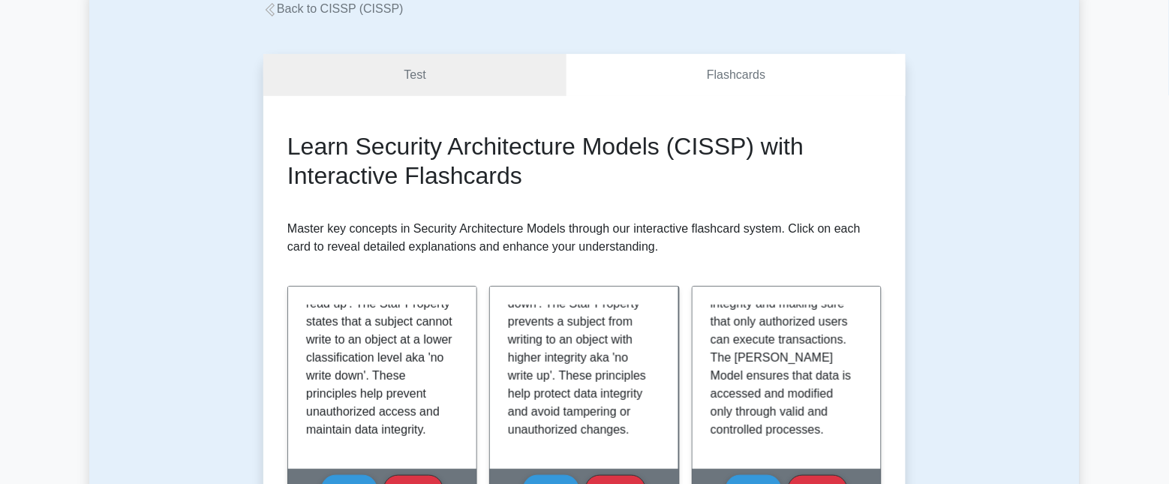
scroll to position [0, 0]
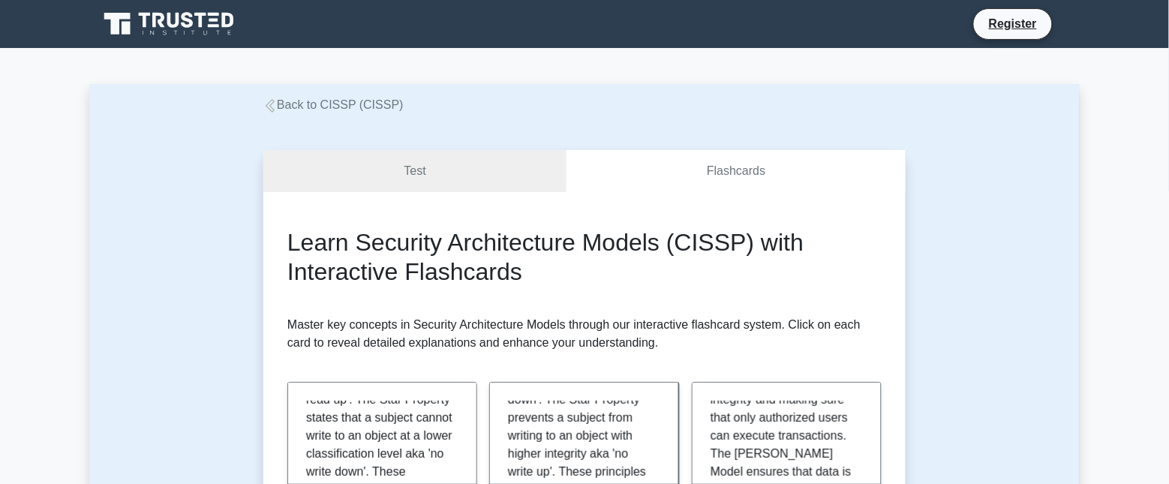
drag, startPoint x: 995, startPoint y: 206, endPoint x: 952, endPoint y: -19, distance: 229.3
click at [368, 107] on link "Back to CISSP (CISSP)" at bounding box center [333, 104] width 140 height 13
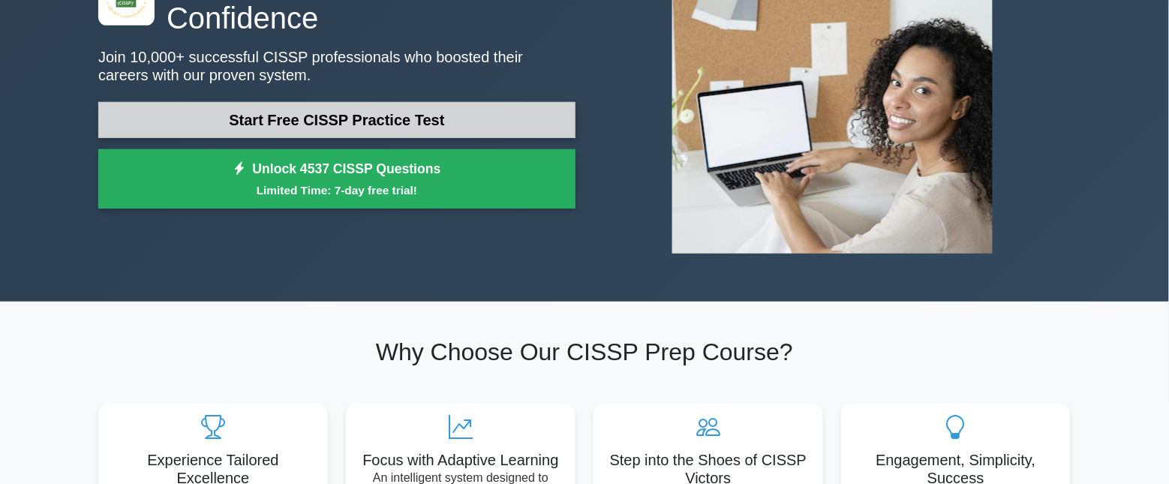
scroll to position [188, 0]
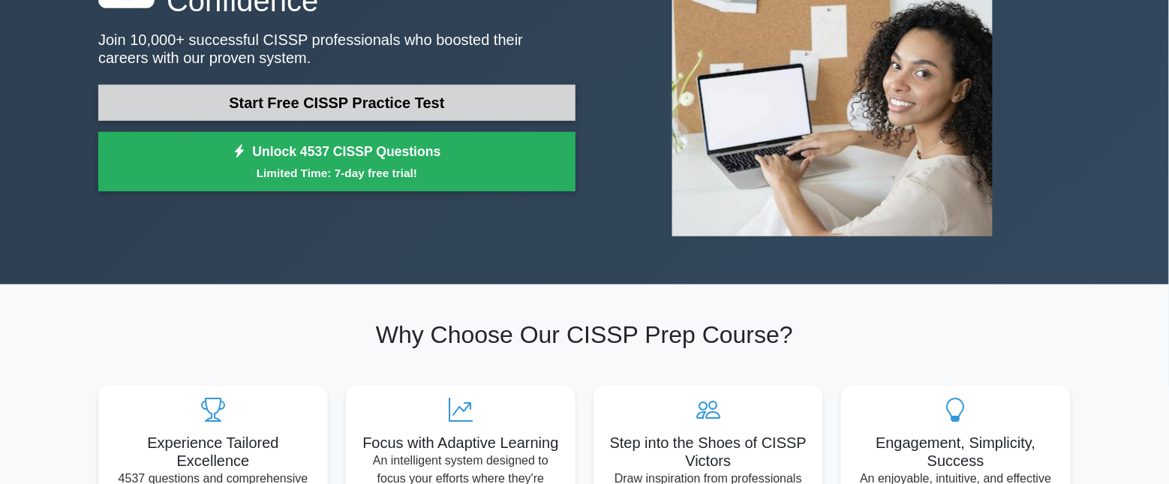
click at [389, 100] on link "Start Free CISSP Practice Test" at bounding box center [336, 103] width 477 height 36
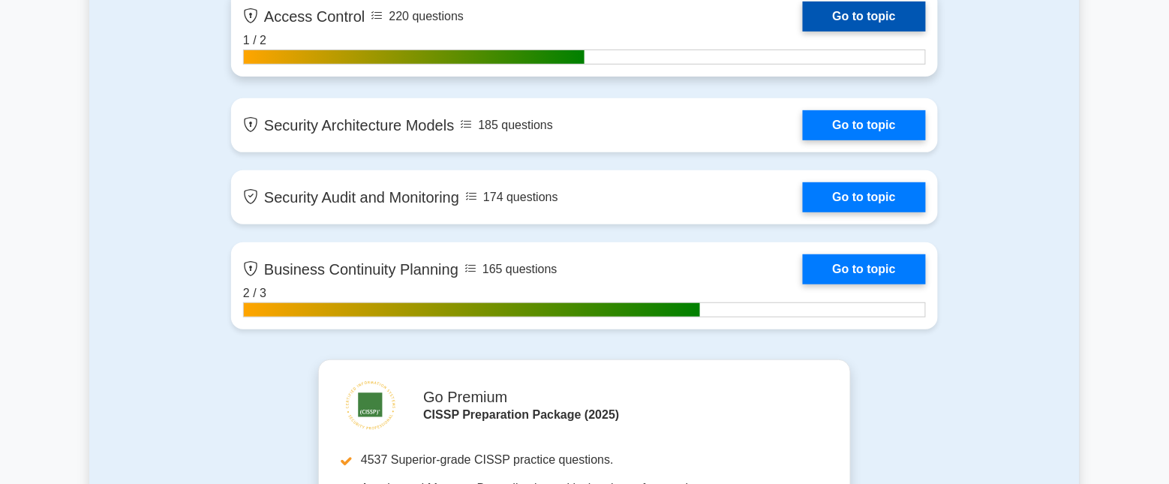
scroll to position [3190, 0]
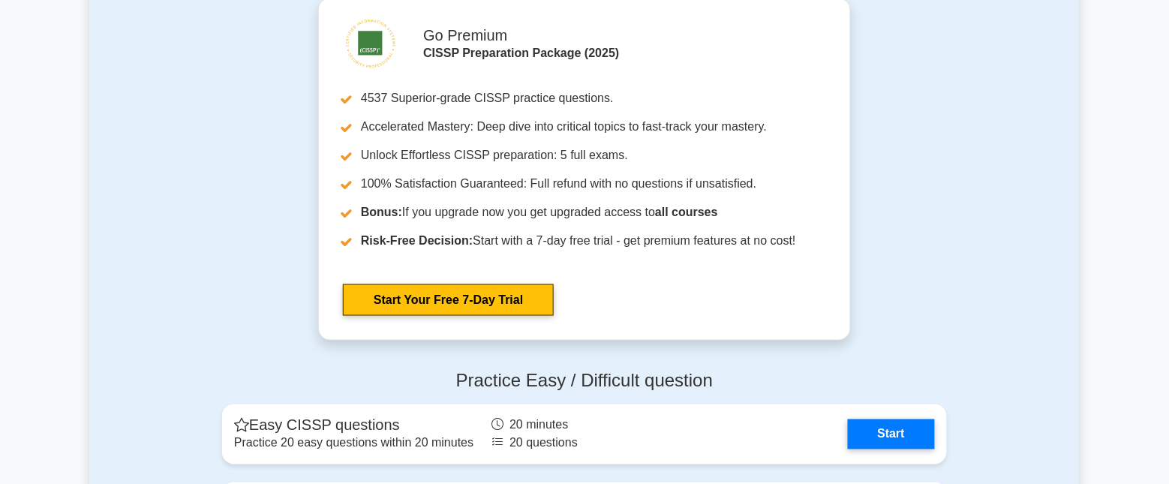
scroll to position [3753, 0]
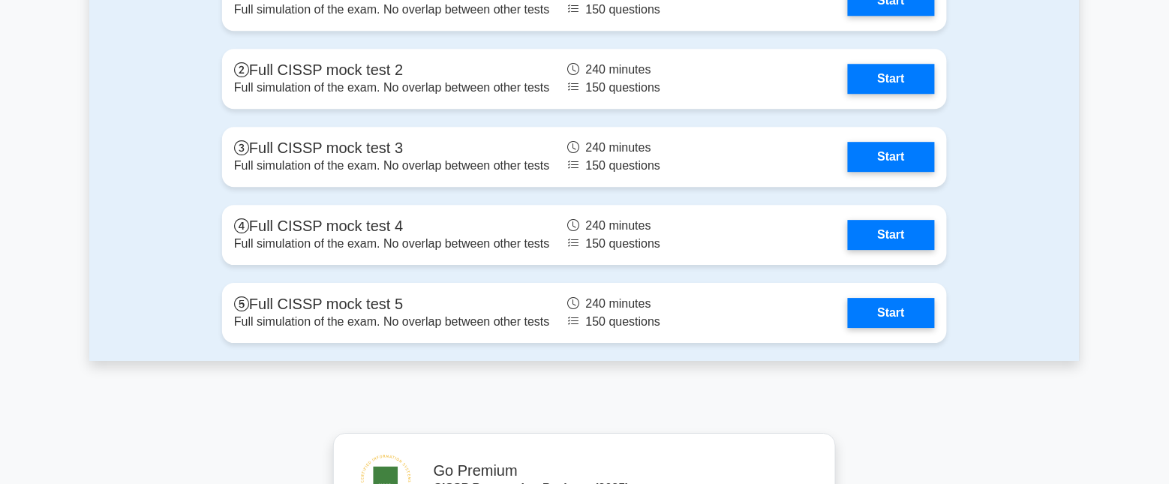
scroll to position [4316, 0]
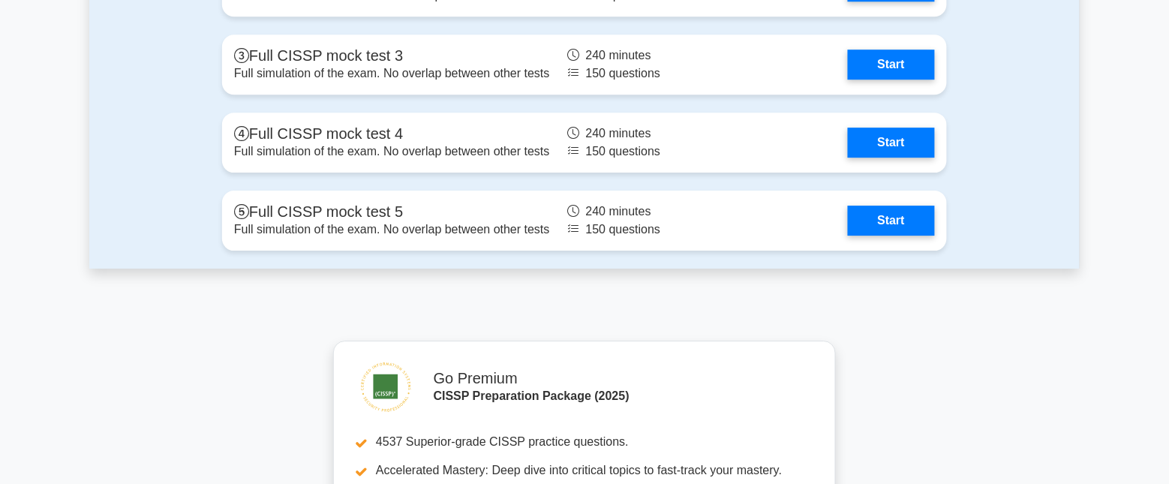
click at [131, 89] on div "Full mock tests Full CISSP mock test 1 Full simulation of the exam. No overlap …" at bounding box center [584, 51] width 991 height 436
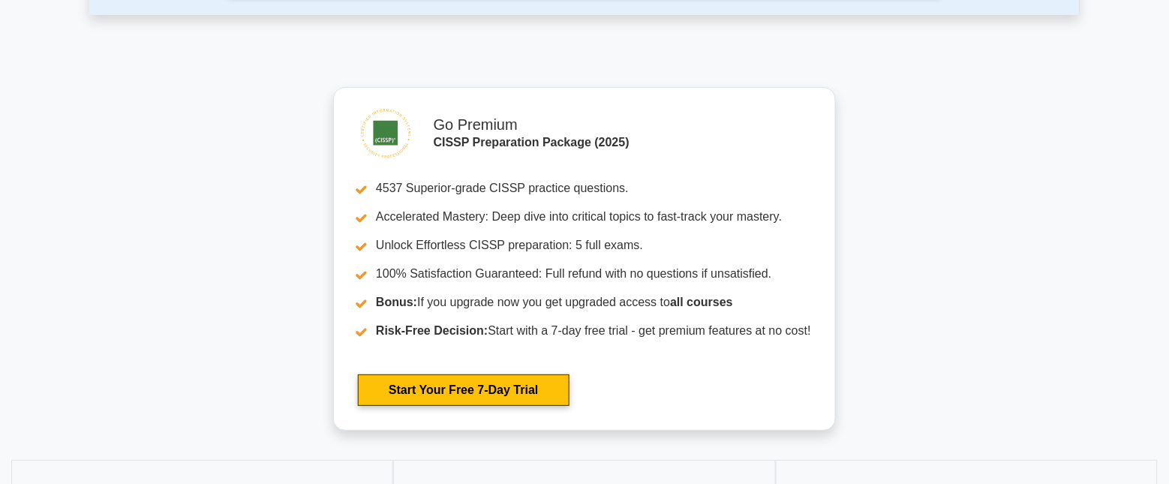
scroll to position [4597, 0]
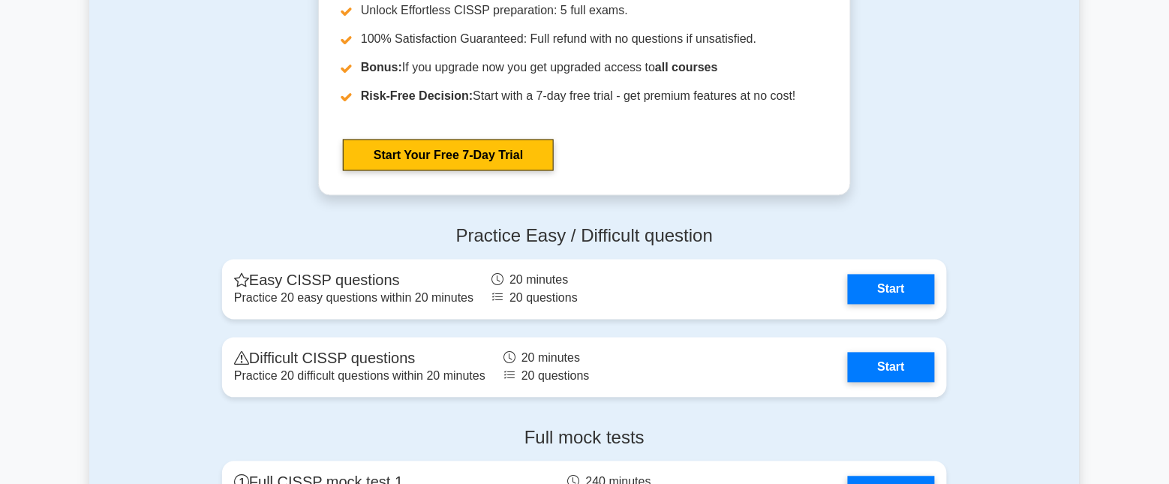
scroll to position [3565, 0]
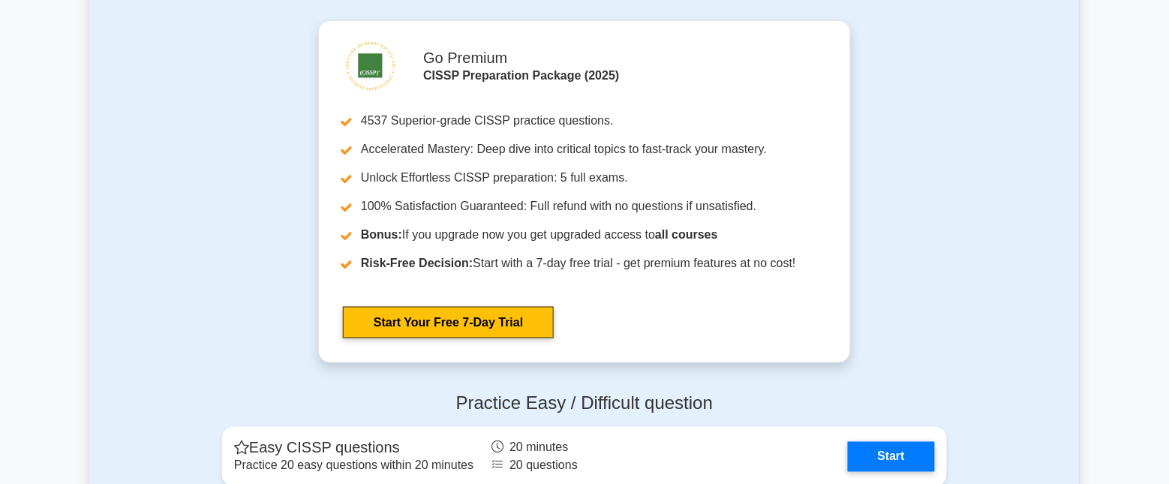
drag, startPoint x: 606, startPoint y: 0, endPoint x: 144, endPoint y: 144, distance: 483.5
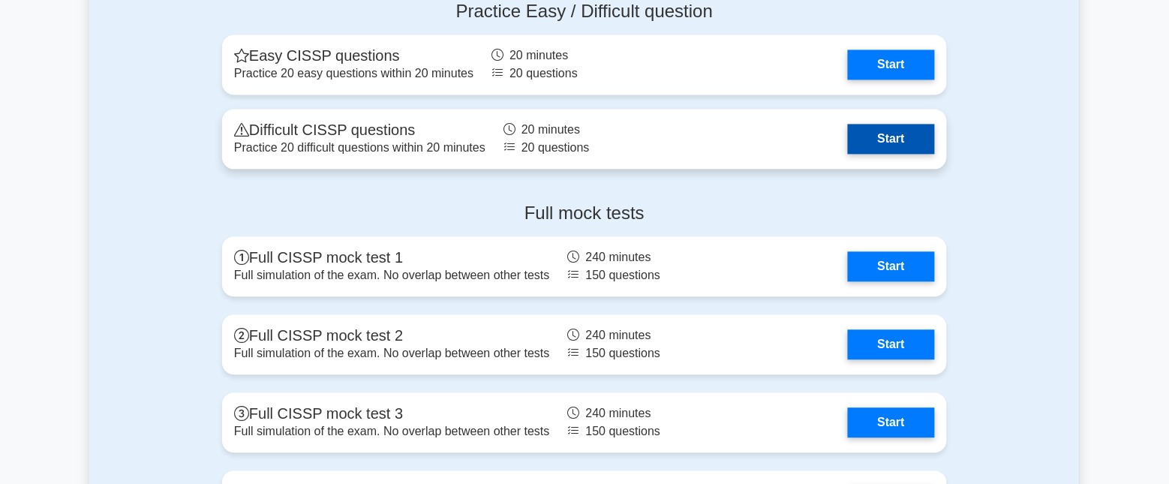
scroll to position [3940, 0]
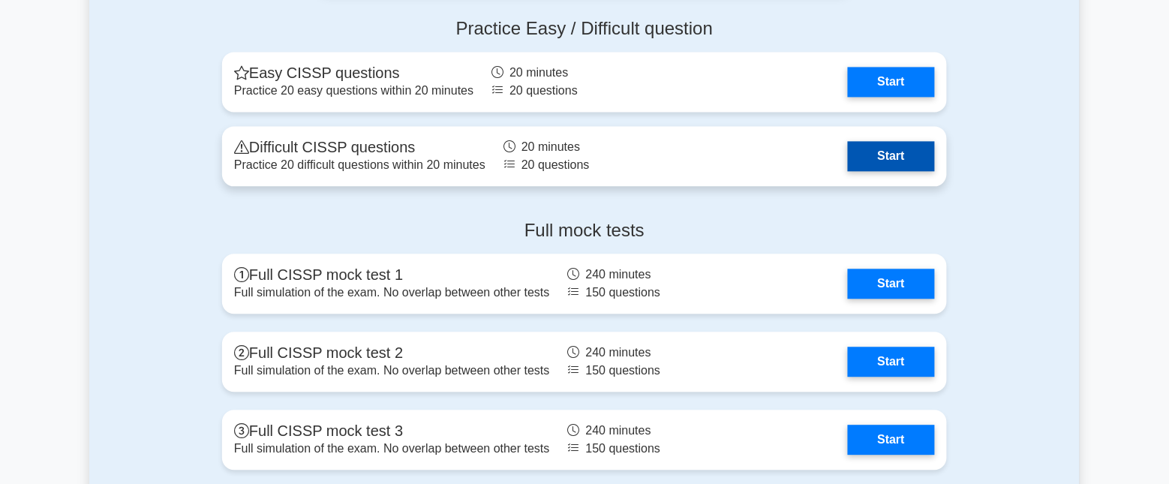
click at [863, 155] on link "Start" at bounding box center [891, 156] width 87 height 30
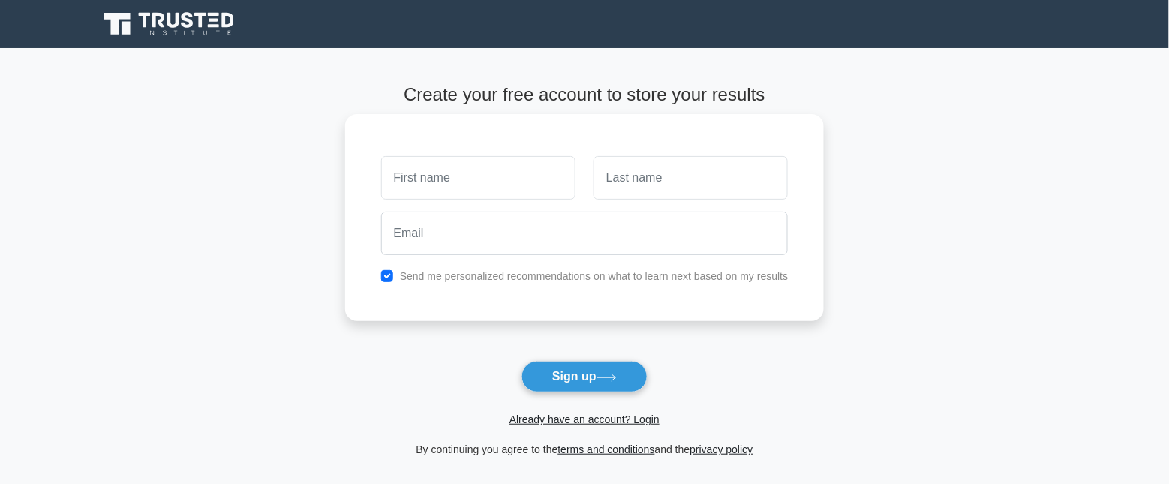
click at [462, 174] on input "text" at bounding box center [478, 178] width 194 height 44
click at [579, 418] on link "Already have an account? Login" at bounding box center [585, 420] width 150 height 12
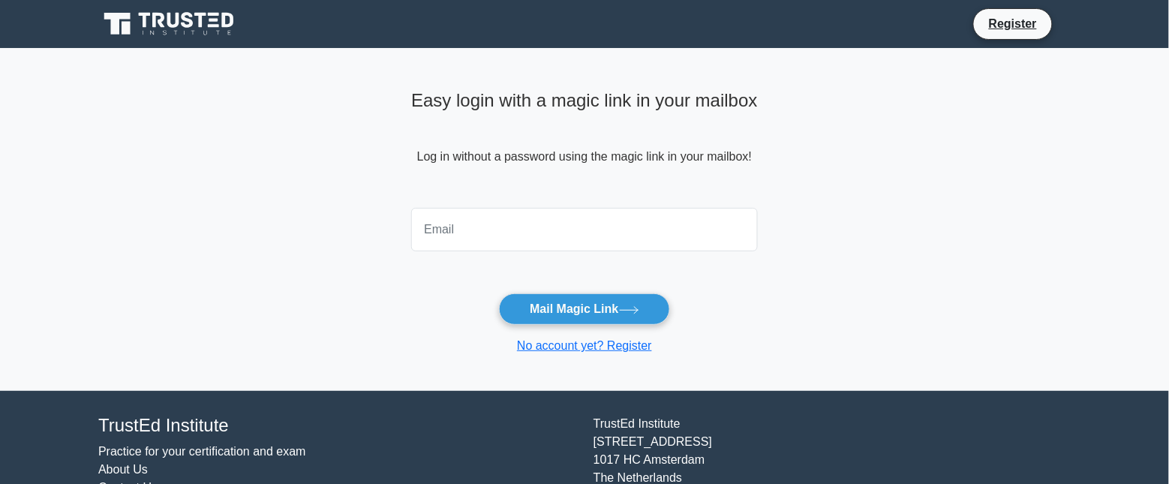
click at [539, 236] on input "email" at bounding box center [584, 230] width 347 height 44
type input "[EMAIL_ADDRESS][DOMAIN_NAME]"
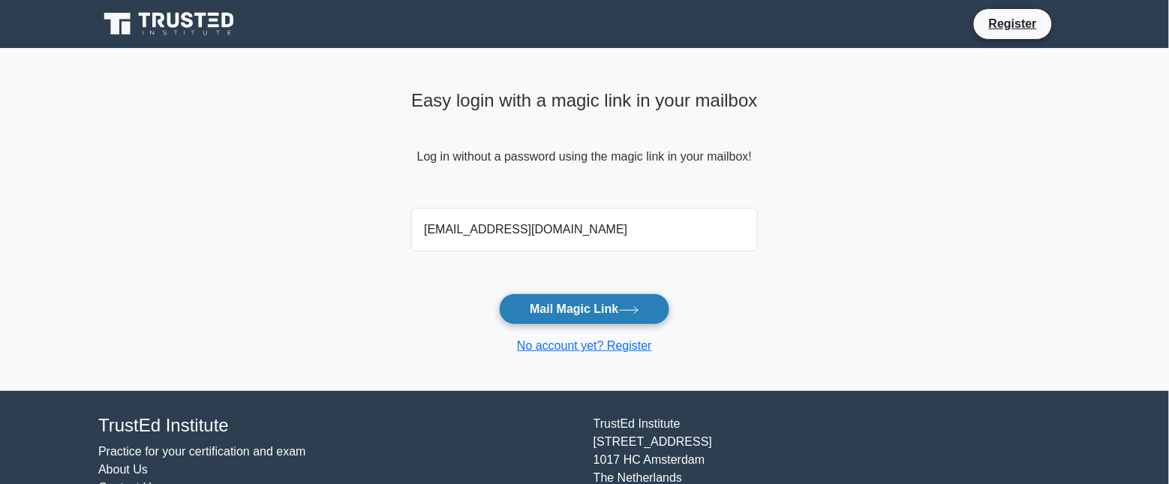
click at [571, 309] on button "Mail Magic Link" at bounding box center [584, 309] width 170 height 32
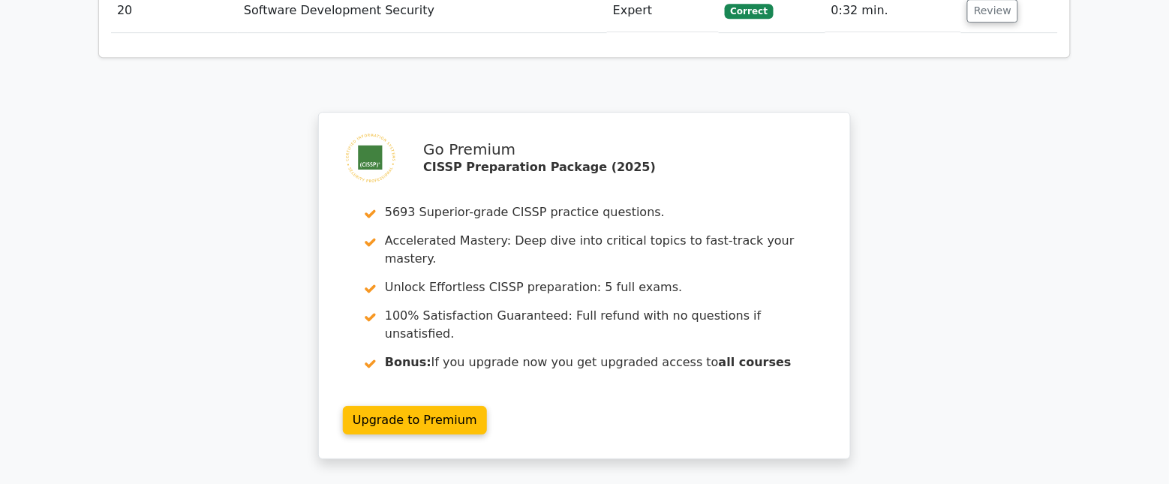
scroll to position [3052, 0]
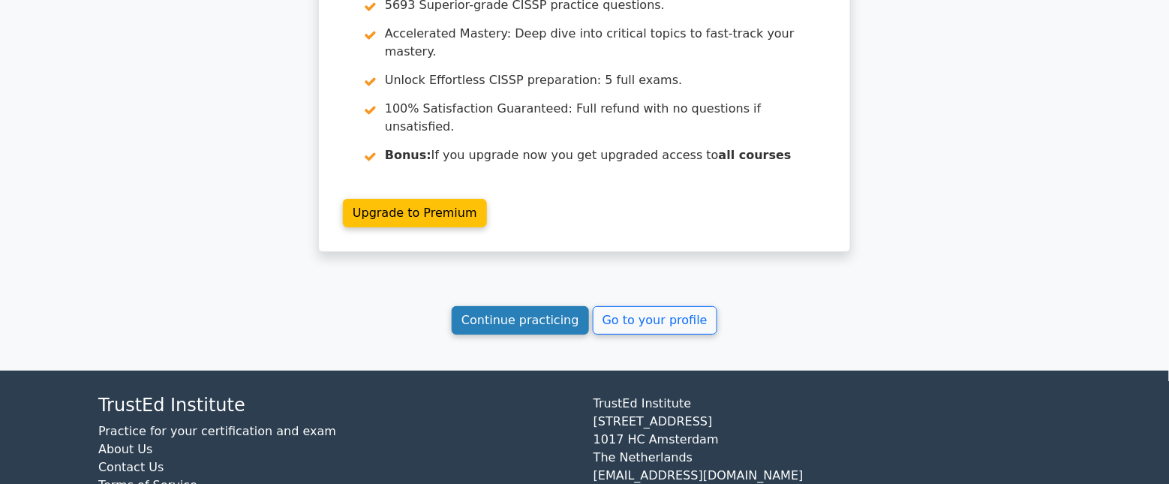
click at [531, 306] on link "Continue practicing" at bounding box center [520, 320] width 137 height 29
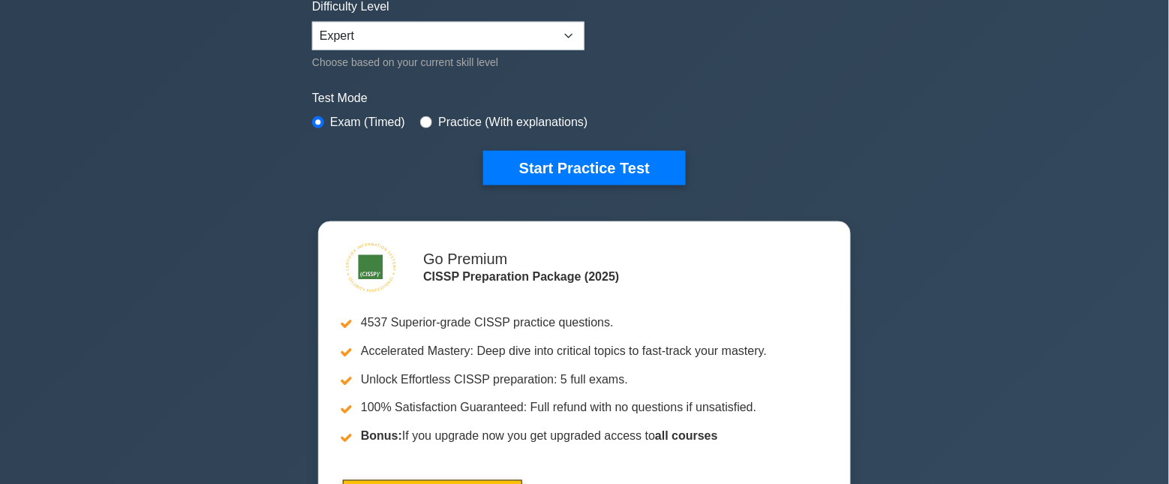
scroll to position [375, 0]
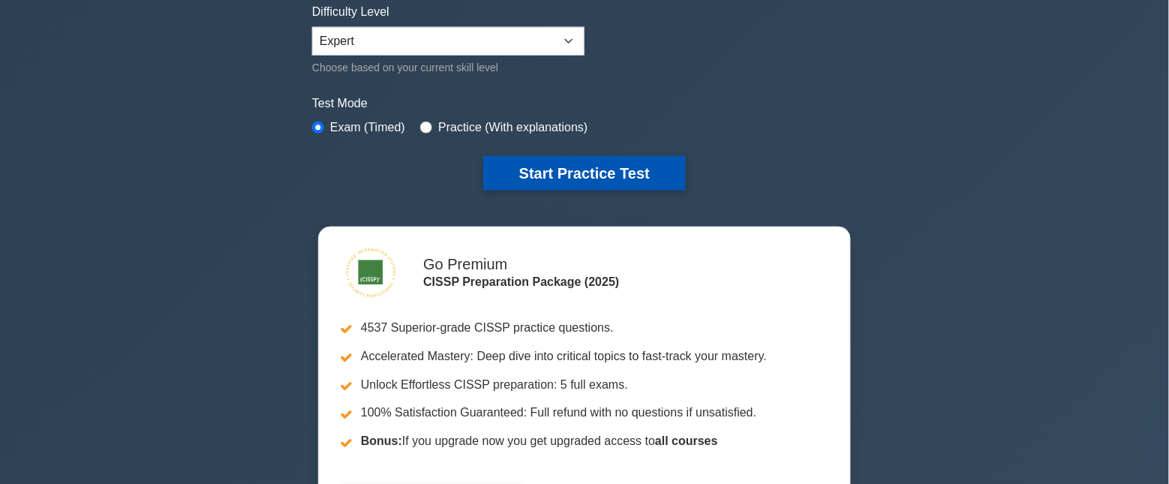
click at [549, 170] on button "Start Practice Test" at bounding box center [584, 173] width 203 height 35
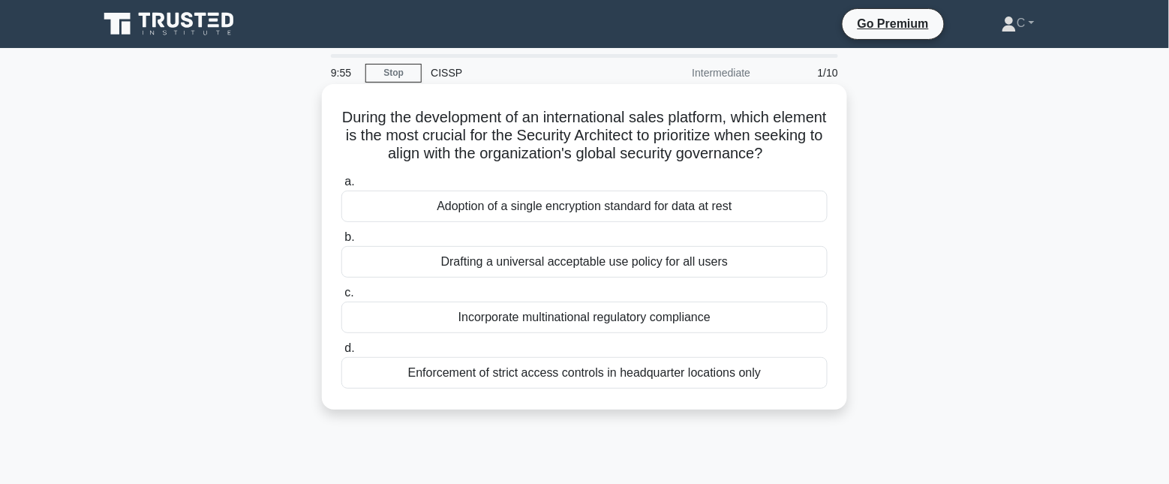
click at [657, 125] on h5 "During the development of an international sales platform, which element is the…" at bounding box center [584, 136] width 489 height 56
click at [693, 257] on div "Drafting a universal acceptable use policy for all users" at bounding box center [584, 262] width 486 height 32
click at [341, 242] on input "b. Drafting a universal acceptable use policy for all users" at bounding box center [341, 238] width 0 height 10
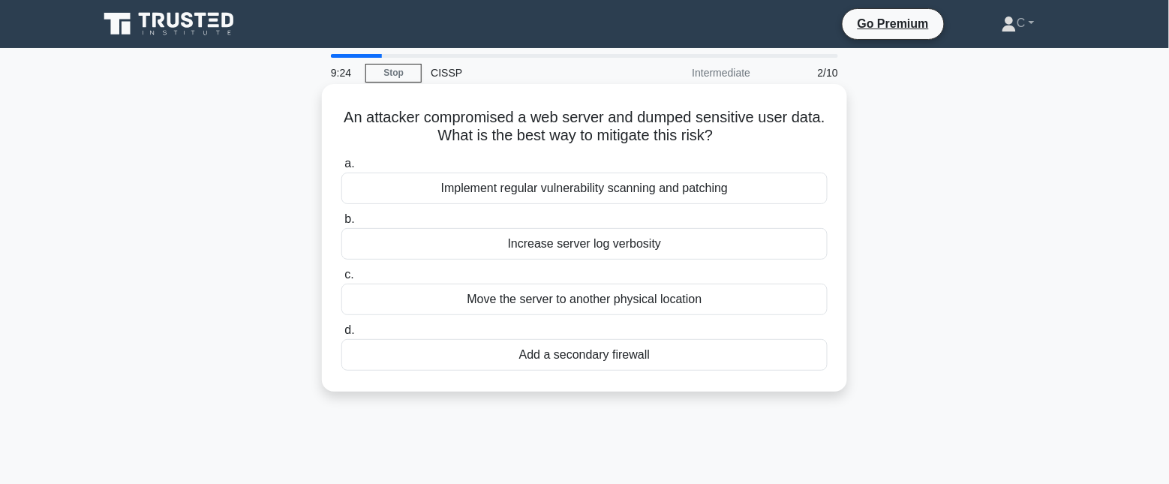
click at [731, 139] on icon ".spinner_0XTQ{transform-origin:center;animation:spinner_y6GP .75s linear infini…" at bounding box center [722, 137] width 18 height 18
click at [731, 133] on icon ".spinner_0XTQ{transform-origin:center;animation:spinner_y6GP .75s linear infini…" at bounding box center [722, 137] width 18 height 18
click at [731, 135] on icon ".spinner_0XTQ{transform-origin:center;animation:spinner_y6GP .75s linear infini…" at bounding box center [722, 137] width 18 height 18
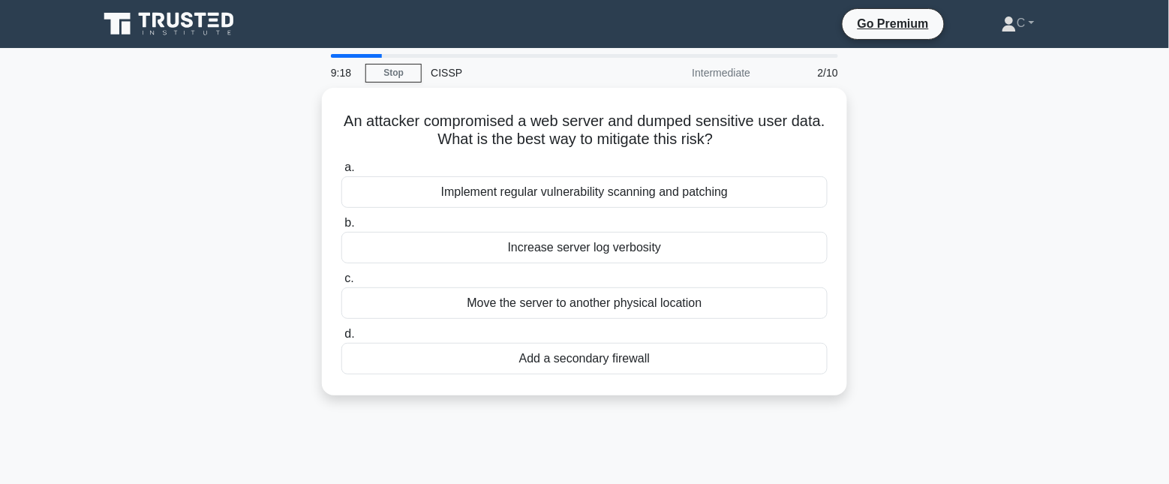
click at [852, 121] on div "An attacker compromised a web server and dumped sensitive user data. What is th…" at bounding box center [584, 251] width 991 height 326
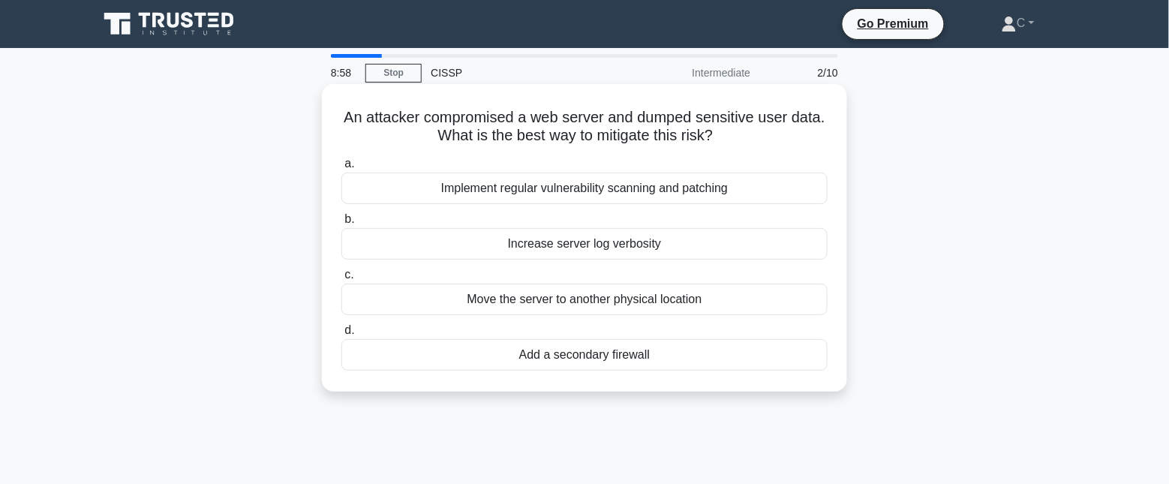
click at [811, 120] on h5 "An attacker compromised a web server and dumped sensitive user data. What is th…" at bounding box center [584, 127] width 489 height 38
click at [796, 182] on div "Implement regular vulnerability scanning and patching" at bounding box center [584, 189] width 486 height 32
click at [341, 169] on input "a. Implement regular vulnerability scanning and patching" at bounding box center [341, 164] width 0 height 10
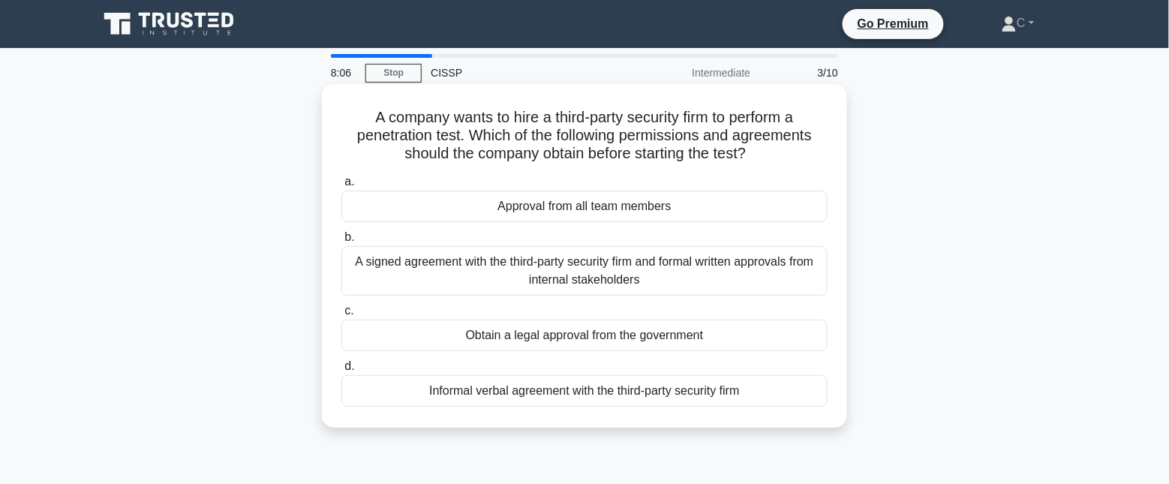
click at [754, 270] on div "A signed agreement with the third-party security firm and formal written approv…" at bounding box center [584, 271] width 486 height 50
click at [341, 242] on input "b. A signed agreement with the third-party security firm and formal written app…" at bounding box center [341, 238] width 0 height 10
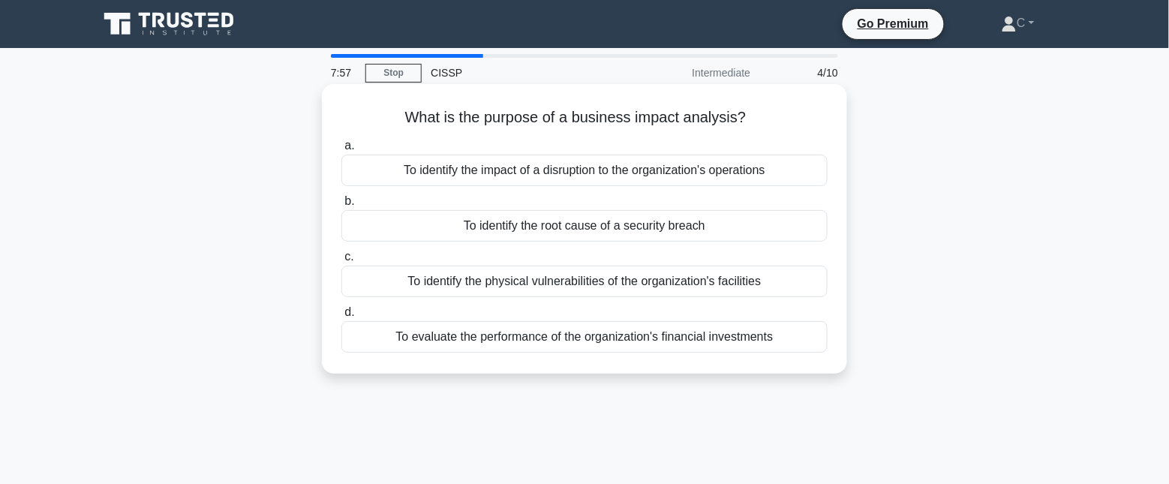
click at [650, 169] on div "To identify the impact of a disruption to the organization's operations" at bounding box center [584, 171] width 486 height 32
click at [341, 151] on input "a. To identify the impact of a disruption to the organization's operations" at bounding box center [341, 146] width 0 height 10
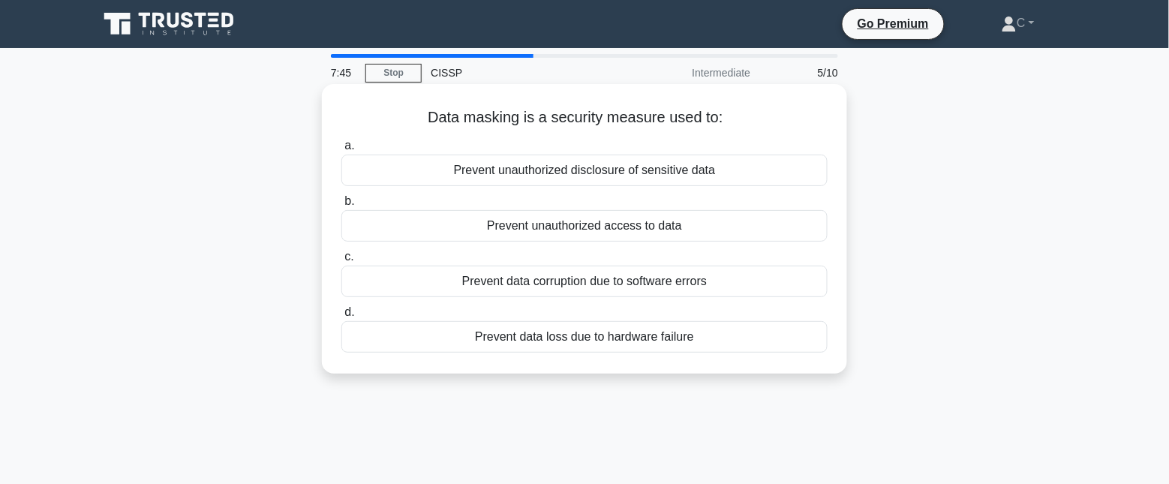
click at [651, 164] on div "Prevent unauthorized disclosure of sensitive data" at bounding box center [584, 171] width 486 height 32
click at [341, 151] on input "a. Prevent unauthorized disclosure of sensitive data" at bounding box center [341, 146] width 0 height 10
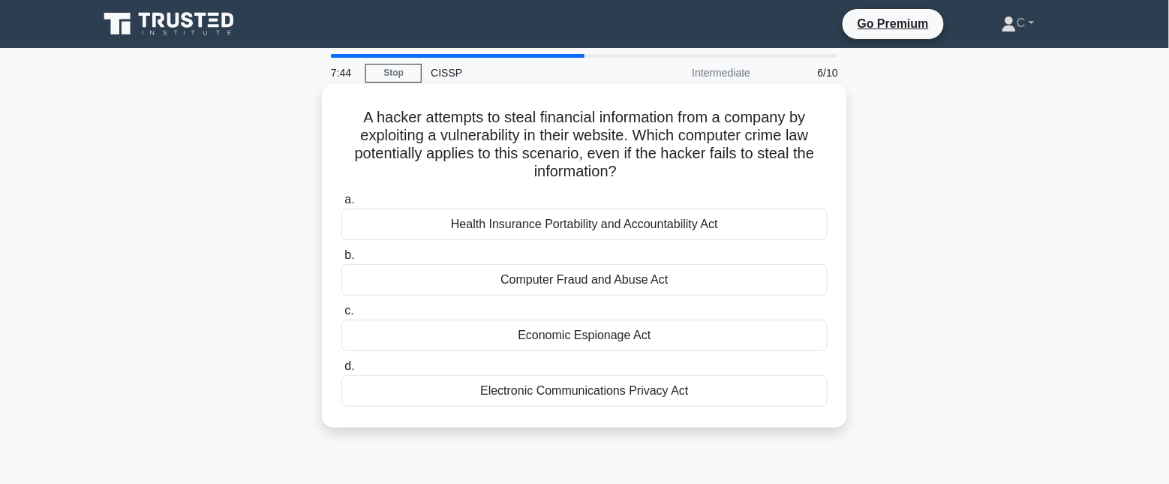
click at [645, 141] on h5 "A hacker attempts to steal financial information from a company by exploiting a…" at bounding box center [584, 145] width 489 height 74
click at [812, 129] on h5 "A hacker attempts to steal financial information from a company by exploiting a…" at bounding box center [584, 145] width 489 height 74
click at [635, 286] on div "Computer Fraud and Abuse Act" at bounding box center [584, 280] width 486 height 32
click at [341, 260] on input "b. Computer Fraud and Abuse Act" at bounding box center [341, 256] width 0 height 10
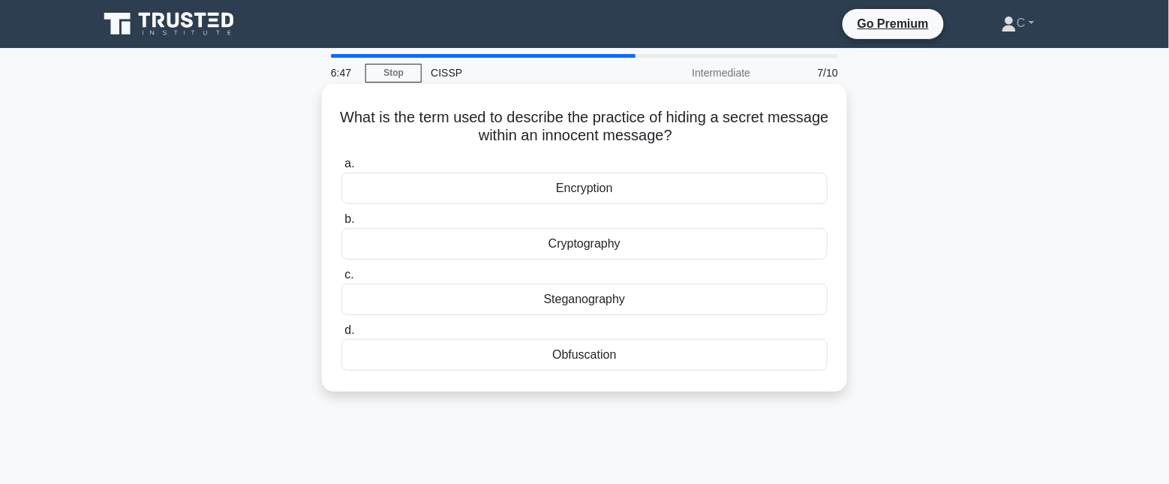
drag, startPoint x: 364, startPoint y: 119, endPoint x: 629, endPoint y: 359, distance: 357.6
click at [629, 359] on div "What is the term used to describe the practice of hiding a secret message withi…" at bounding box center [584, 238] width 513 height 296
copy div "What is the term used to describe the practice of hiding a secret message withi…"
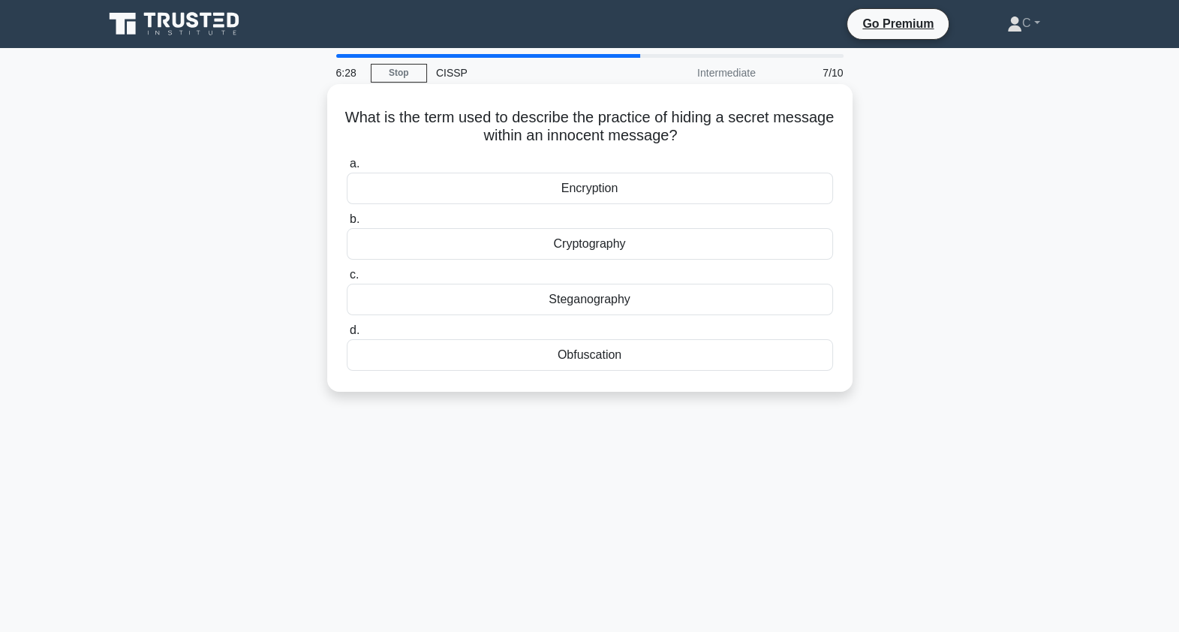
click at [657, 294] on div "Steganography" at bounding box center [590, 300] width 486 height 32
click at [347, 280] on input "c. Steganography" at bounding box center [347, 275] width 0 height 10
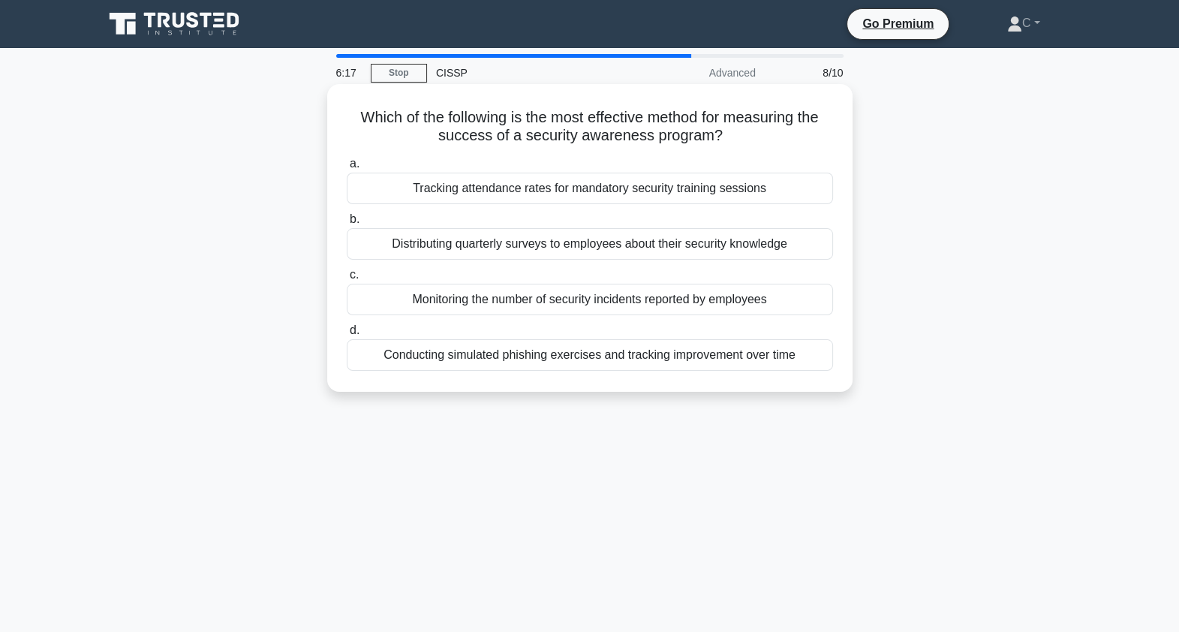
click at [715, 360] on div "Conducting simulated phishing exercises and tracking improvement over time" at bounding box center [590, 355] width 486 height 32
click at [347, 335] on input "d. Conducting simulated phishing exercises and tracking improvement over time" at bounding box center [347, 331] width 0 height 10
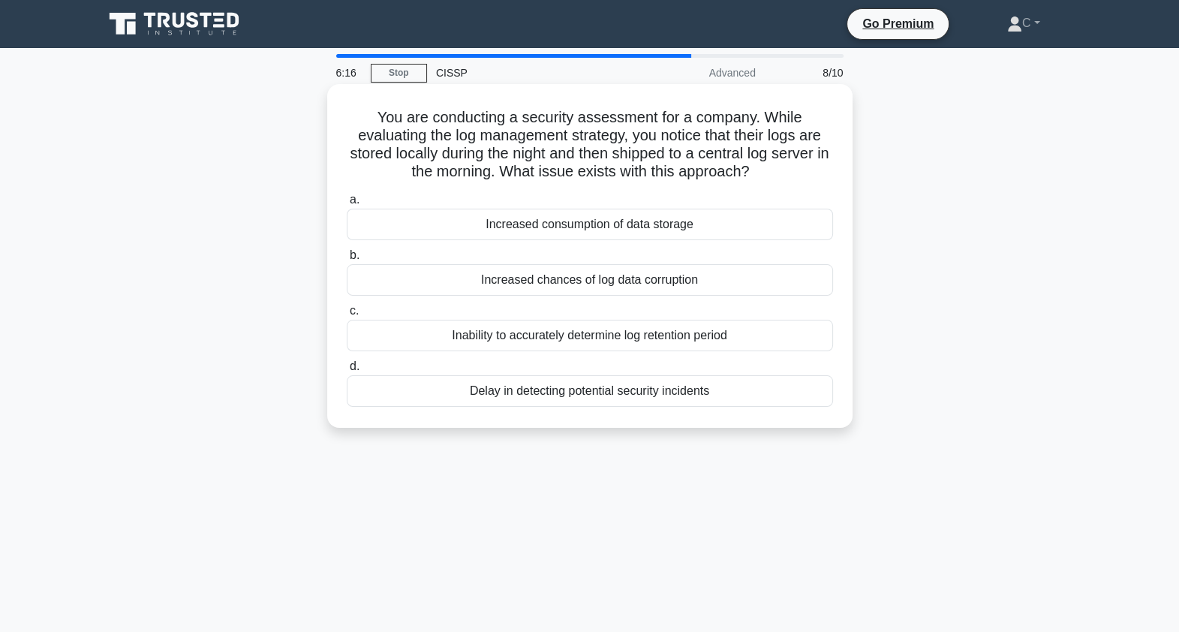
click at [639, 145] on h5 "You are conducting a security assessment for a company. While evaluating the lo…" at bounding box center [589, 145] width 489 height 74
click at [727, 162] on h5 "You are conducting a security assessment for a company. While evaluating the lo…" at bounding box center [589, 145] width 489 height 74
click at [600, 165] on h5 "You are conducting a security assessment for a company. While evaluating the lo…" at bounding box center [589, 145] width 489 height 74
click at [749, 167] on h5 "You are conducting a security assessment for a company. While evaluating the lo…" at bounding box center [589, 145] width 489 height 74
click at [735, 171] on h5 "You are conducting a security assessment for a company. While evaluating the lo…" at bounding box center [589, 145] width 489 height 74
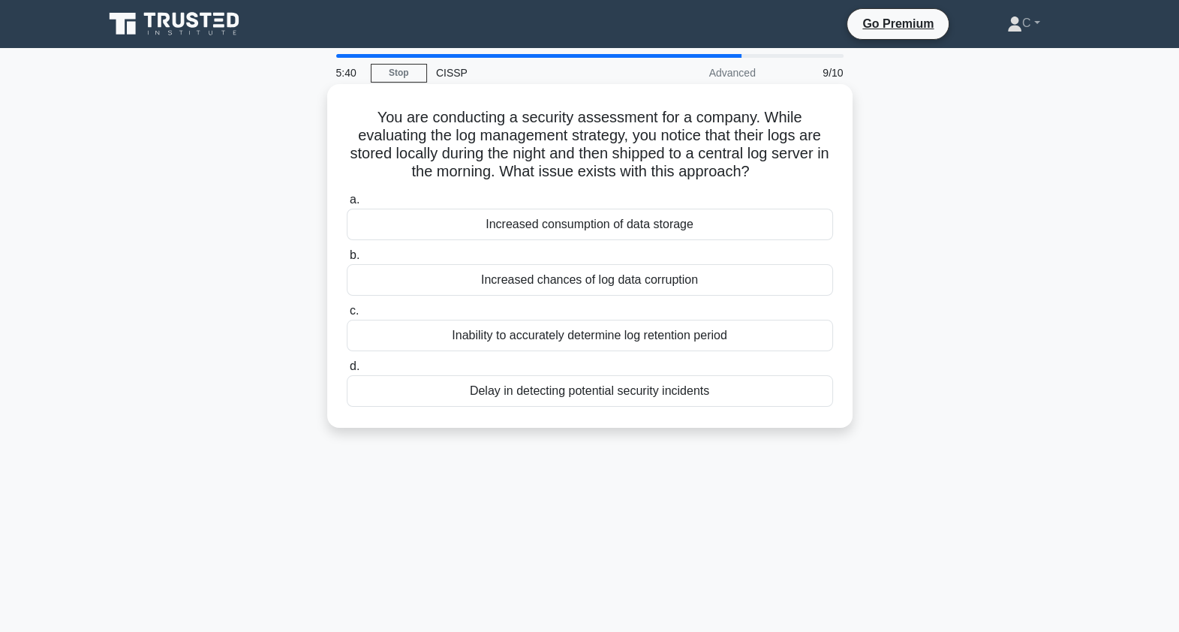
click at [736, 171] on h5 "You are conducting a security assessment for a company. While evaluating the lo…" at bounding box center [589, 145] width 489 height 74
click at [641, 386] on div "Delay in detecting potential security incidents" at bounding box center [590, 391] width 486 height 32
click at [347, 372] on input "d. Delay in detecting potential security incidents" at bounding box center [347, 367] width 0 height 10
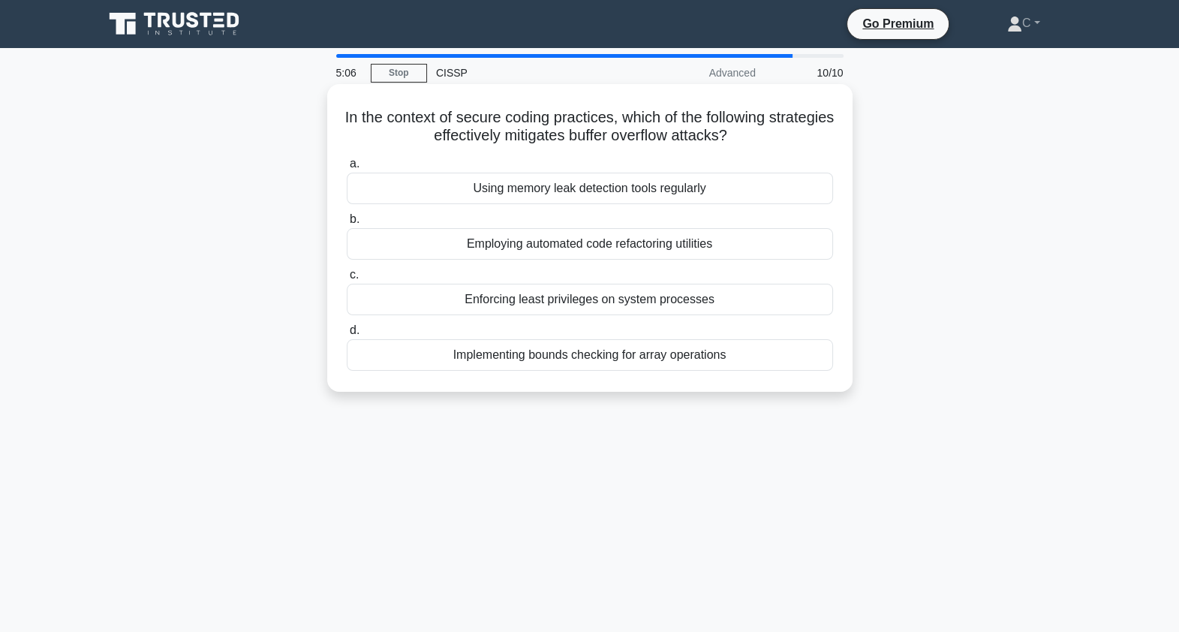
click at [672, 112] on h5 "In the context of secure coding practices, which of the following strategies ef…" at bounding box center [589, 127] width 489 height 38
click at [725, 357] on div "Implementing bounds checking for array operations" at bounding box center [590, 355] width 486 height 32
click at [347, 335] on input "d. Implementing bounds checking for array operations" at bounding box center [347, 331] width 0 height 10
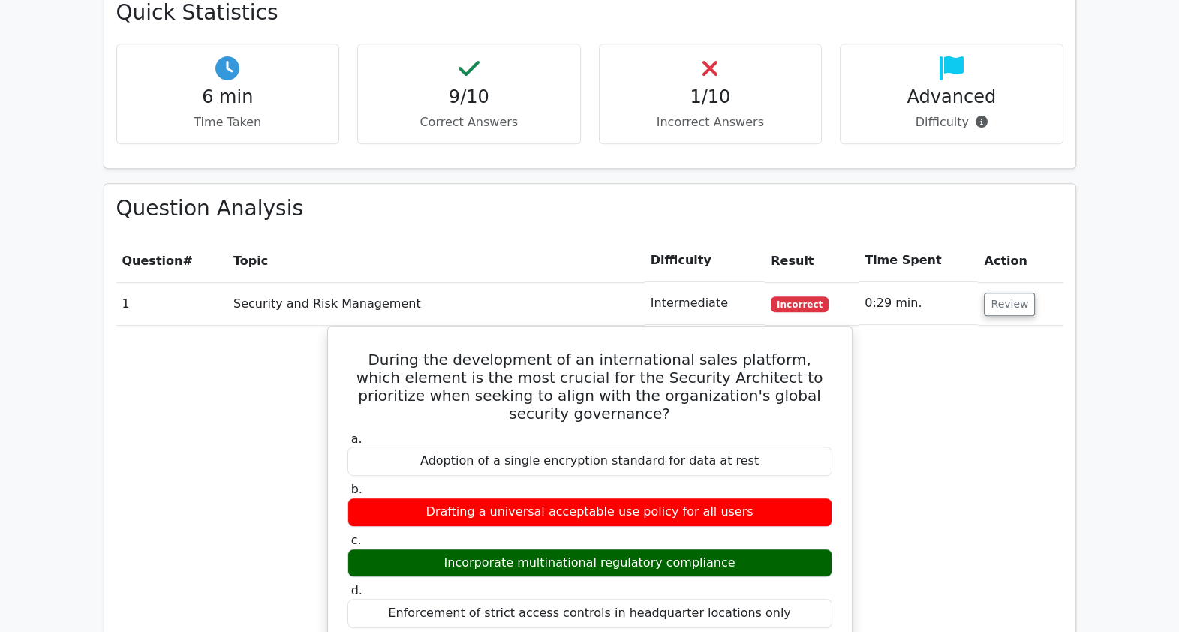
scroll to position [1032, 0]
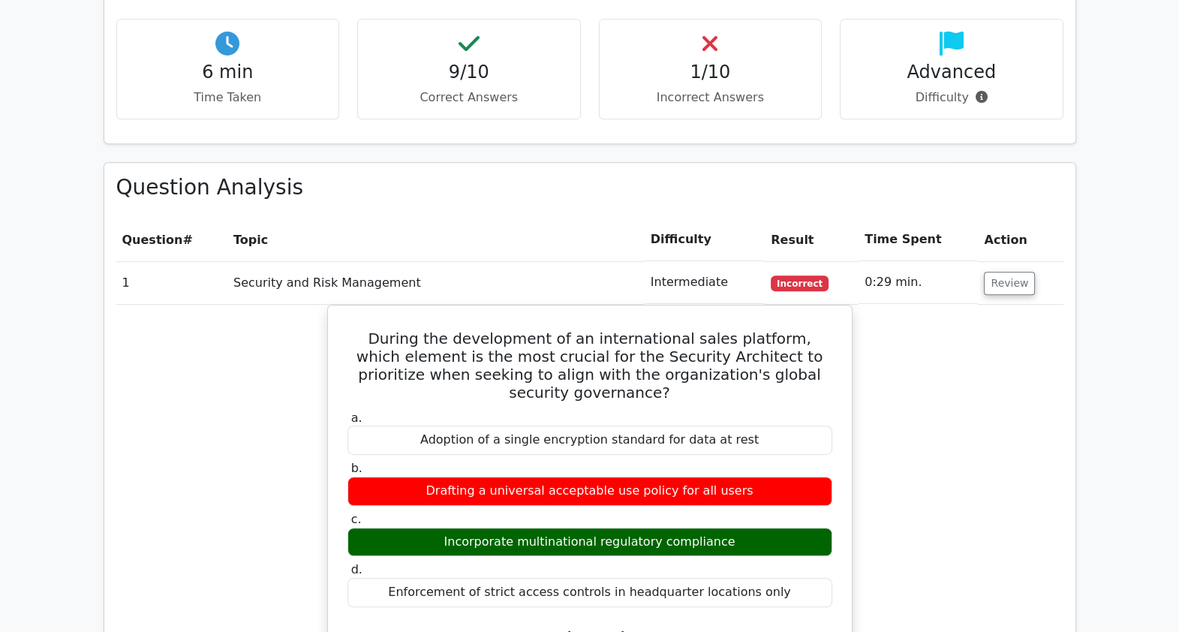
click at [26, 391] on main "Go Premium CISSP Preparation Package (2025) 5693 Superior-grade CISSP practice …" at bounding box center [589, 504] width 1179 height 2977
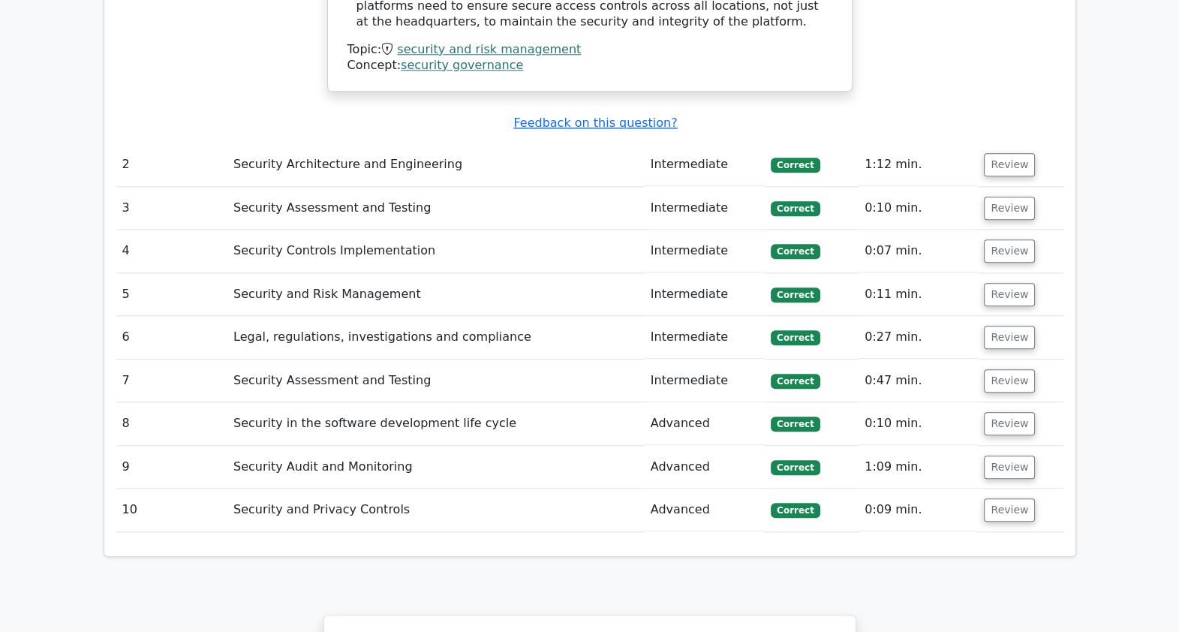
scroll to position [1876, 0]
